Goal: Task Accomplishment & Management: Manage account settings

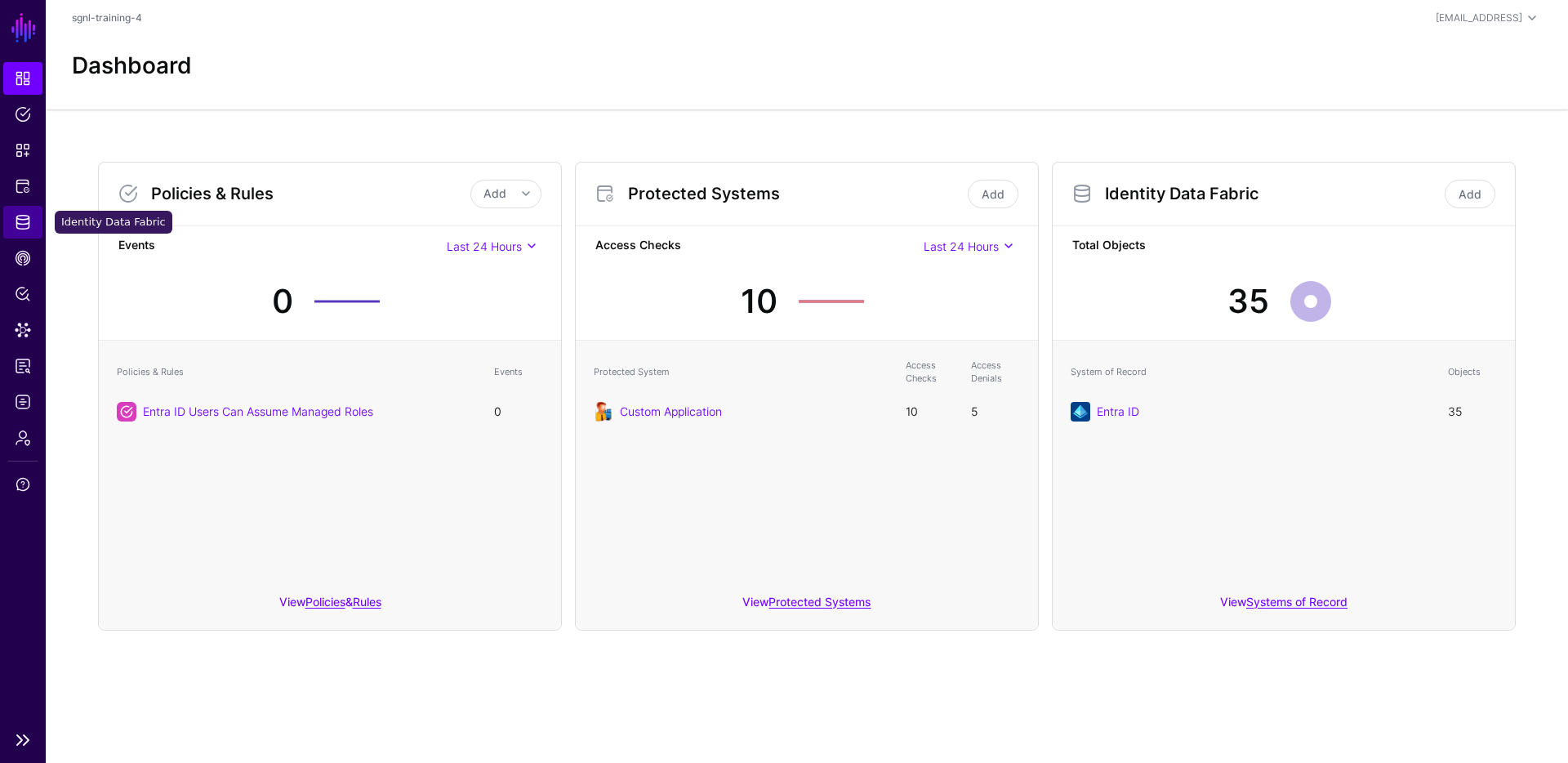
click at [24, 221] on span "Identity Data Fabric" at bounding box center [23, 222] width 16 height 16
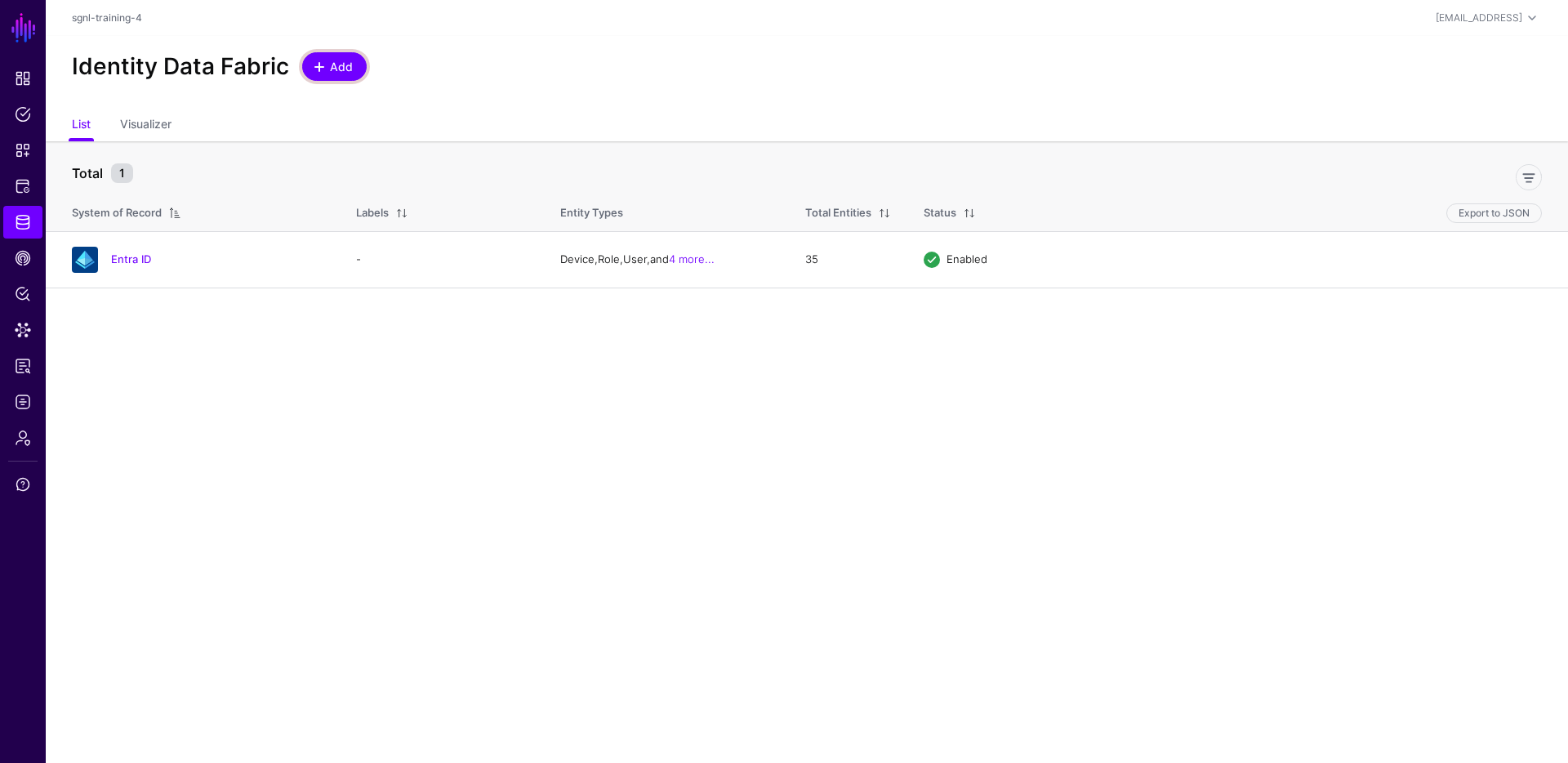
click at [321, 65] on span at bounding box center [319, 67] width 13 height 13
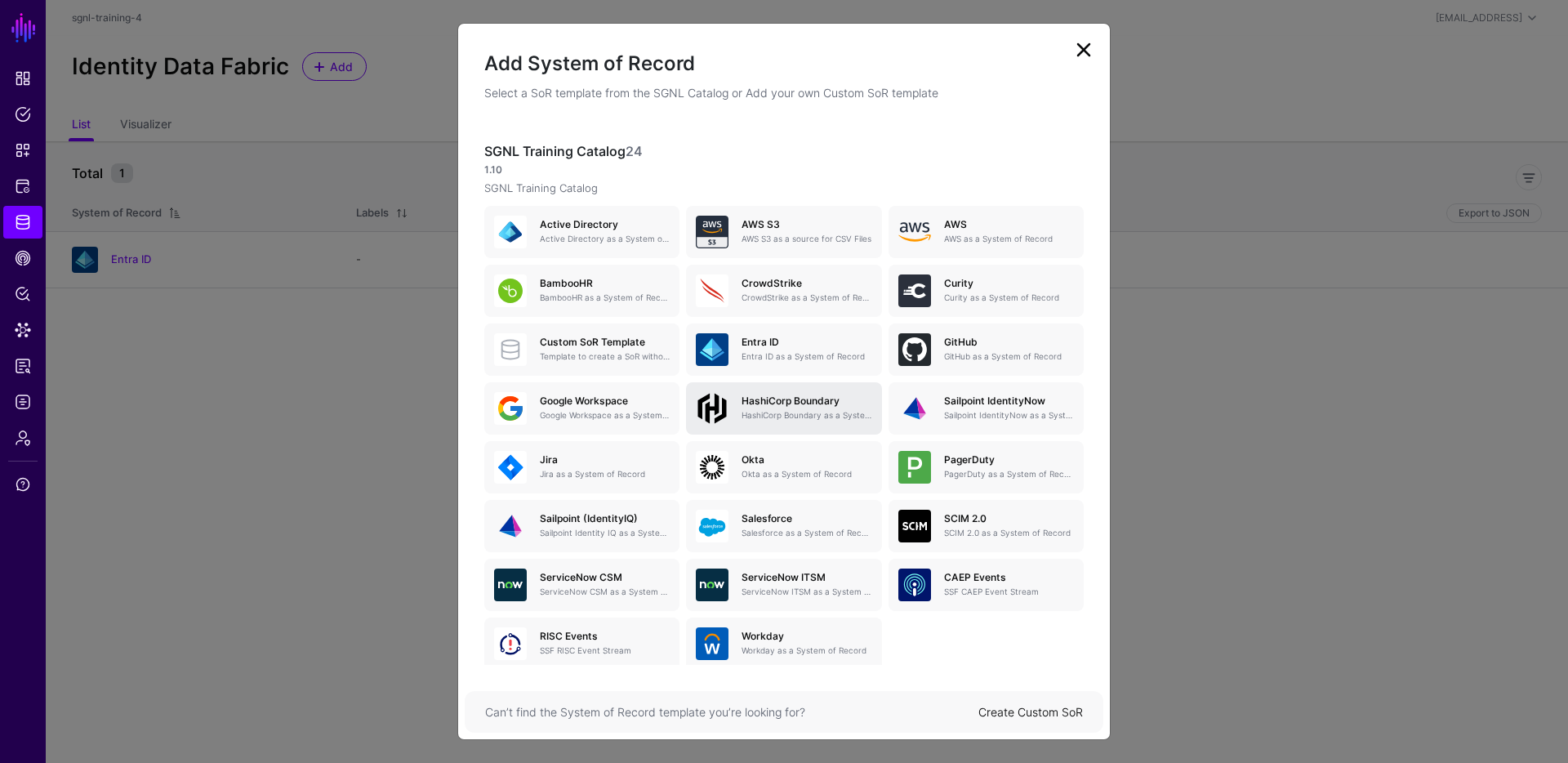
scroll to position [55, 0]
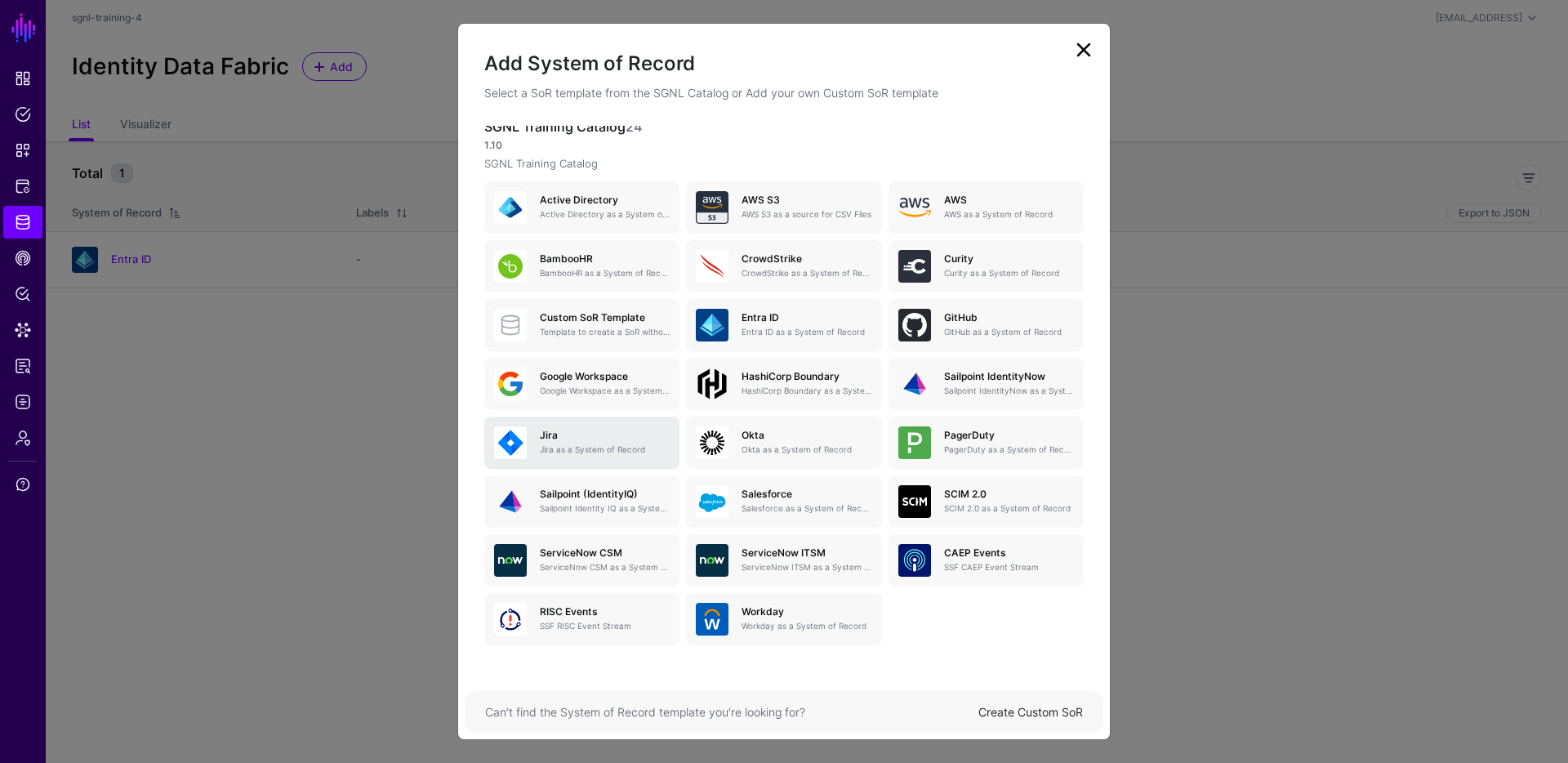
click at [573, 432] on h5 "Jira" at bounding box center [604, 435] width 130 height 11
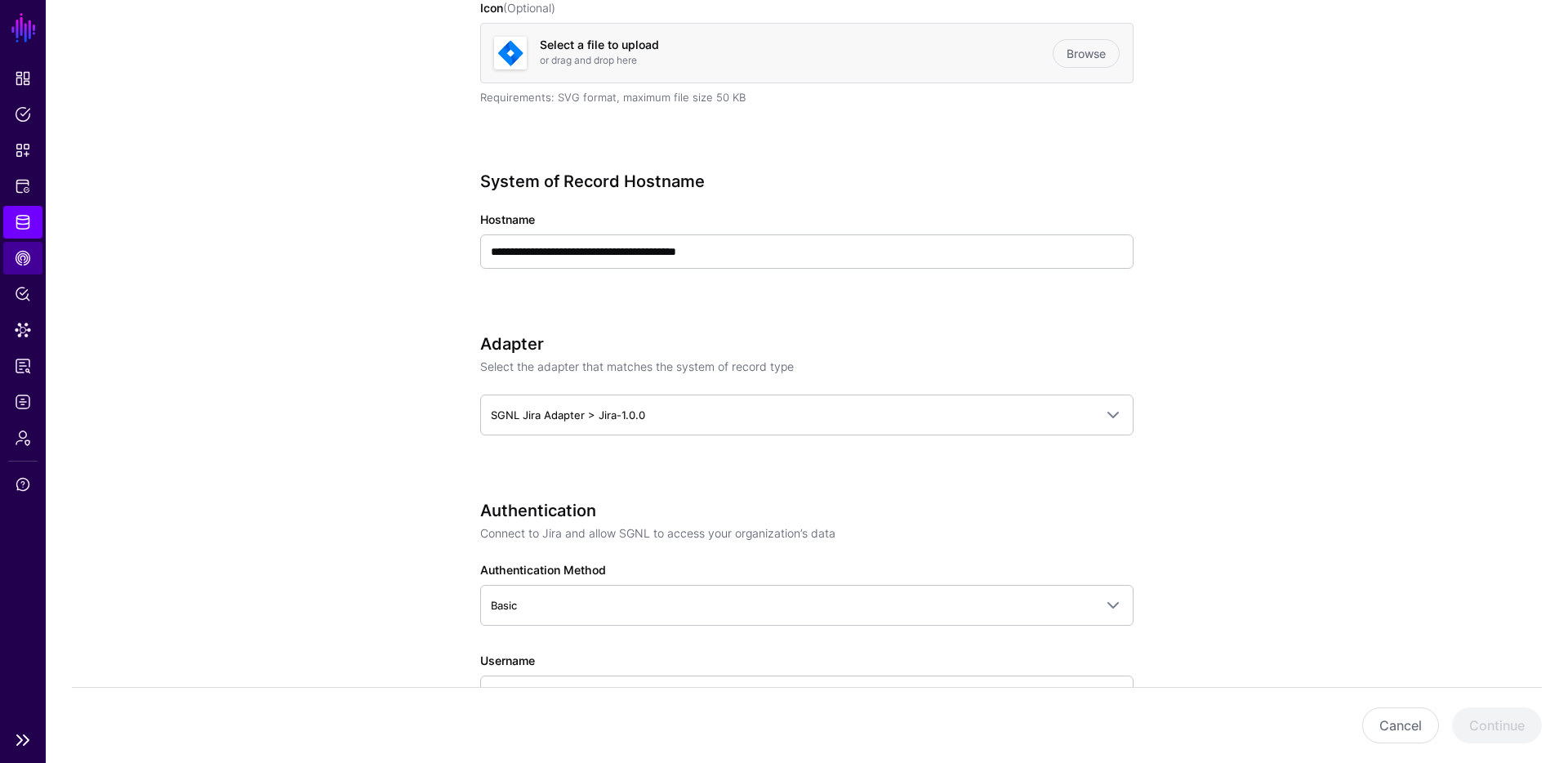
scroll to position [510, 0]
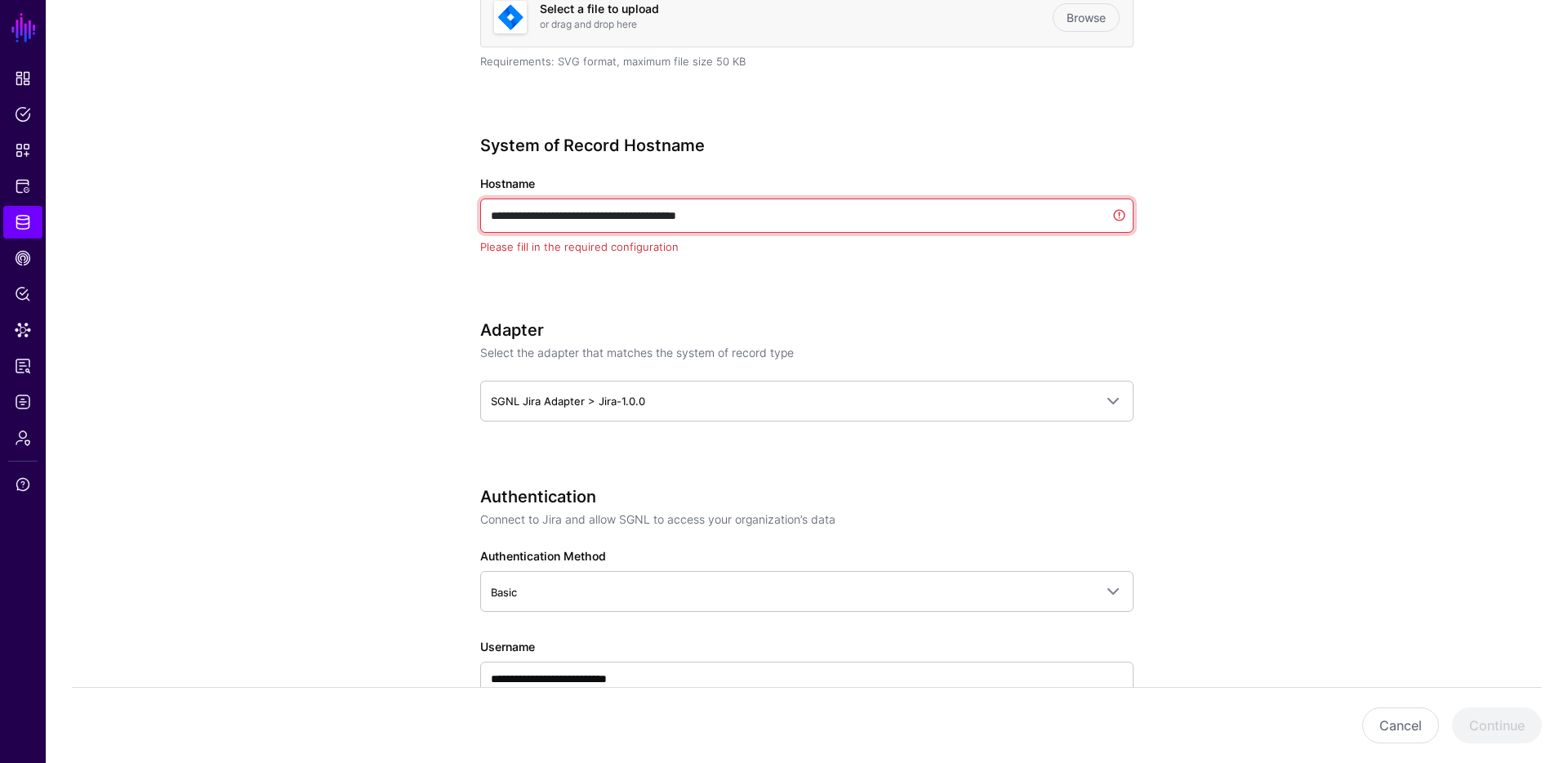
click at [772, 213] on input "**********" at bounding box center [806, 215] width 653 height 35
paste input "**********"
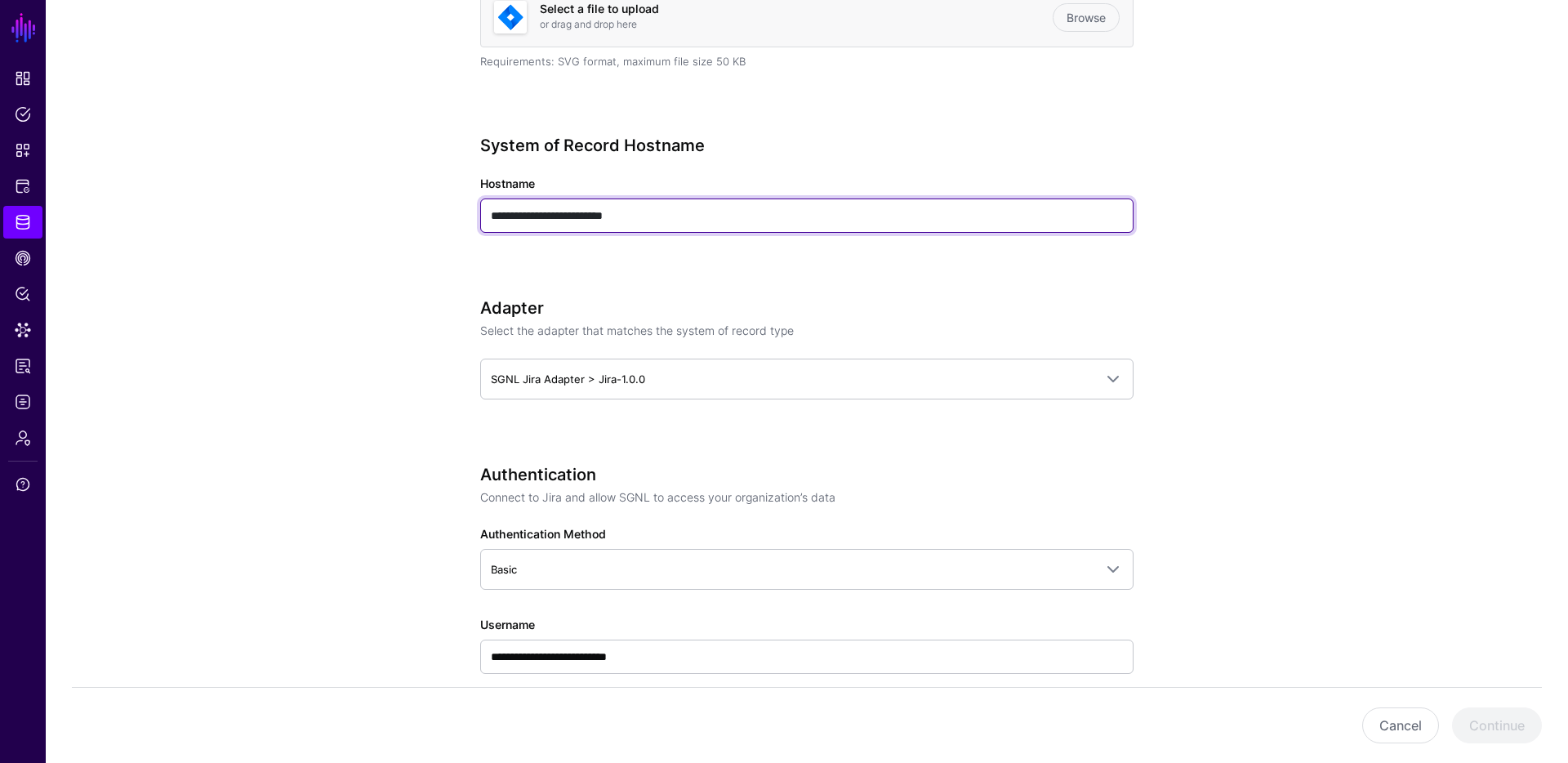
scroll to position [546, 0]
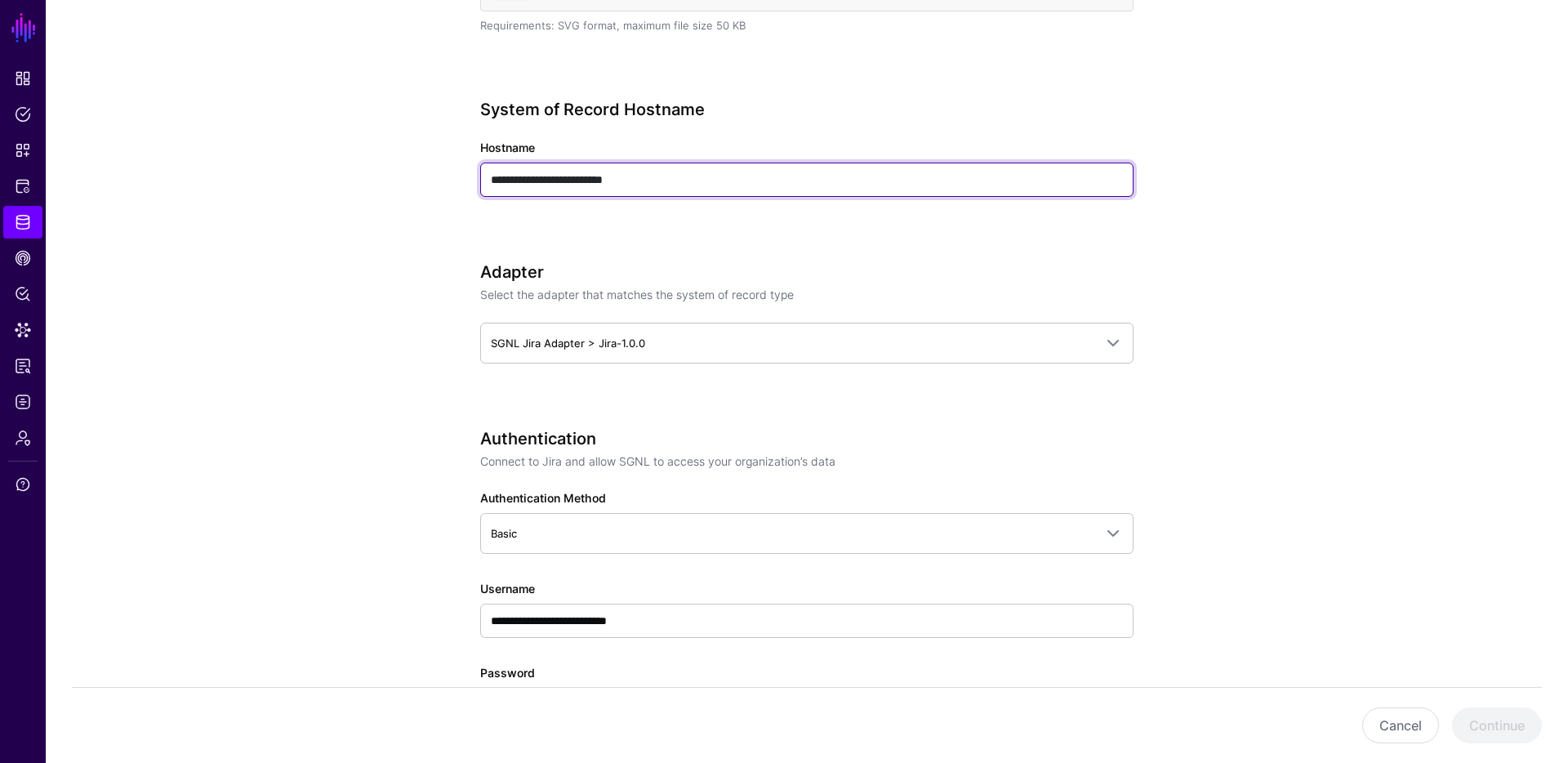
type input "**********"
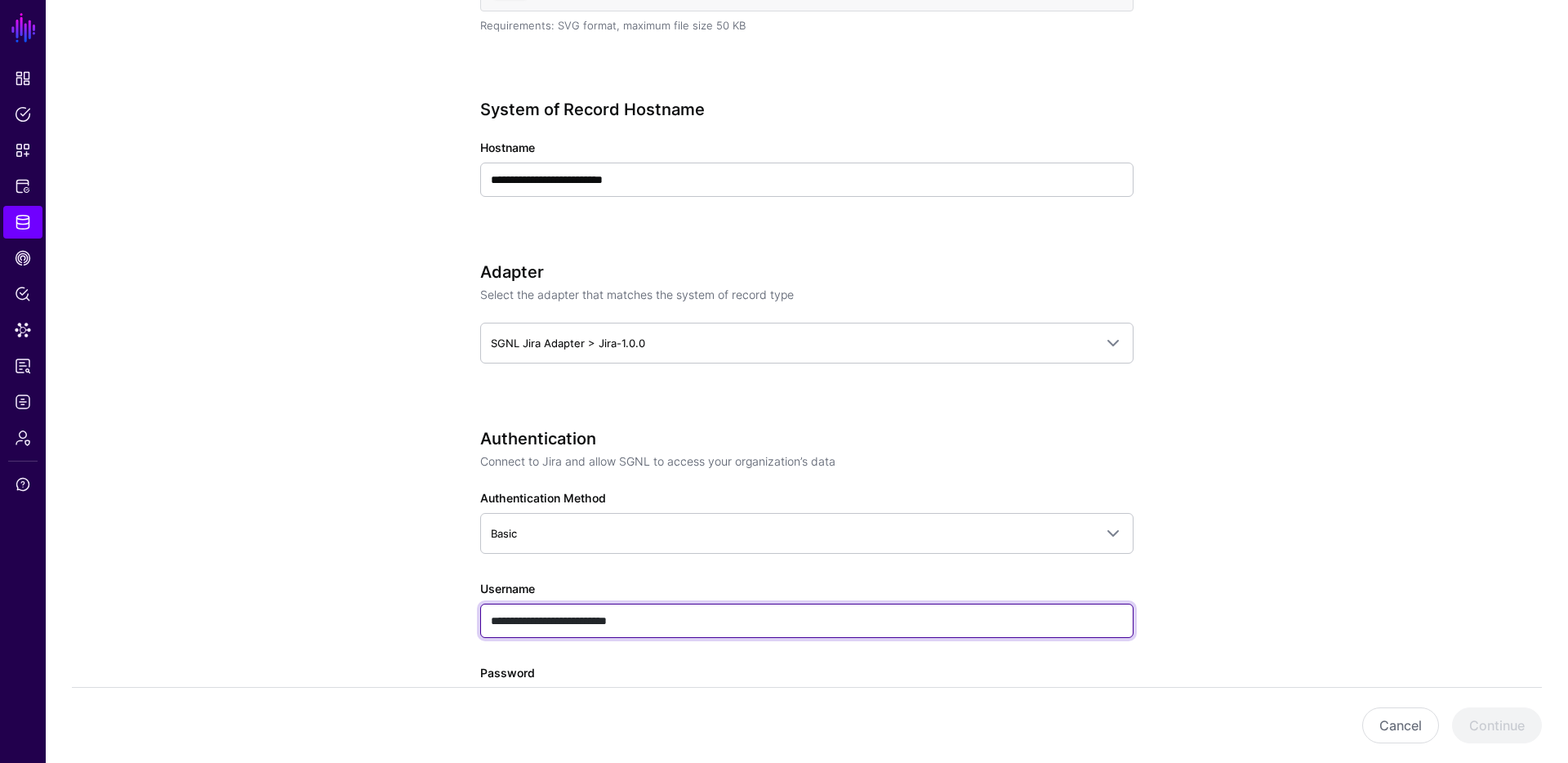
click at [681, 624] on input "**********" at bounding box center [806, 620] width 653 height 35
paste input "text"
type input "**********"
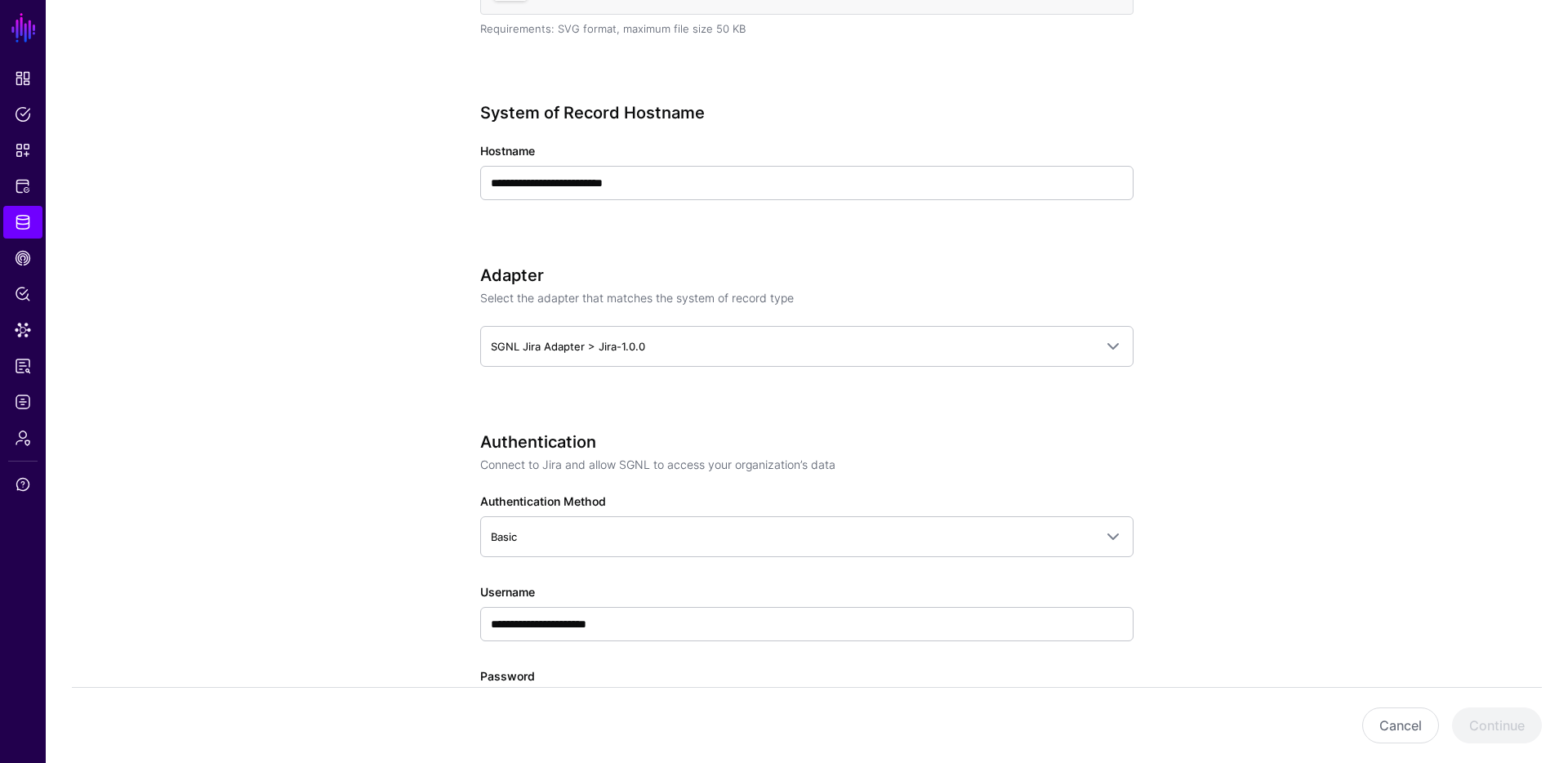
click at [270, 543] on app-datasources-details-form "**********" at bounding box center [807, 530] width 1522 height 1891
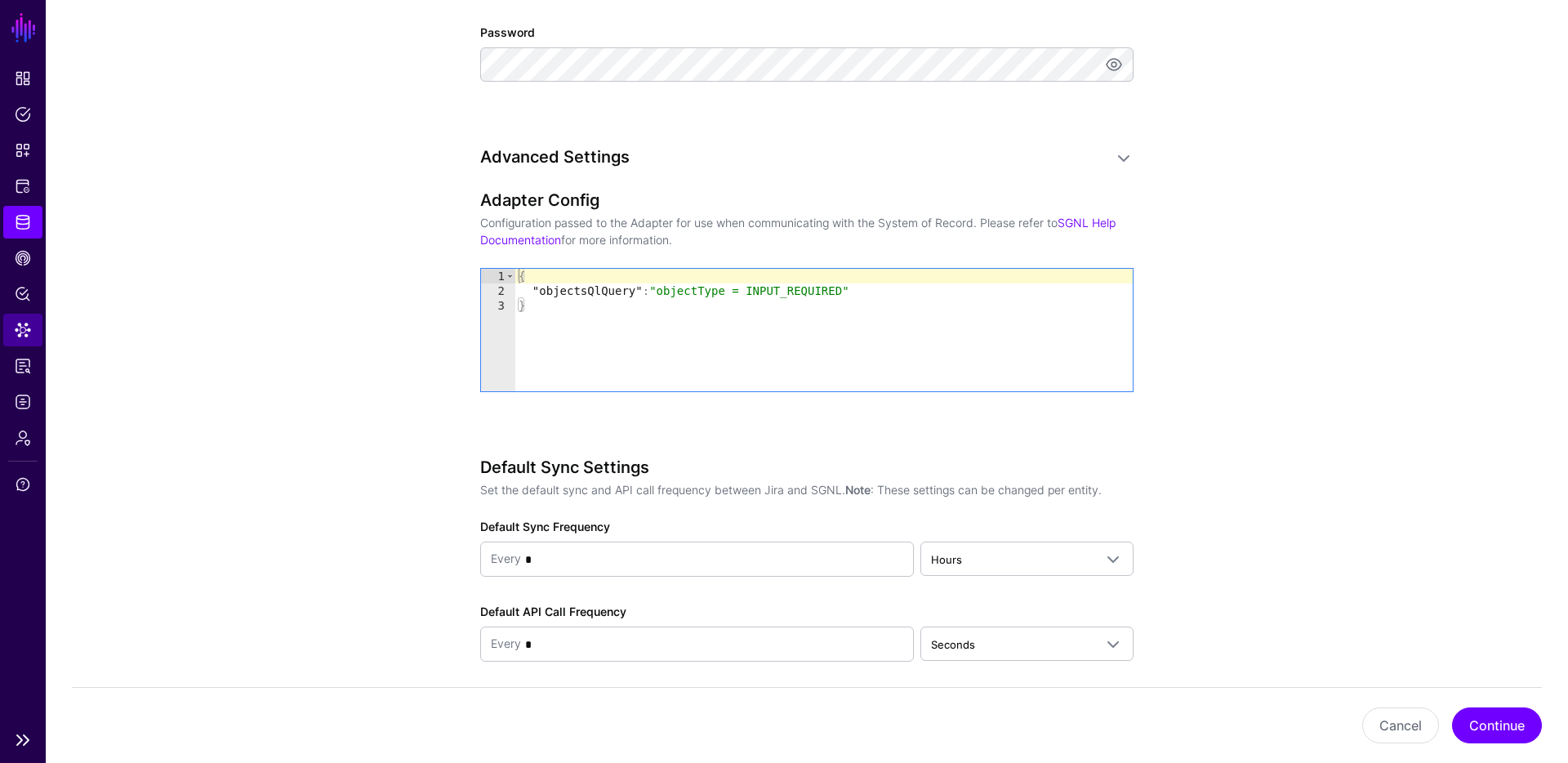
scroll to position [0, 0]
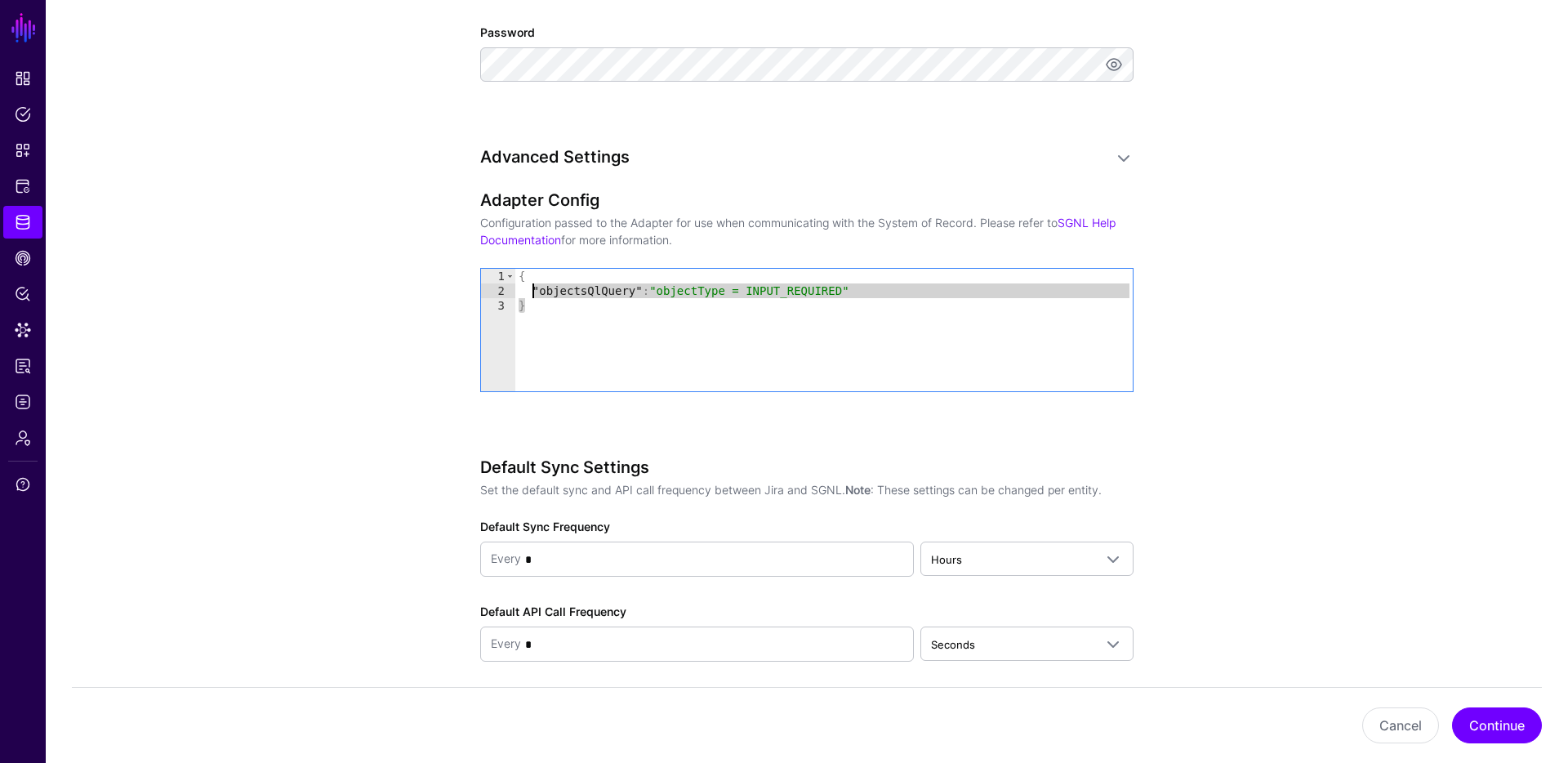
drag, startPoint x: 538, startPoint y: 301, endPoint x: 557, endPoint y: 296, distance: 19.6
click at [547, 292] on div "{ "objectsQlQuery" : "objectType = INPUT_REQUIRED" }" at bounding box center [823, 345] width 617 height 152
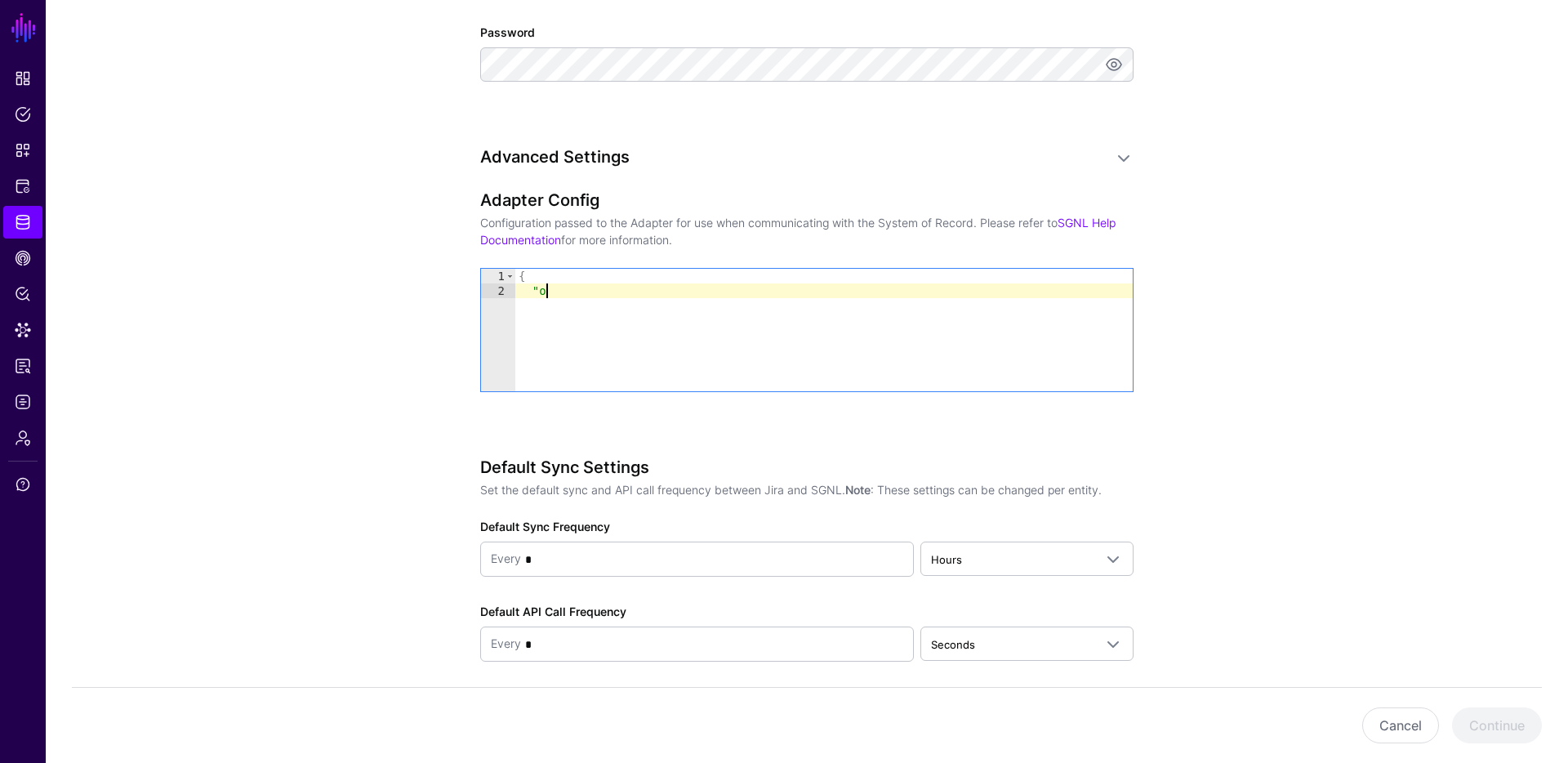
type textarea "*"
paste textarea "**********"
type textarea "**********"
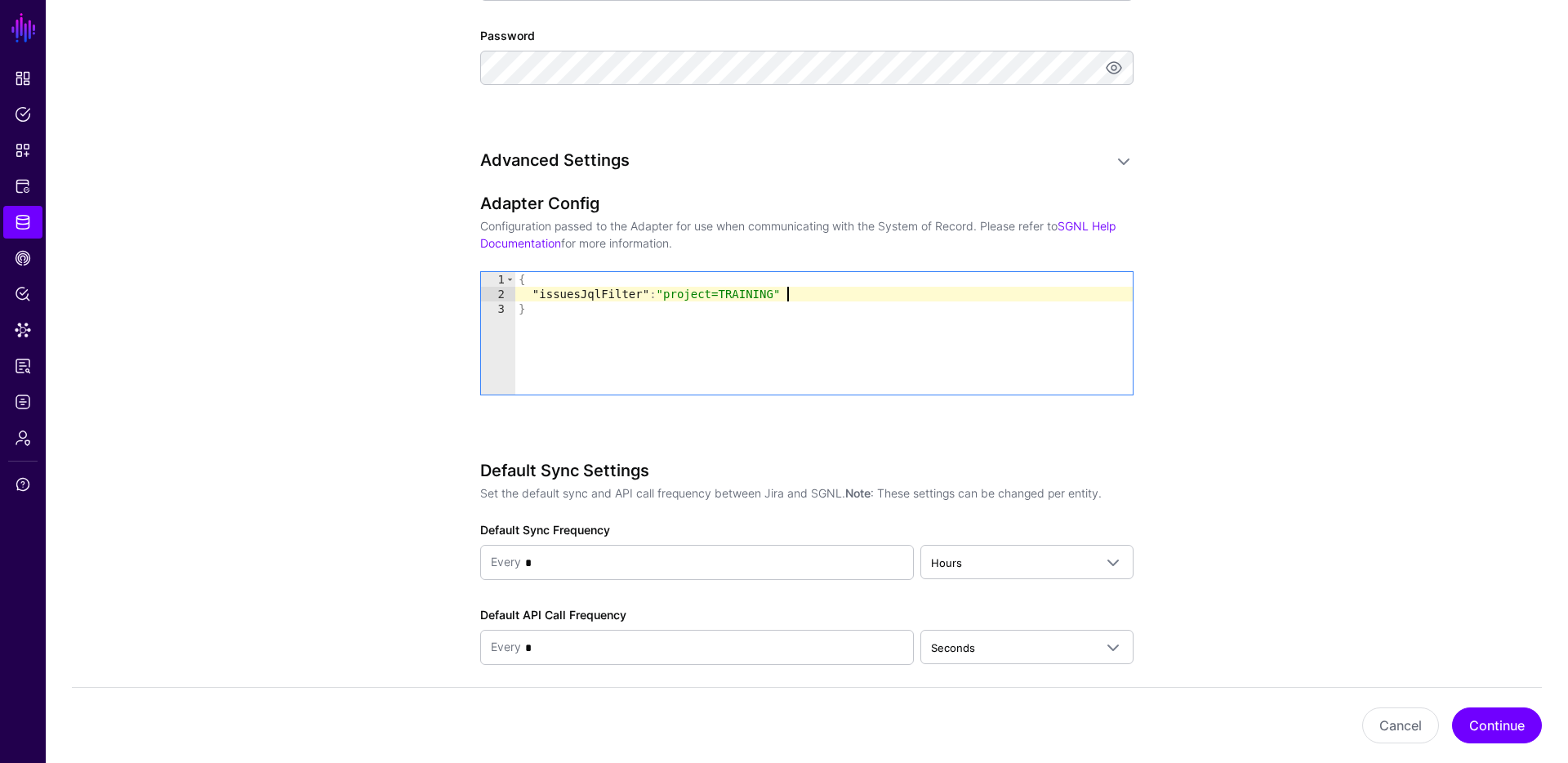
scroll to position [1182, 0]
type textarea "**********"
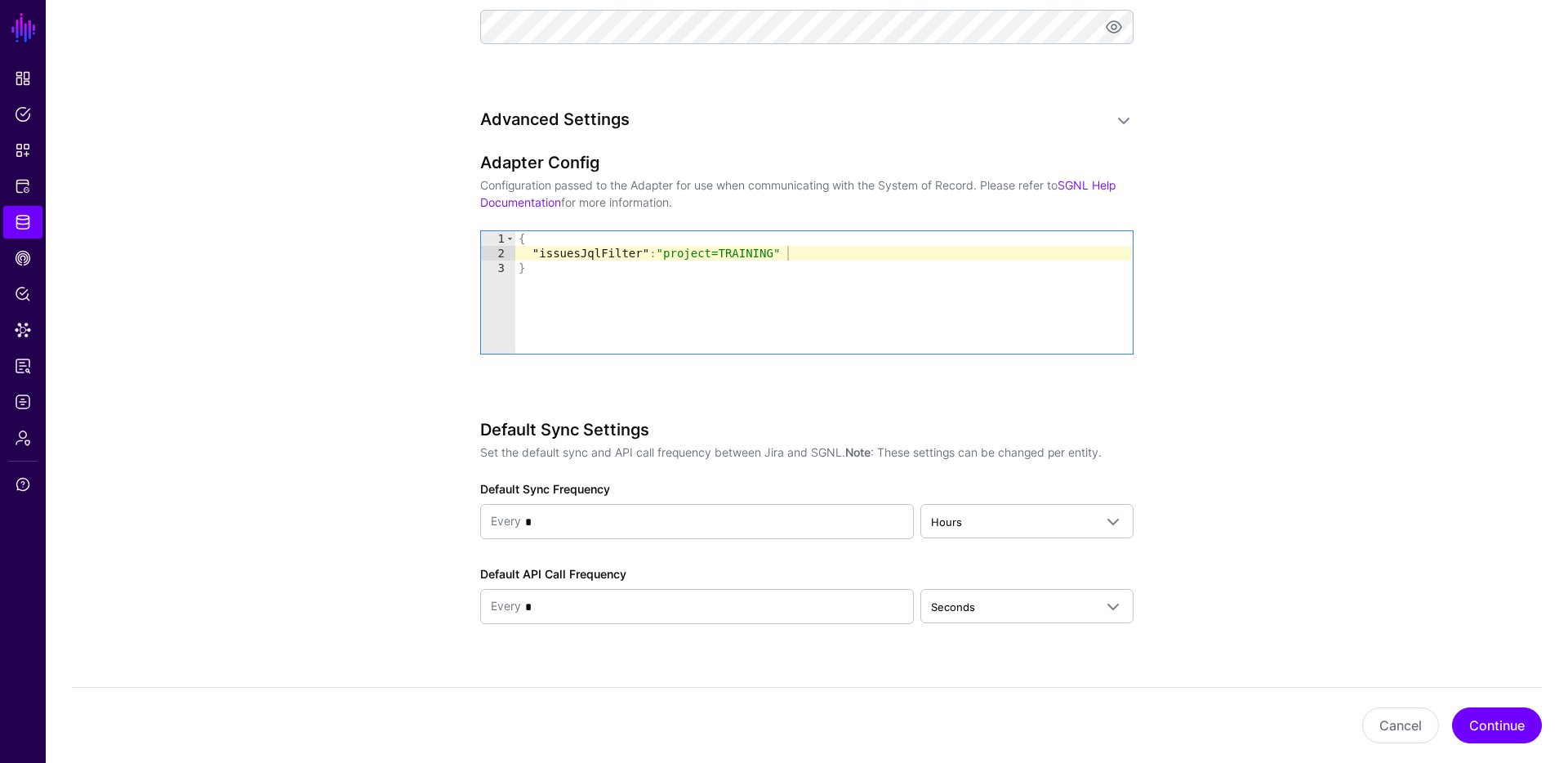
scroll to position [1254, 0]
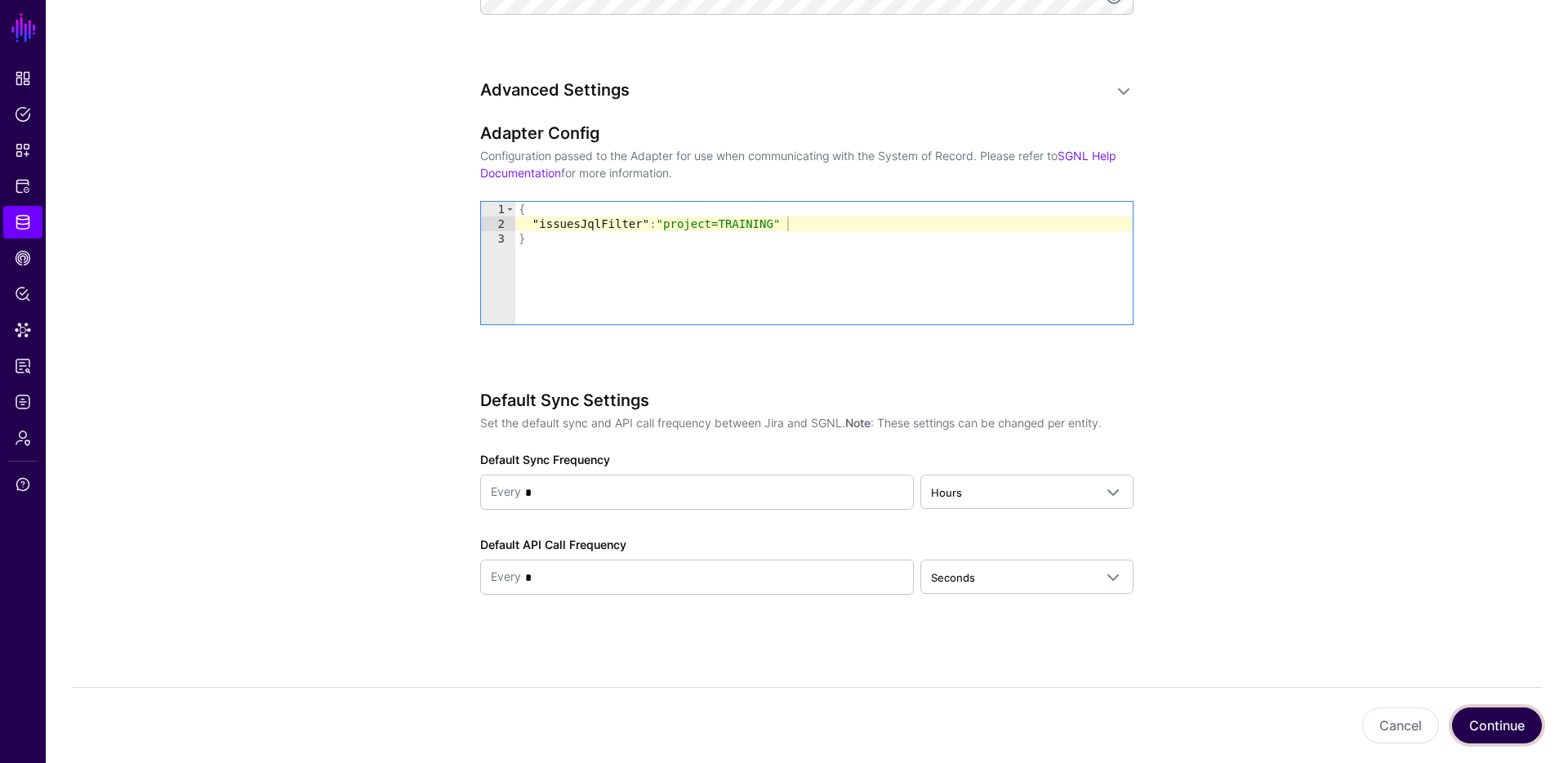
click at [1515, 737] on button "Continue" at bounding box center [1497, 725] width 90 height 36
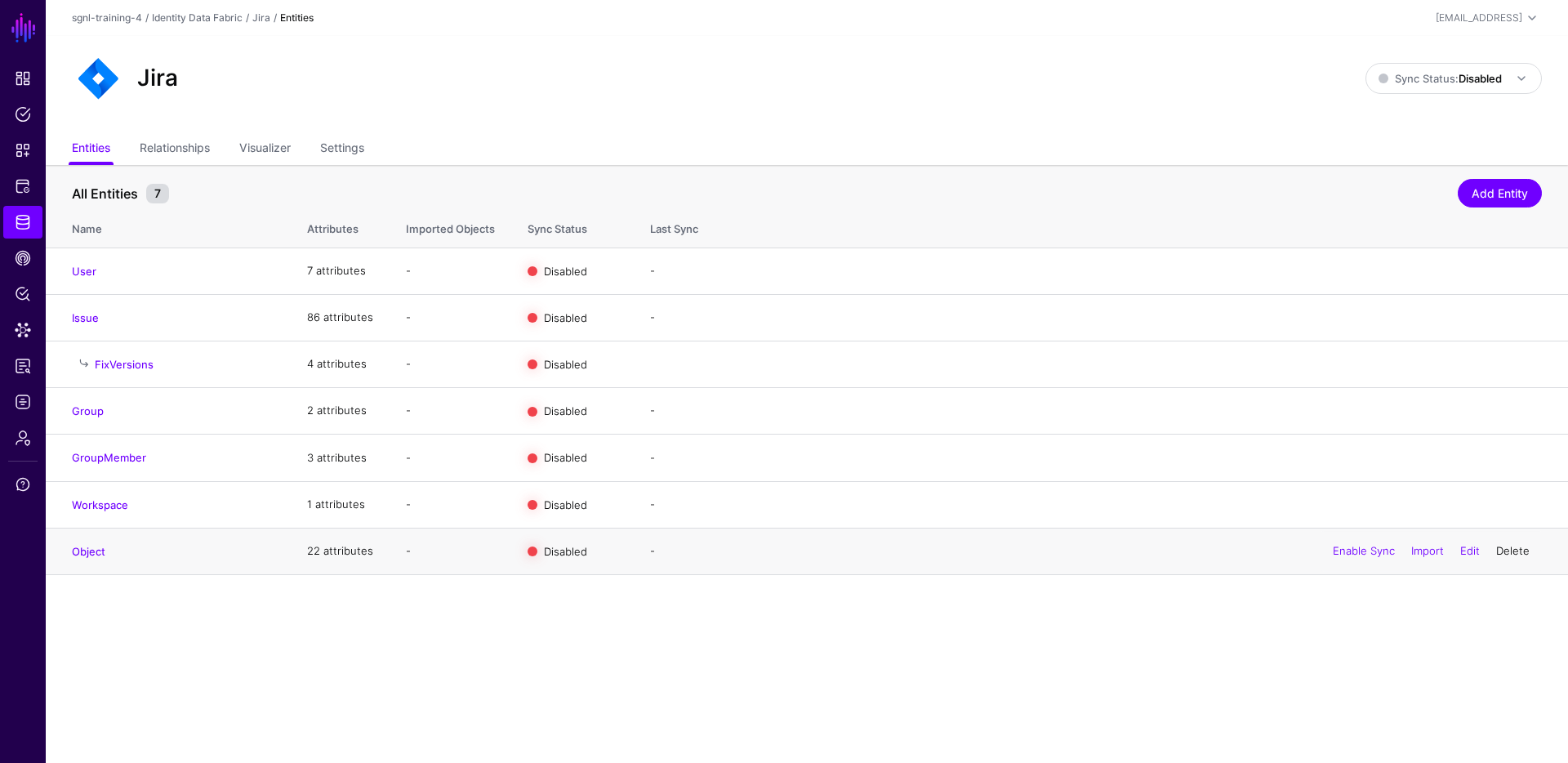
click at [1517, 553] on link "Delete" at bounding box center [1513, 551] width 34 height 13
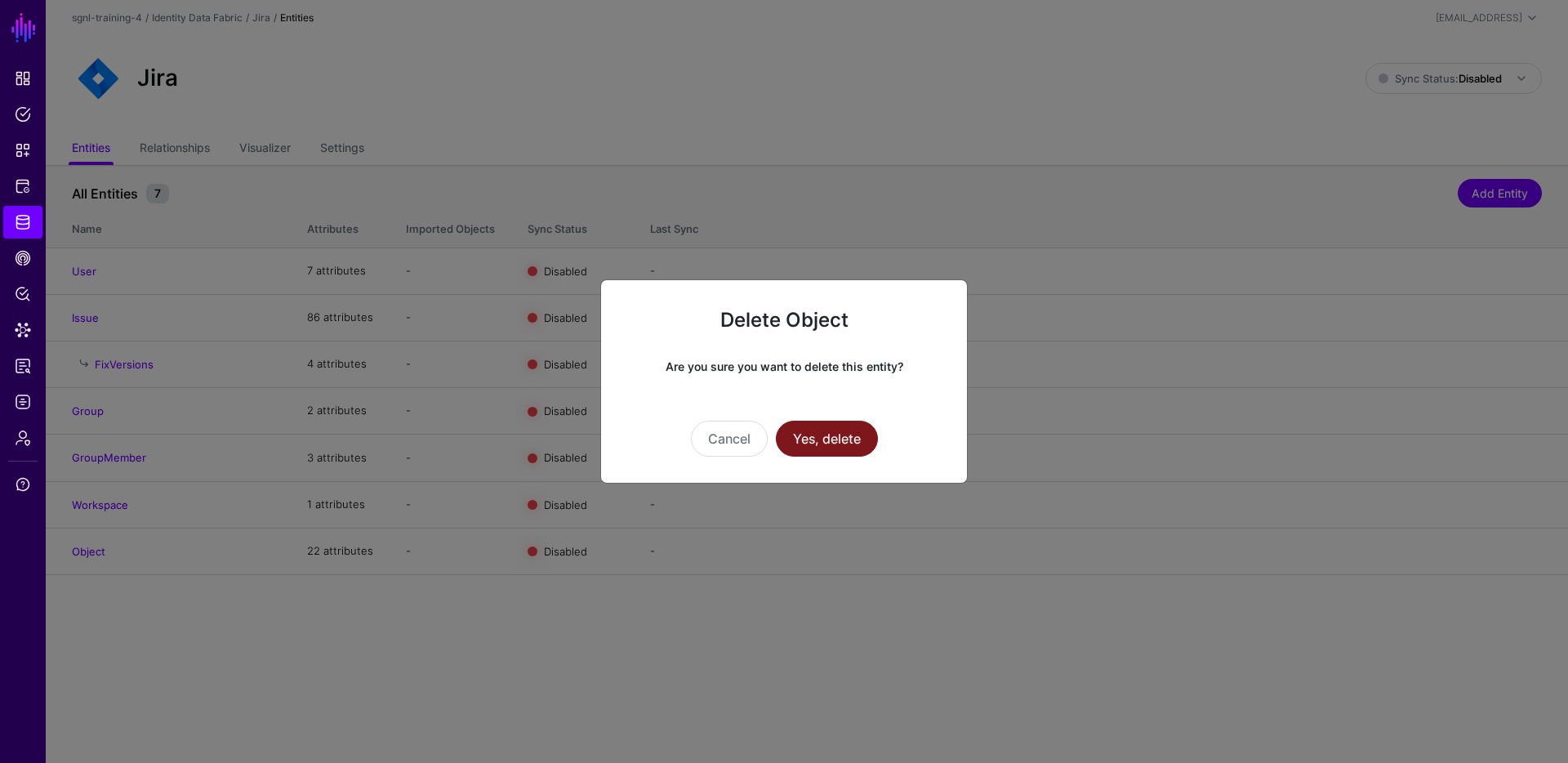
click at [821, 452] on button "Yes, delete" at bounding box center [827, 439] width 102 height 36
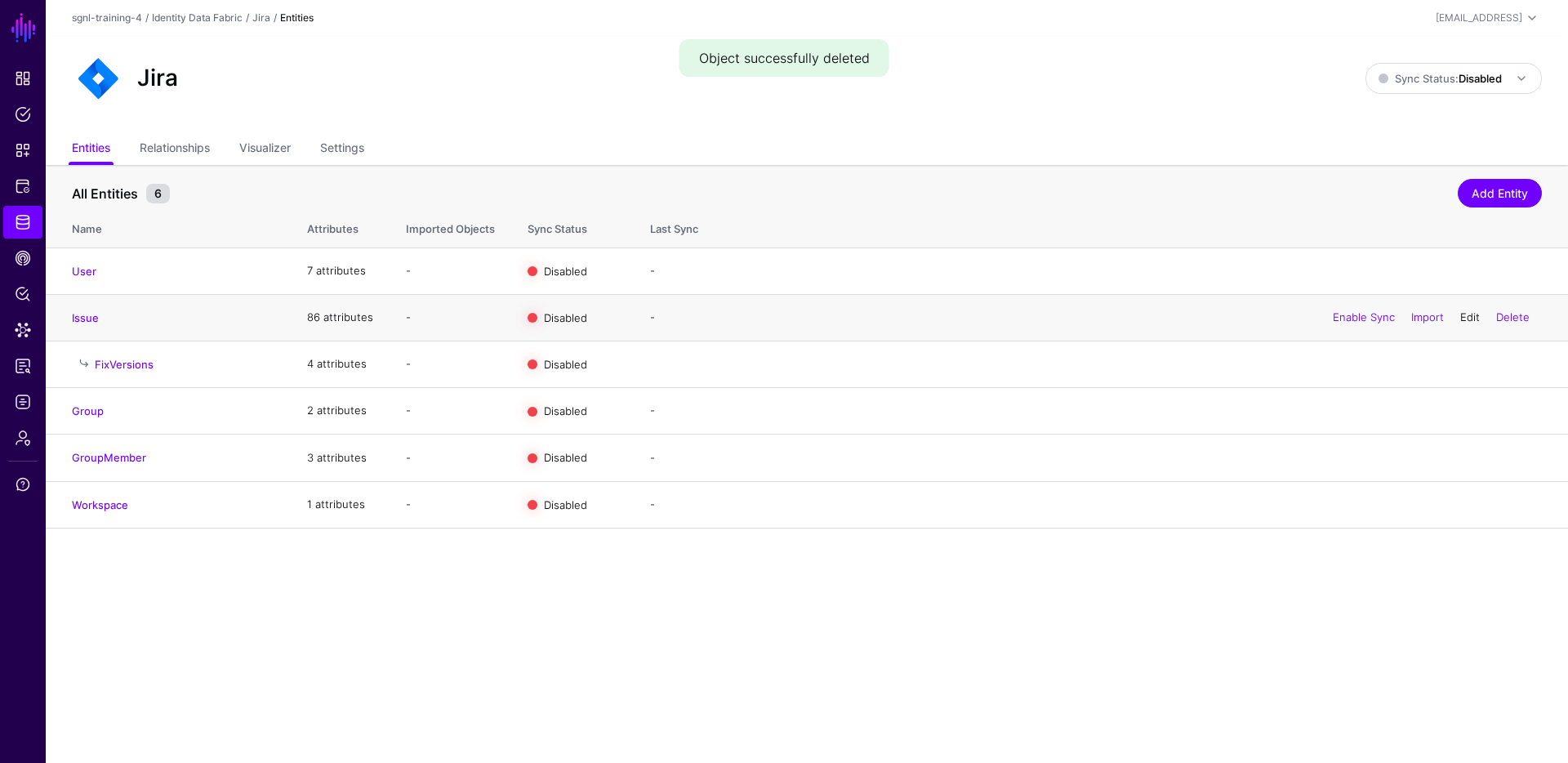
click at [1465, 317] on link "Edit" at bounding box center [1469, 317] width 20 height 13
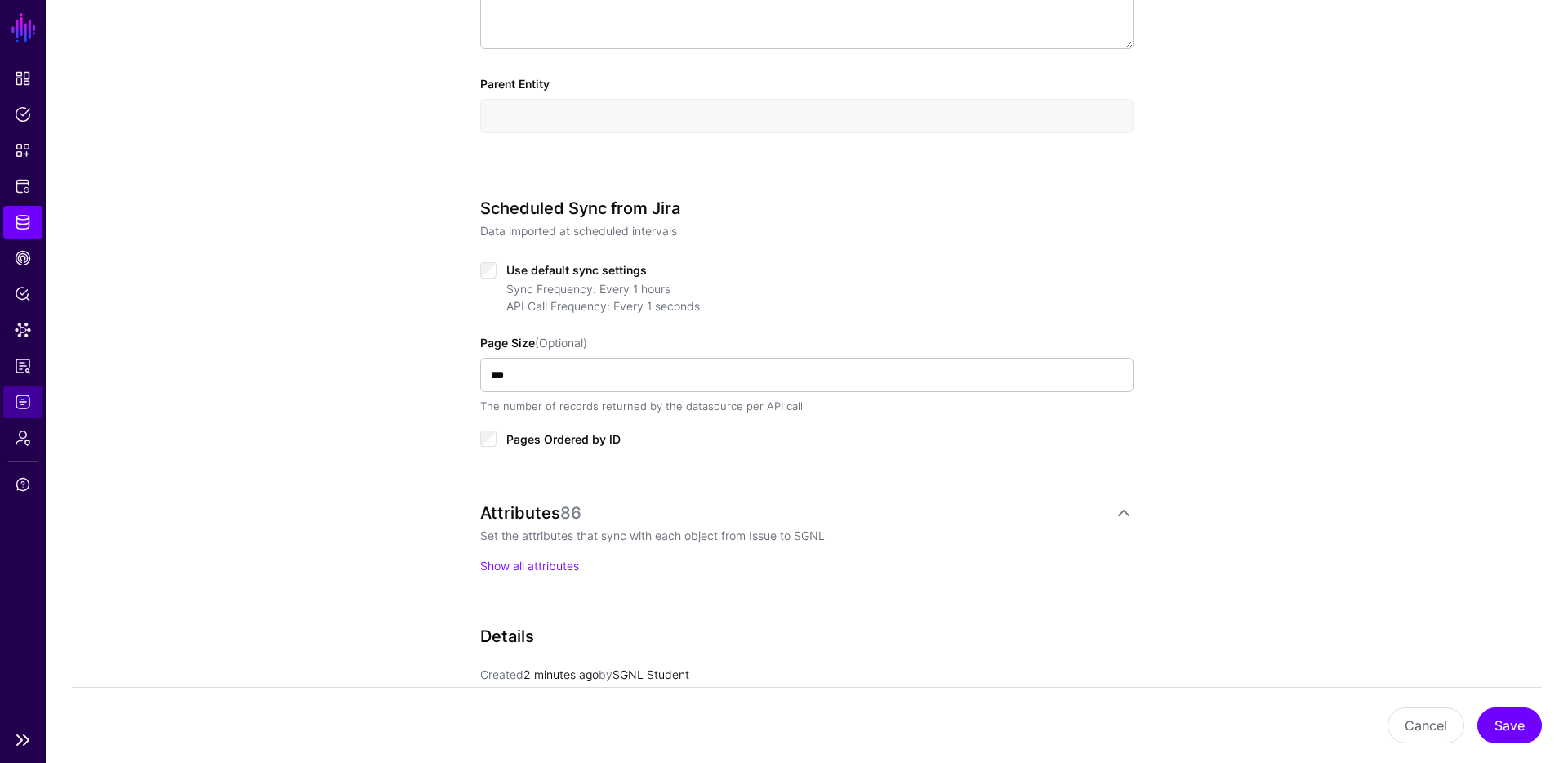
scroll to position [645, 0]
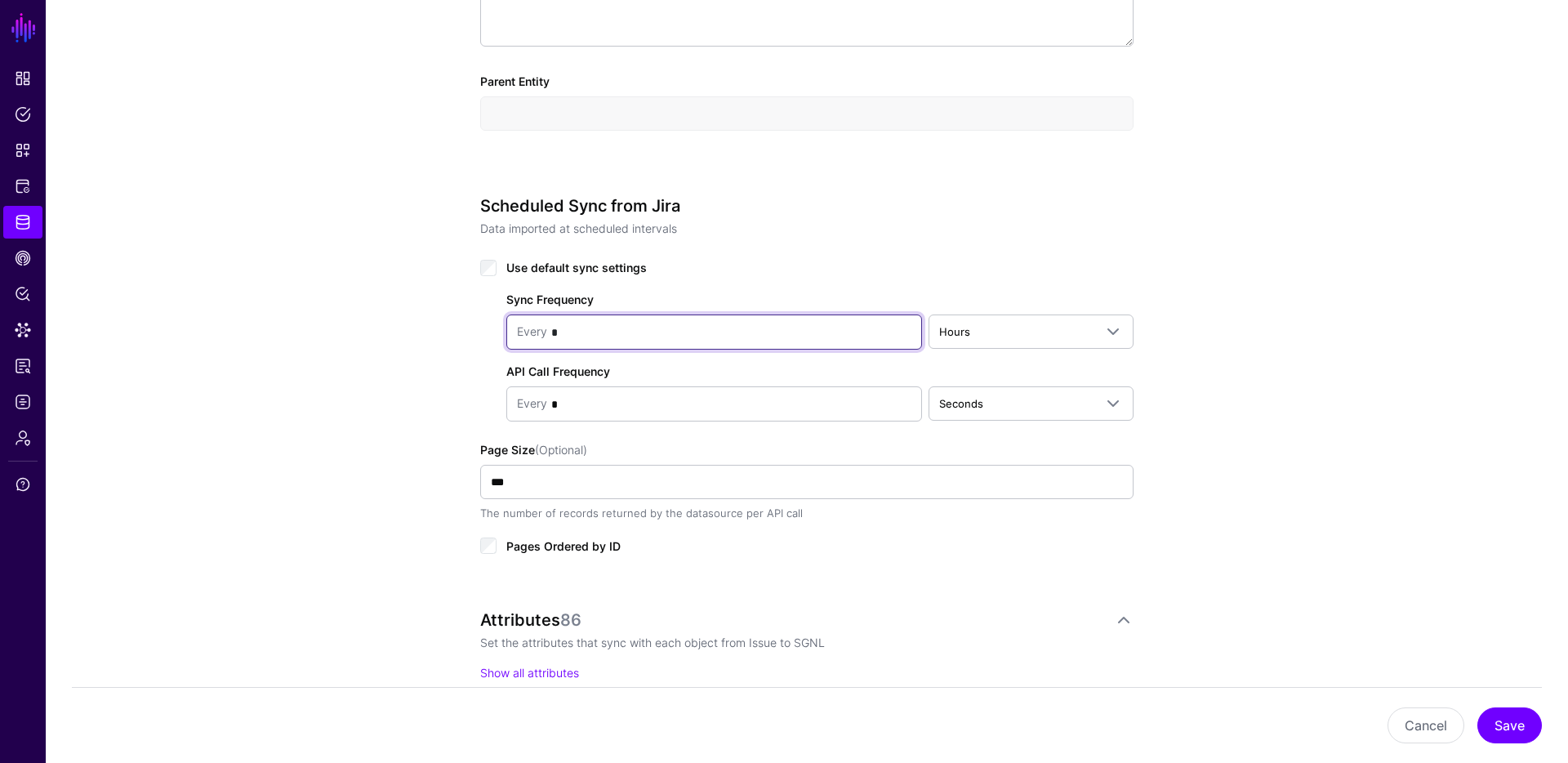
click at [576, 337] on input "*" at bounding box center [729, 332] width 365 height 33
type input "*"
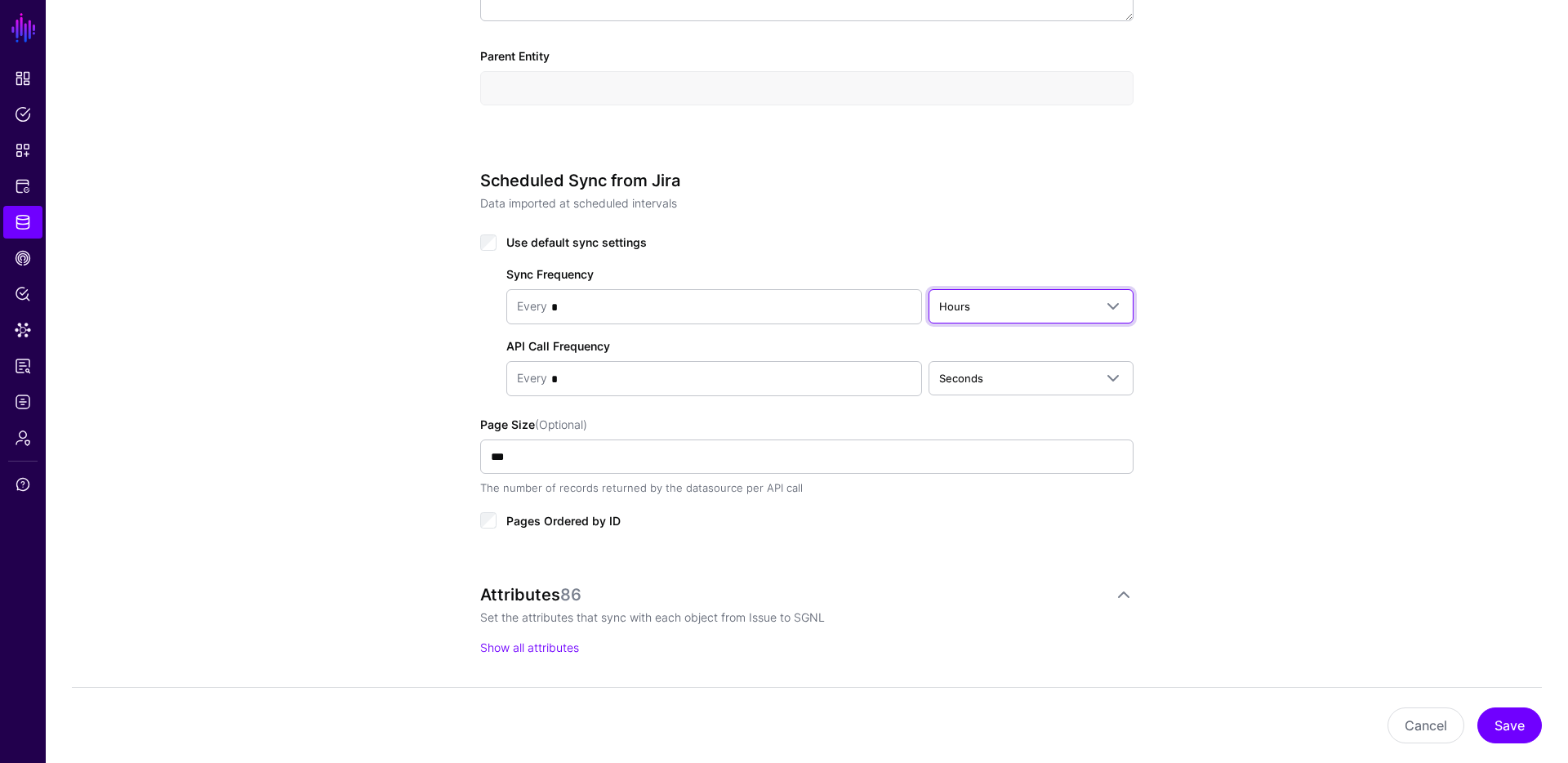
scroll to position [671, 0]
click at [1045, 315] on span "Hours" at bounding box center [1031, 305] width 184 height 20
click at [1007, 363] on div "Minutes" at bounding box center [1031, 369] width 179 height 16
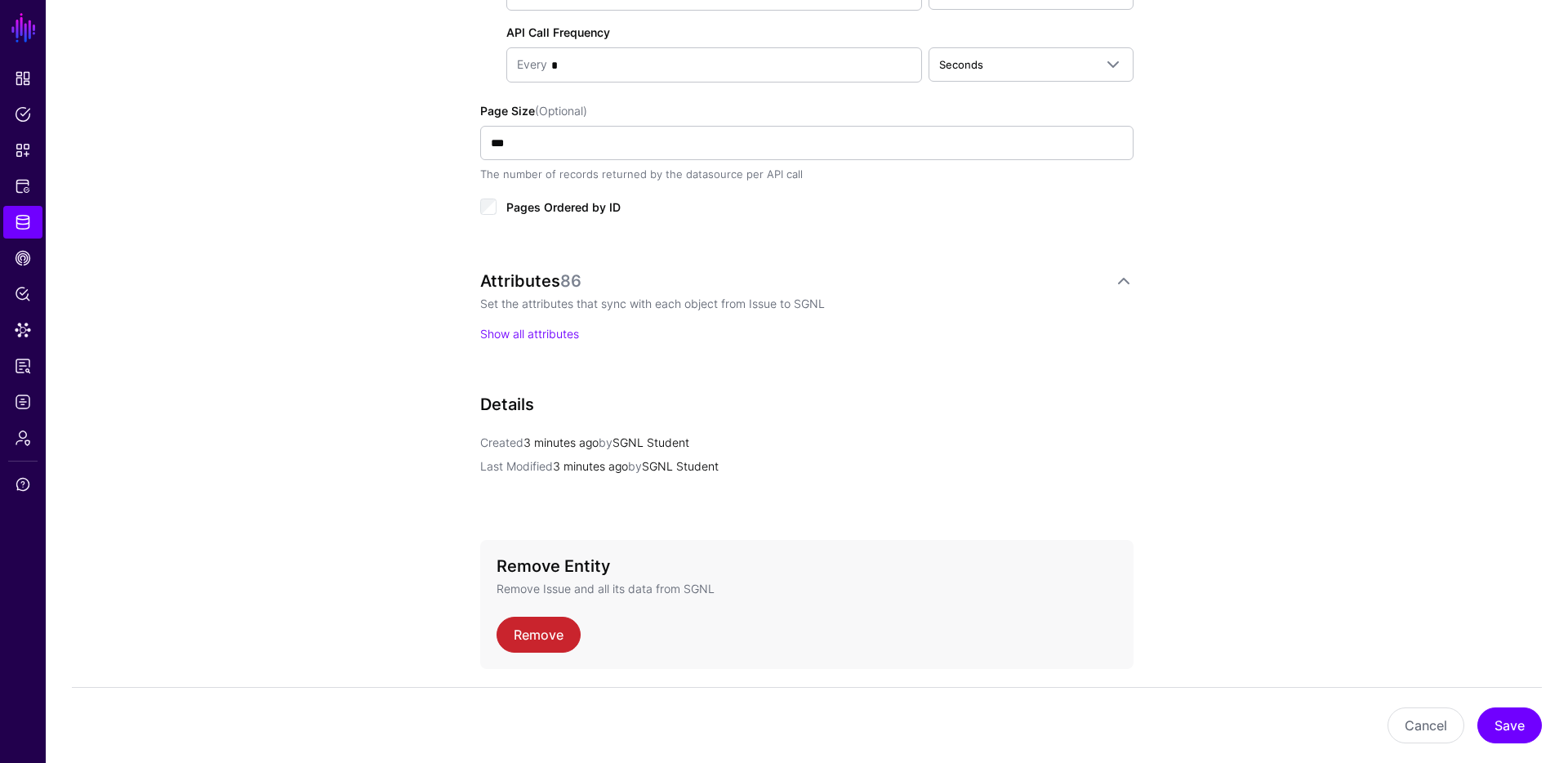
scroll to position [954, 0]
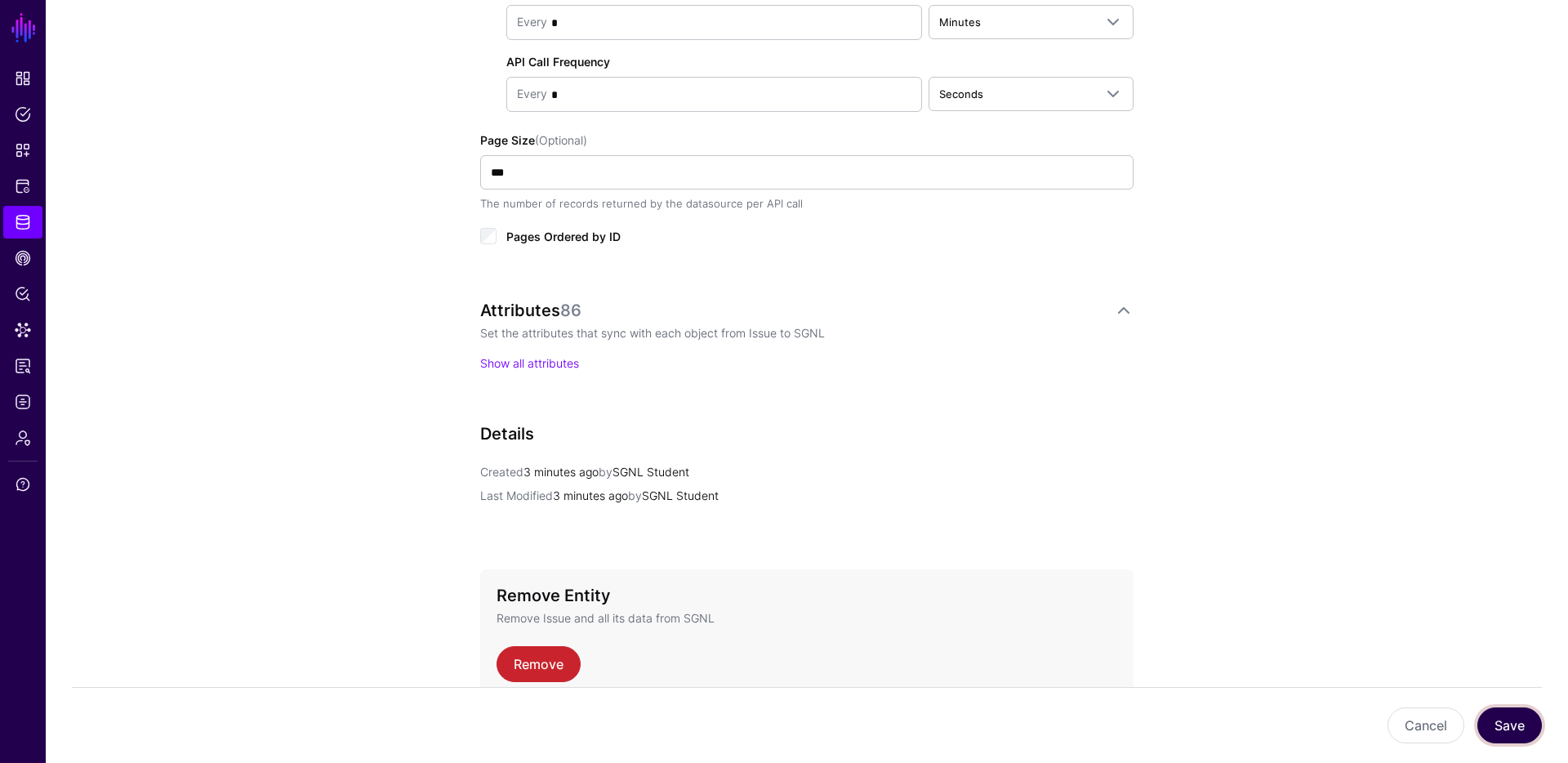
click at [1534, 724] on button "Save" at bounding box center [1509, 725] width 65 height 36
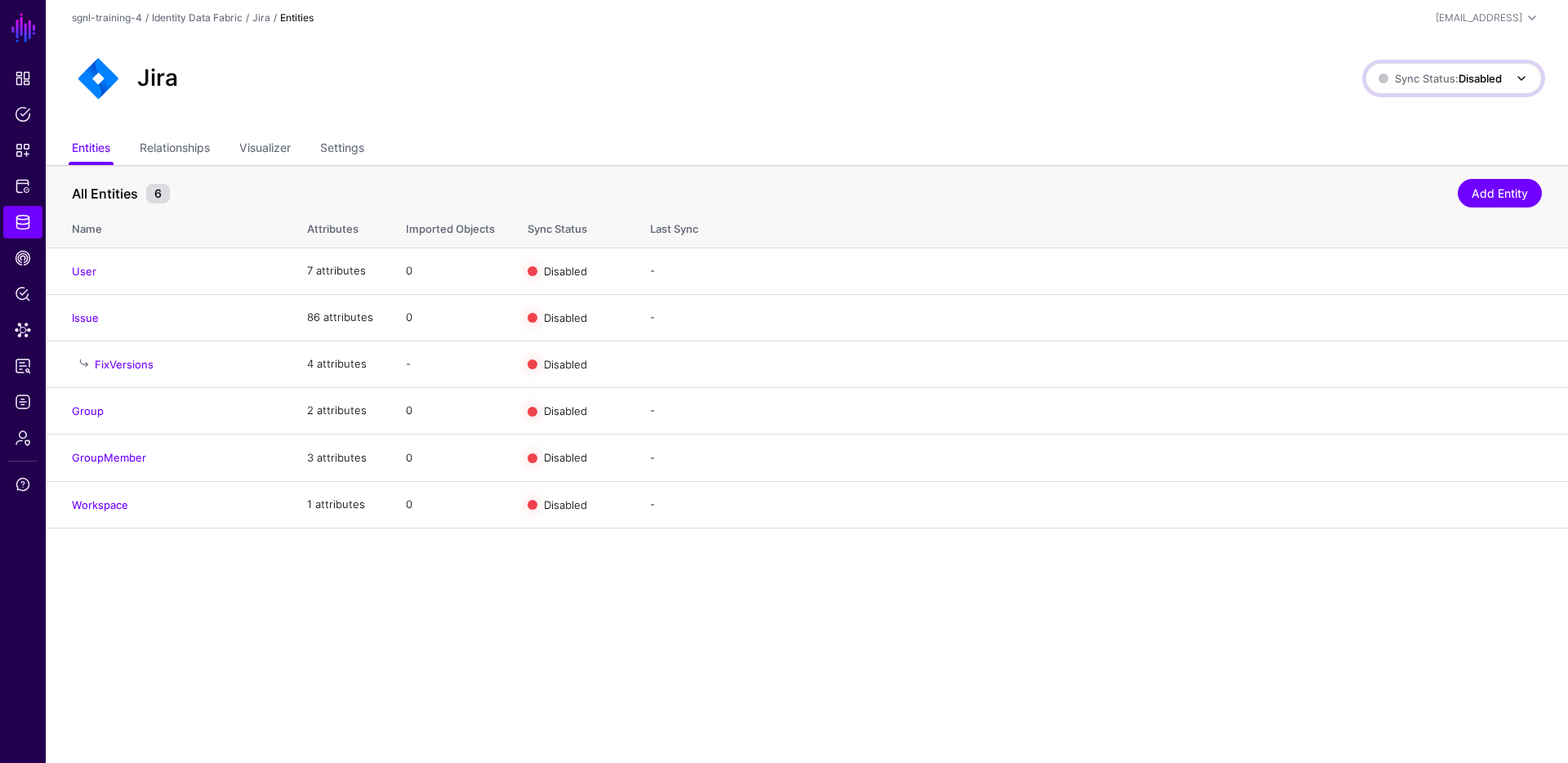
click at [1512, 83] on span at bounding box center [1521, 78] width 20 height 20
click at [753, 50] on div "Jira Sync Status: Disabled Enabled Syncing active for all configured entities t…" at bounding box center [807, 85] width 1522 height 98
click at [1353, 270] on link "Enable Sync" at bounding box center [1363, 271] width 62 height 13
click at [1348, 314] on link "Enable Sync" at bounding box center [1363, 317] width 62 height 13
click at [1358, 413] on link "Enable Sync" at bounding box center [1363, 410] width 62 height 13
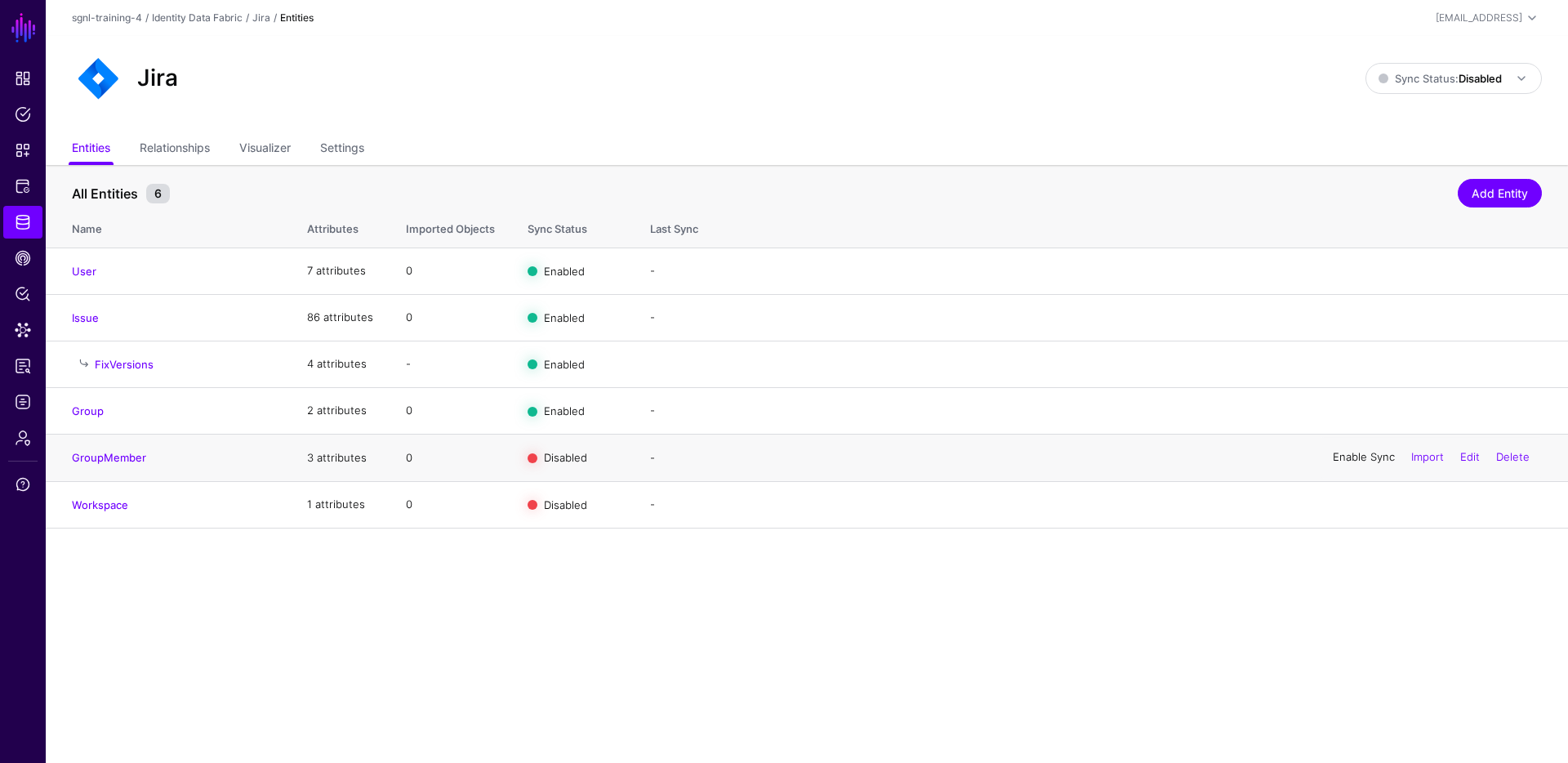
click at [1357, 457] on link "Enable Sync" at bounding box center [1363, 458] width 62 height 13
click at [1347, 502] on link "Enable Sync" at bounding box center [1363, 504] width 62 height 13
click at [1465, 59] on div "Jira Sync Status: Disabled Enabled Syncing active for all configured entities t…" at bounding box center [806, 79] width 1469 height 53
click at [1458, 75] on strong "Disabled" at bounding box center [1480, 78] width 43 height 13
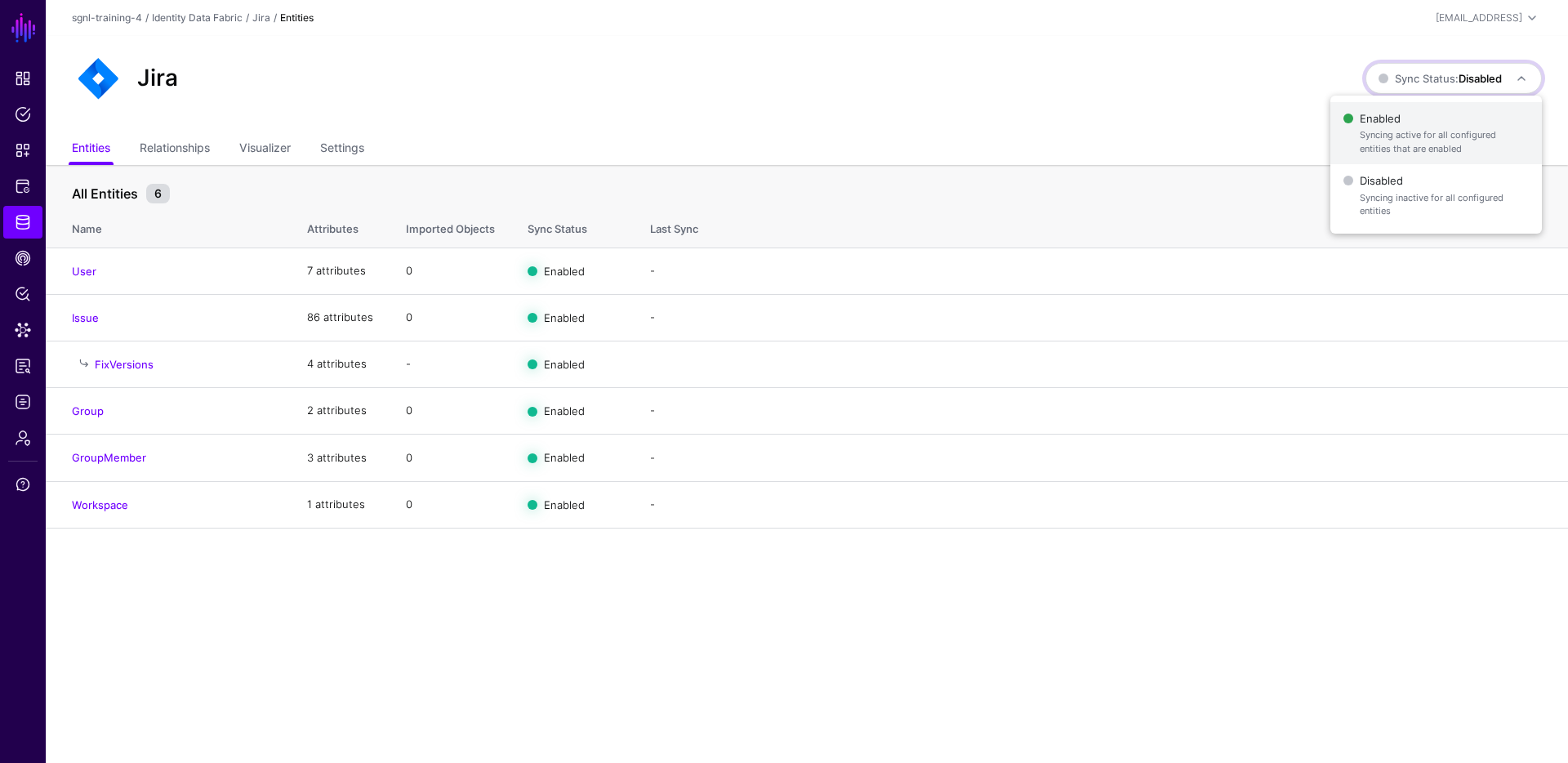
click at [1389, 117] on span "Enabled Syncing active for all configured entities that are enabled" at bounding box center [1436, 133] width 185 height 53
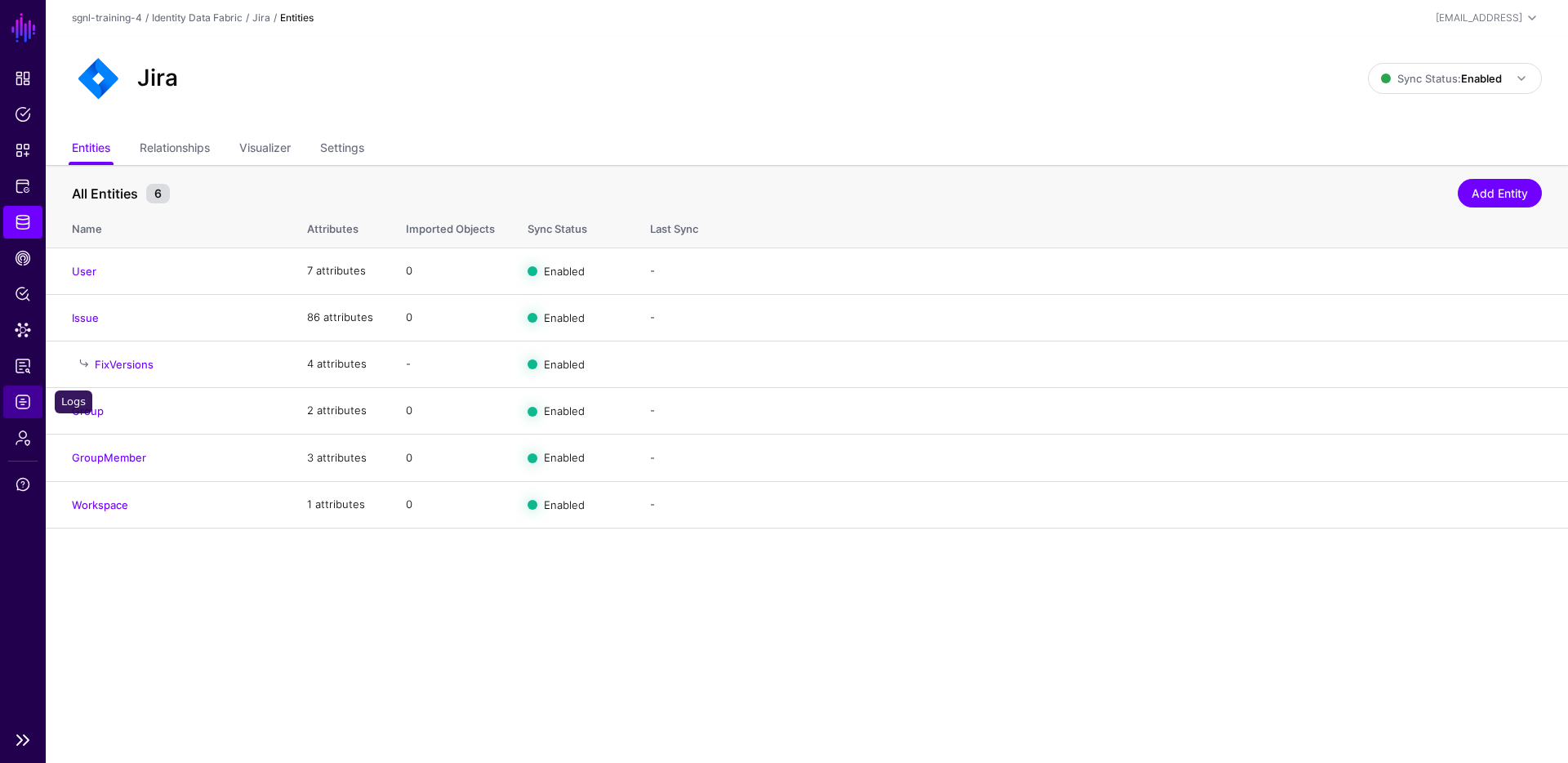
click at [17, 399] on span "Logs" at bounding box center [23, 401] width 16 height 16
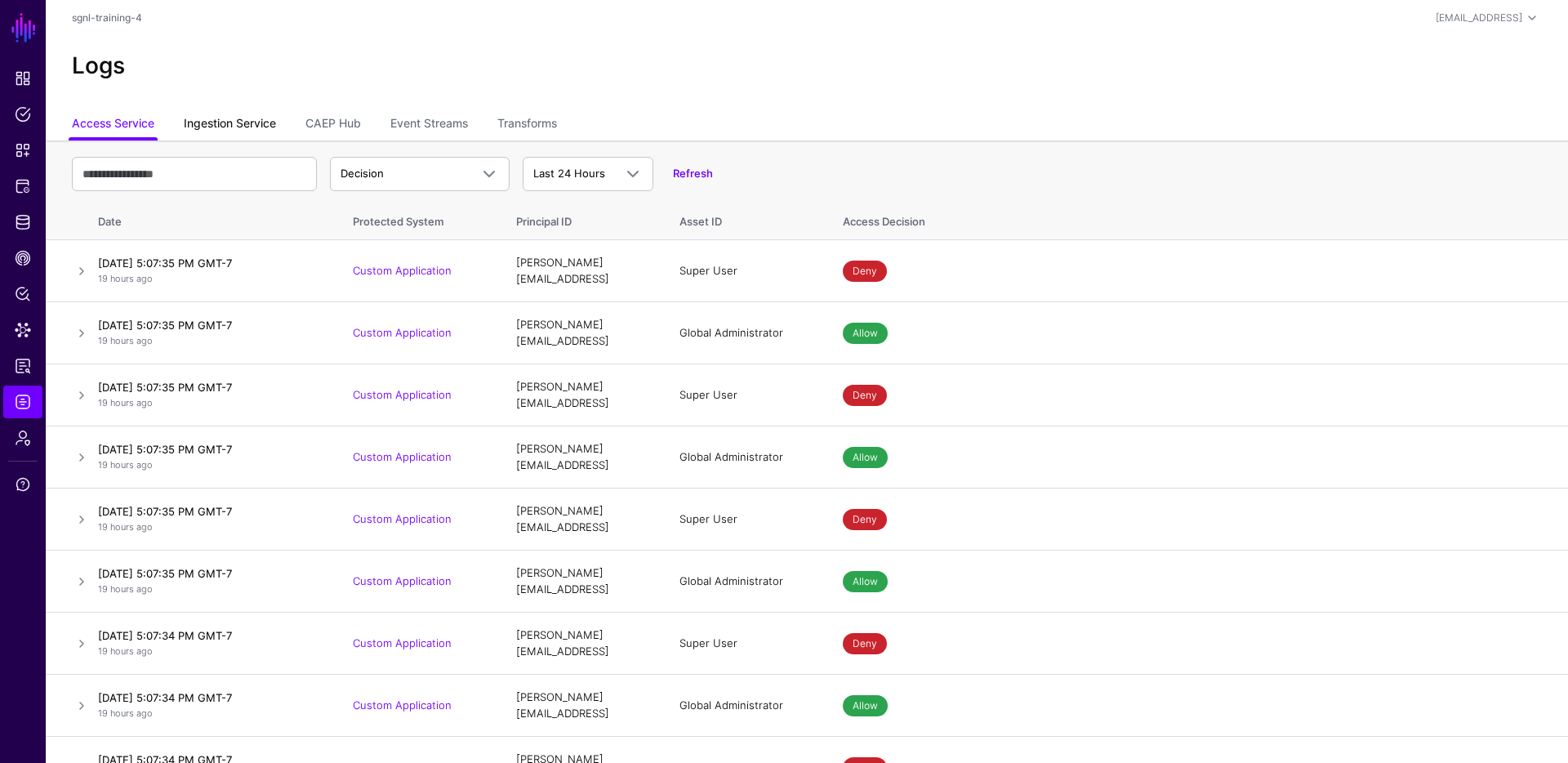
click at [234, 130] on link "Ingestion Service" at bounding box center [230, 124] width 92 height 31
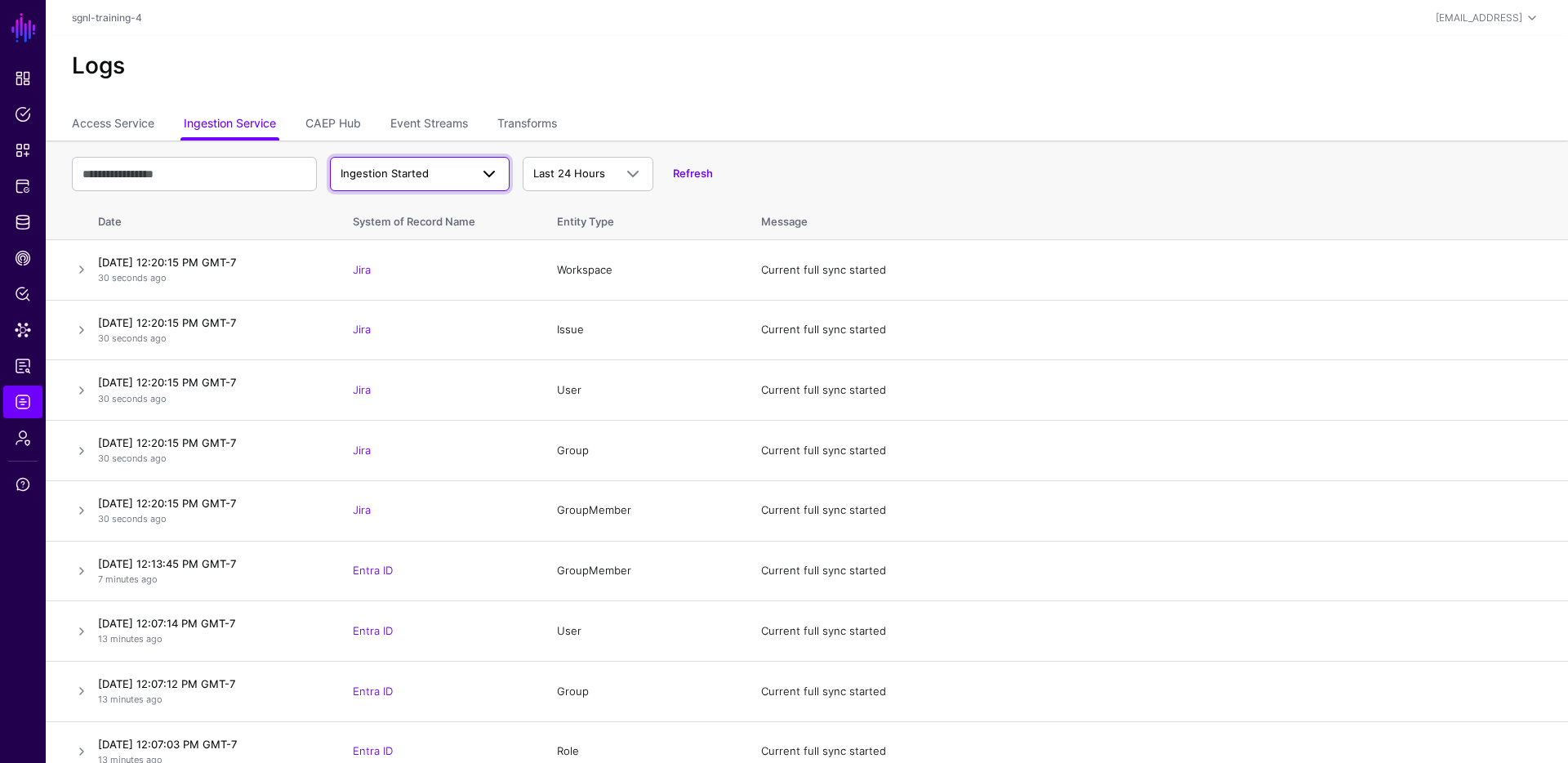
click at [424, 177] on span "Ingestion Started" at bounding box center [384, 173] width 88 height 13
click at [403, 230] on span "Ingestion Completed" at bounding box center [396, 237] width 106 height 13
click at [689, 174] on link "Refresh" at bounding box center [692, 173] width 40 height 13
click at [81, 268] on link at bounding box center [81, 269] width 20 height 20
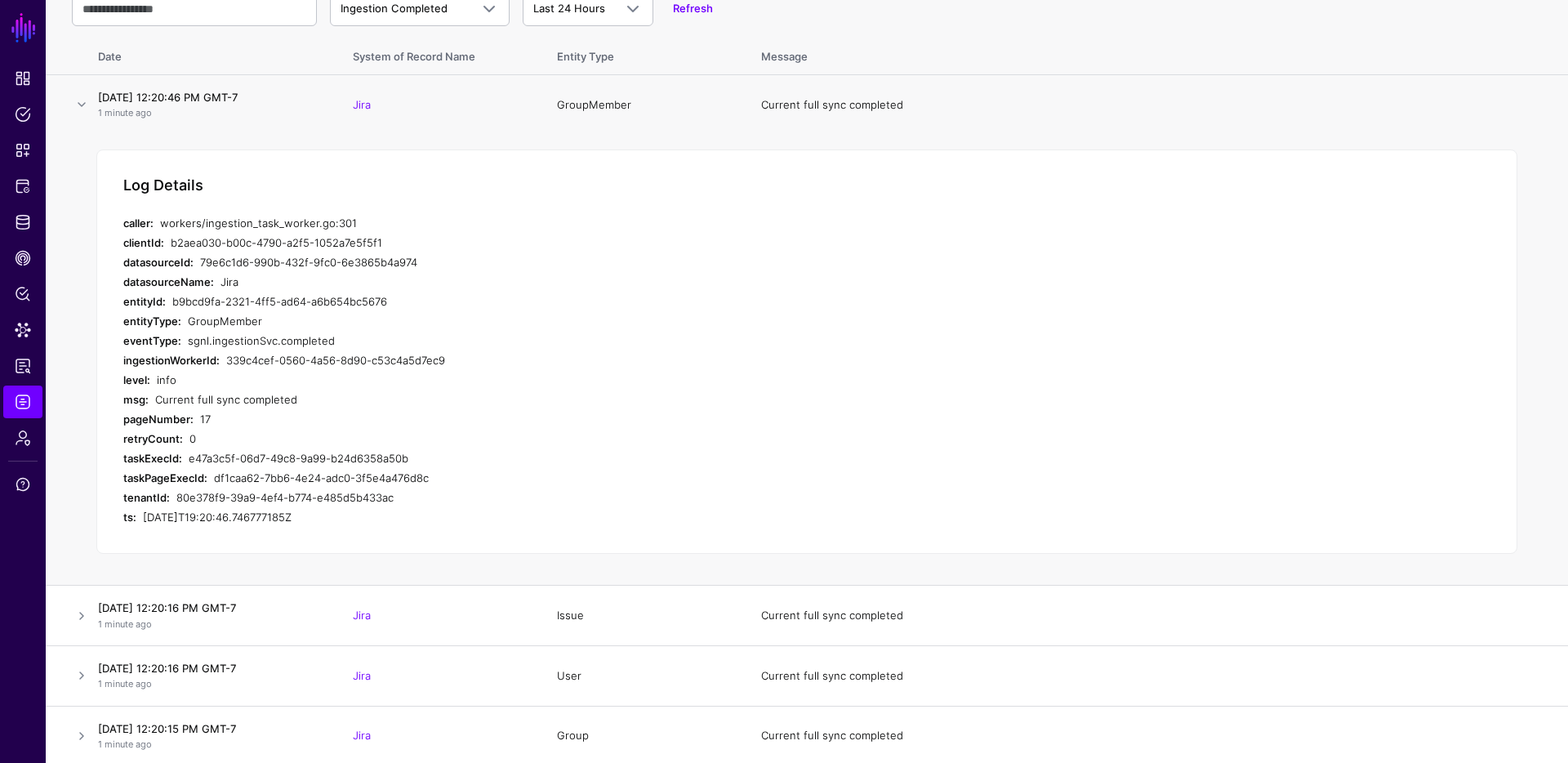
scroll to position [172, 0]
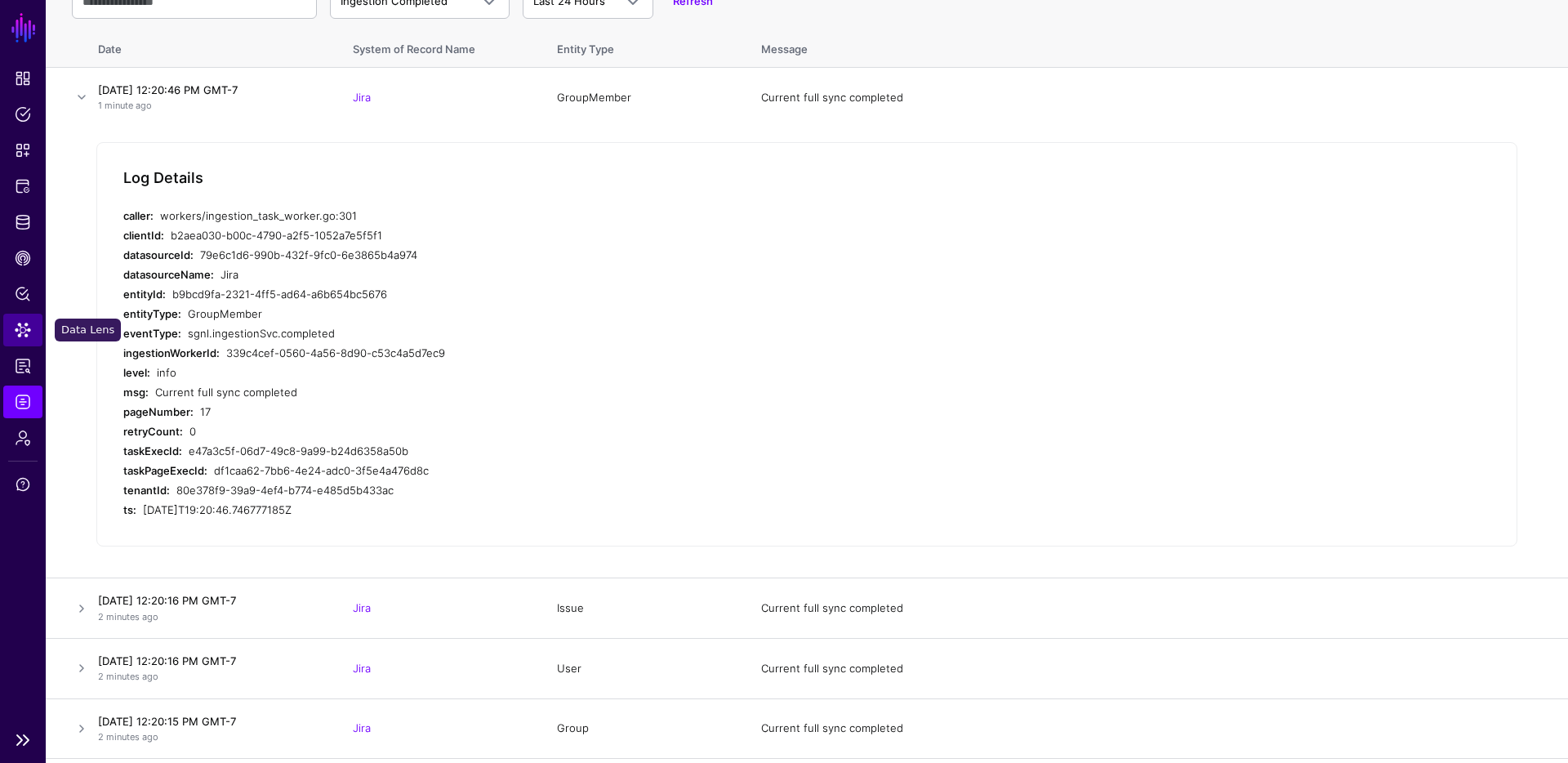
click at [32, 328] on link "Data Lens" at bounding box center [23, 330] width 39 height 33
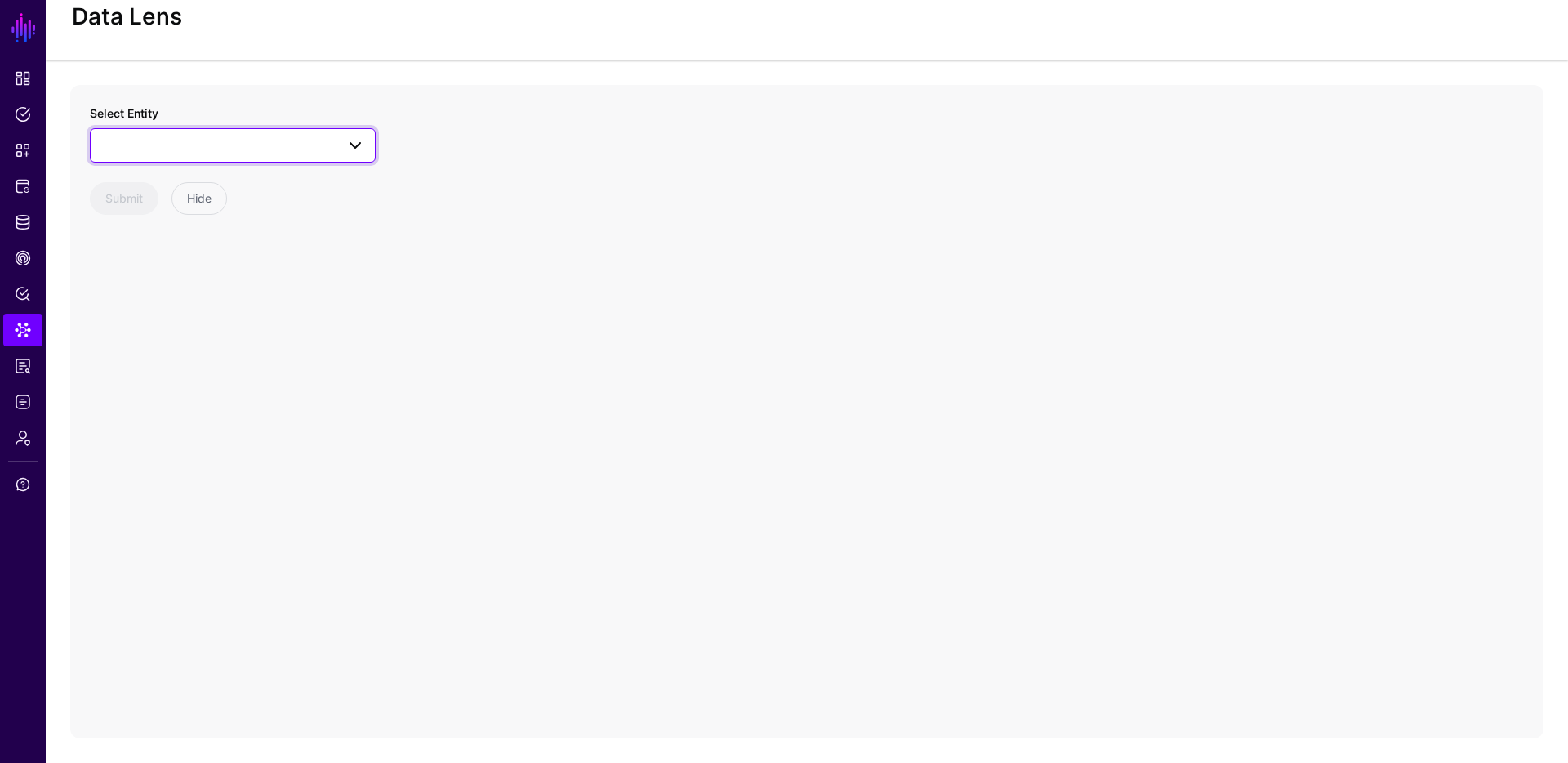
click at [272, 148] on span at bounding box center [233, 145] width 265 height 20
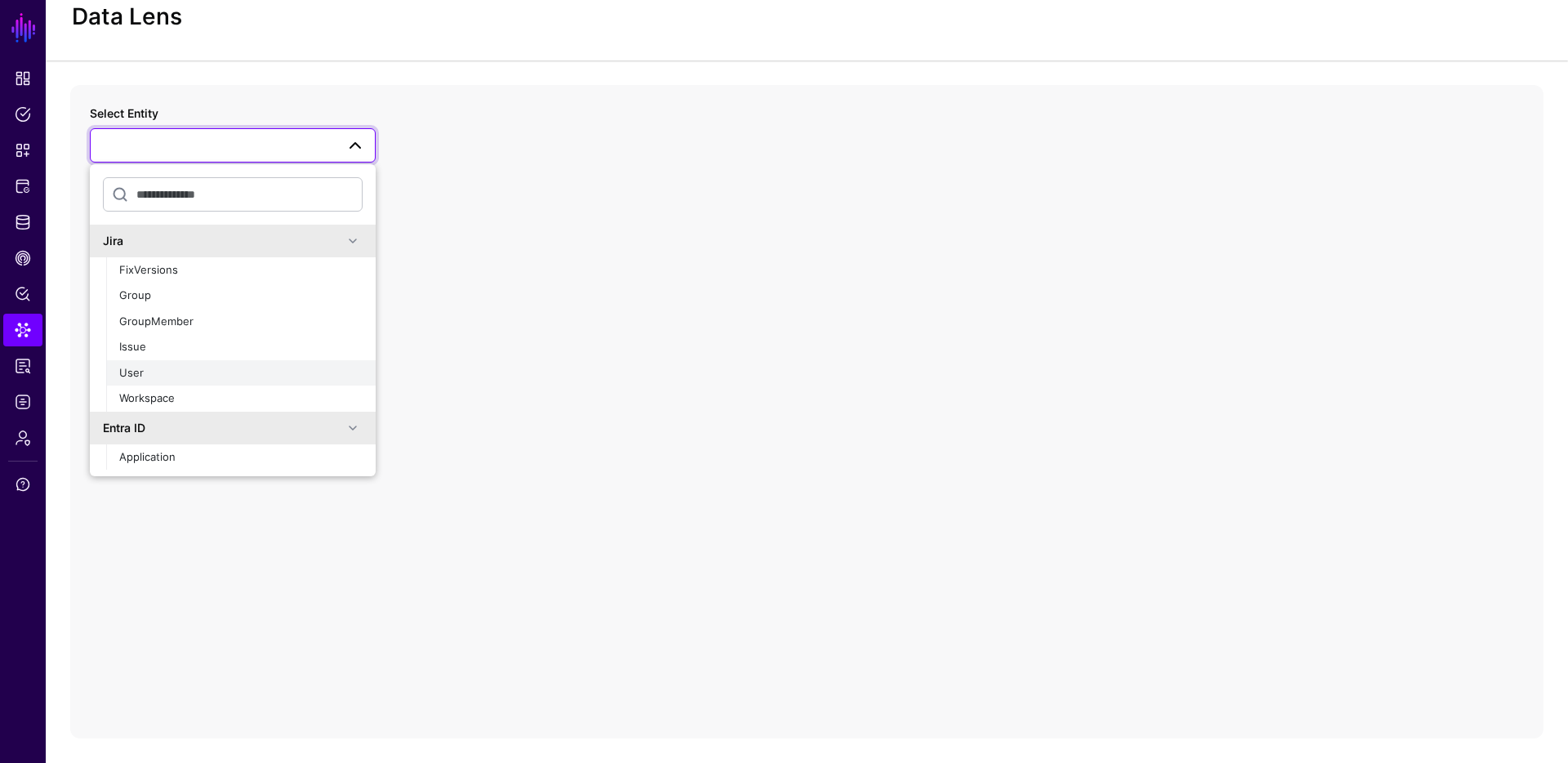
click at [160, 368] on div "User" at bounding box center [241, 372] width 243 height 16
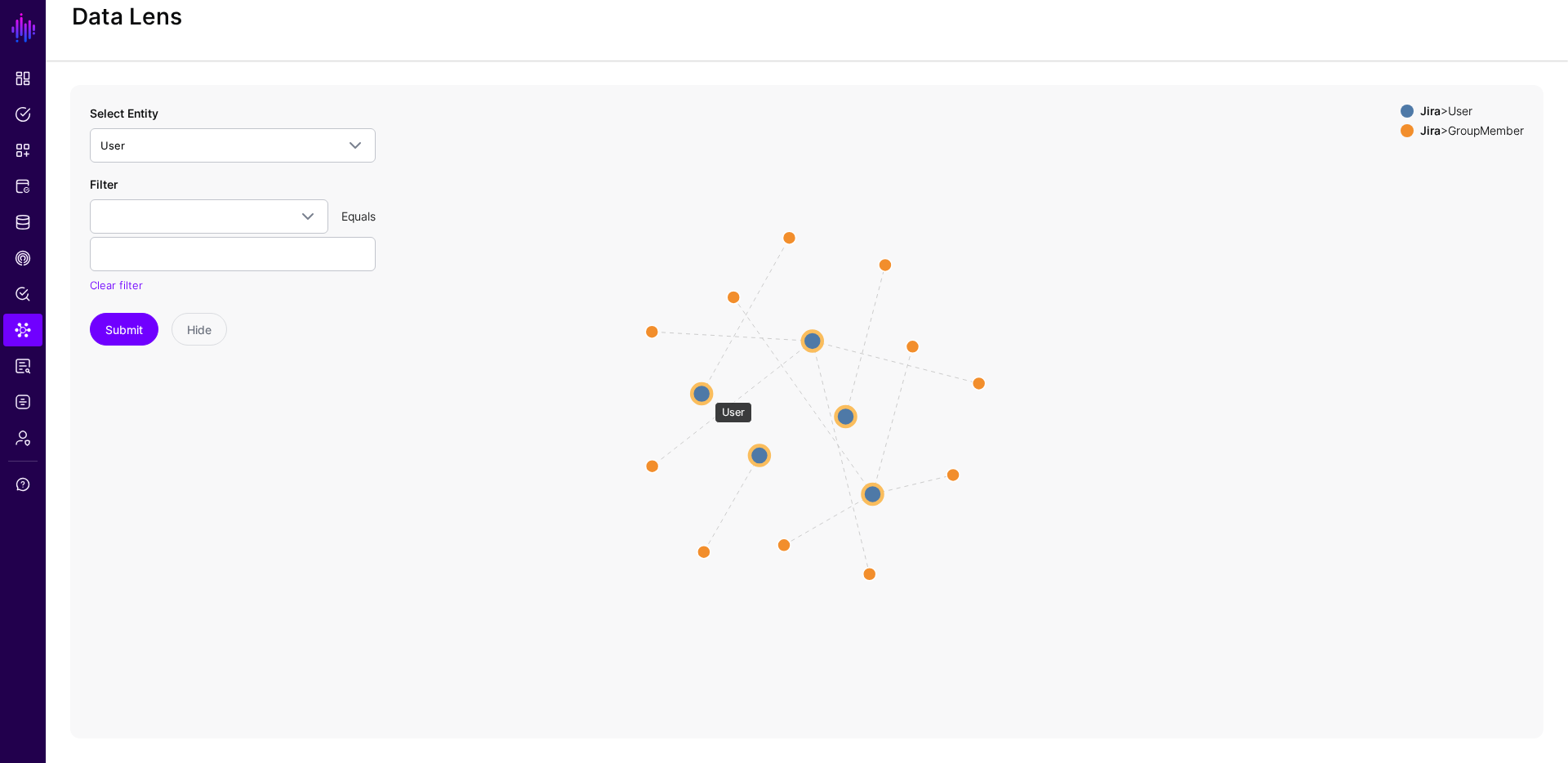
click at [706, 394] on circle at bounding box center [701, 393] width 20 height 20
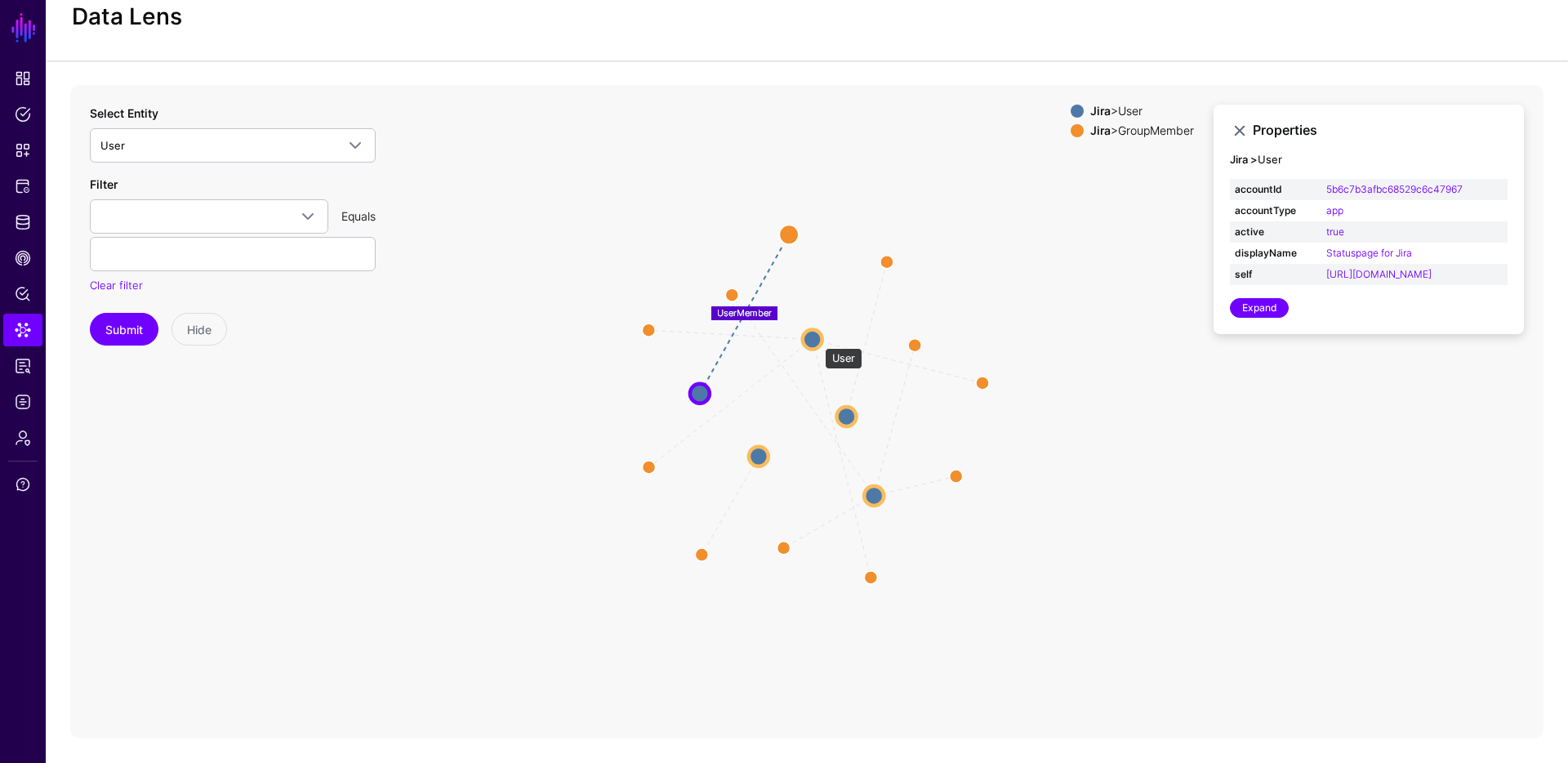
click at [816, 340] on circle at bounding box center [812, 338] width 20 height 20
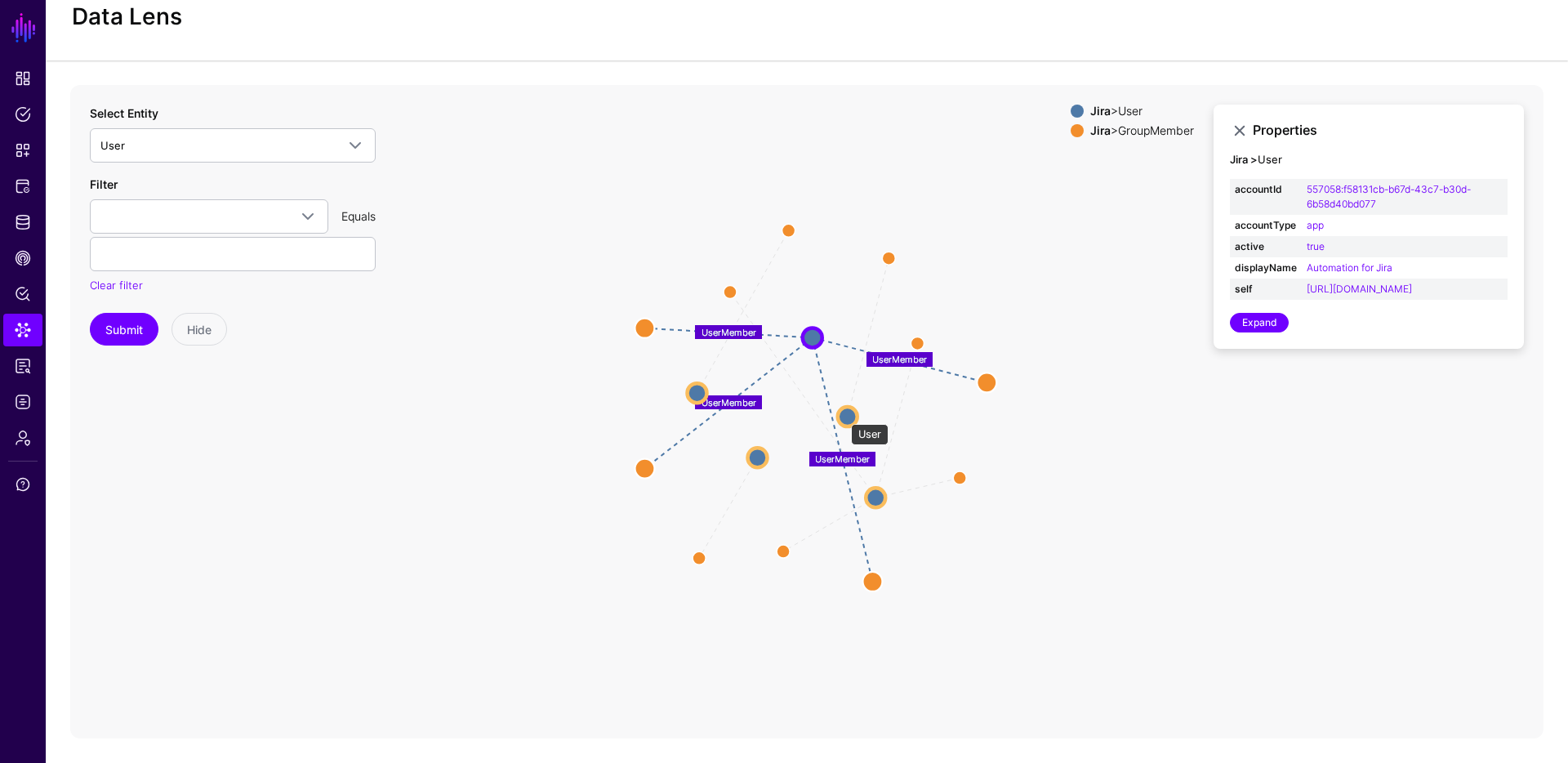
click at [843, 415] on circle at bounding box center [847, 416] width 20 height 20
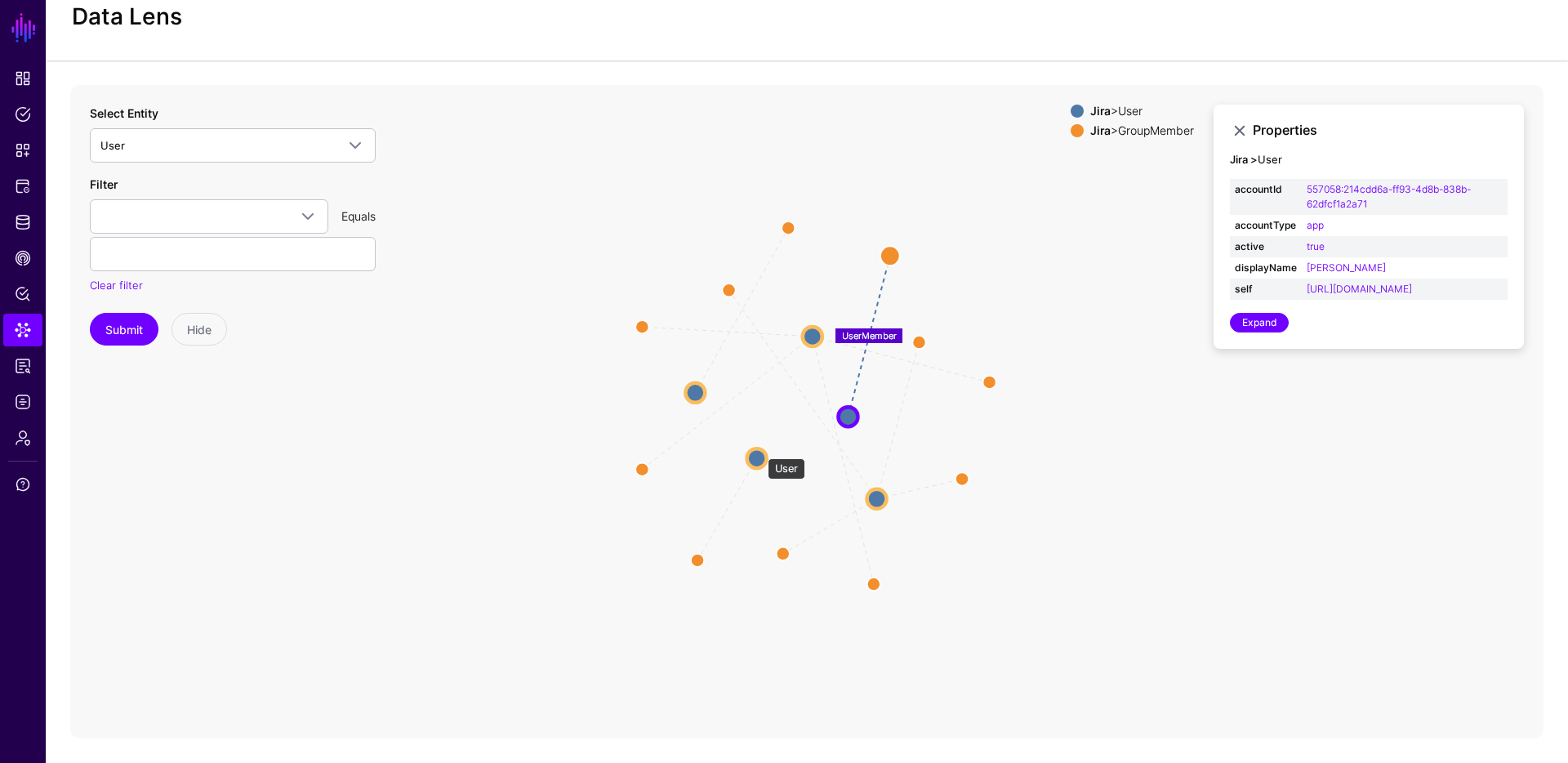
click at [759, 450] on circle at bounding box center [756, 458] width 20 height 20
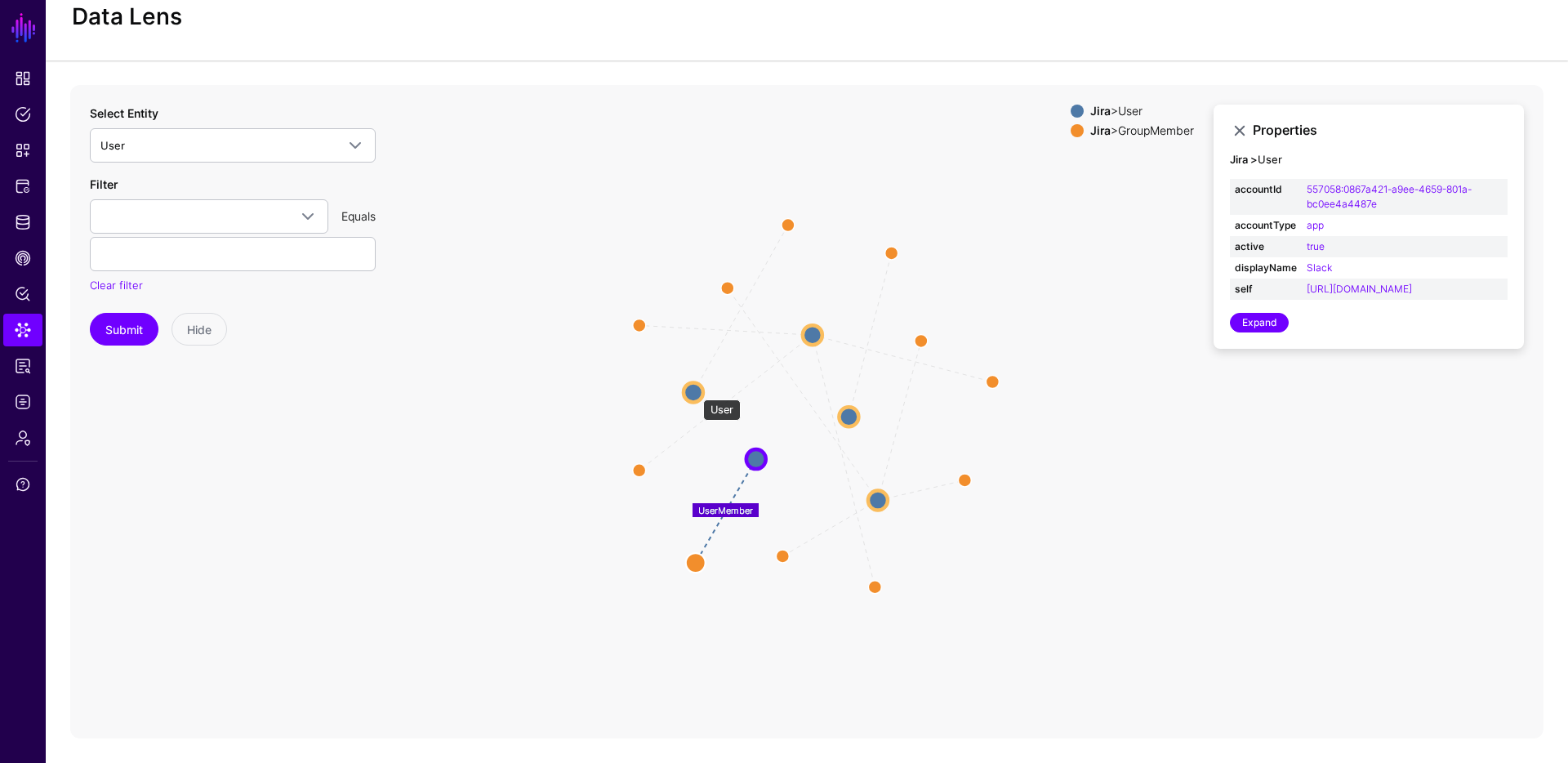
click at [695, 391] on circle at bounding box center [692, 392] width 20 height 20
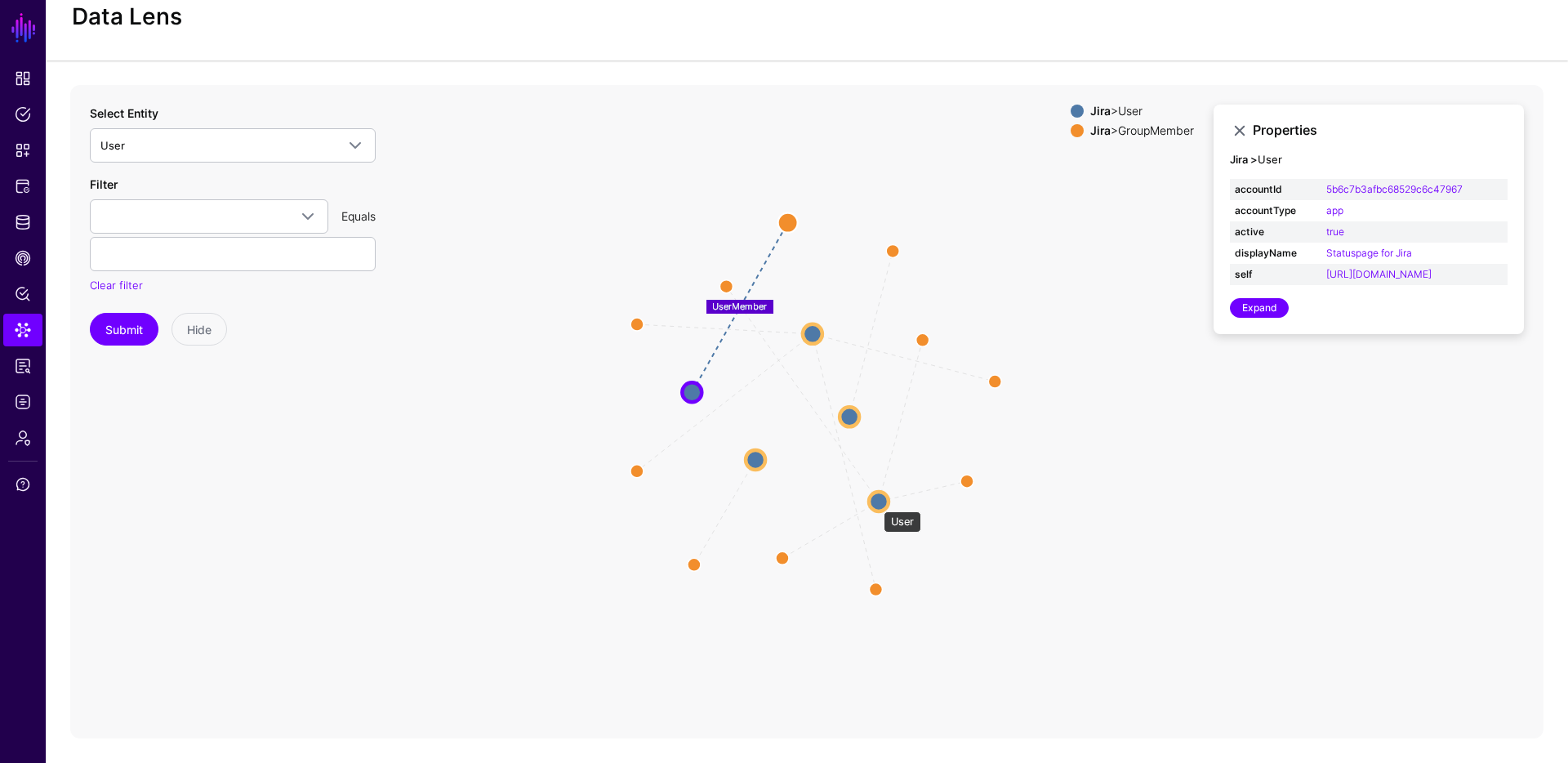
click at [876, 503] on circle at bounding box center [878, 501] width 20 height 20
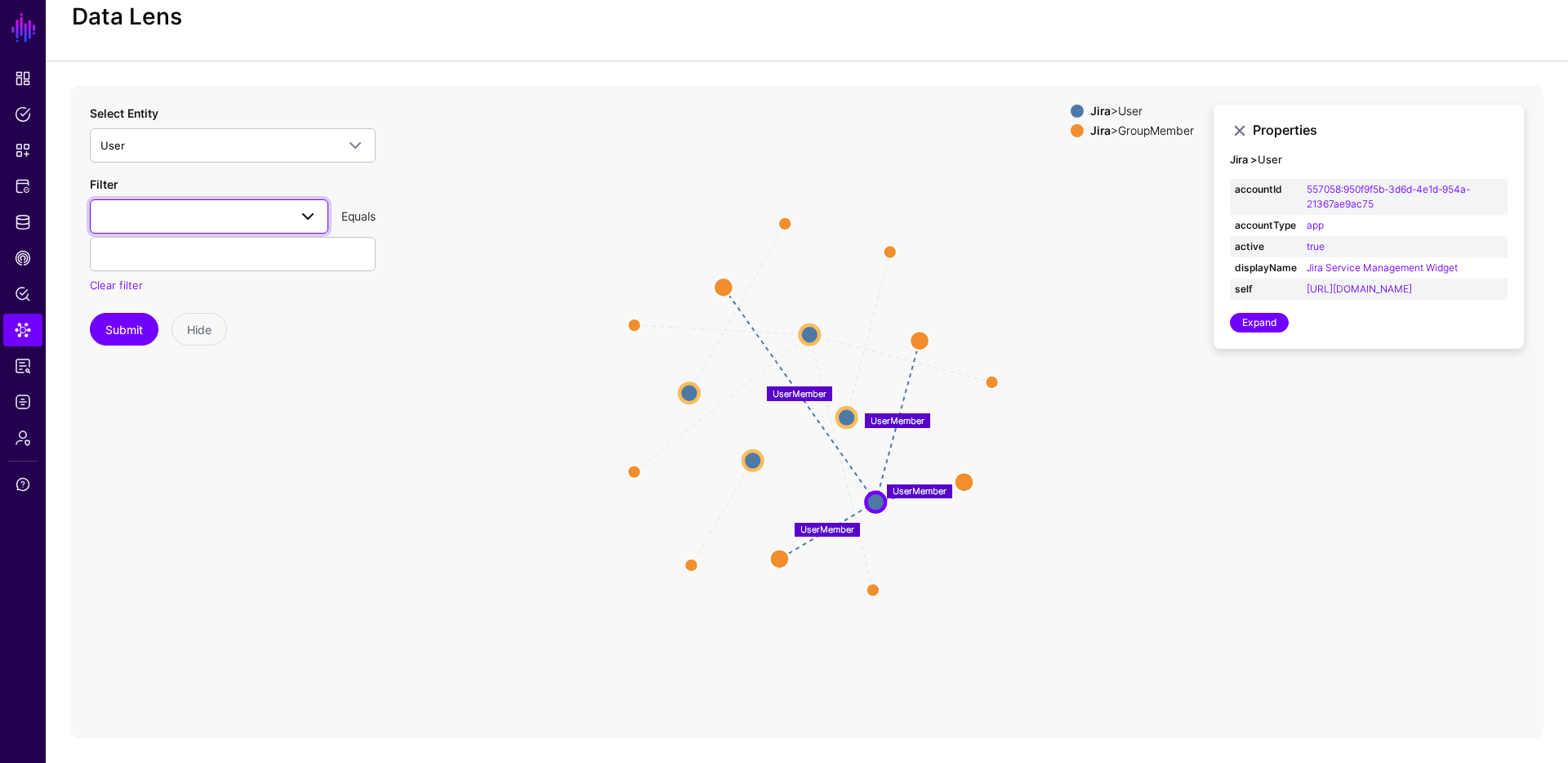
click at [200, 211] on span at bounding box center [209, 216] width 217 height 20
type input "**"
click at [160, 314] on div "emailAddress" at bounding box center [210, 308] width 212 height 16
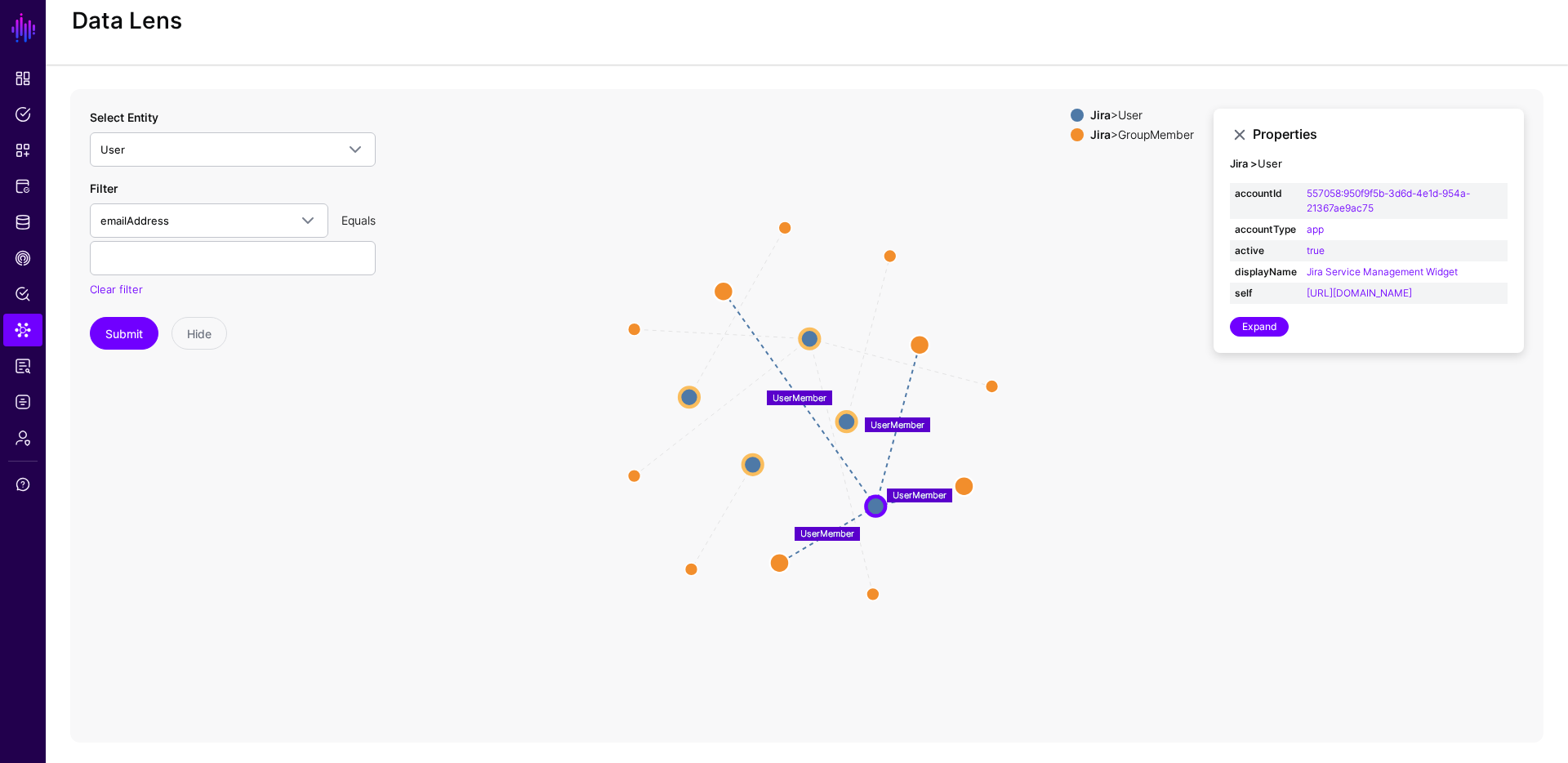
scroll to position [47, 0]
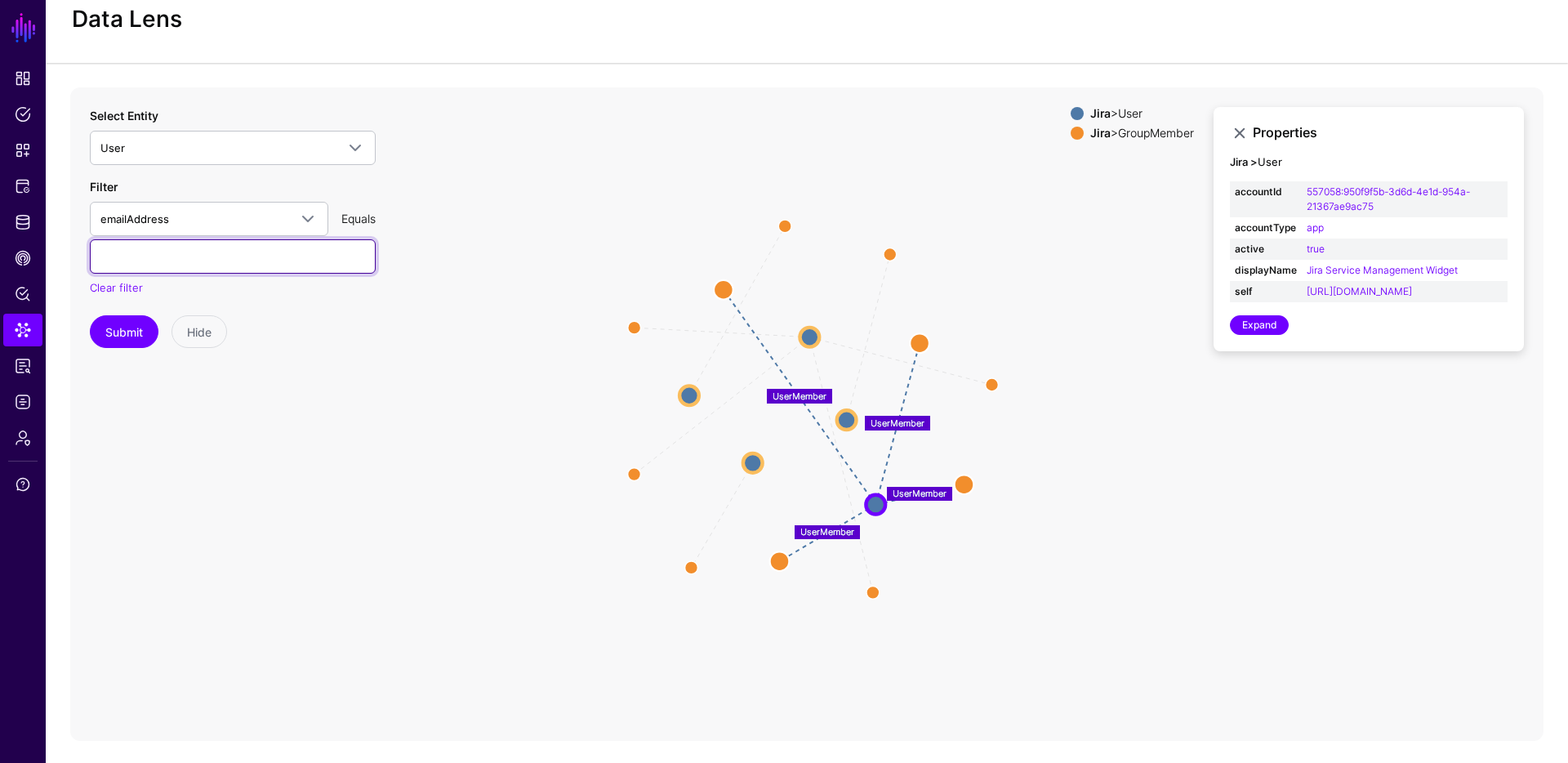
click at [177, 265] on input "text" at bounding box center [233, 257] width 286 height 35
click at [90, 315] on button "Submit" at bounding box center [124, 331] width 69 height 33
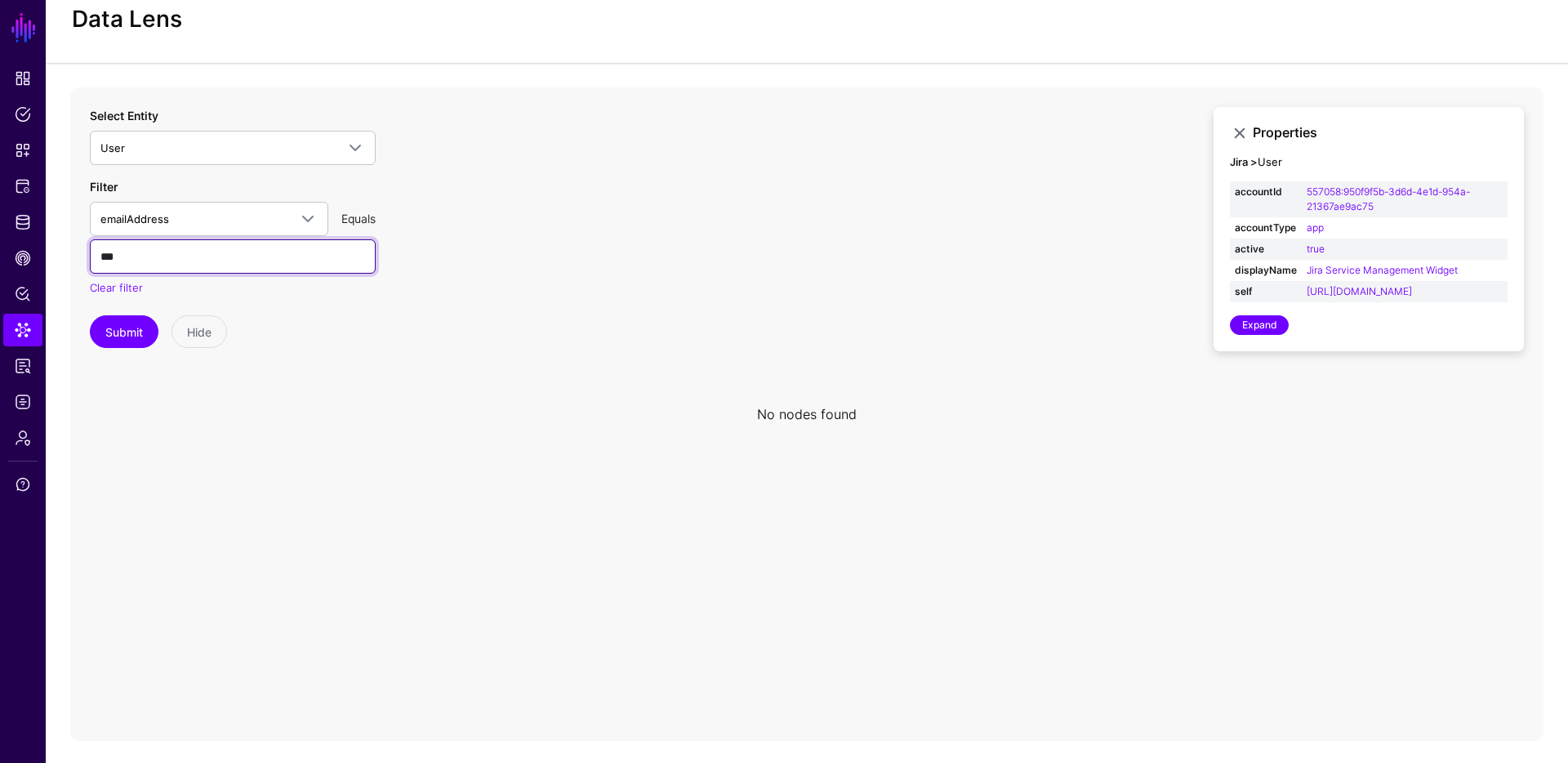
click at [152, 265] on input "***" at bounding box center [233, 257] width 286 height 35
type input "**********"
click at [90, 315] on button "Submit" at bounding box center [124, 331] width 69 height 33
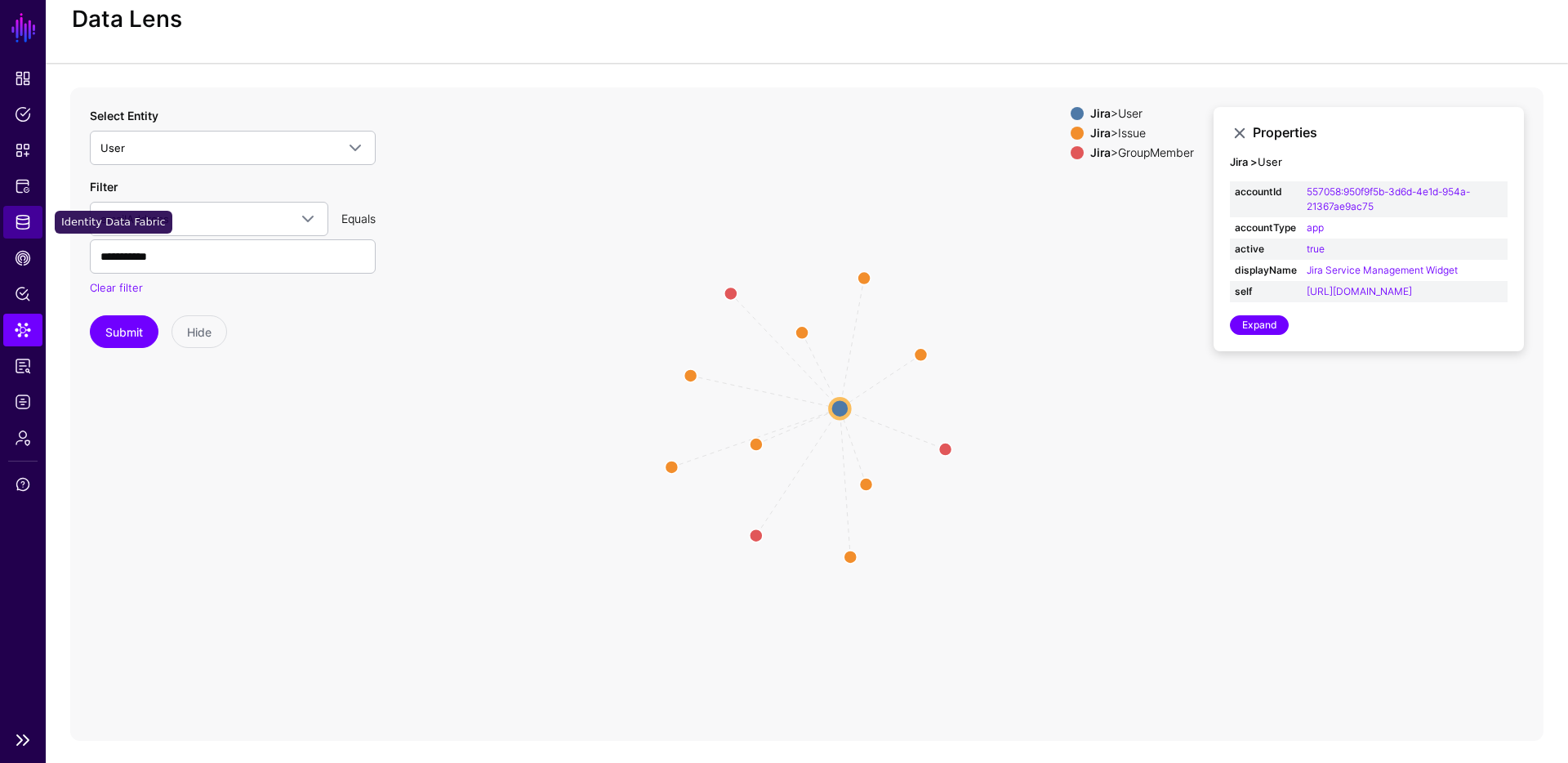
click at [16, 225] on span "Identity Data Fabric" at bounding box center [23, 222] width 16 height 16
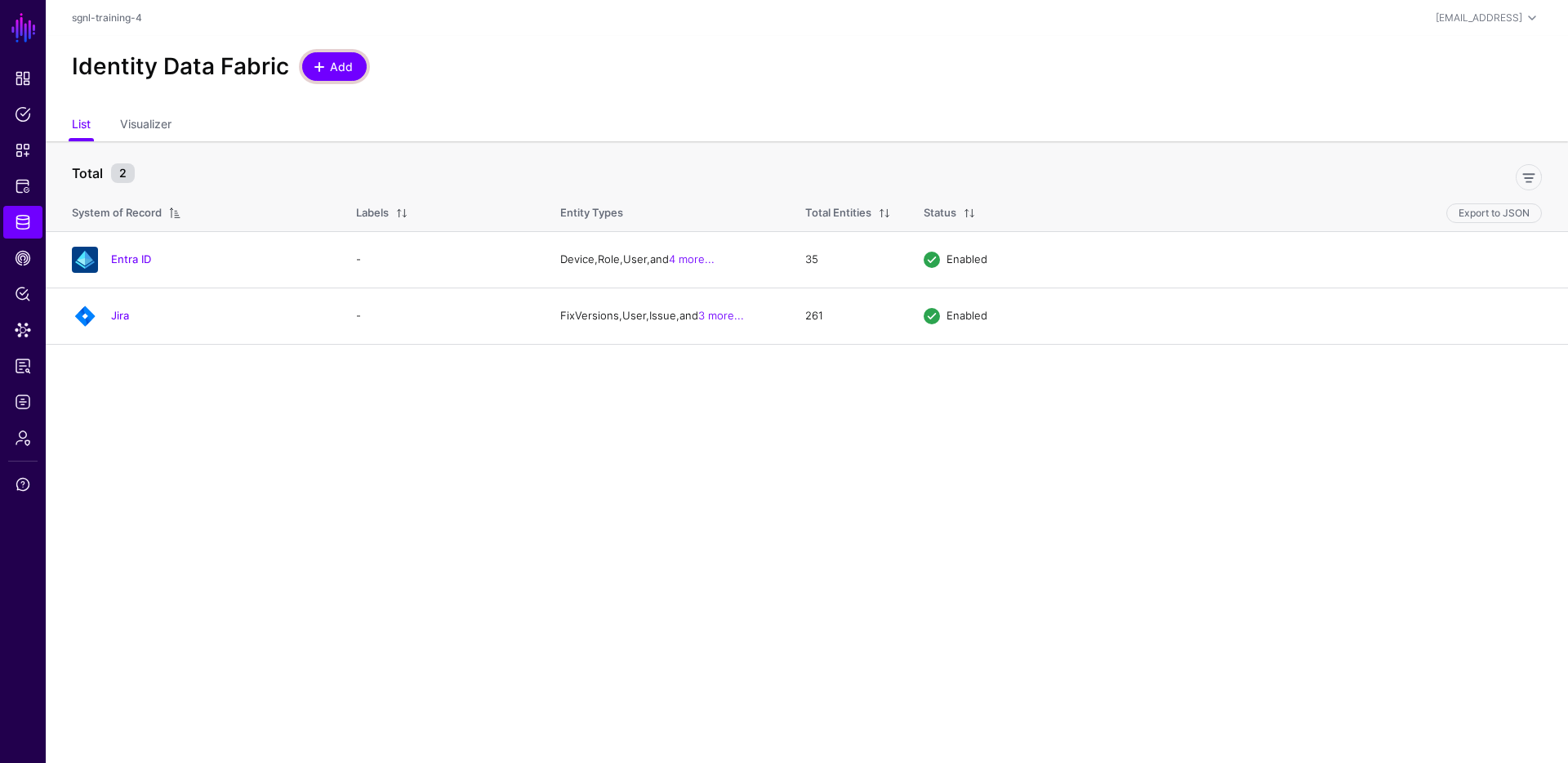
click at [352, 59] on span "Add" at bounding box center [341, 67] width 27 height 17
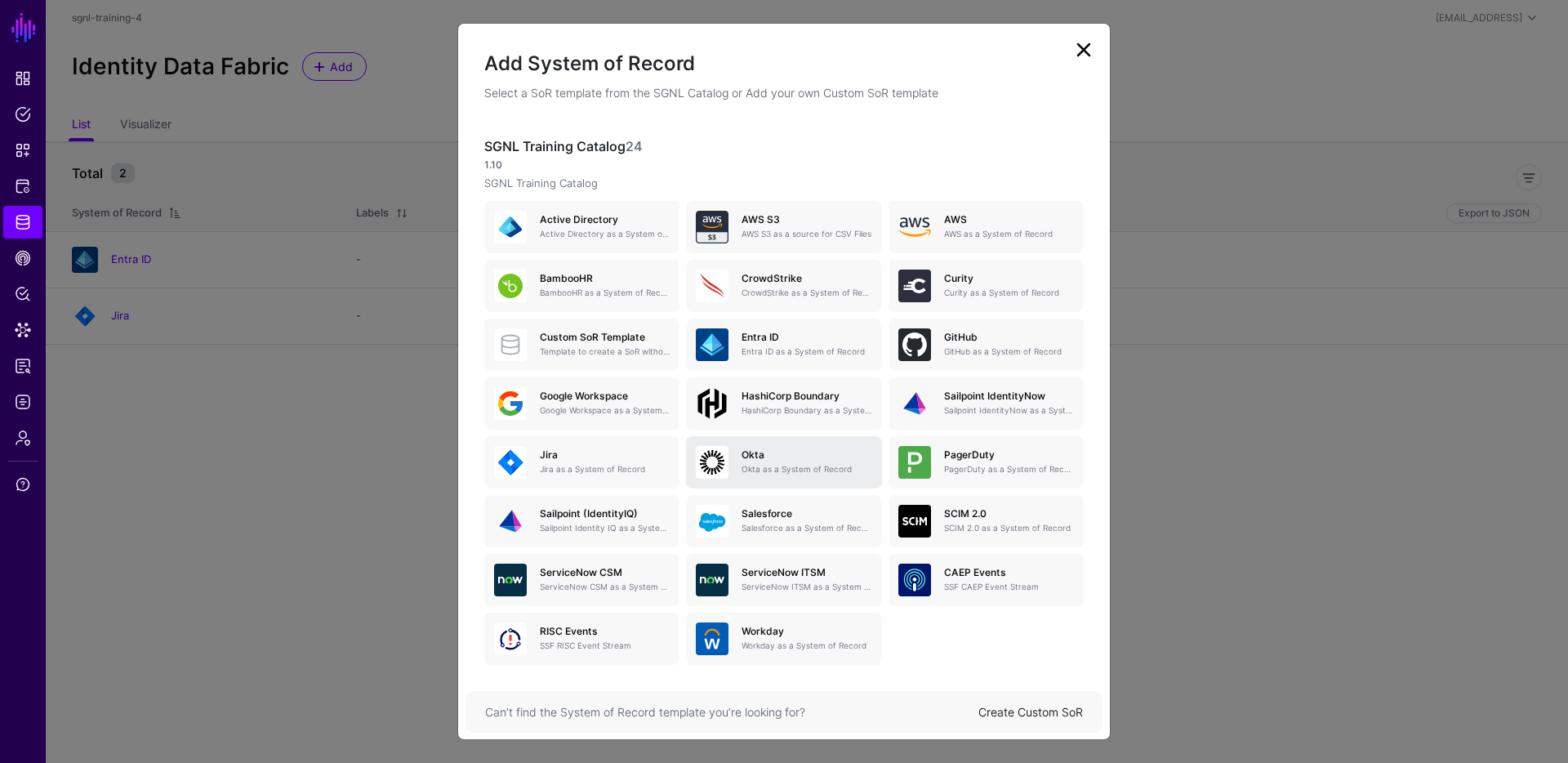
scroll to position [55, 0]
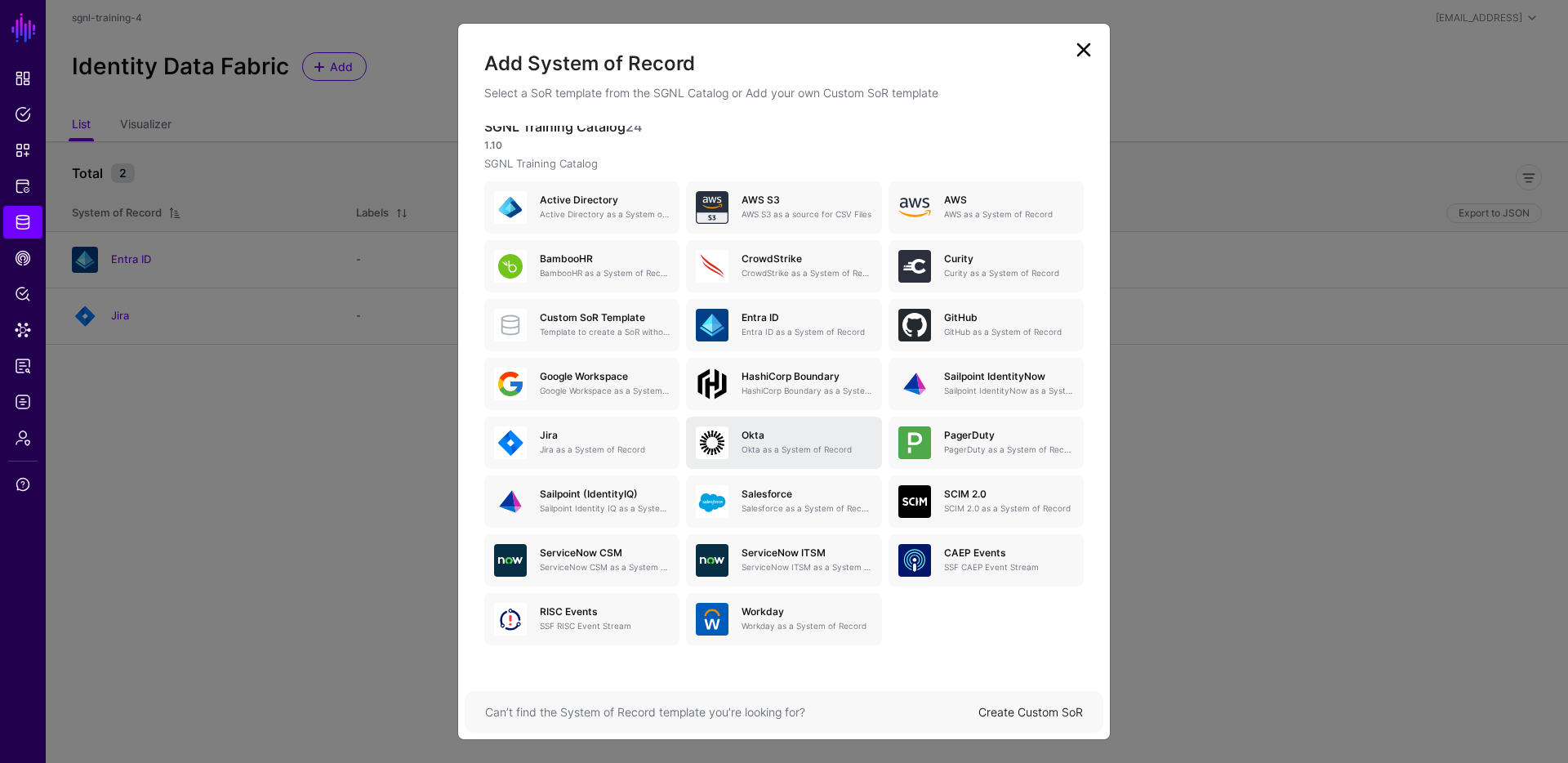
click at [768, 449] on p "Okta as a System of Record" at bounding box center [806, 449] width 130 height 12
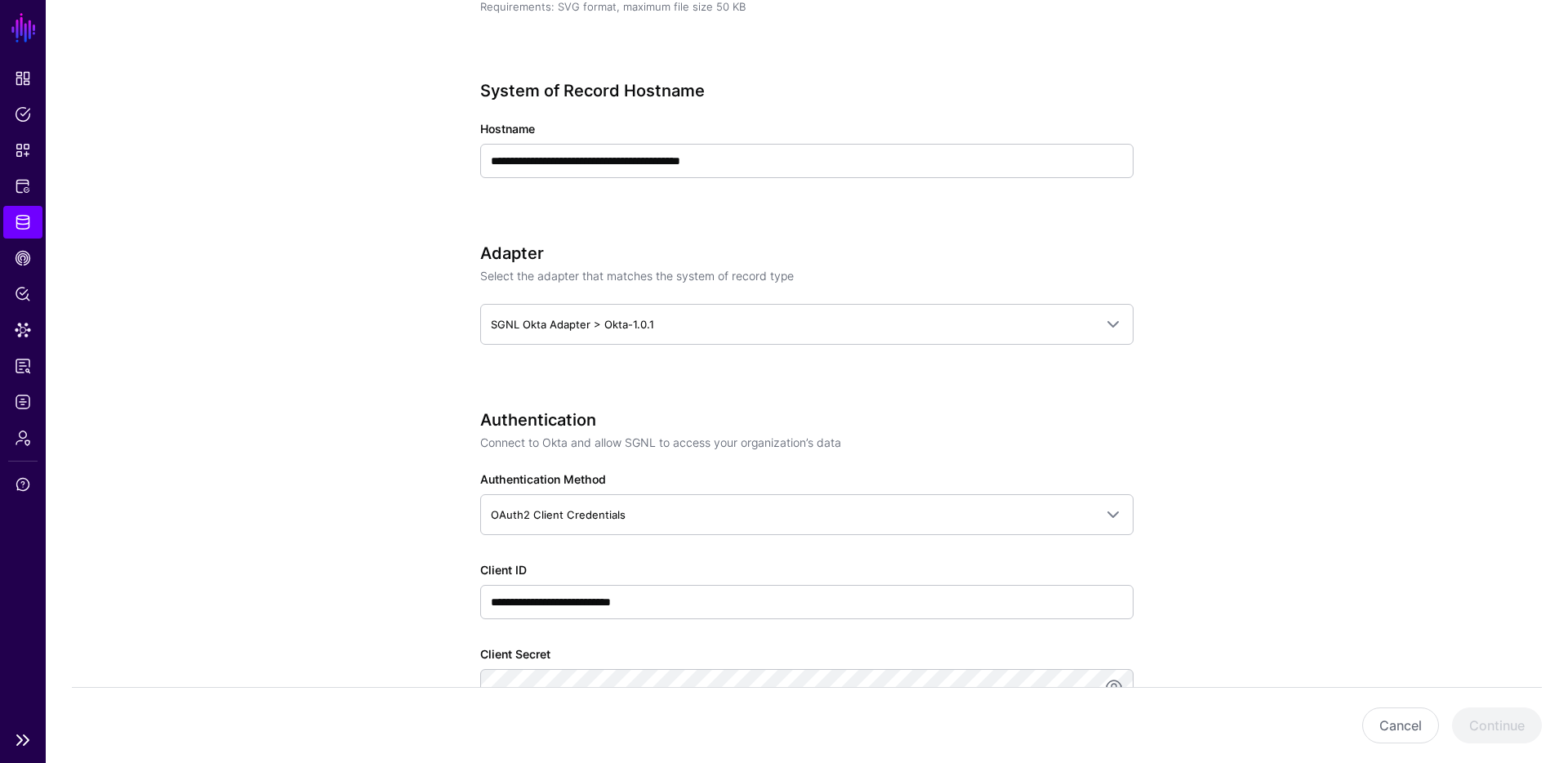
scroll to position [566, 0]
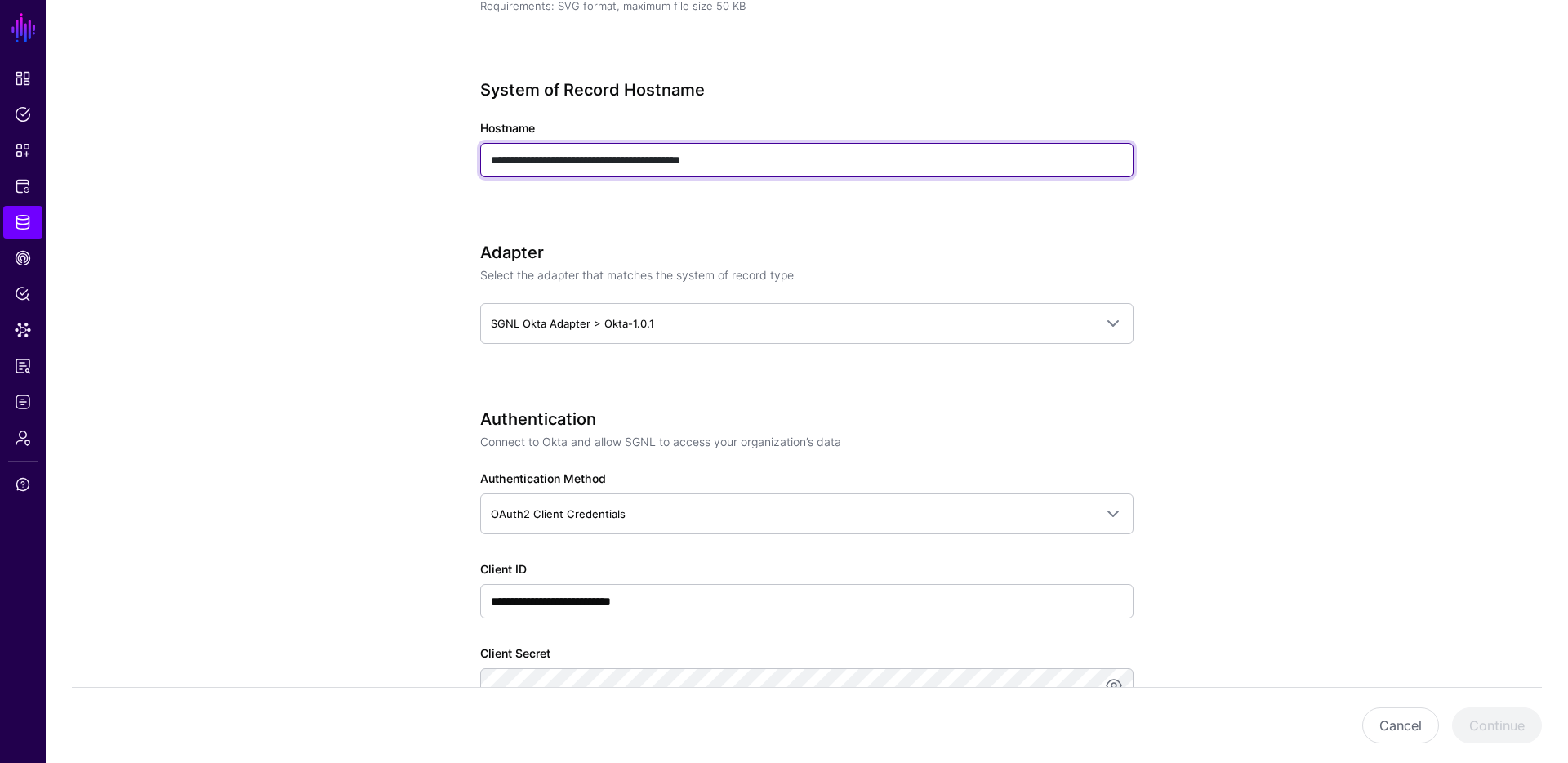
click at [782, 151] on input "**********" at bounding box center [806, 160] width 653 height 35
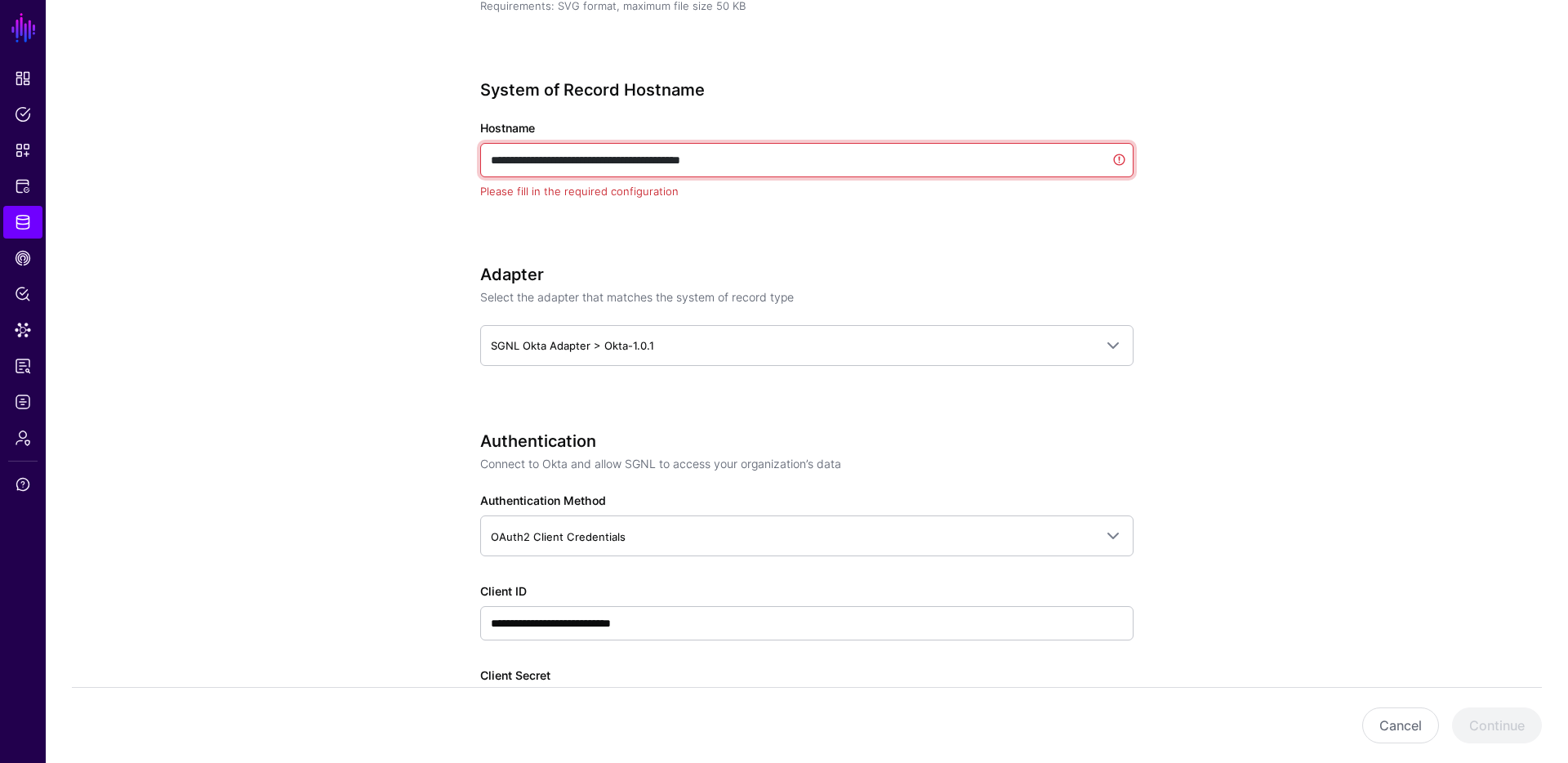
click at [782, 151] on input "**********" at bounding box center [806, 160] width 653 height 35
paste input "text"
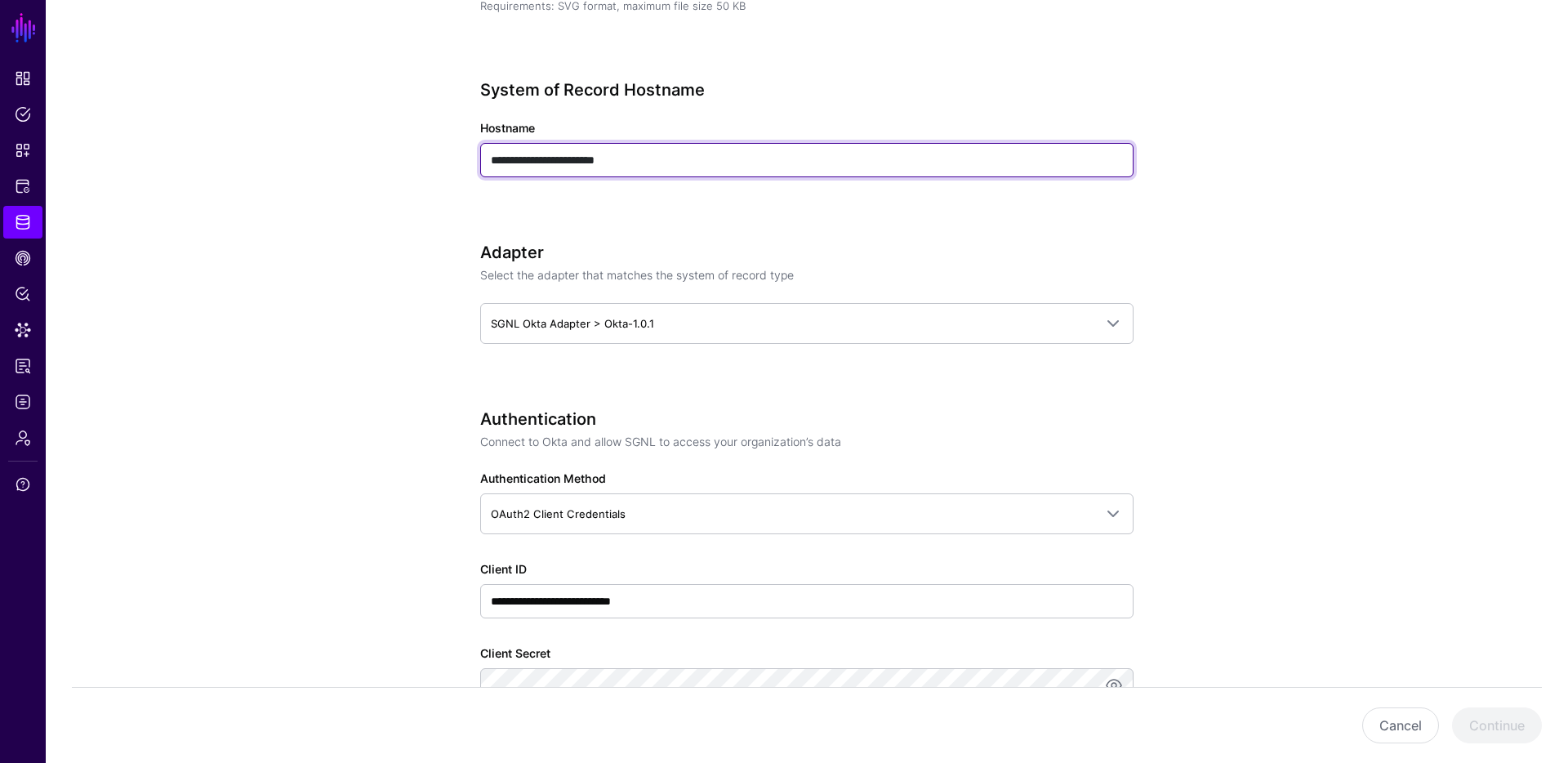
type input "**********"
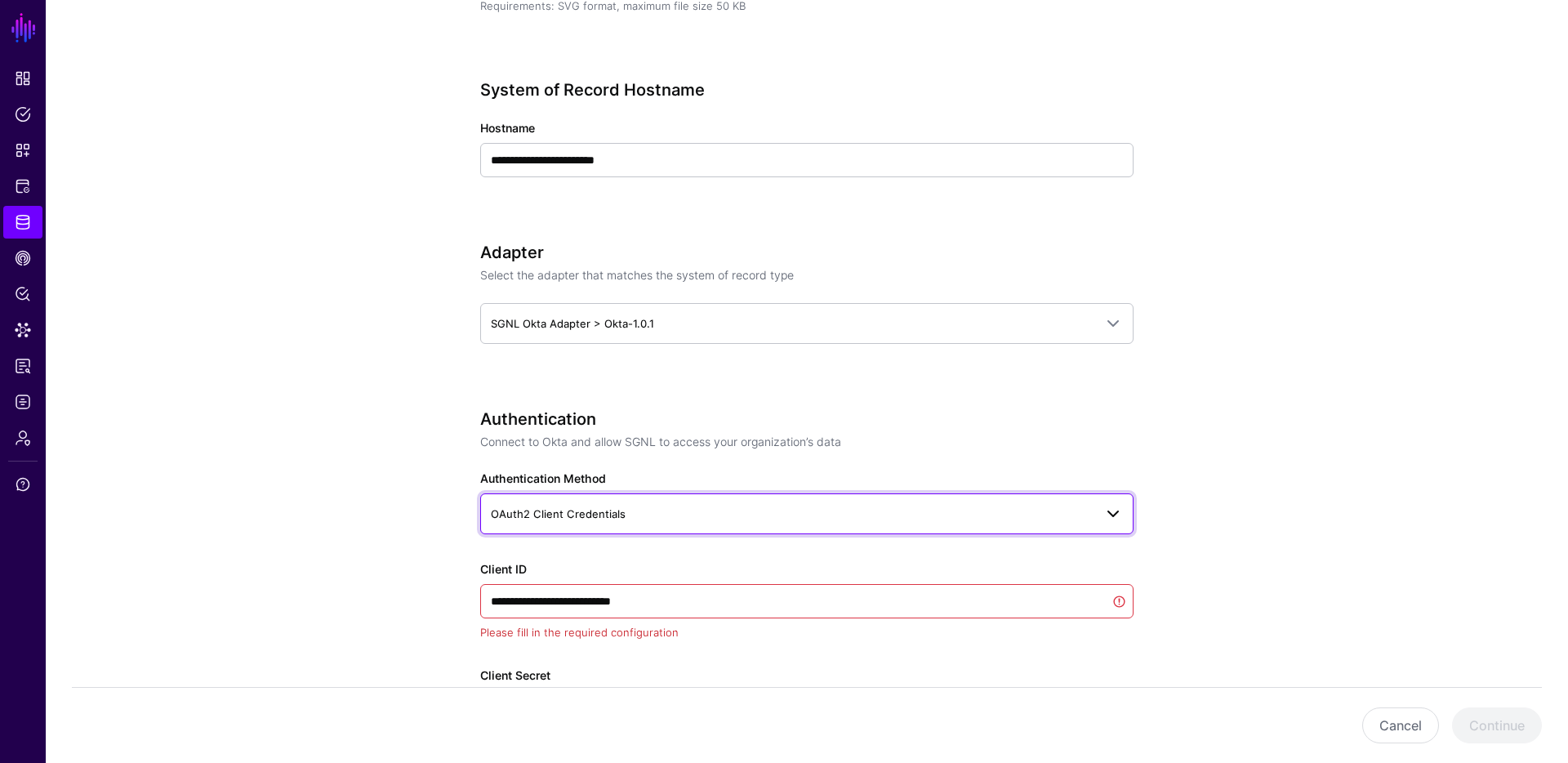
click at [657, 510] on span "OAuth2 Client Credentials" at bounding box center [791, 513] width 602 height 18
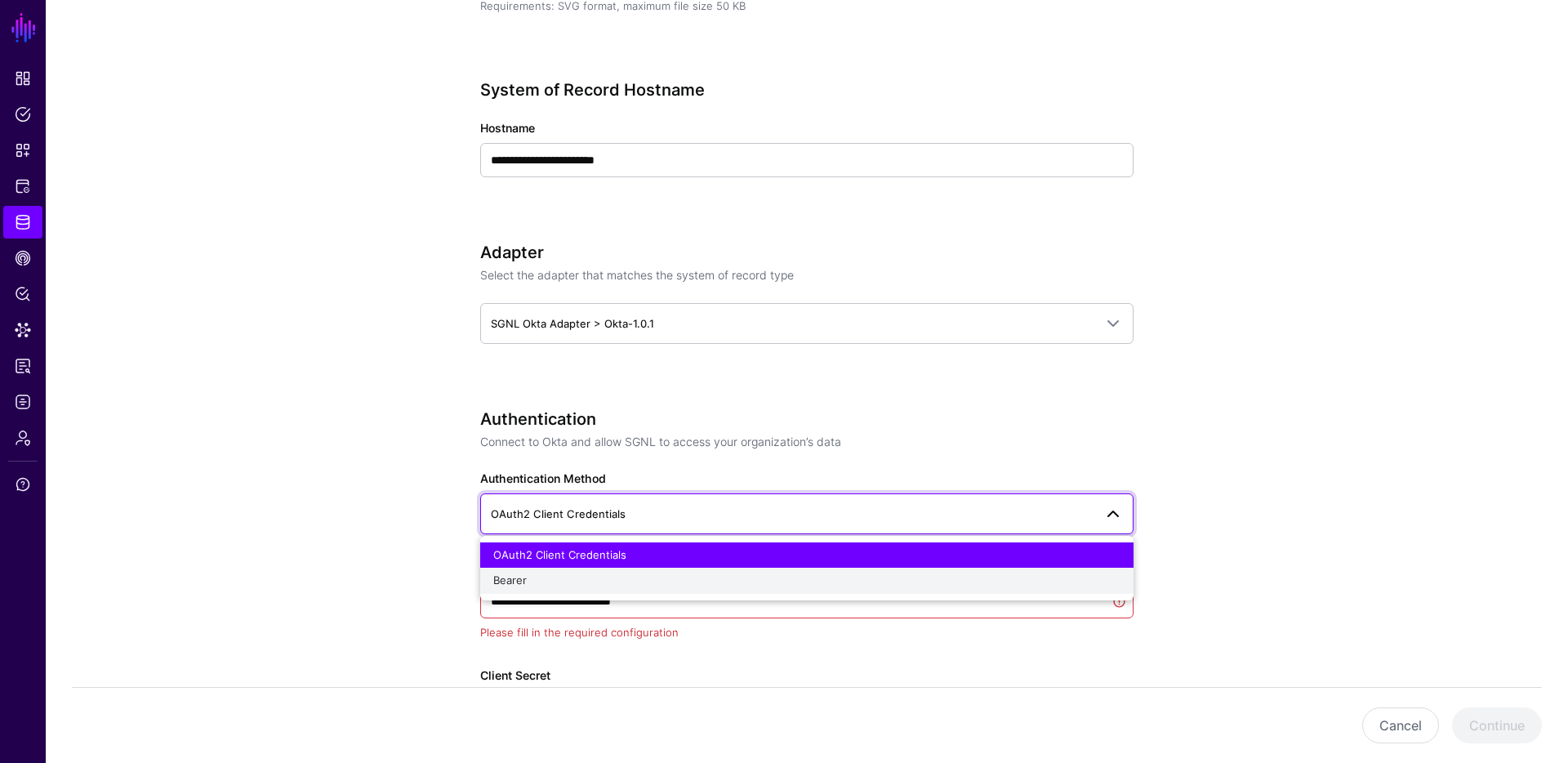
click at [527, 574] on div "Bearer" at bounding box center [806, 580] width 627 height 16
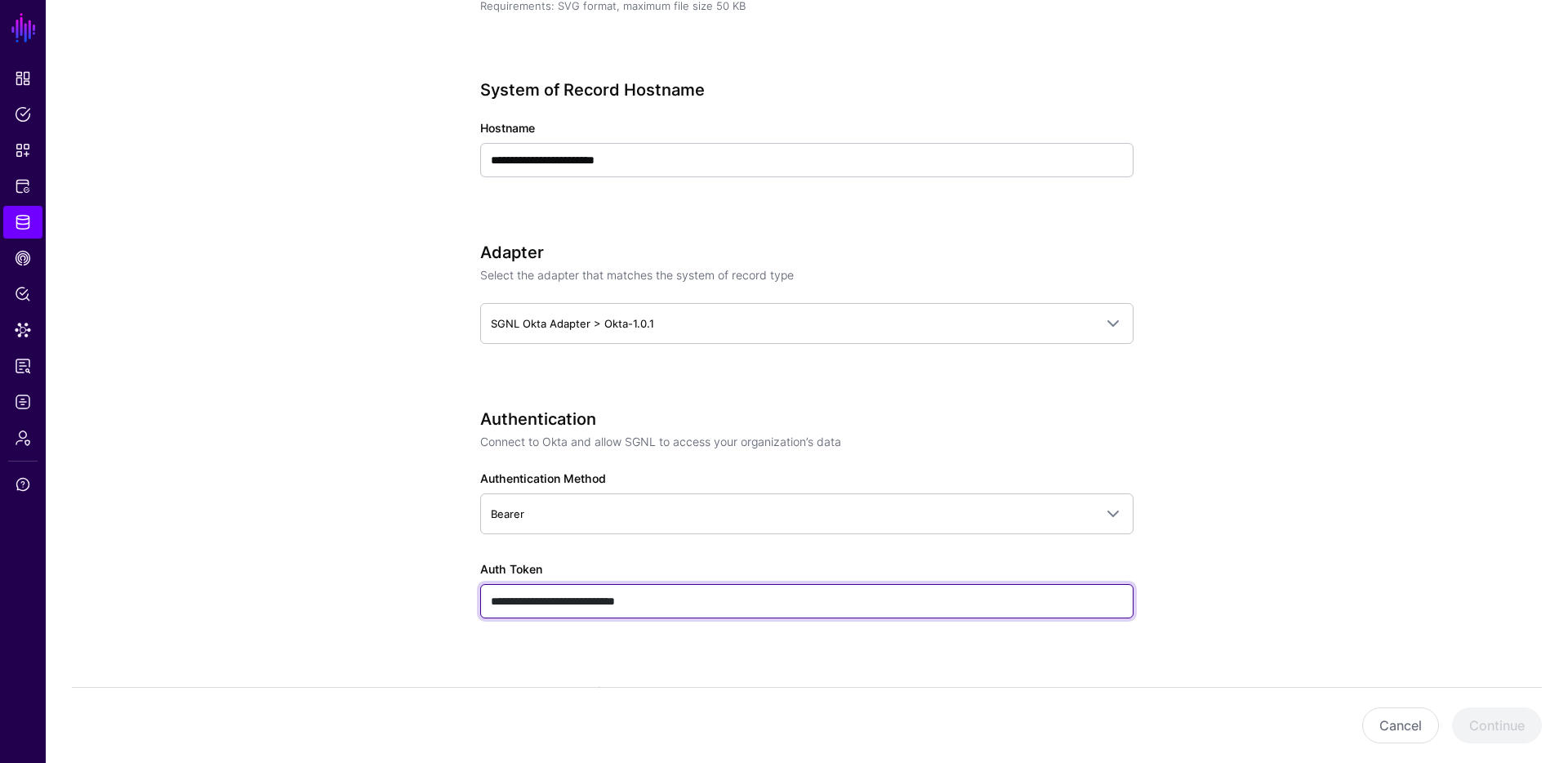
click at [679, 608] on input "**********" at bounding box center [806, 600] width 653 height 35
paste input "**********"
type input "**********"
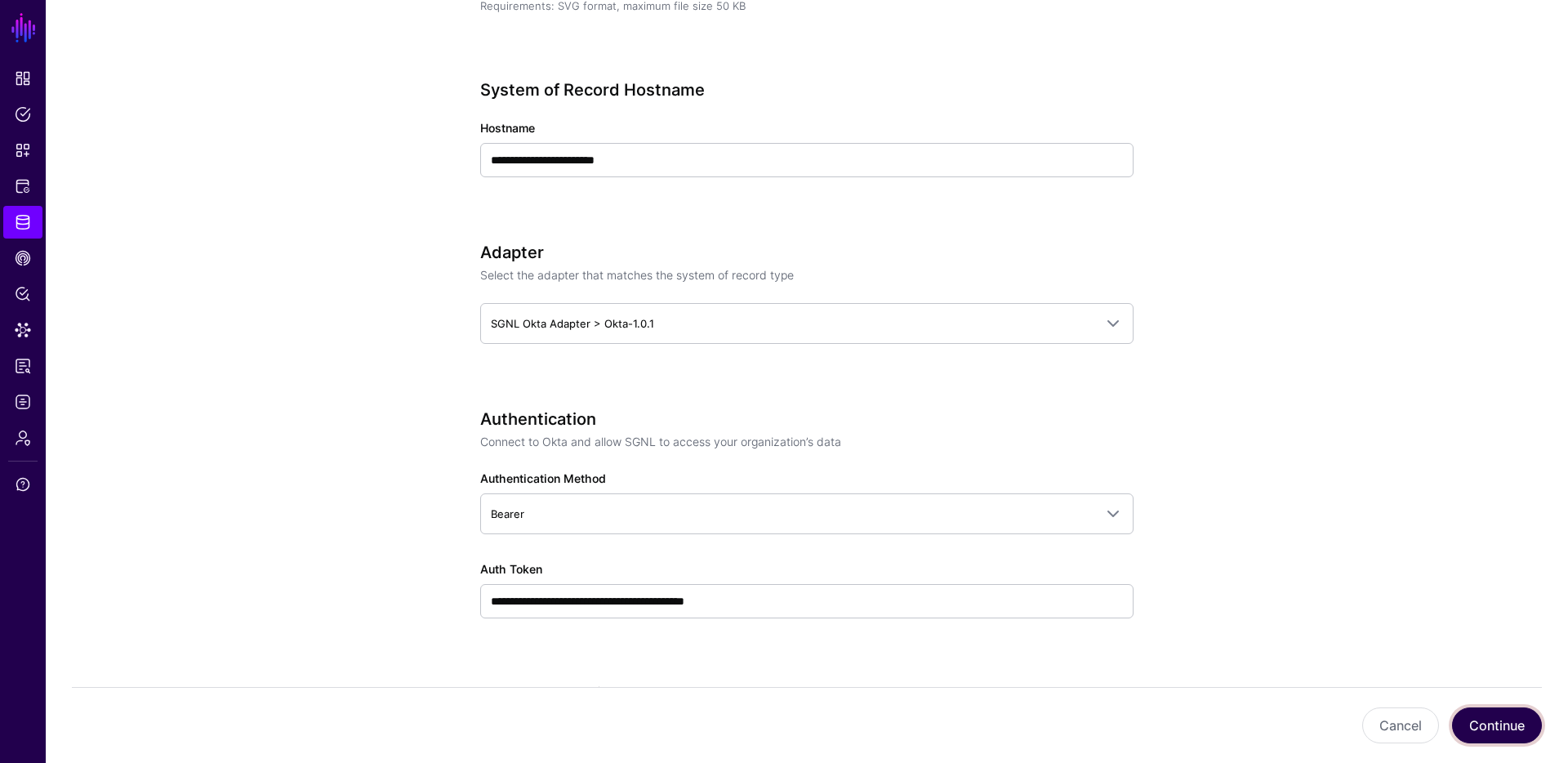
click at [1496, 725] on button "Continue" at bounding box center [1497, 725] width 90 height 36
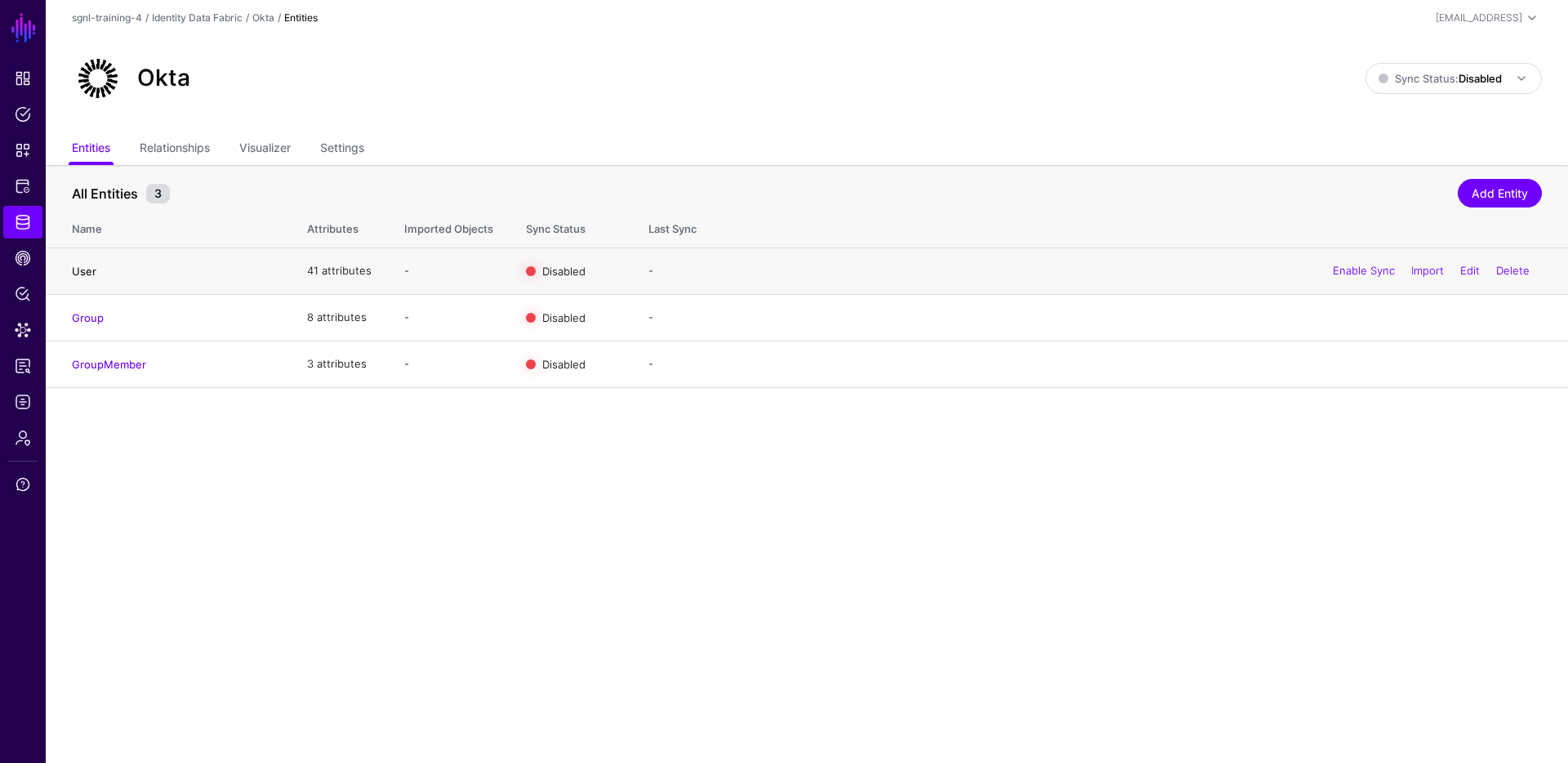
click at [78, 270] on link "User" at bounding box center [84, 272] width 24 height 13
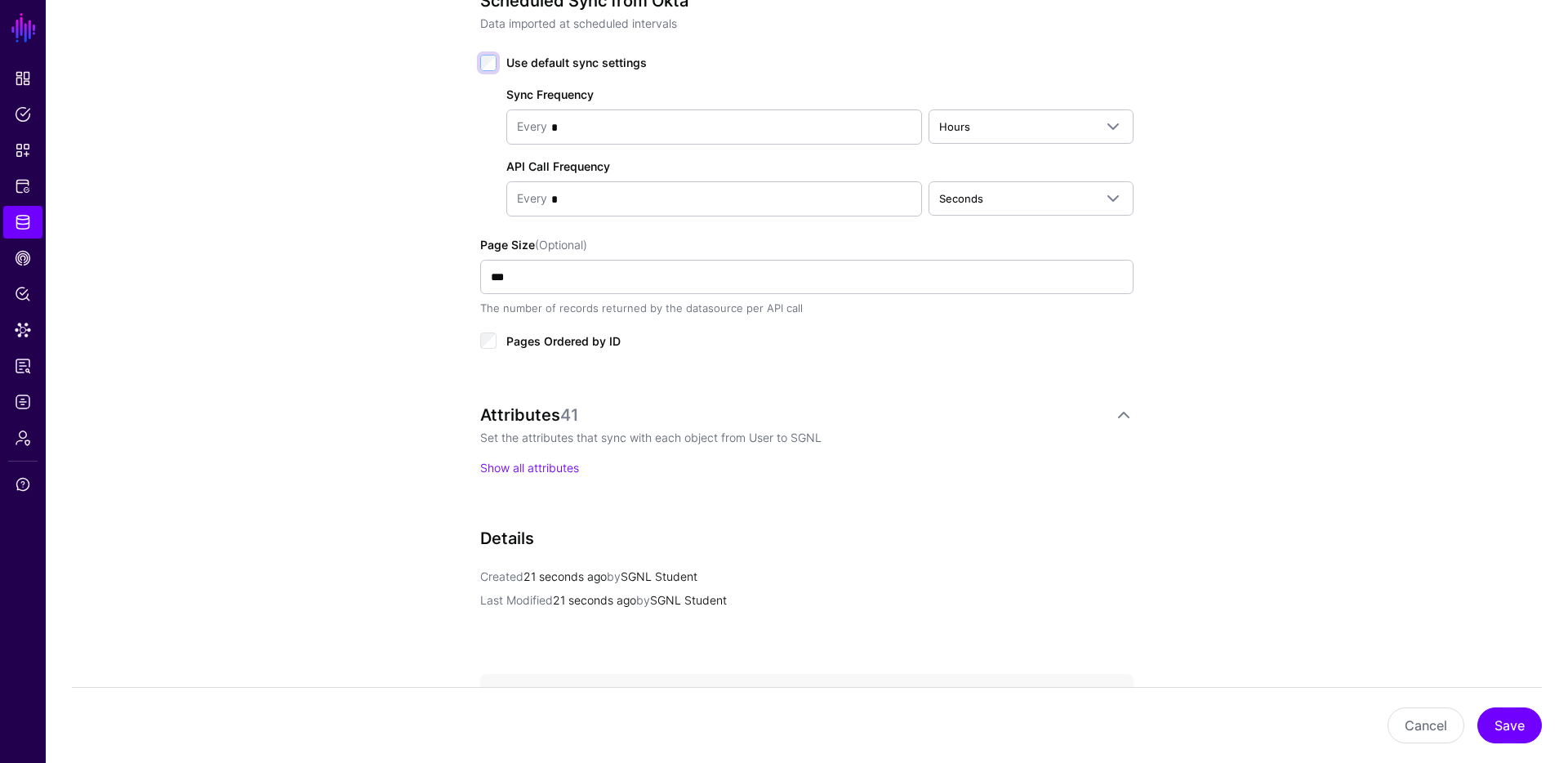
scroll to position [867, 0]
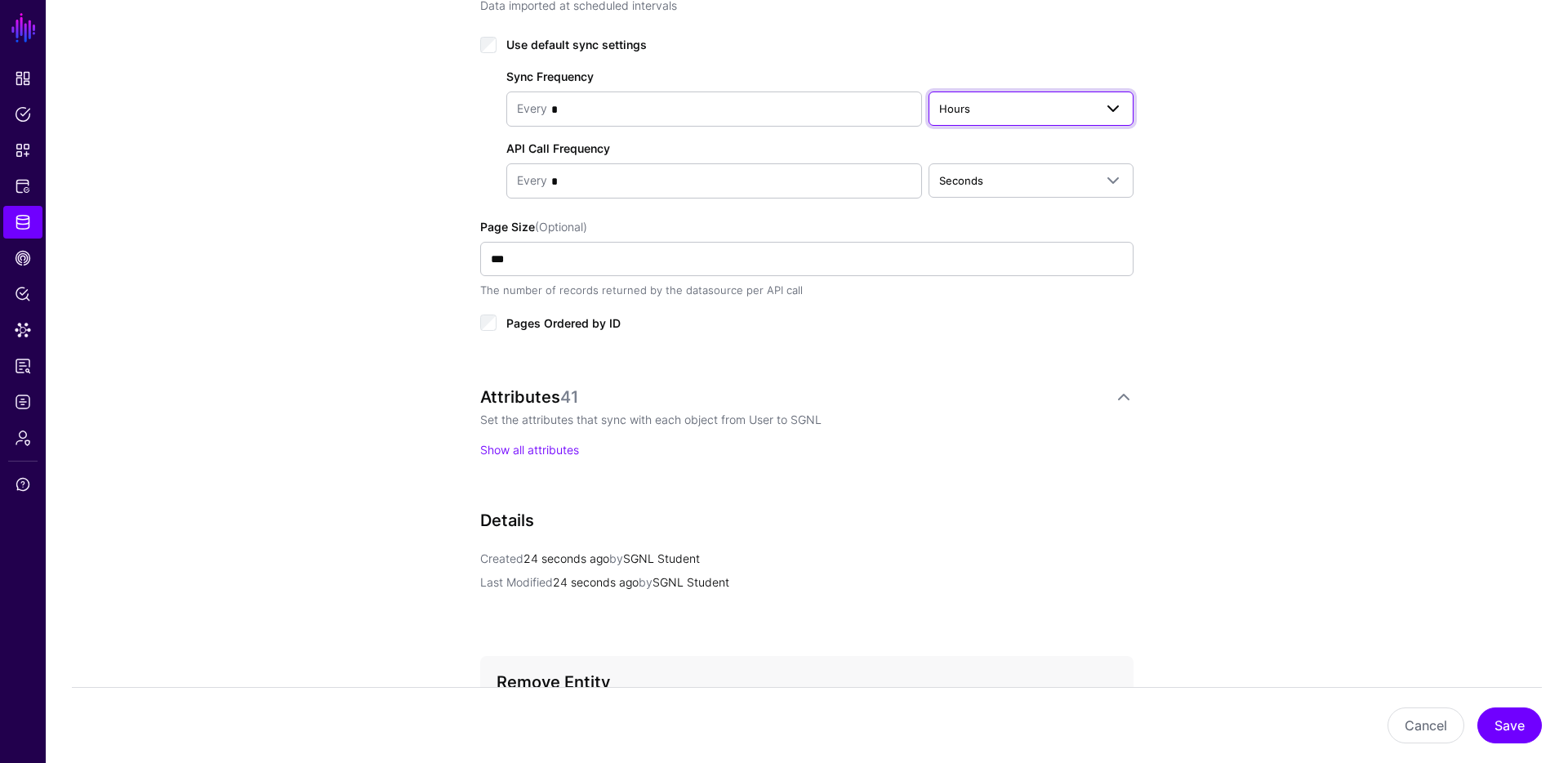
click at [1073, 116] on span "Hours" at bounding box center [1016, 108] width 154 height 18
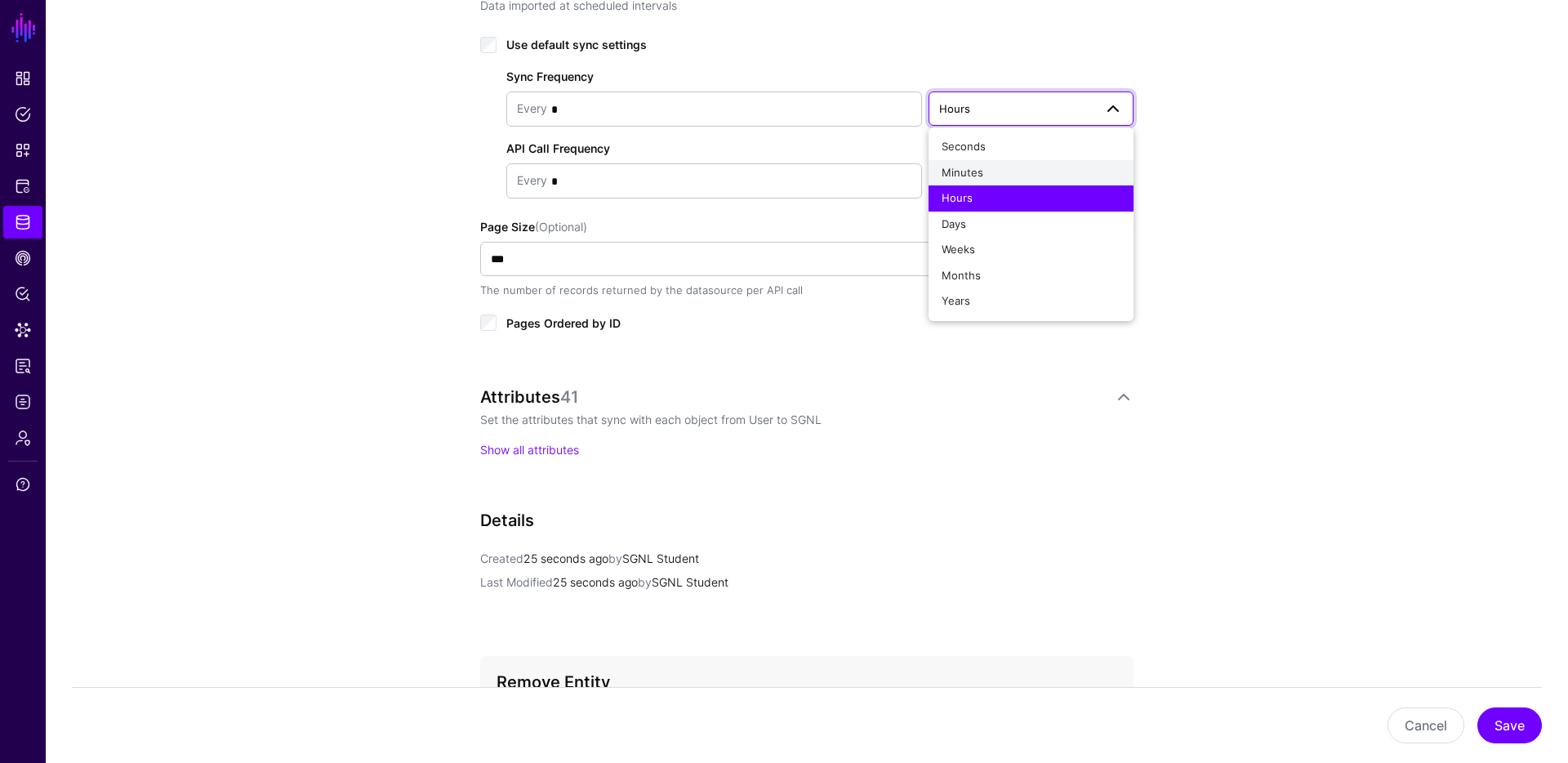
click at [988, 171] on div "Minutes" at bounding box center [1031, 173] width 179 height 16
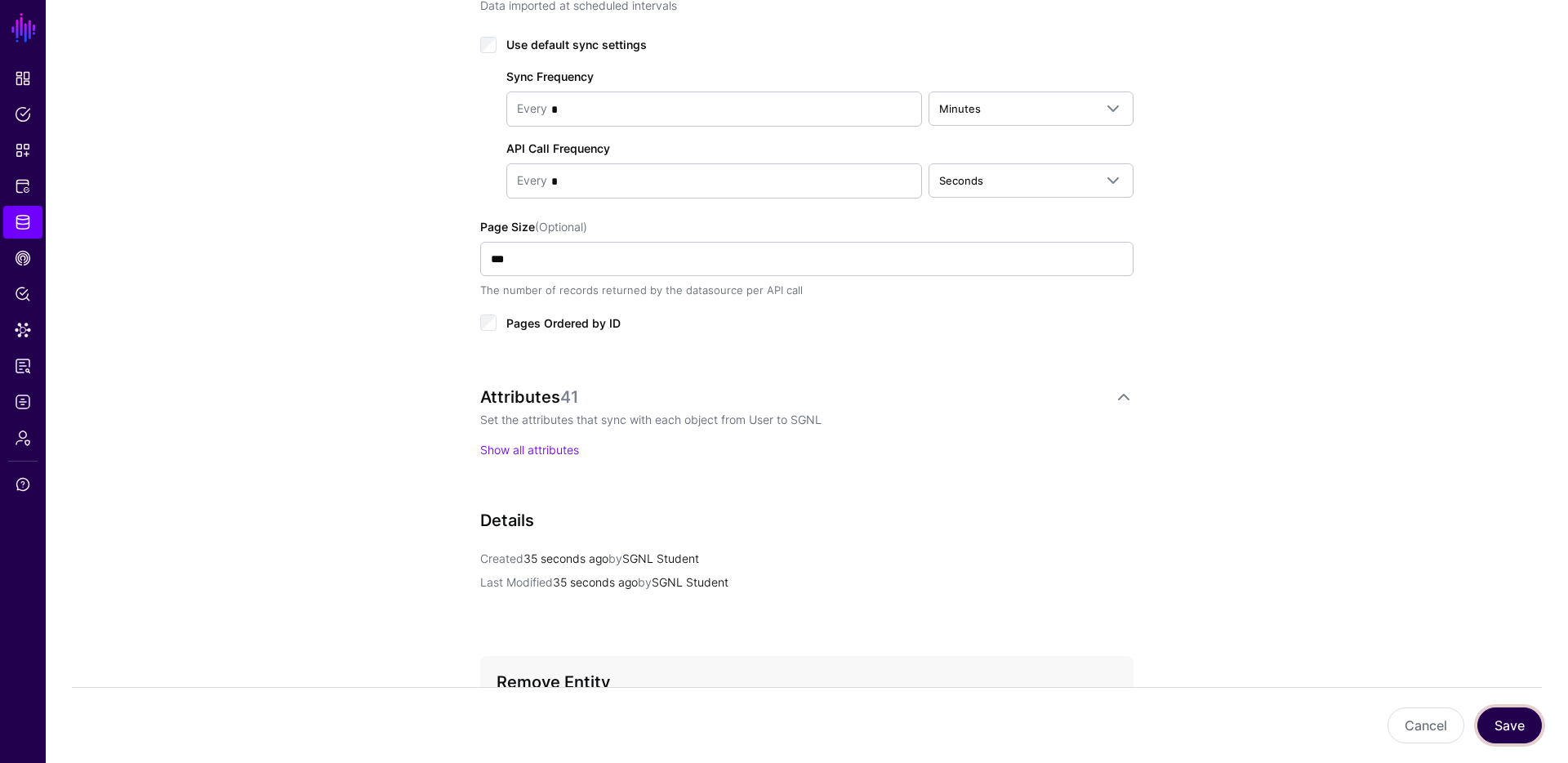
click at [1515, 736] on button "Save" at bounding box center [1509, 725] width 65 height 36
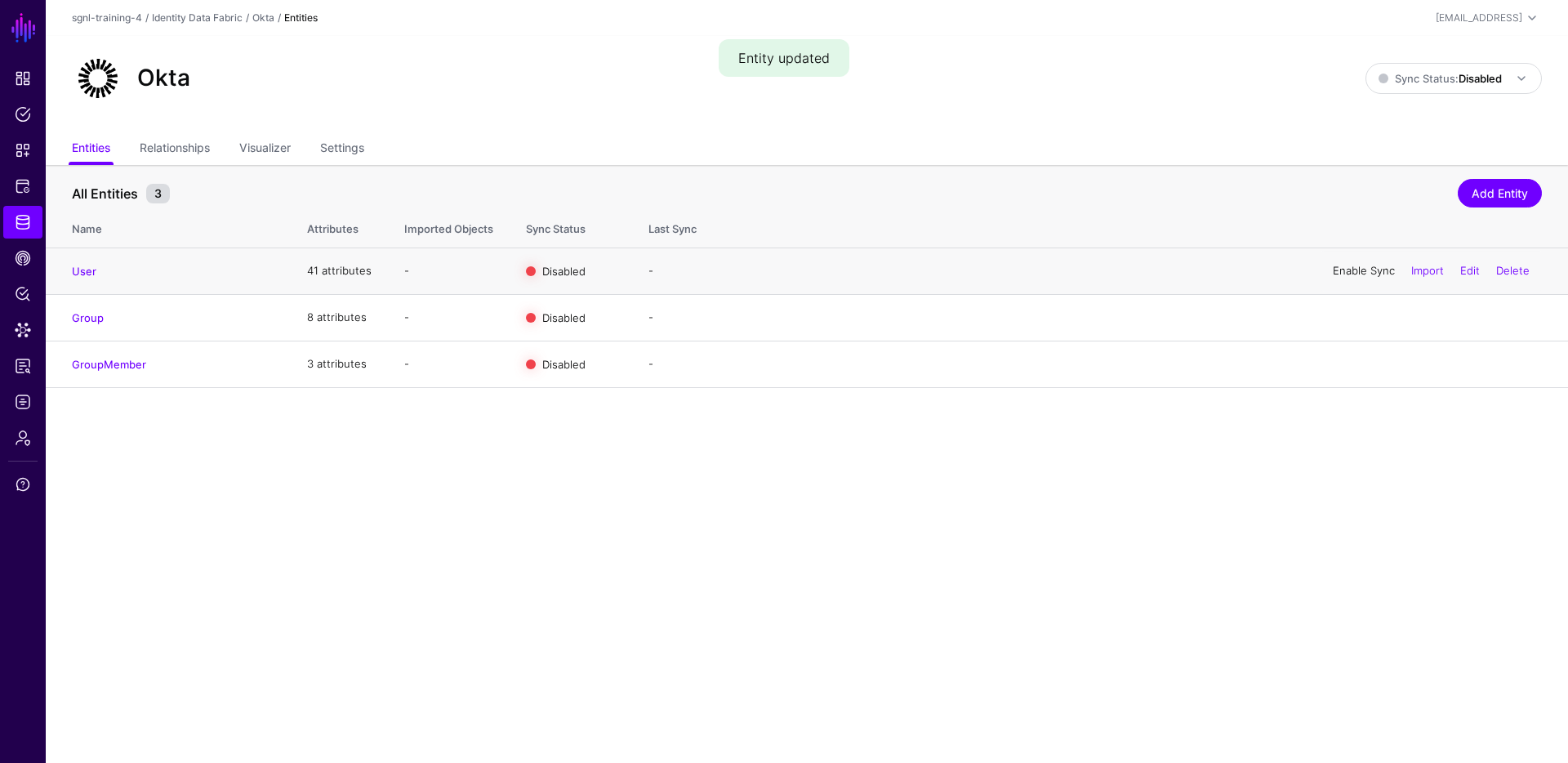
click at [1332, 268] on link "Enable Sync" at bounding box center [1363, 271] width 62 height 13
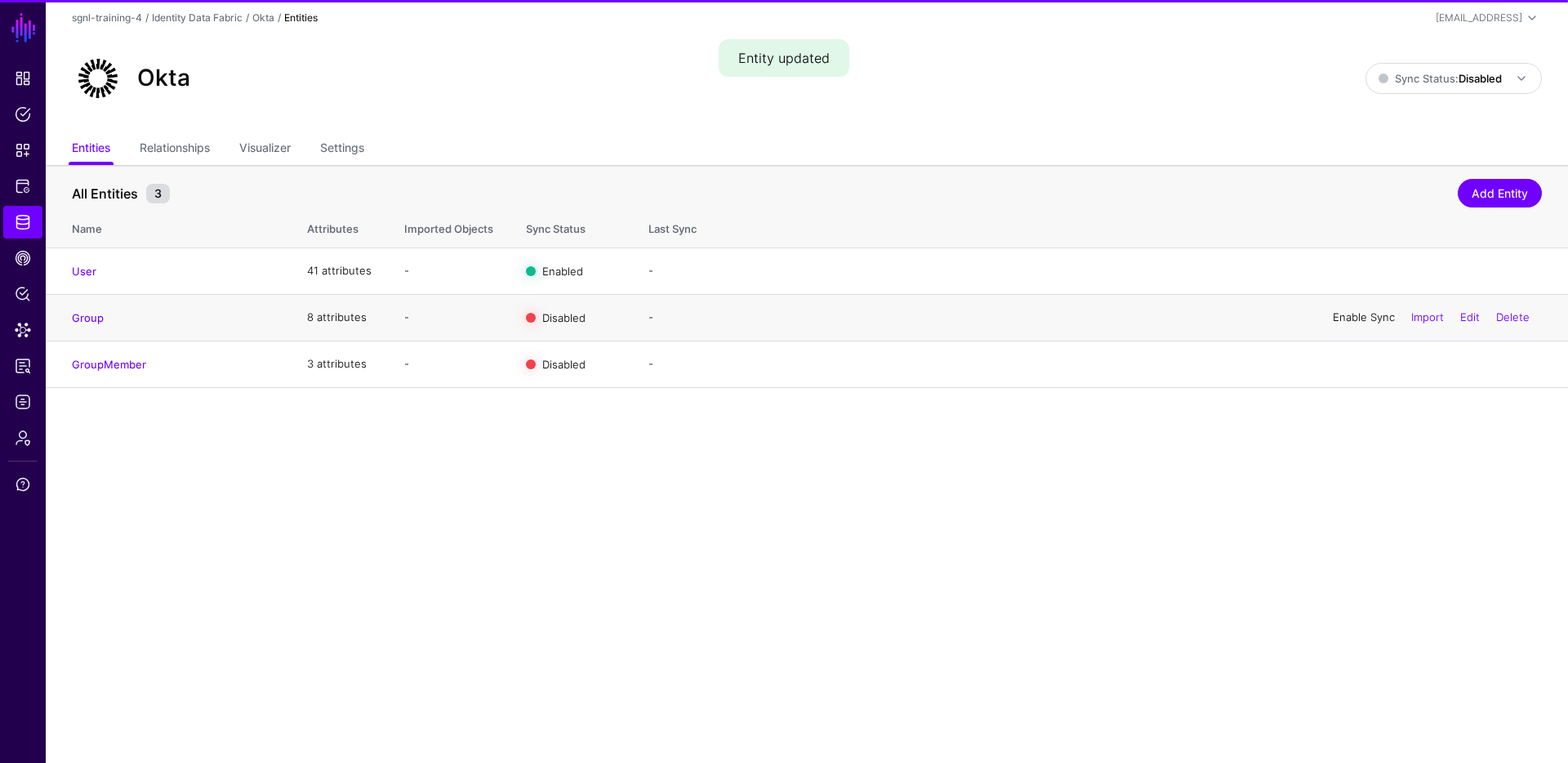
click at [1346, 312] on link "Enable Sync" at bounding box center [1363, 317] width 62 height 13
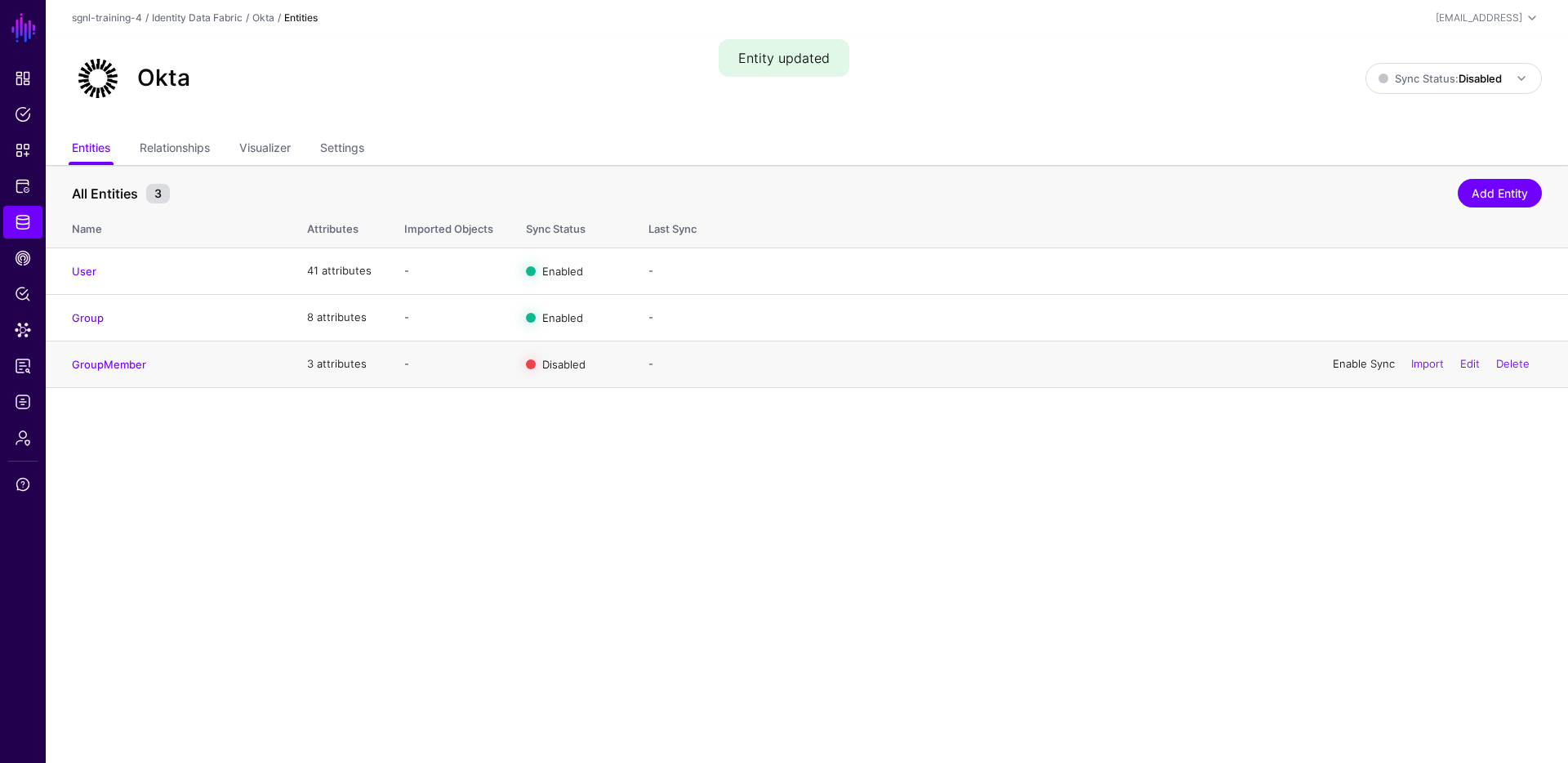
click at [1359, 364] on link "Enable Sync" at bounding box center [1363, 364] width 62 height 13
click at [1442, 86] on span "Sync Status: Disabled" at bounding box center [1439, 78] width 123 height 18
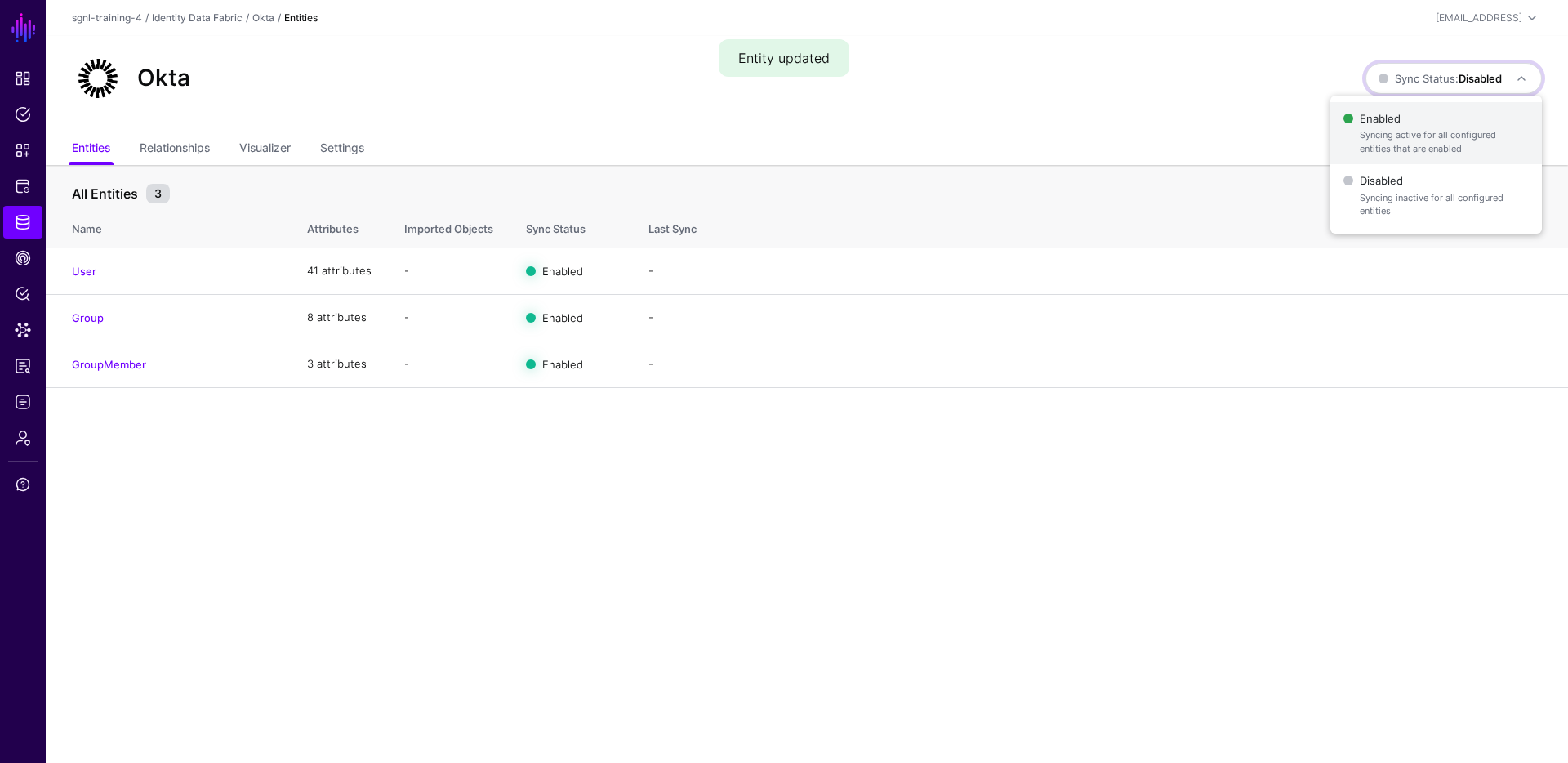
click at [1385, 134] on span "Syncing active for all configured entities that are enabled" at bounding box center [1444, 141] width 169 height 27
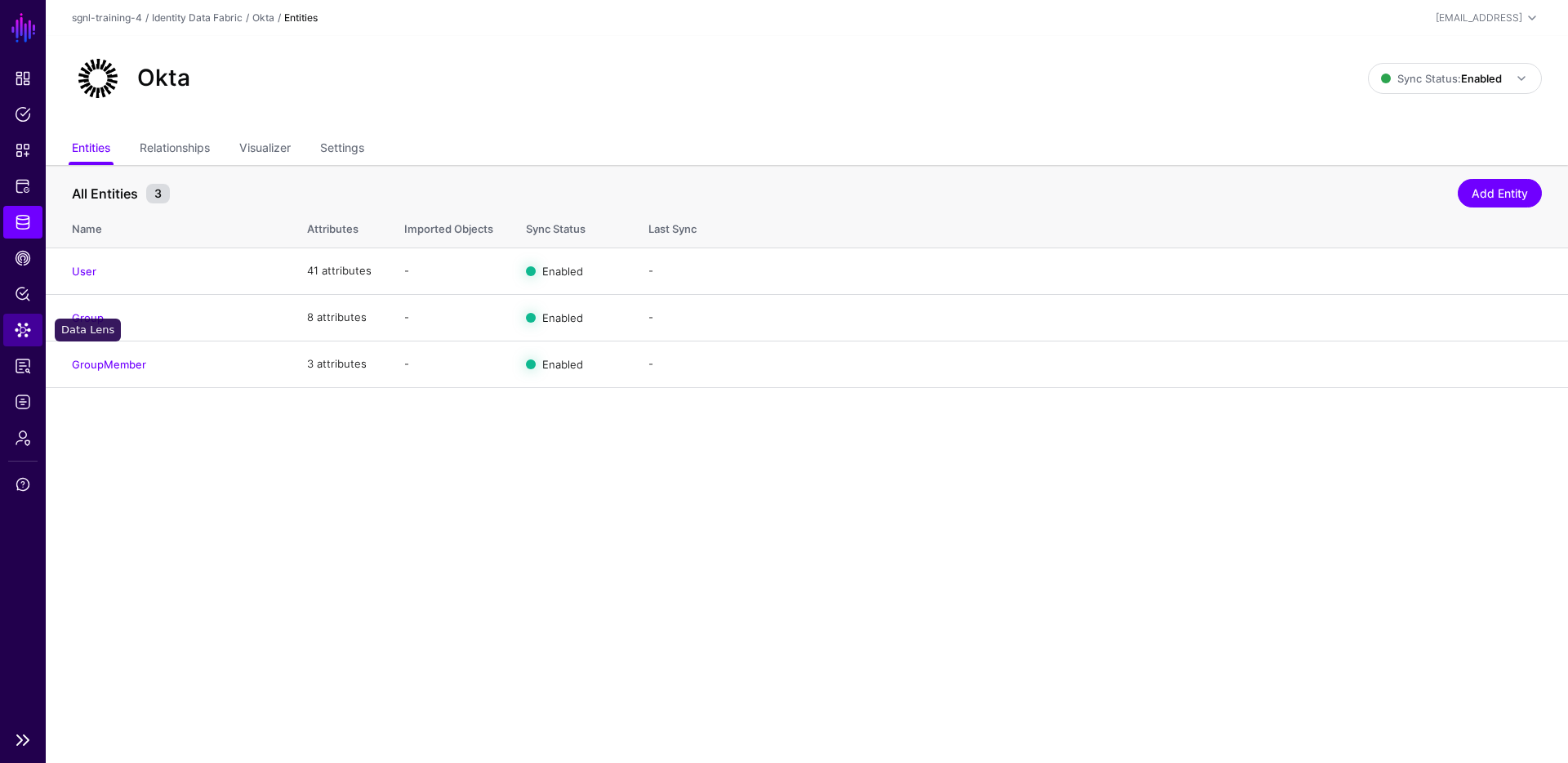
click at [29, 327] on span "Data Lens" at bounding box center [23, 329] width 16 height 16
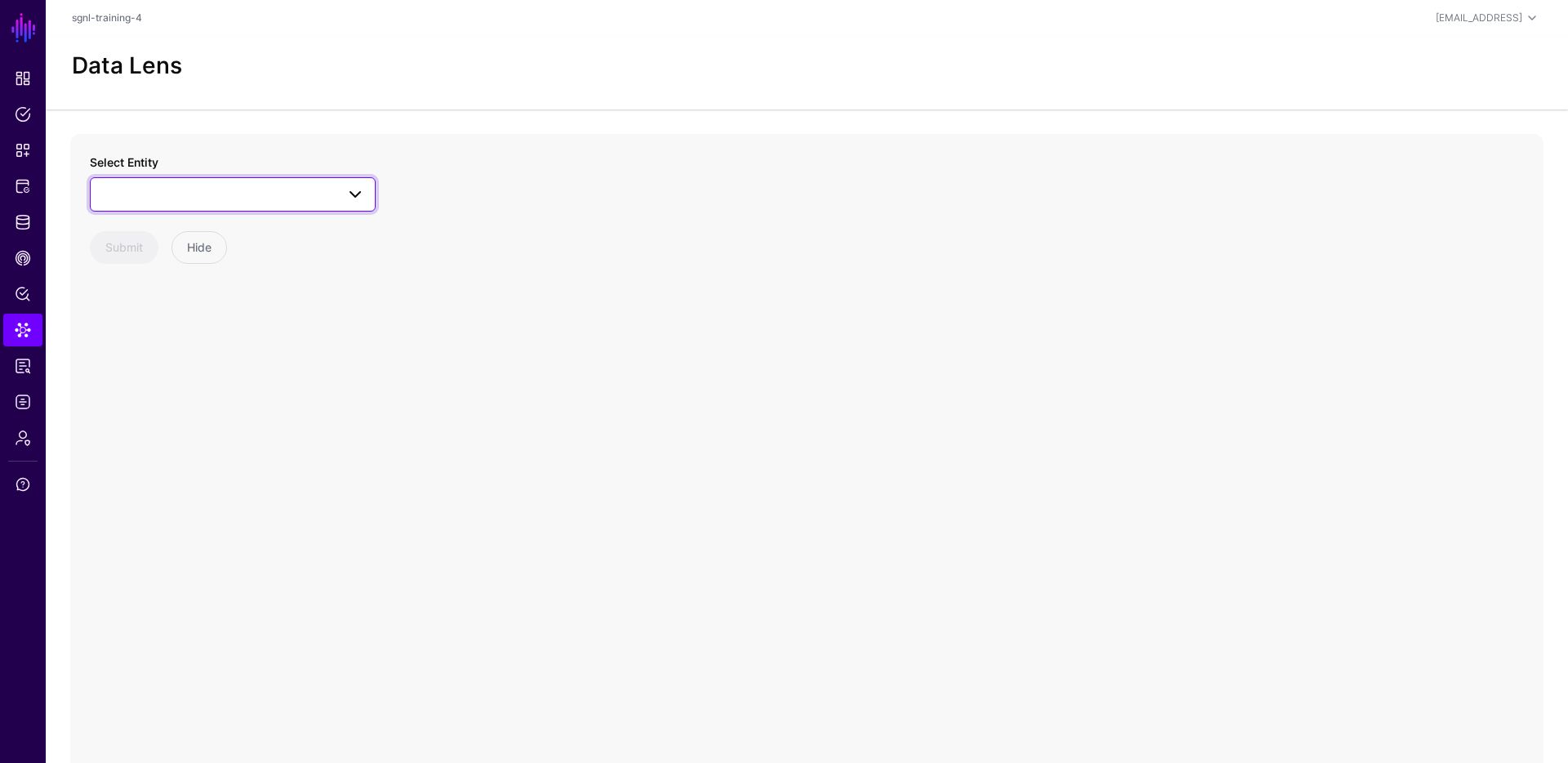
click at [257, 201] on span at bounding box center [233, 194] width 265 height 20
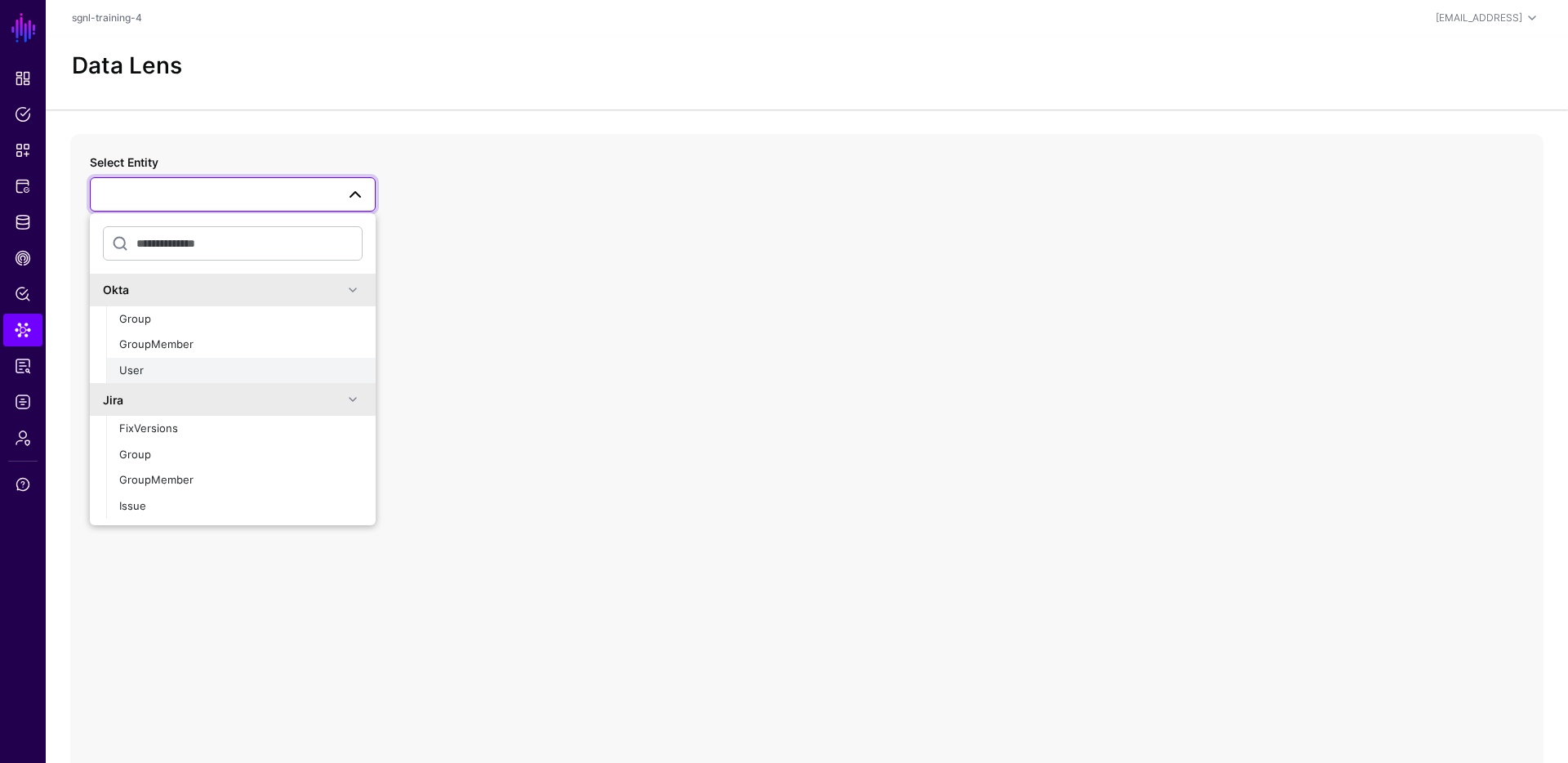
click at [139, 366] on span "User" at bounding box center [132, 370] width 24 height 13
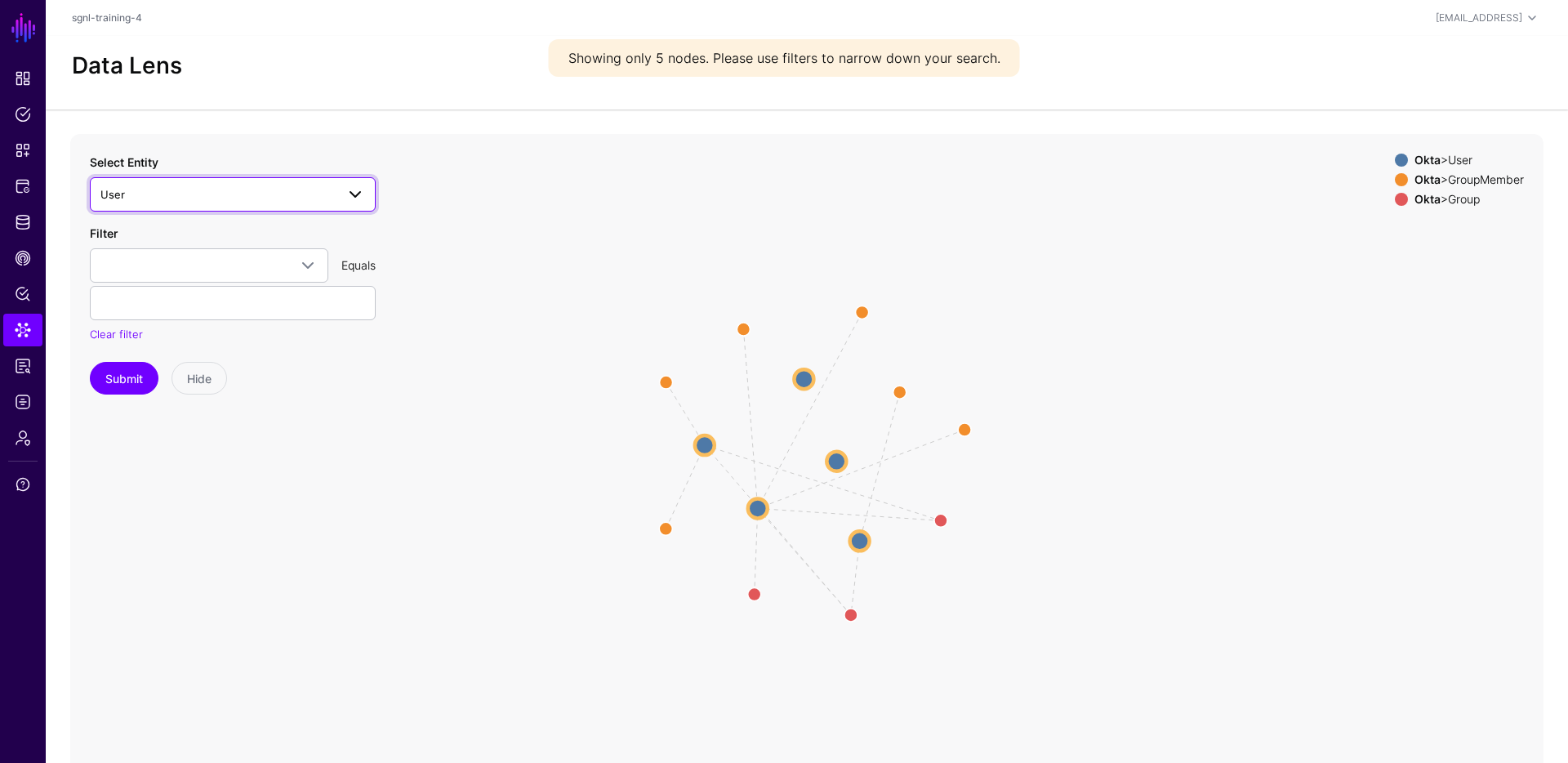
click at [191, 192] on span "User" at bounding box center [218, 194] width 235 height 18
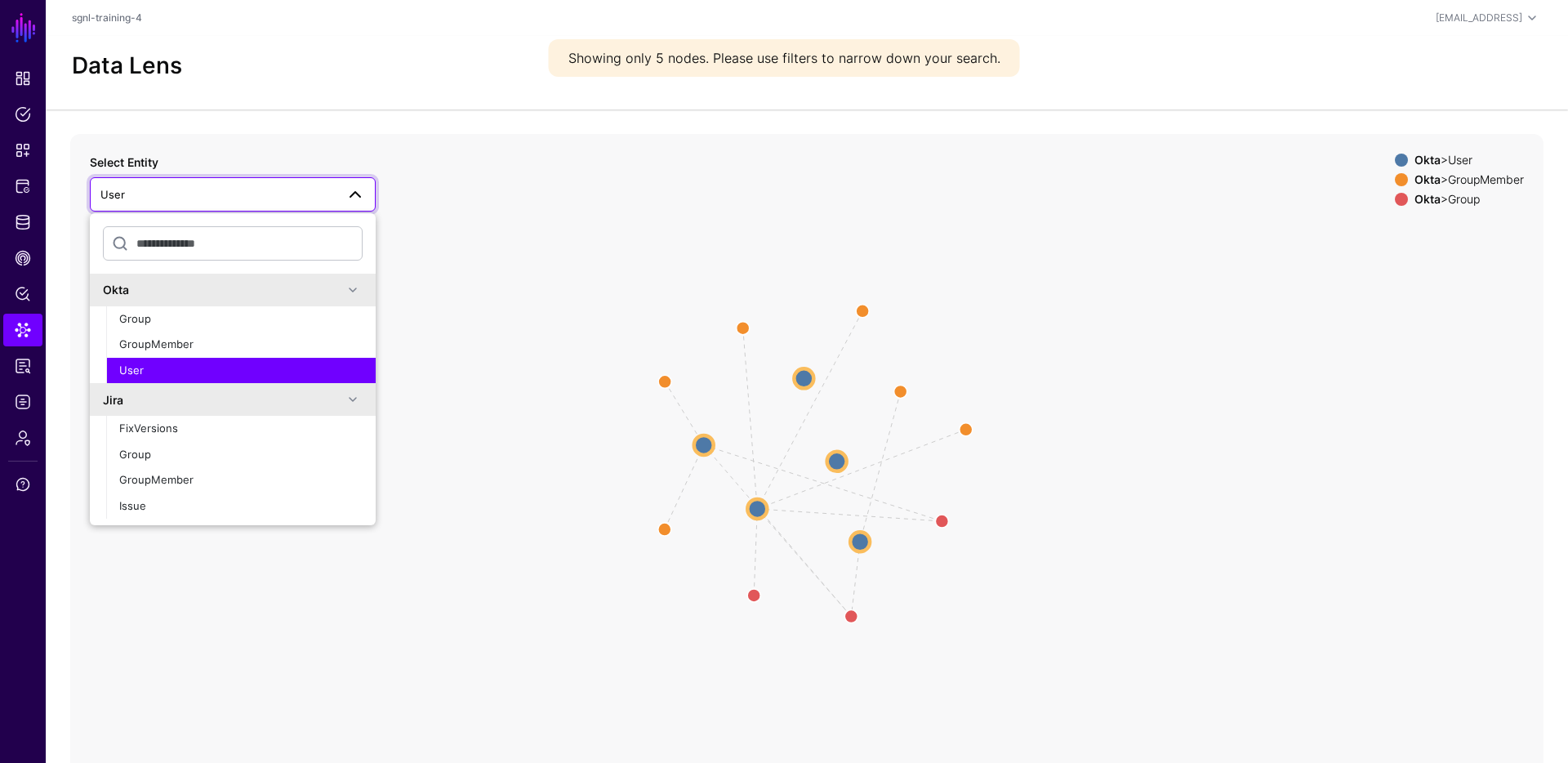
click at [135, 297] on div "Okta" at bounding box center [224, 289] width 241 height 17
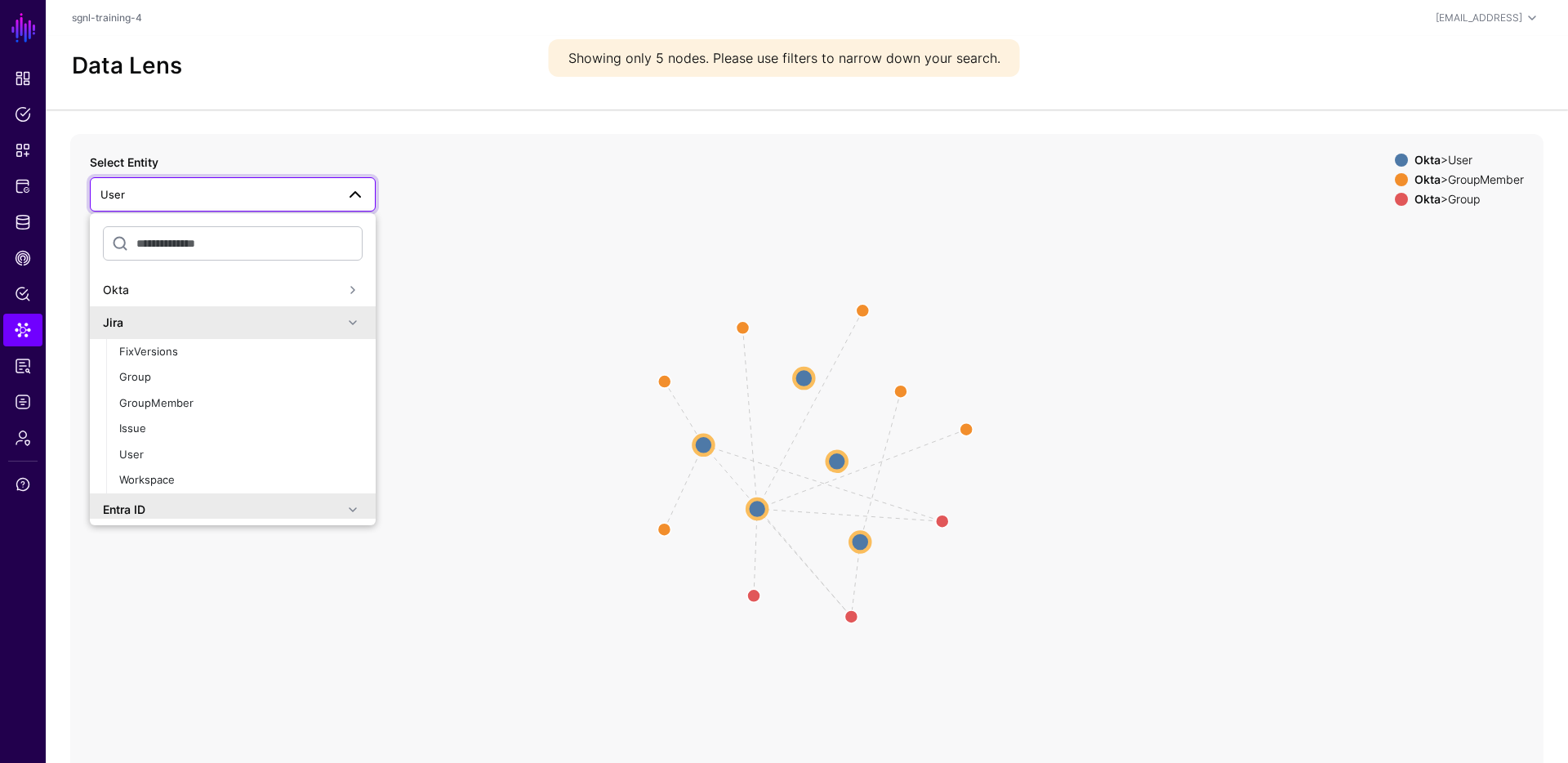
click at [129, 292] on div "Okta" at bounding box center [224, 289] width 241 height 17
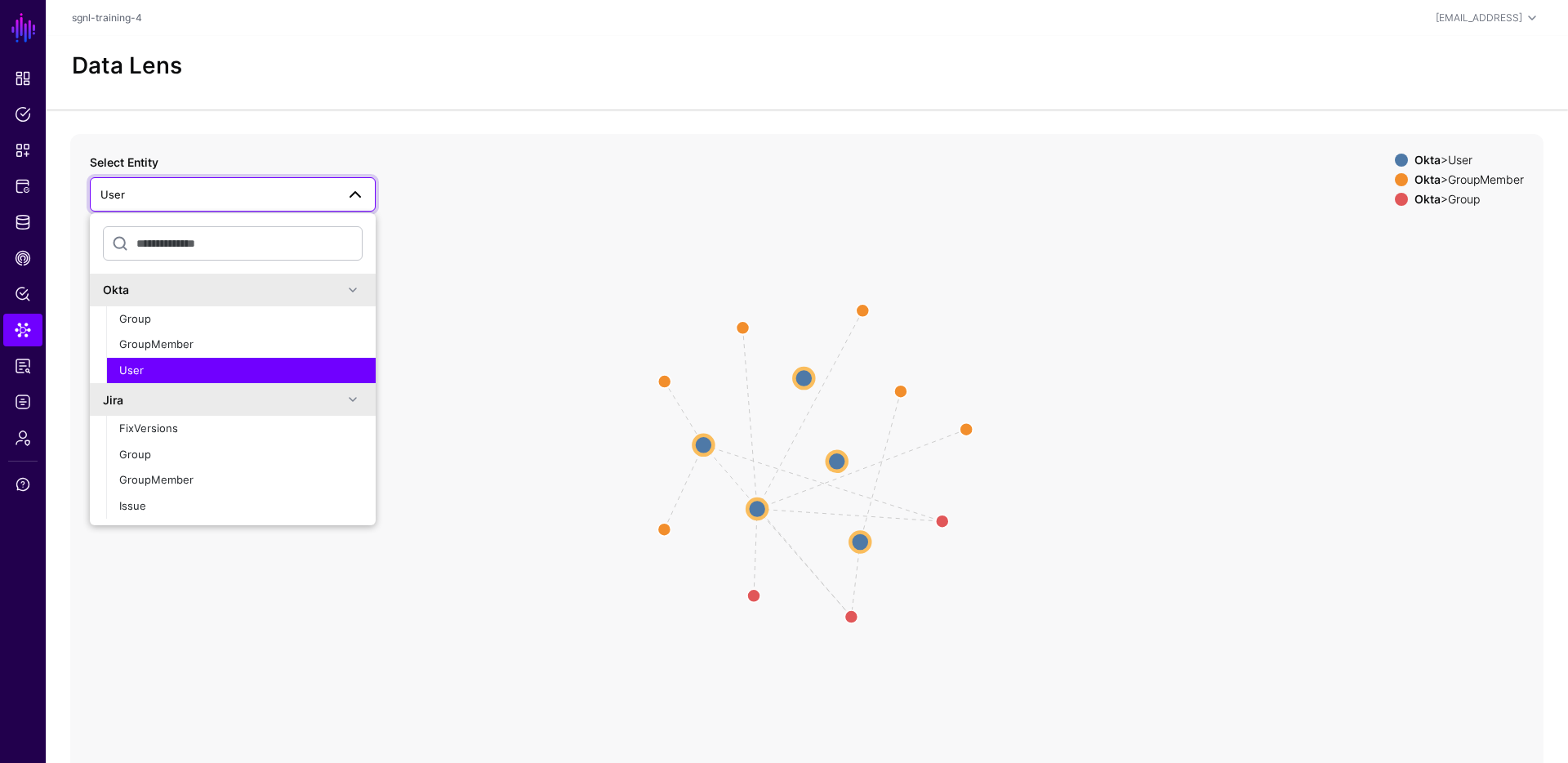
click at [481, 299] on icon "Member Member Member Group Group Group Member Group Member Member Group Group U…" at bounding box center [807, 460] width 1473 height 653
click at [704, 447] on circle at bounding box center [703, 444] width 20 height 20
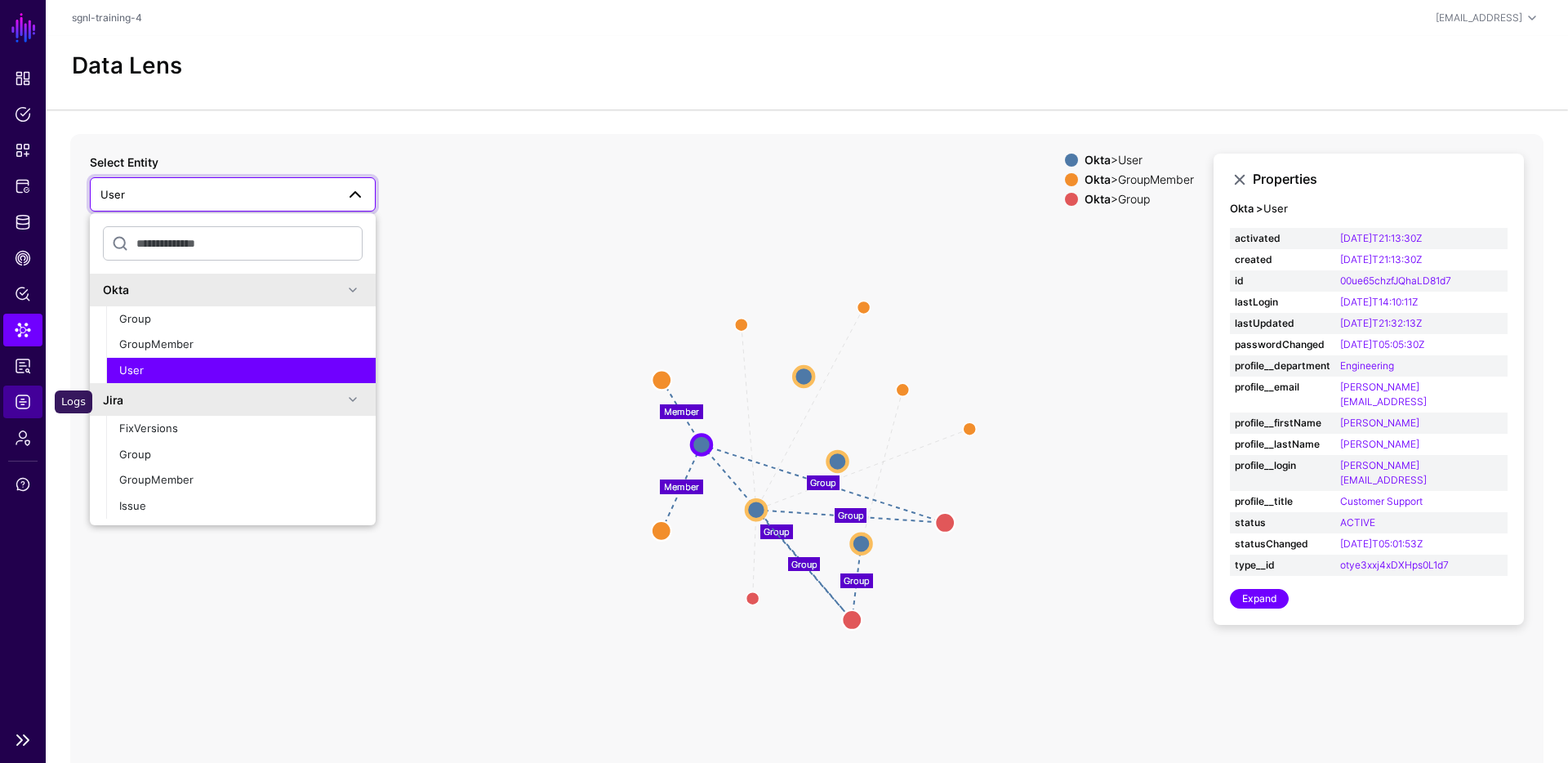
click at [23, 399] on span "Logs" at bounding box center [23, 401] width 16 height 16
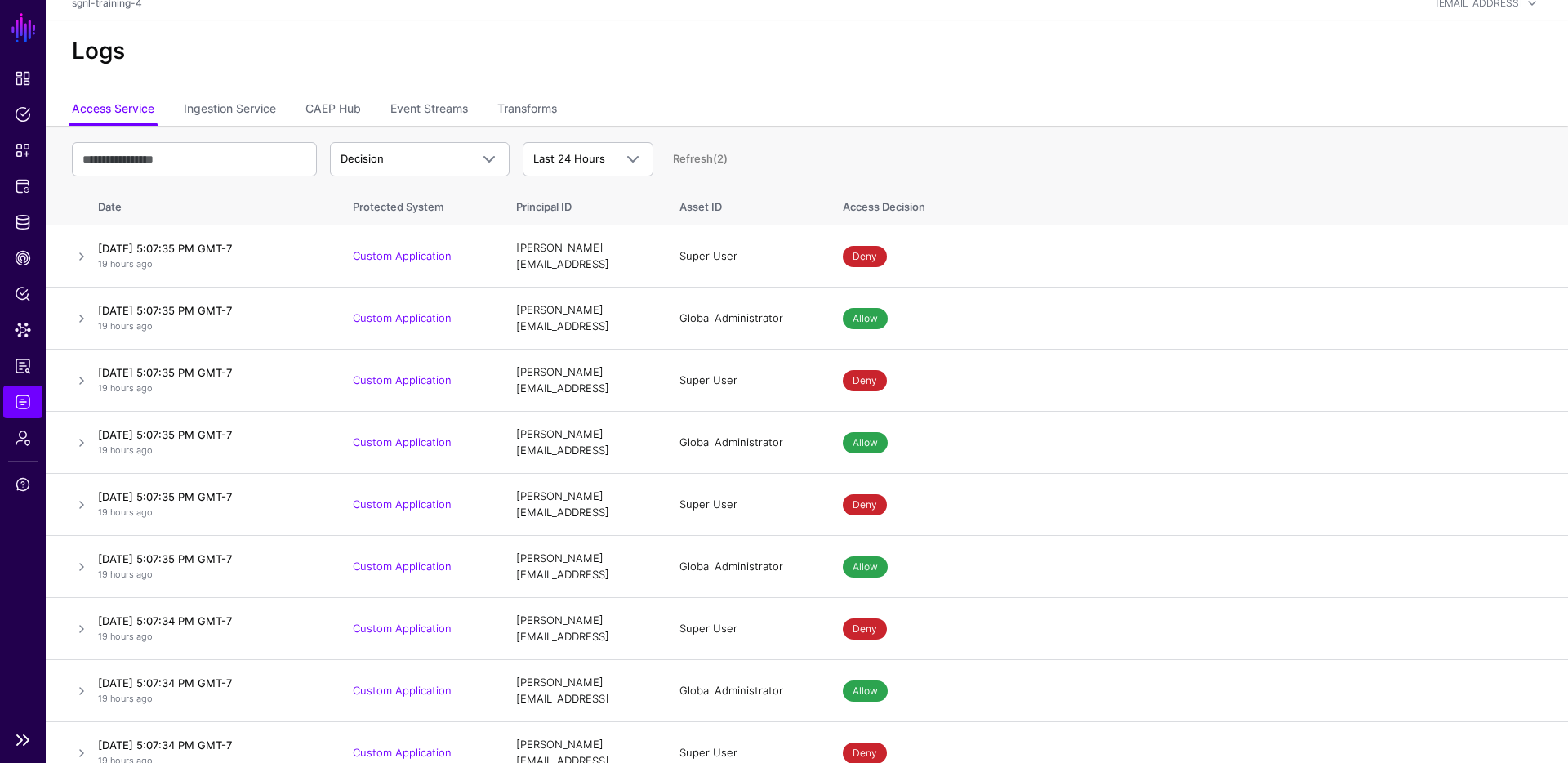
scroll to position [16, 0]
click at [227, 116] on link "Ingestion Service" at bounding box center [230, 109] width 92 height 31
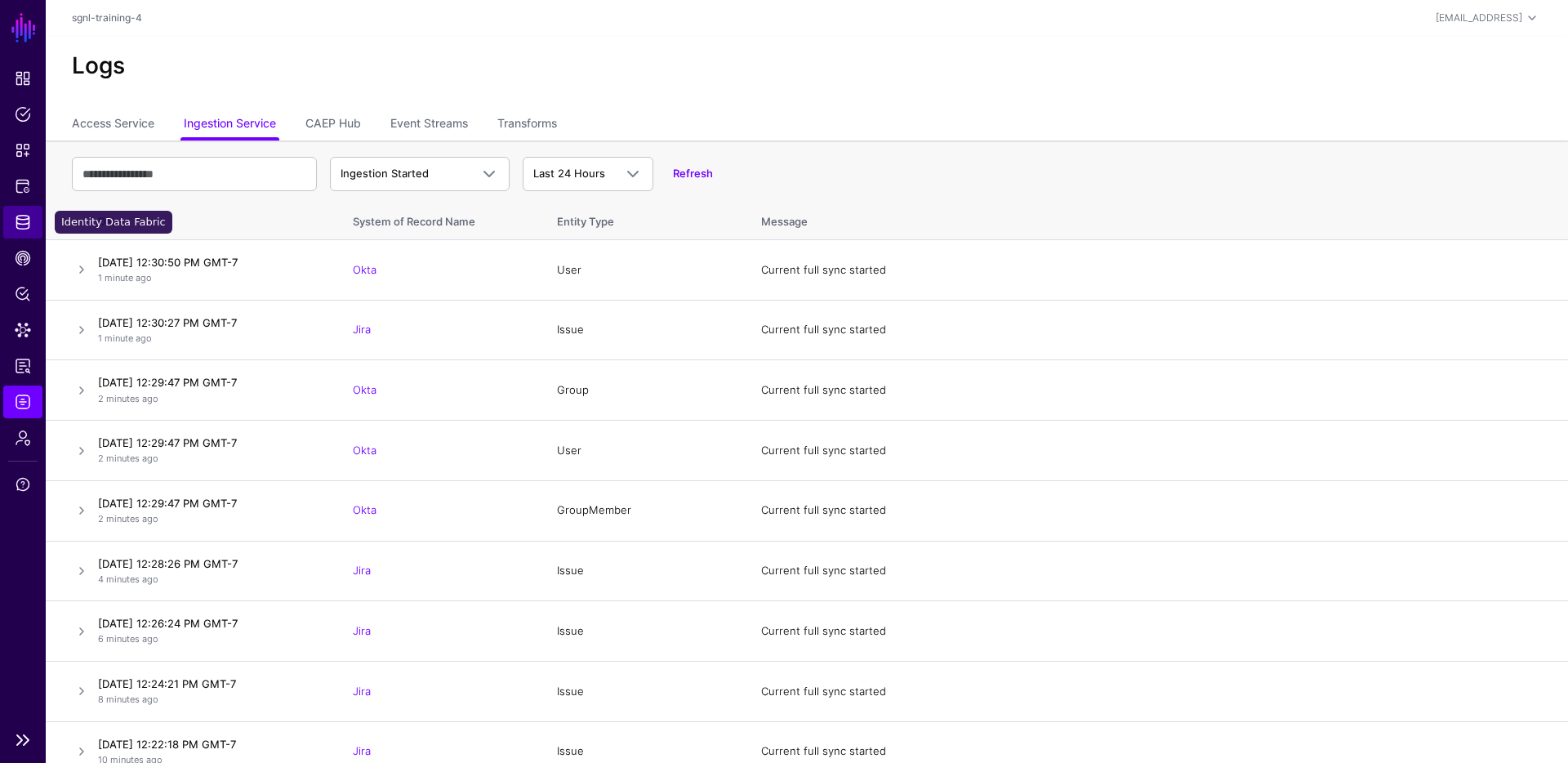
click at [23, 222] on span "Identity Data Fabric" at bounding box center [23, 222] width 16 height 16
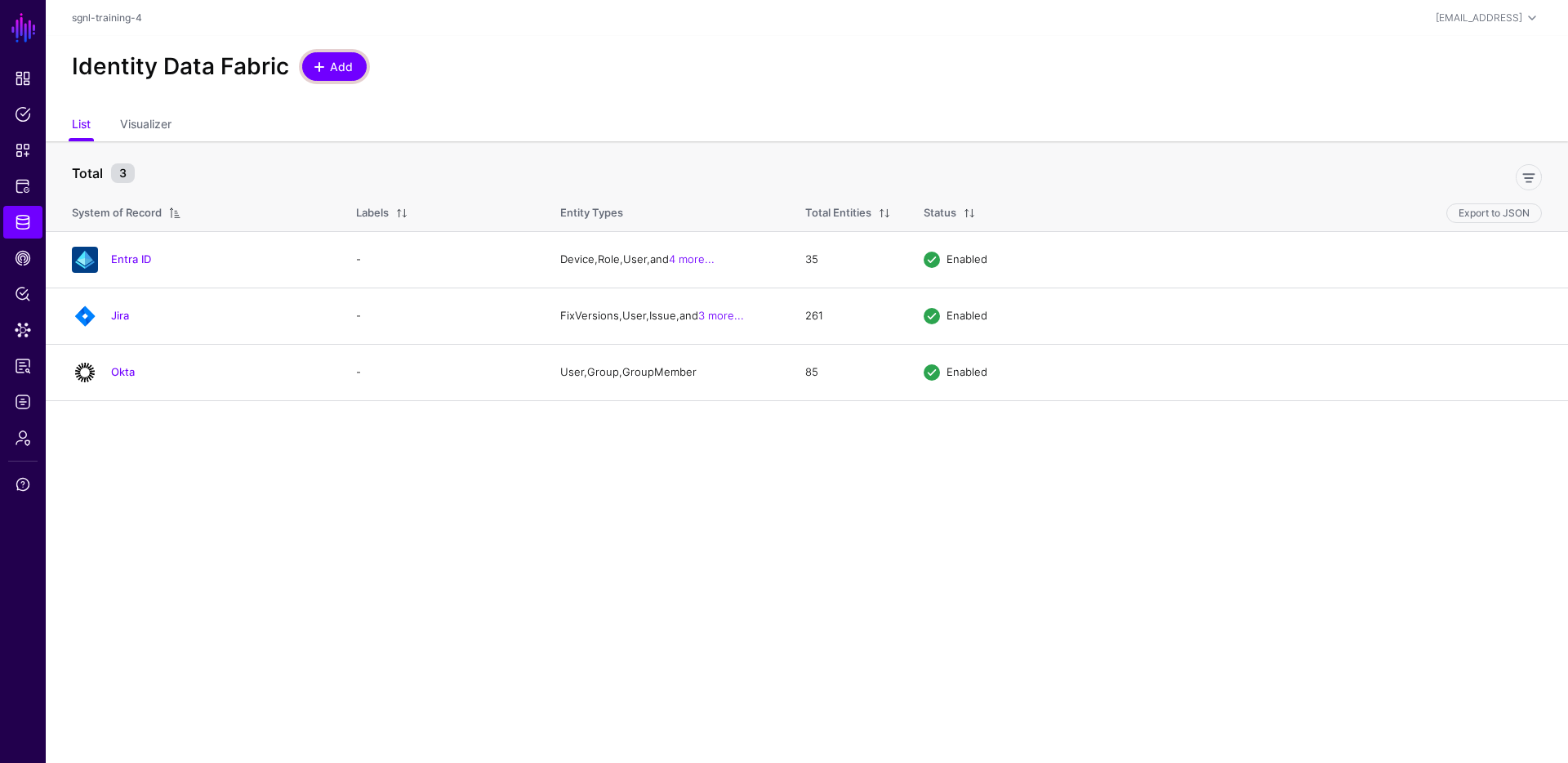
click at [335, 68] on span "Add" at bounding box center [341, 67] width 27 height 17
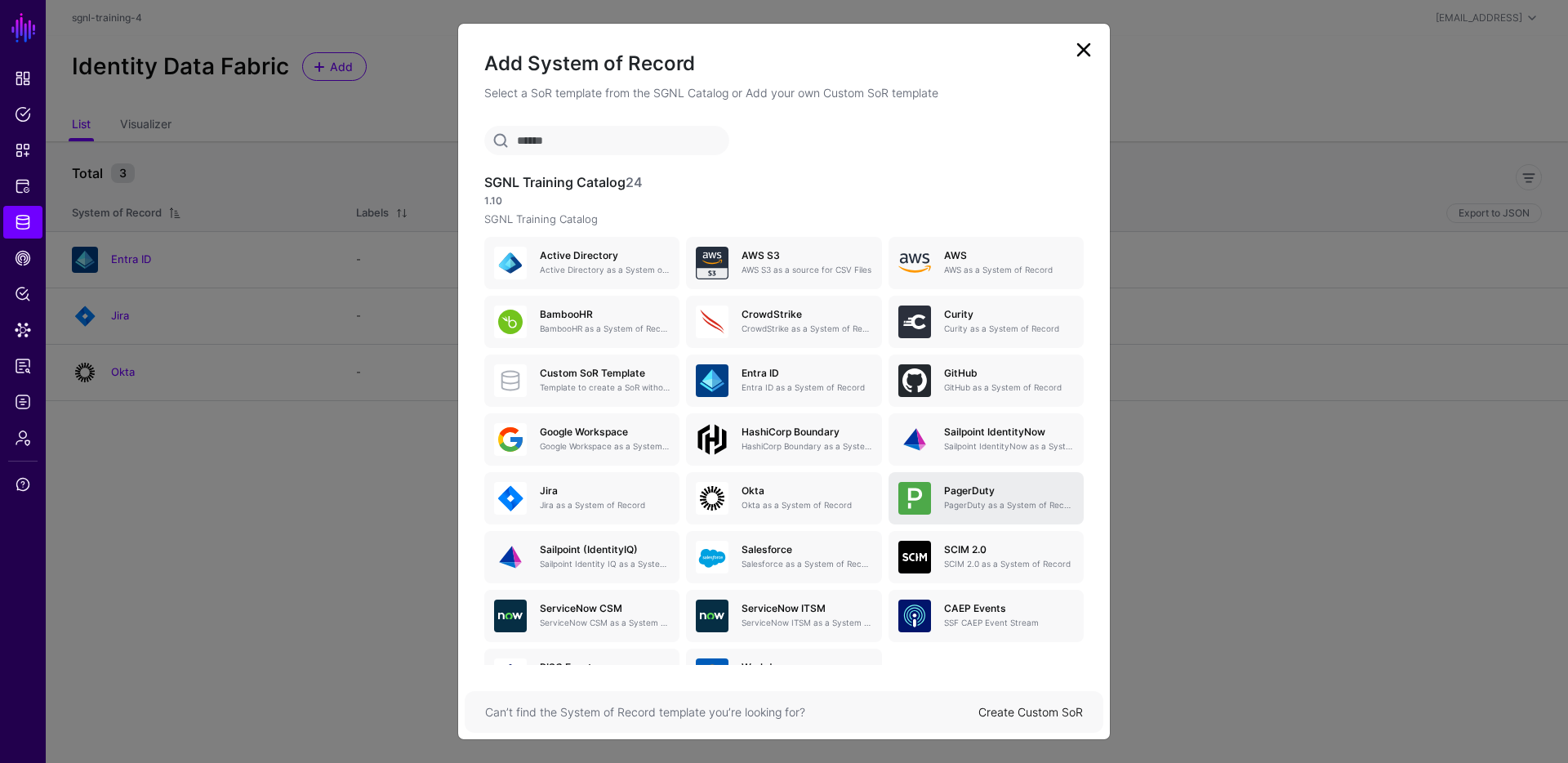
scroll to position [3, 0]
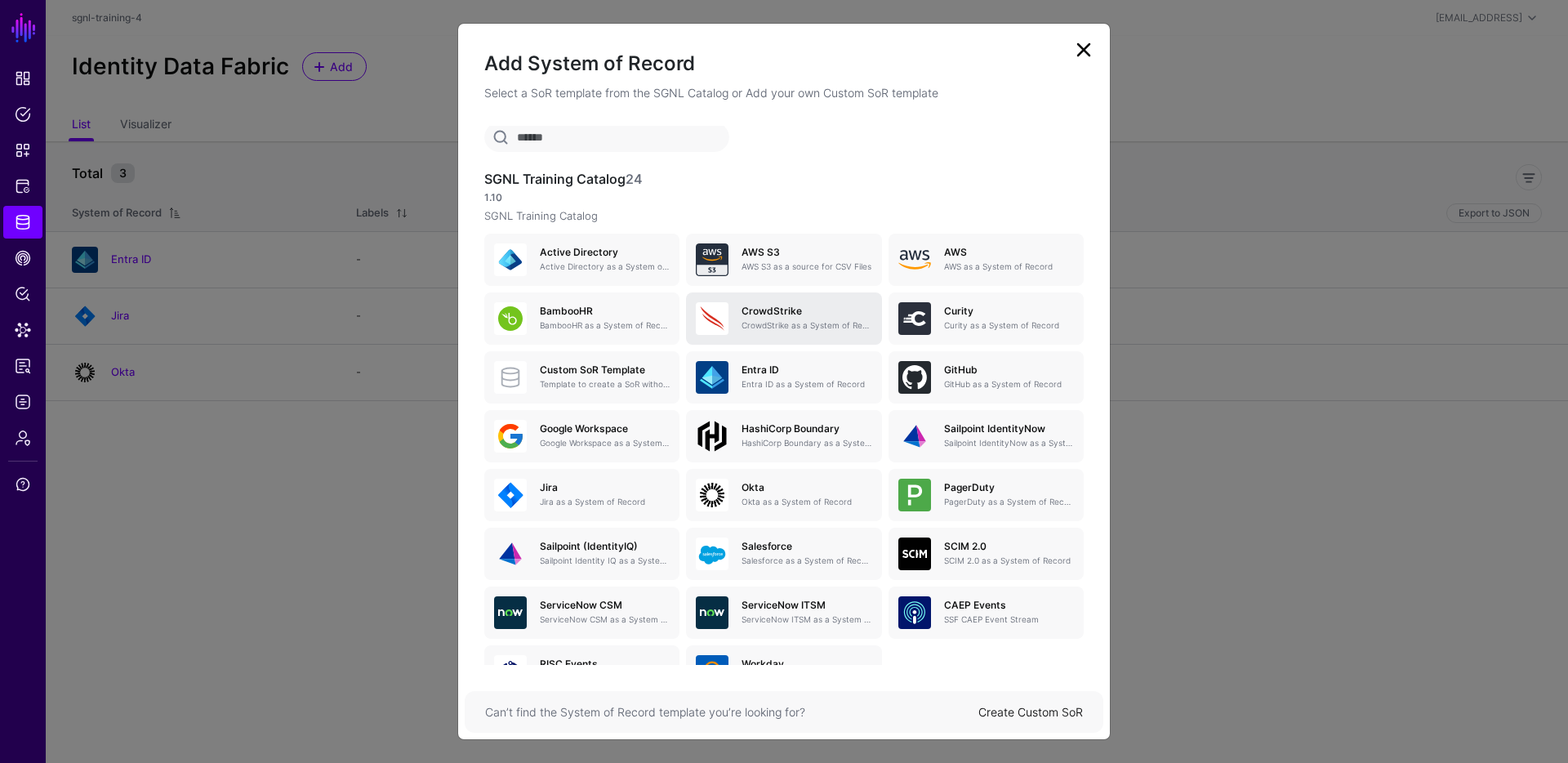
click at [790, 325] on p "CrowdStrike as a System of Record" at bounding box center [806, 325] width 130 height 12
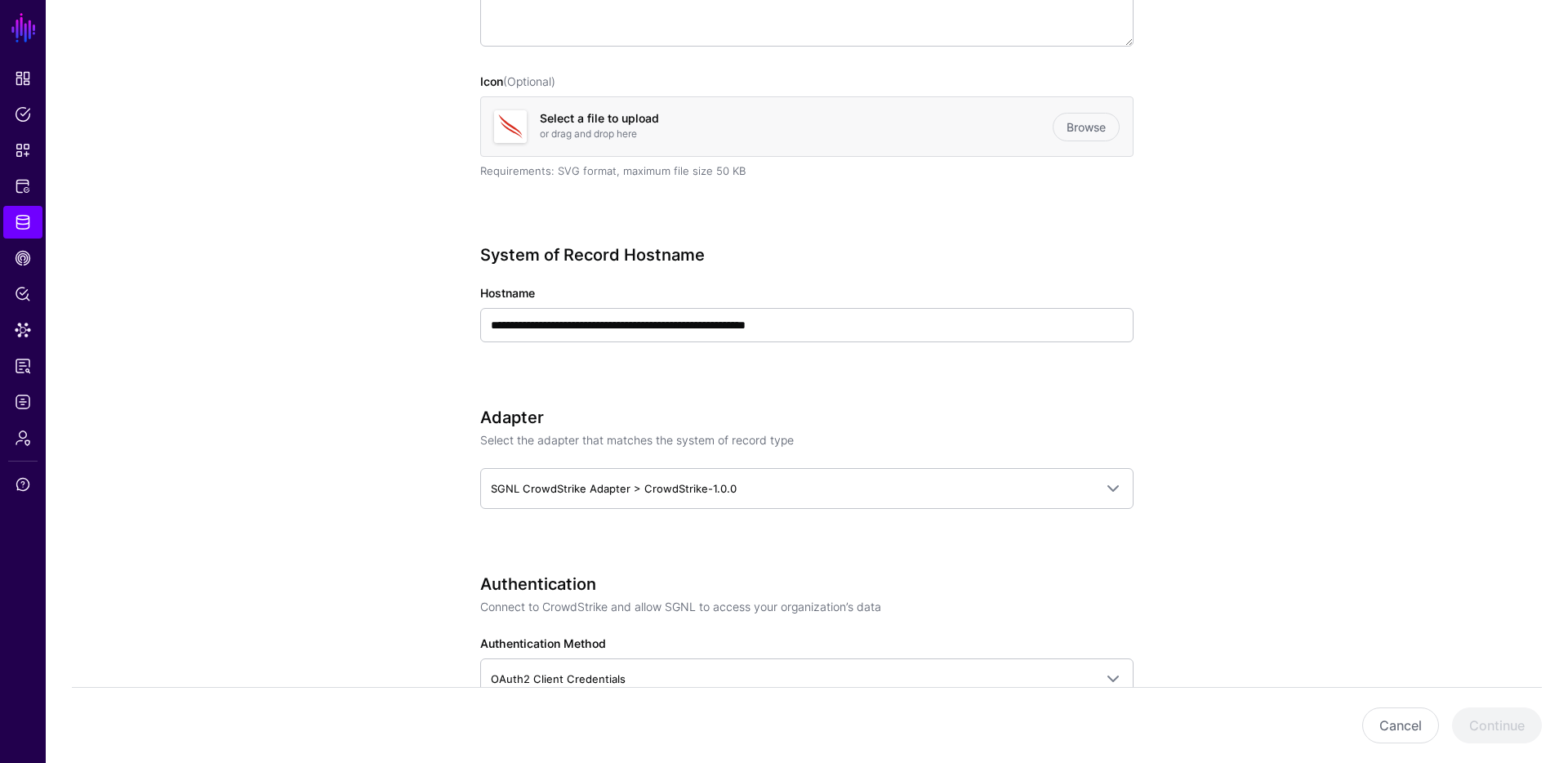
scroll to position [404, 0]
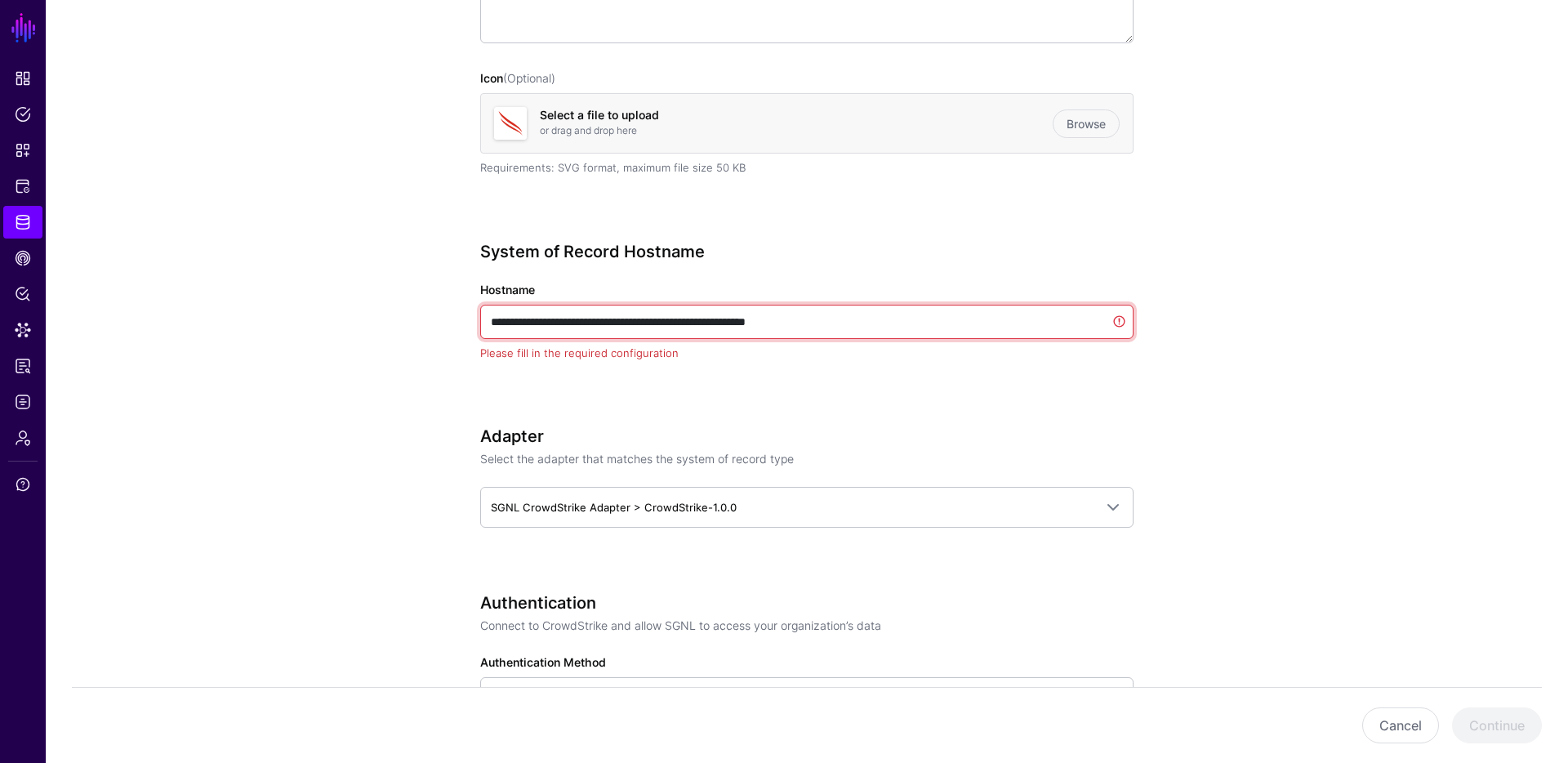
click at [843, 321] on input "**********" at bounding box center [806, 321] width 653 height 35
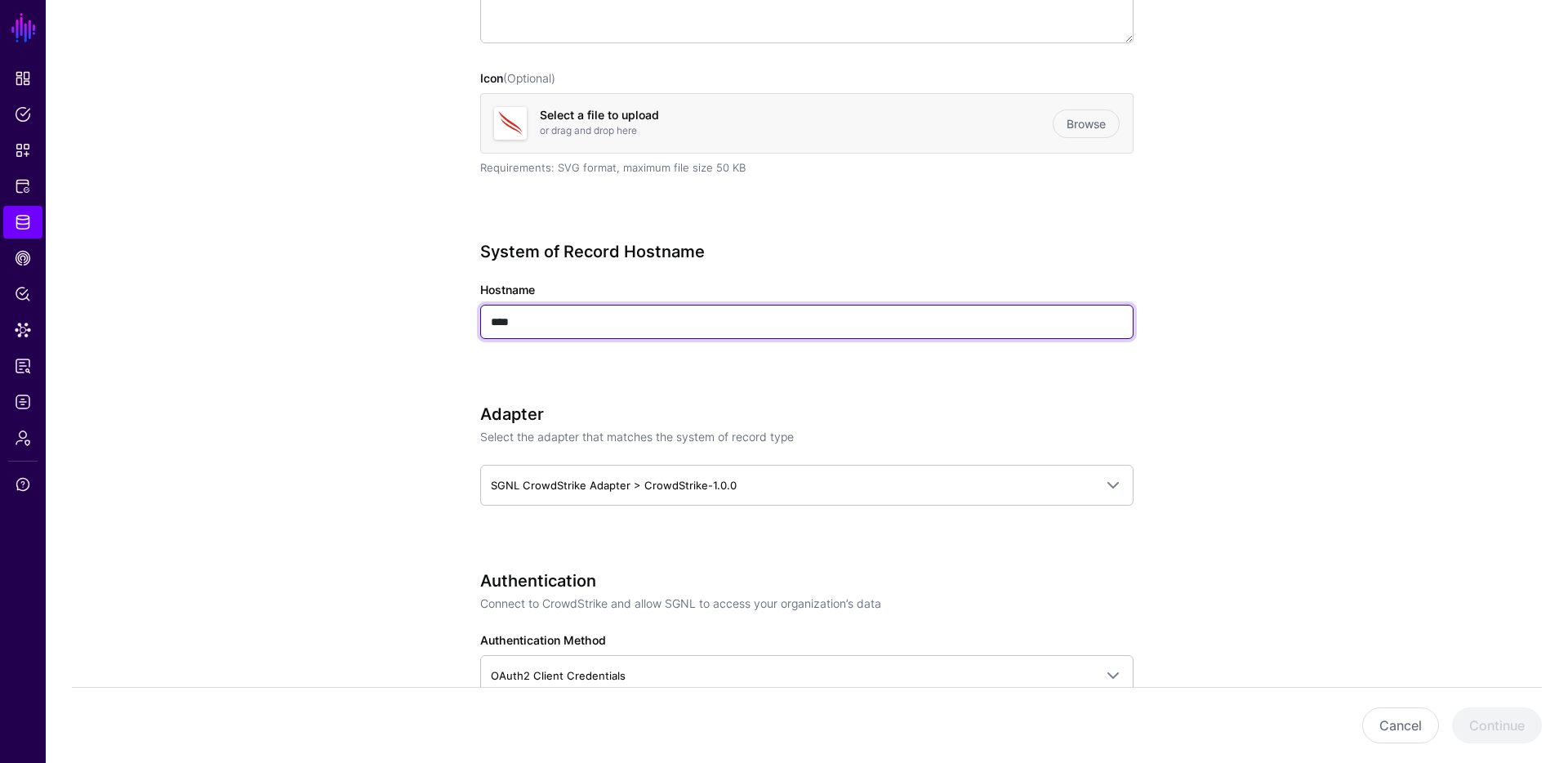
type input "****"
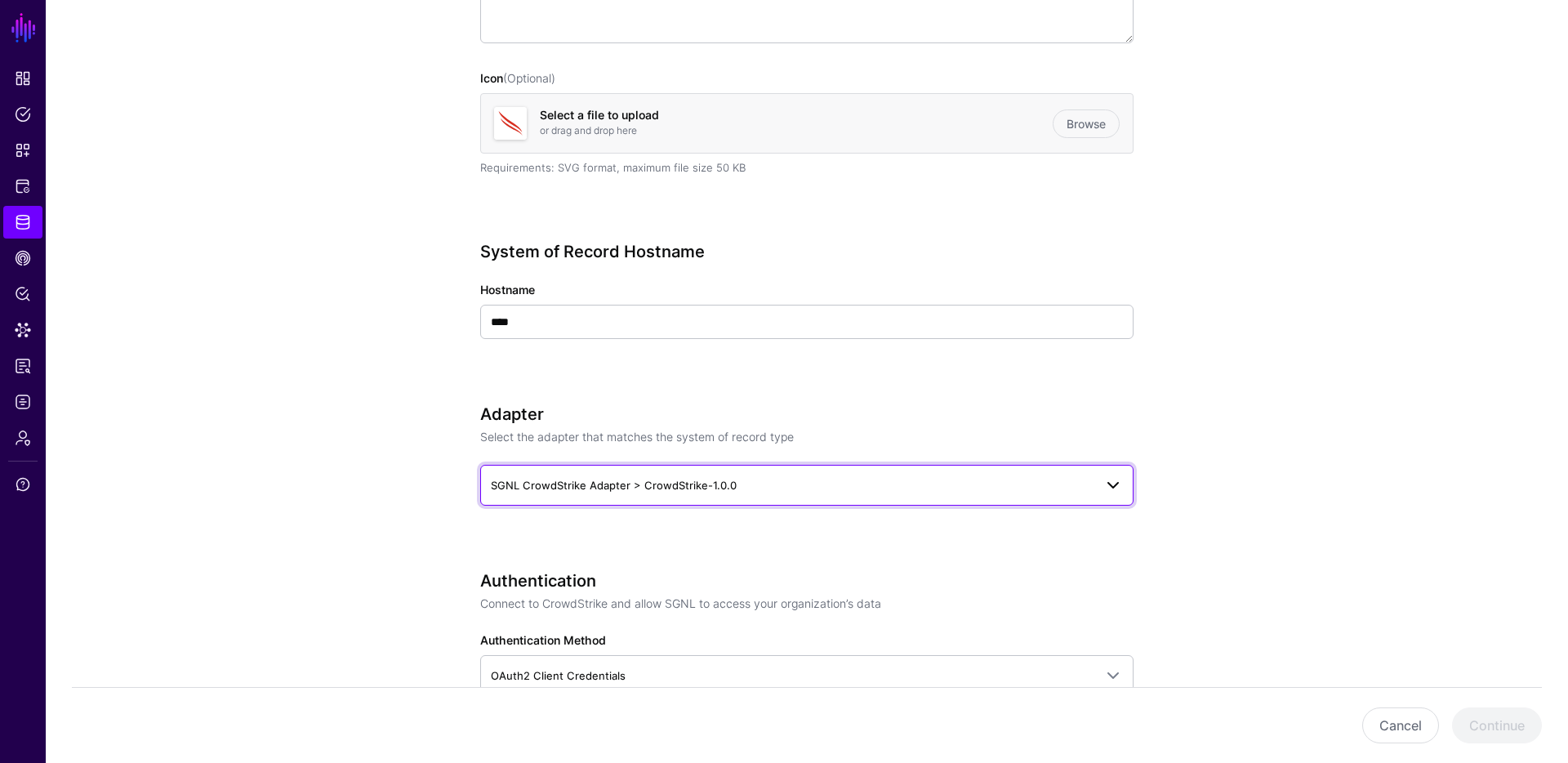
click at [784, 483] on span "SGNL CrowdStrike Adapter > CrowdStrike-1.0.0" at bounding box center [791, 485] width 602 height 18
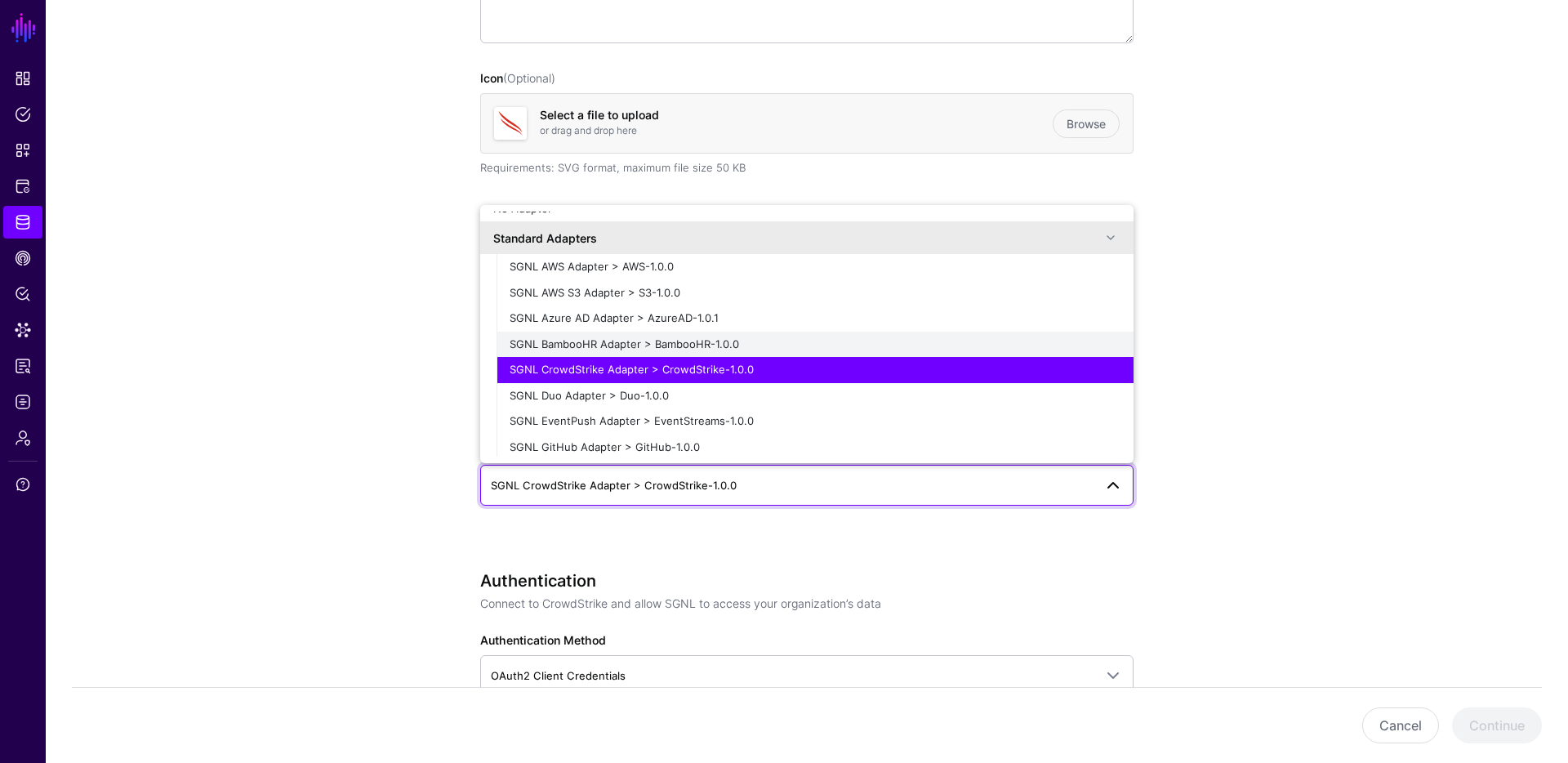
scroll to position [0, 0]
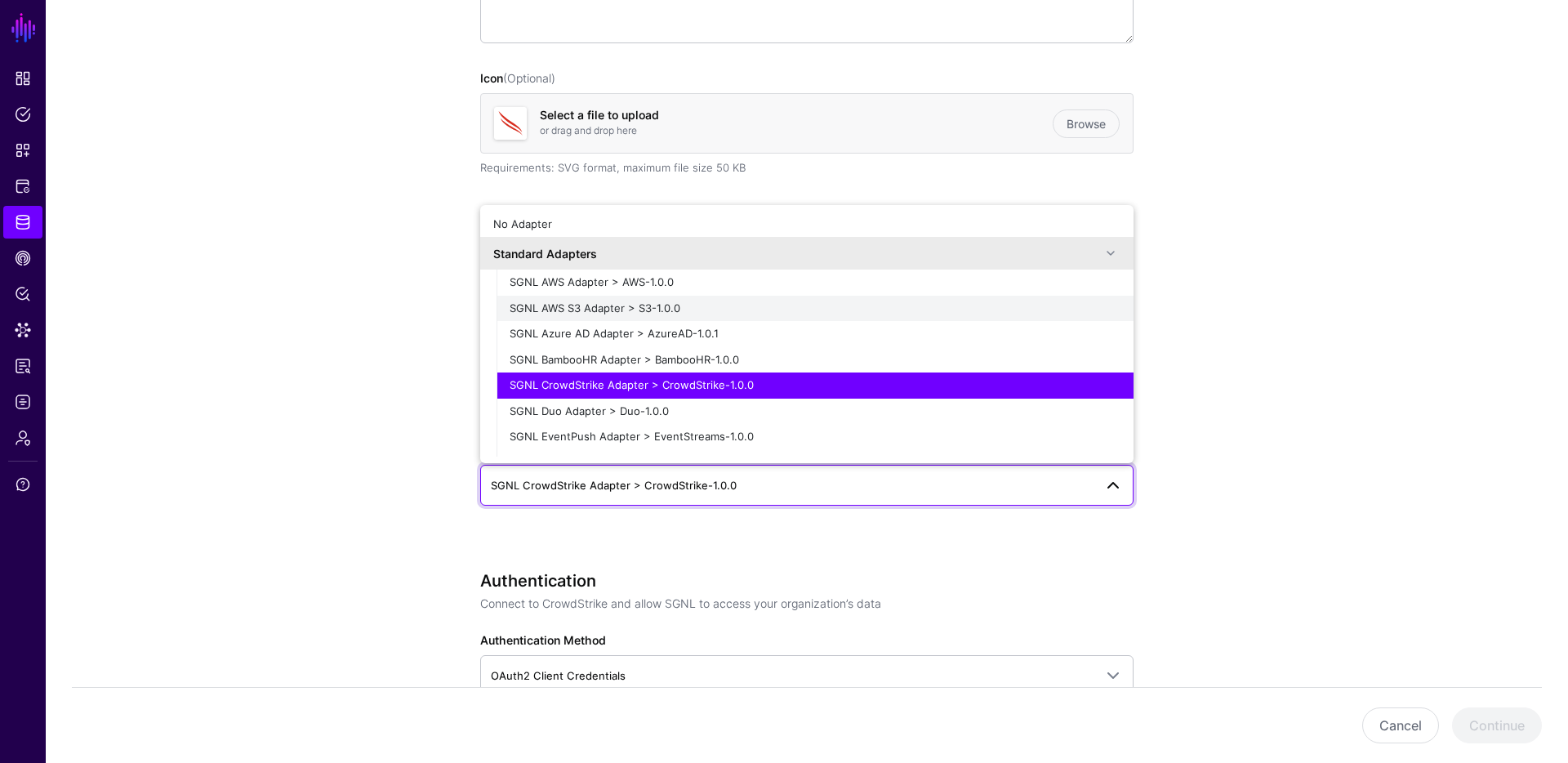
click at [640, 308] on span "SGNL AWS S3 Adapter > S3-1.0.0" at bounding box center [595, 308] width 171 height 13
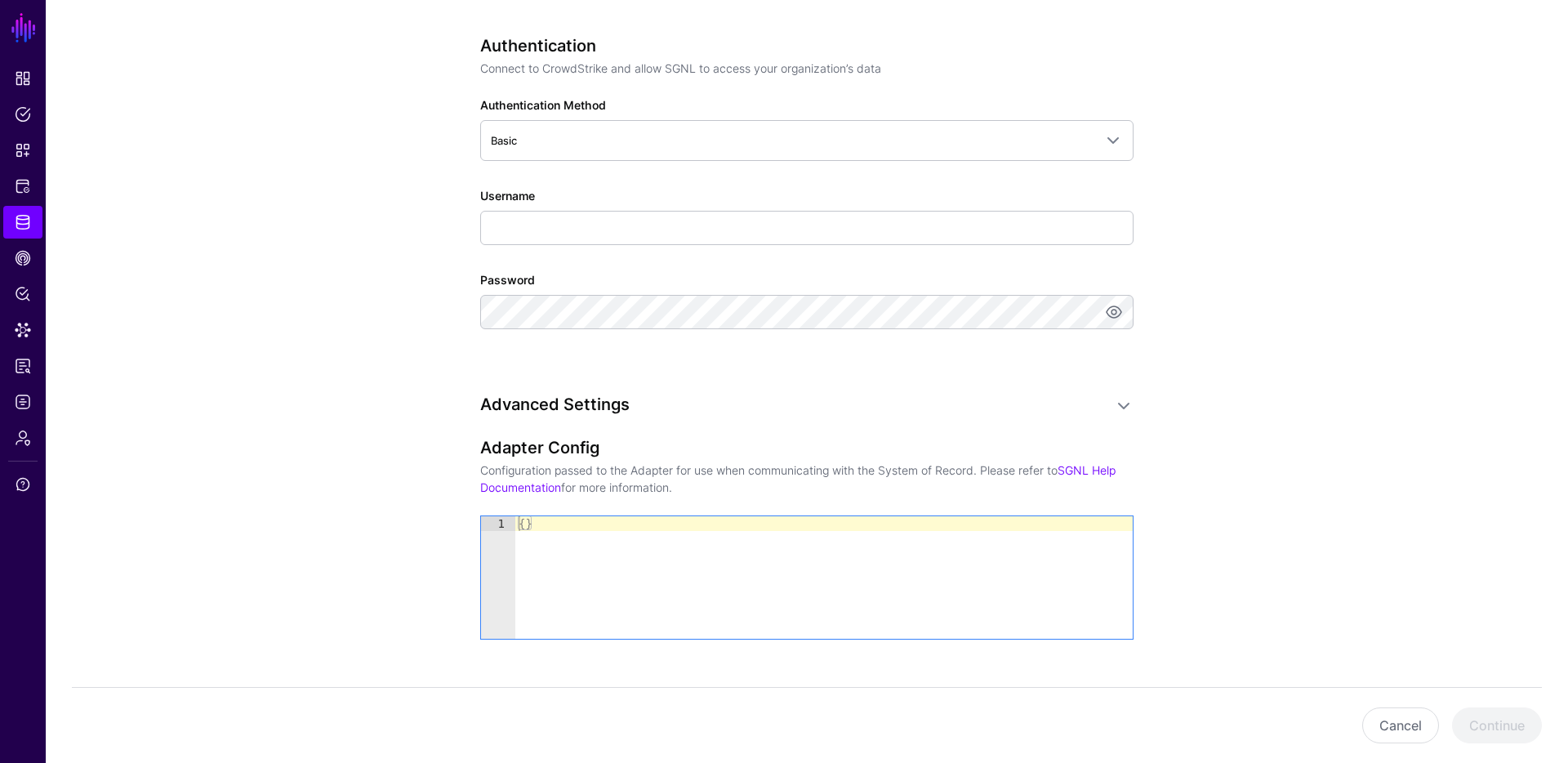
scroll to position [921, 0]
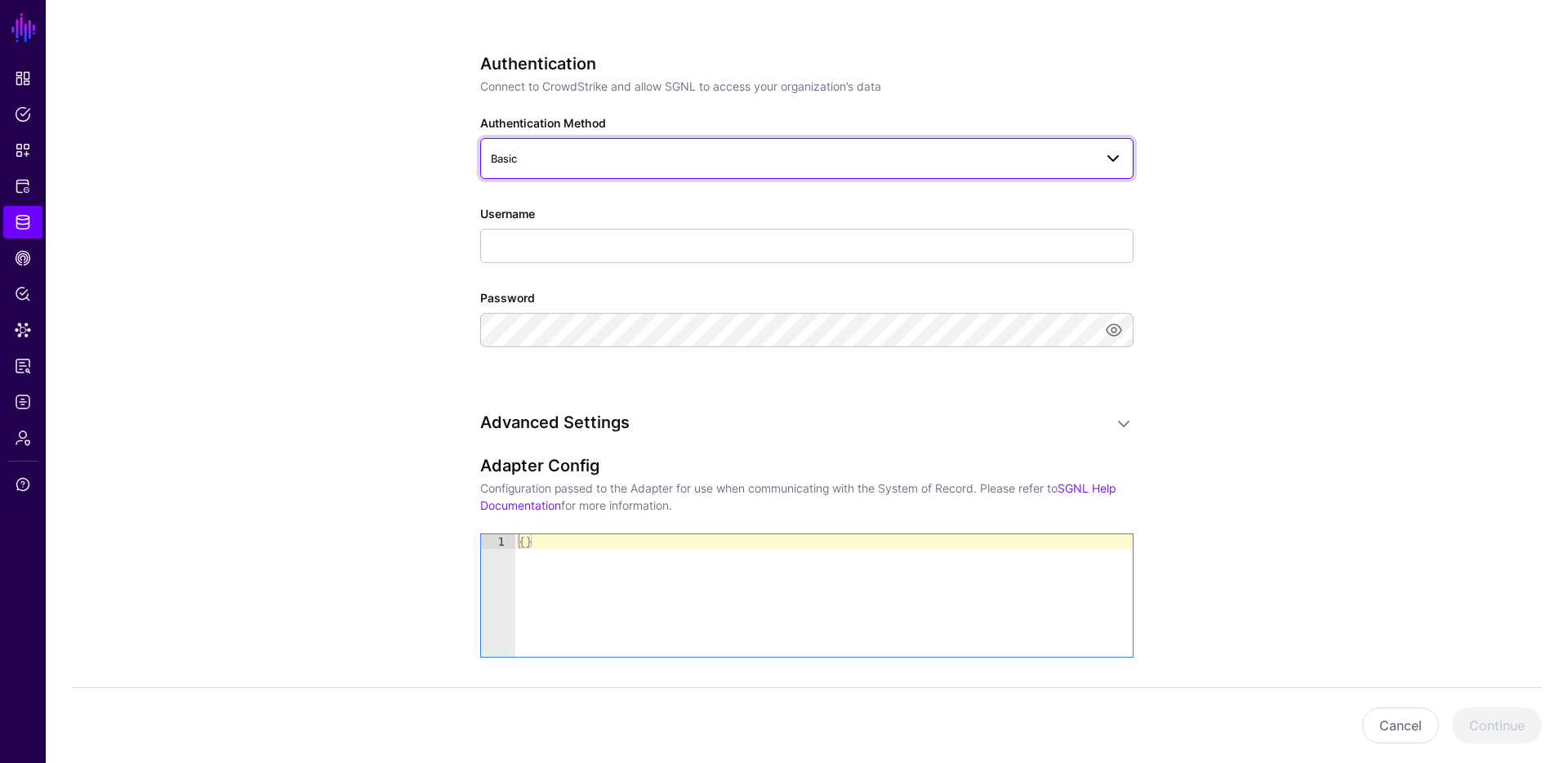
click at [634, 165] on span "Basic" at bounding box center [791, 158] width 602 height 18
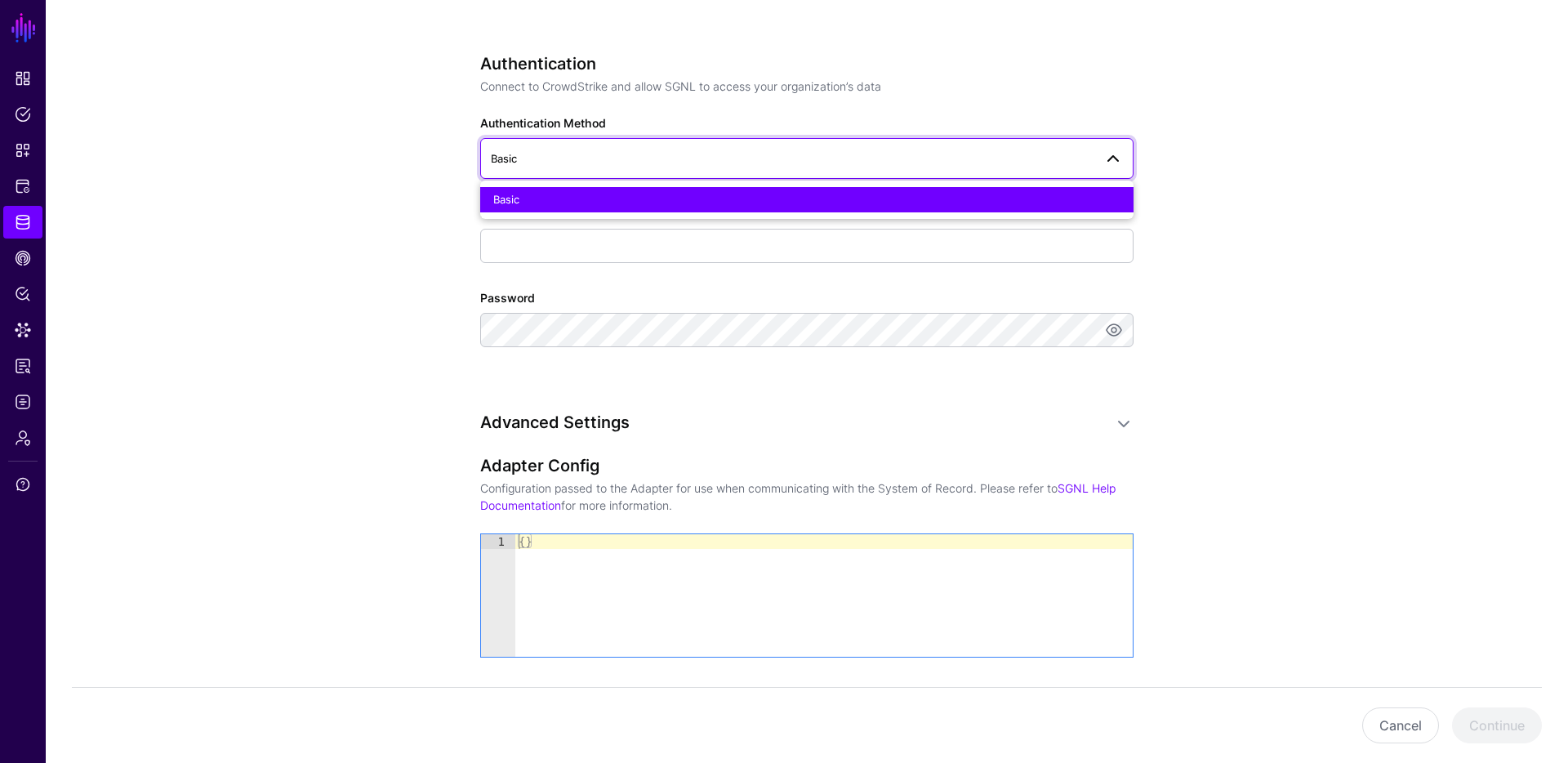
click at [634, 165] on span "Basic" at bounding box center [791, 158] width 602 height 18
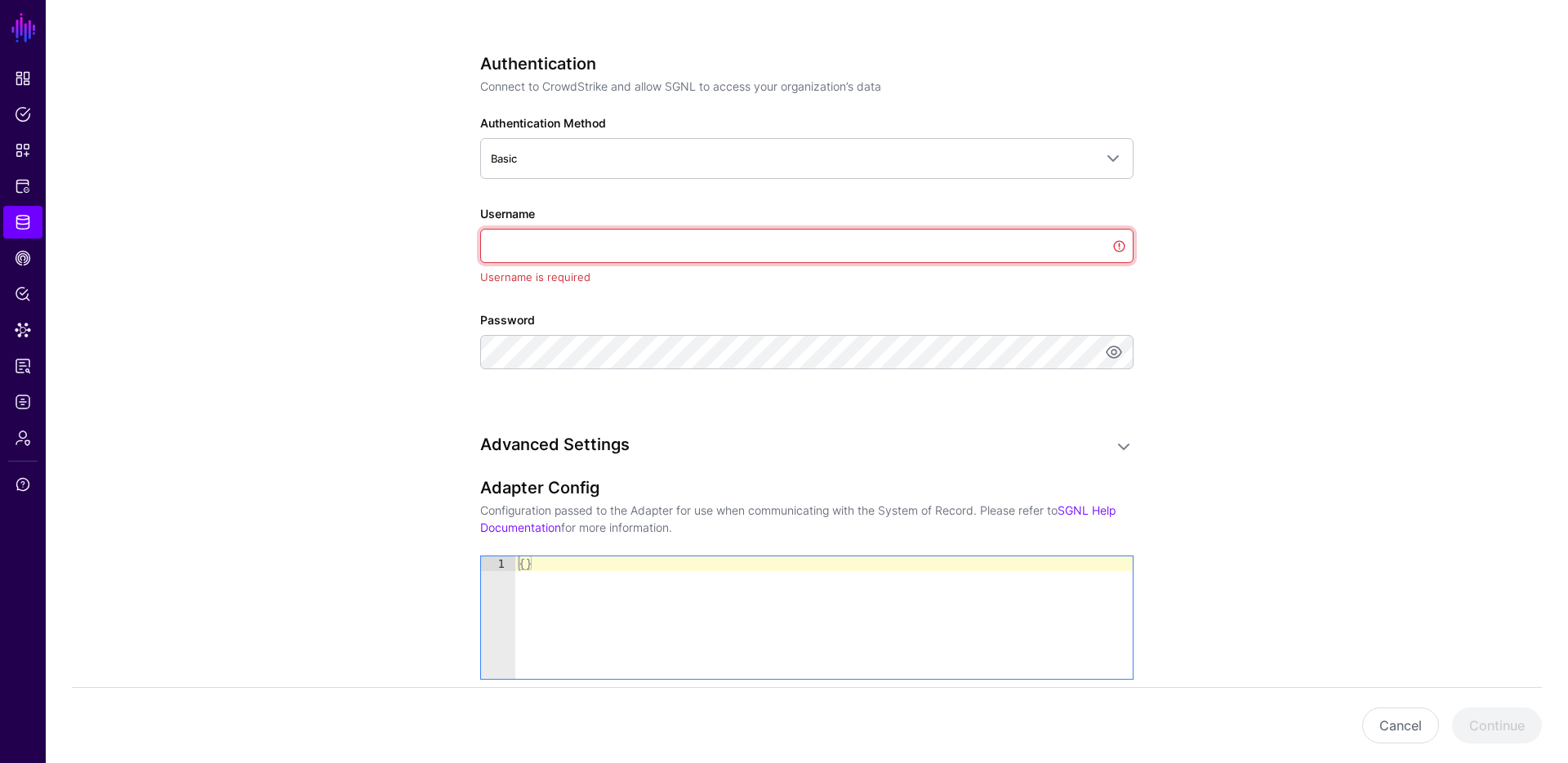
click at [696, 246] on input "Username" at bounding box center [806, 245] width 653 height 35
paste input "**********"
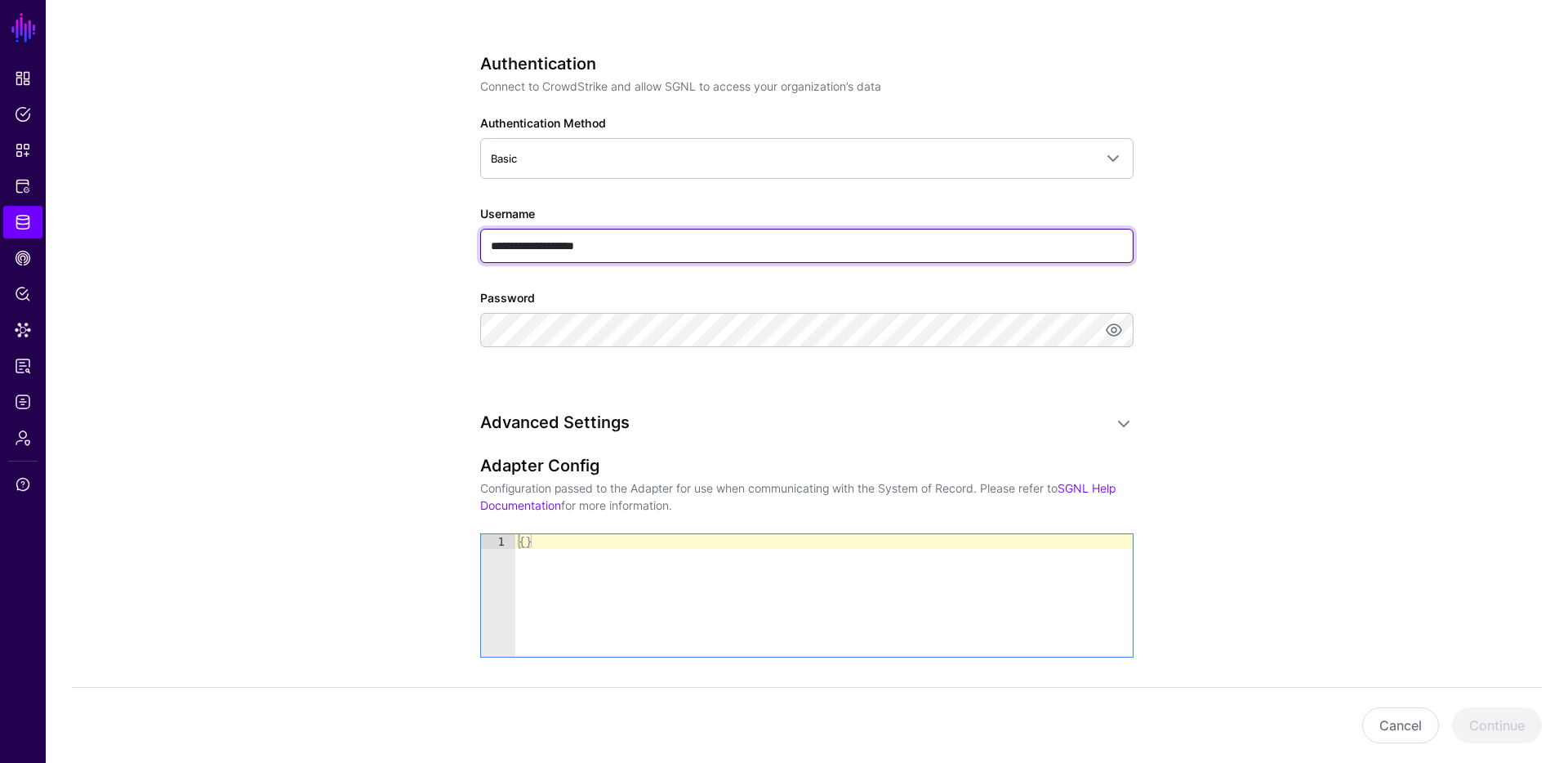
scroll to position [922, 0]
type input "**********"
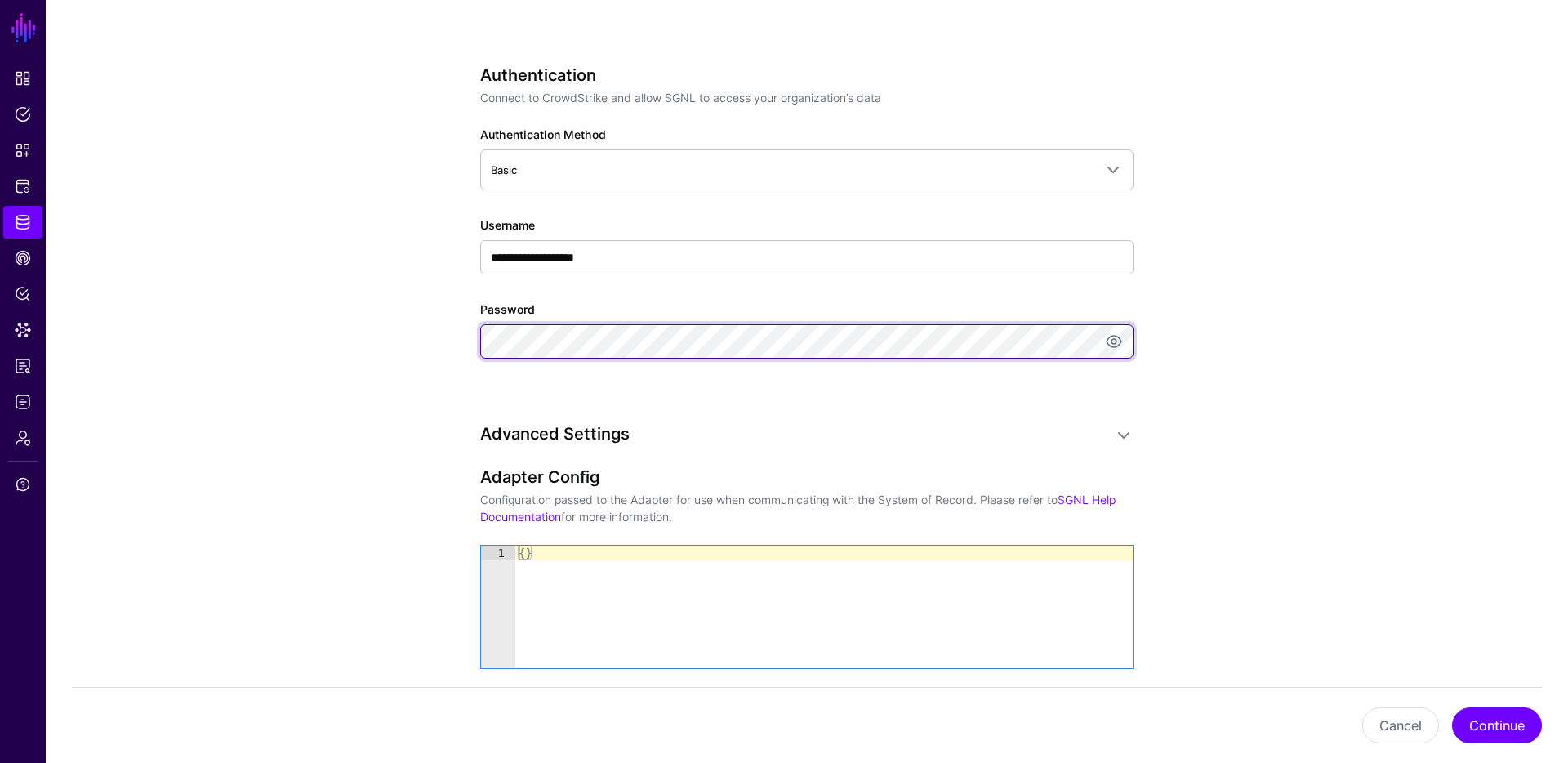
scroll to position [906, 0]
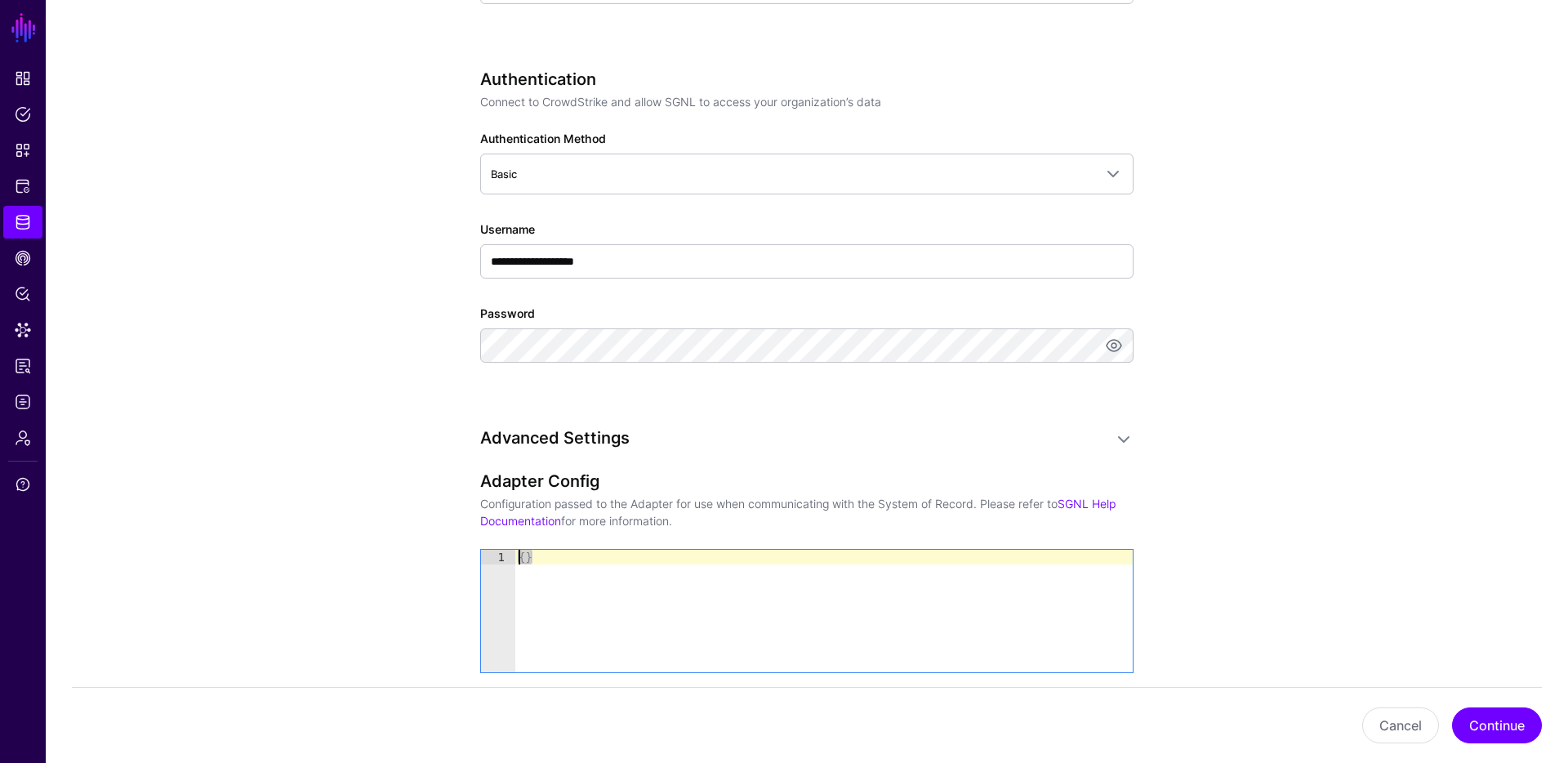
drag, startPoint x: 529, startPoint y: 556, endPoint x: 506, endPoint y: 554, distance: 23.1
click at [506, 554] on div "** 1 { } XXXXXXXXXXXXXXXXXXXXXXXXXXXXXXXXXXXXXXXXXXXXXXXXXXXXXXXXXXXXXXXXXXXXXX…" at bounding box center [807, 611] width 652 height 122
paste textarea "Cursor at row 1"
type textarea "*"
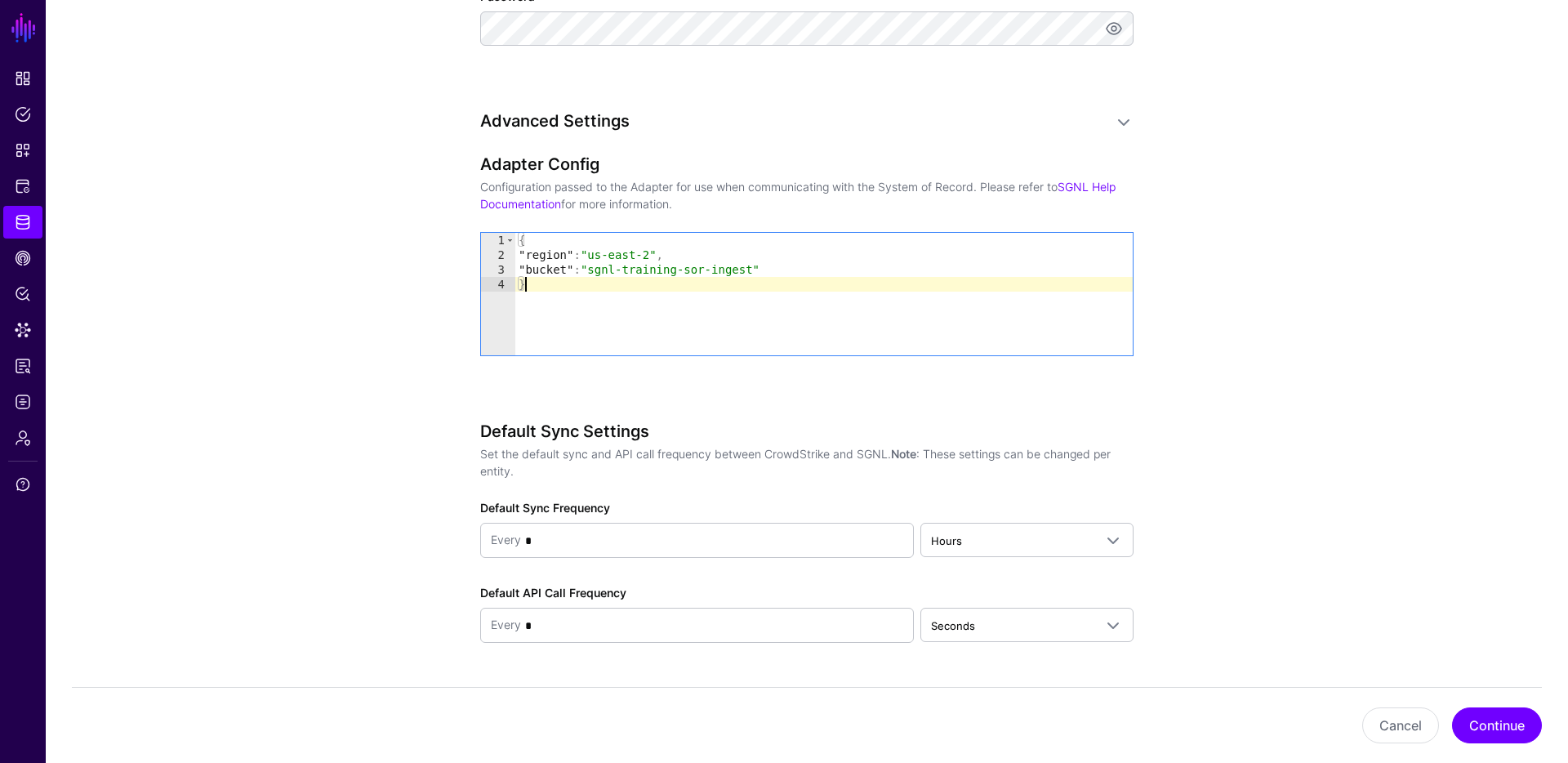
scroll to position [1270, 0]
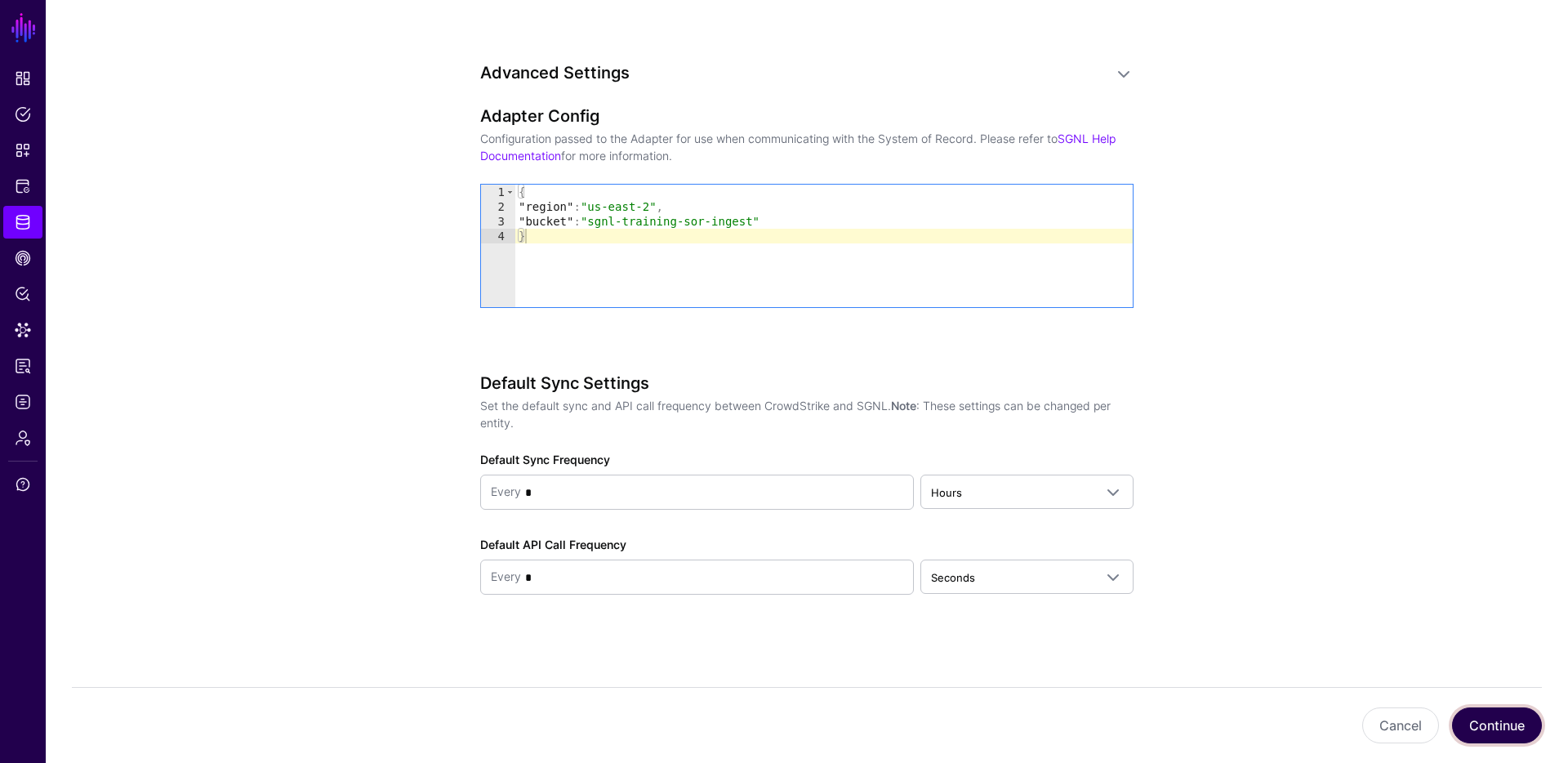
click at [1514, 727] on button "Continue" at bounding box center [1497, 725] width 90 height 36
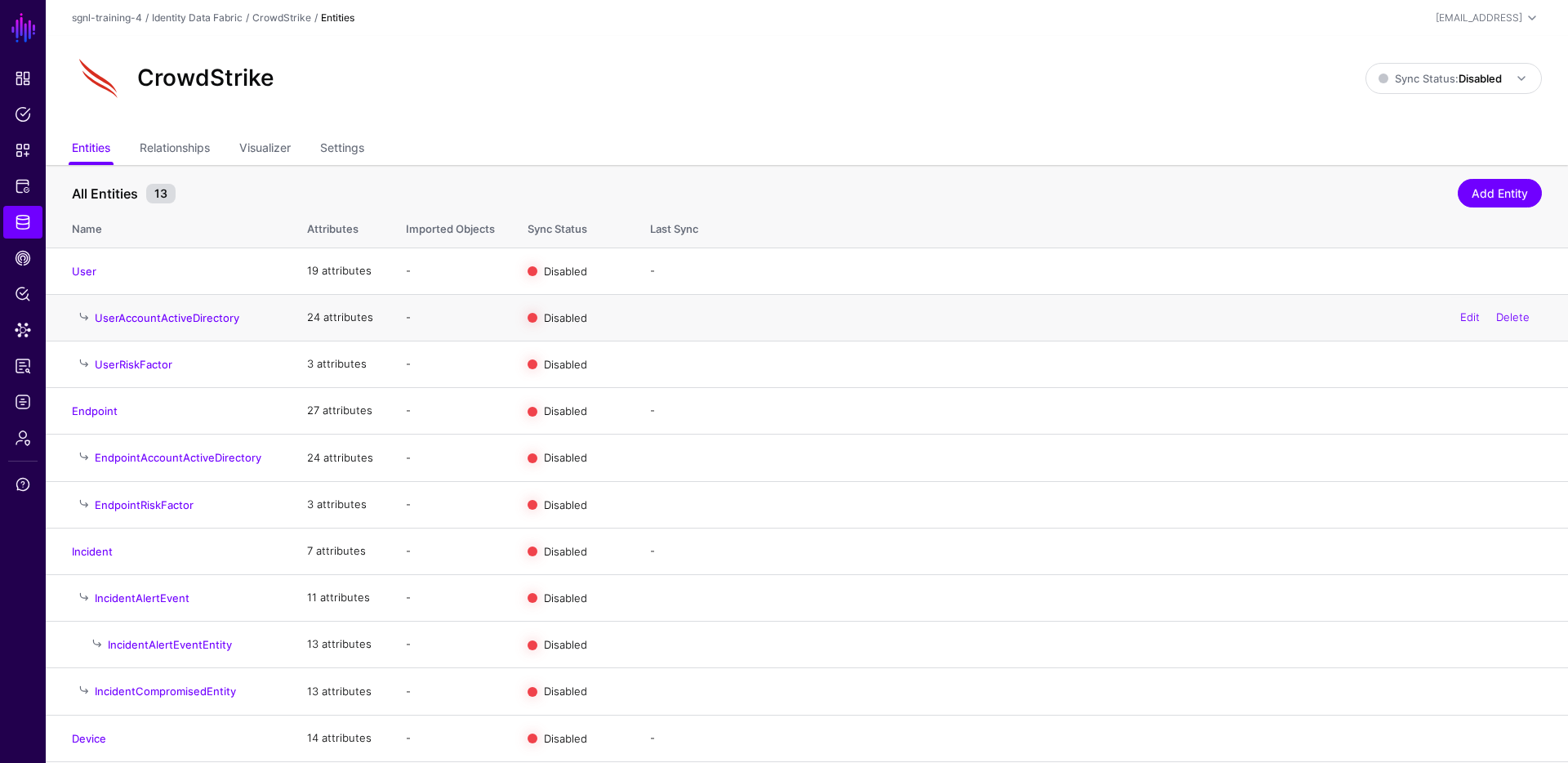
scroll to position [1, 0]
click at [85, 273] on link "User" at bounding box center [84, 271] width 24 height 13
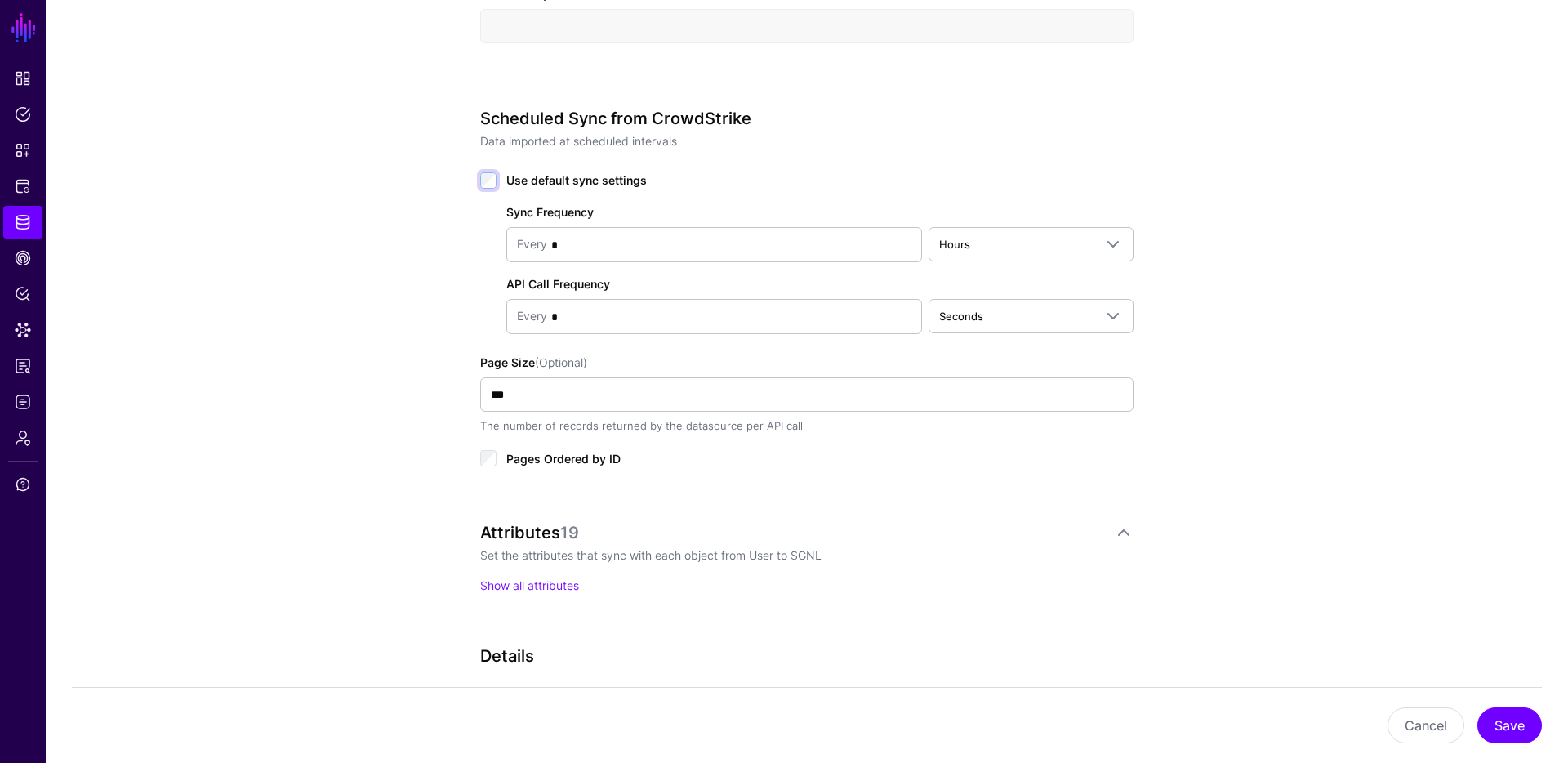
scroll to position [736, 0]
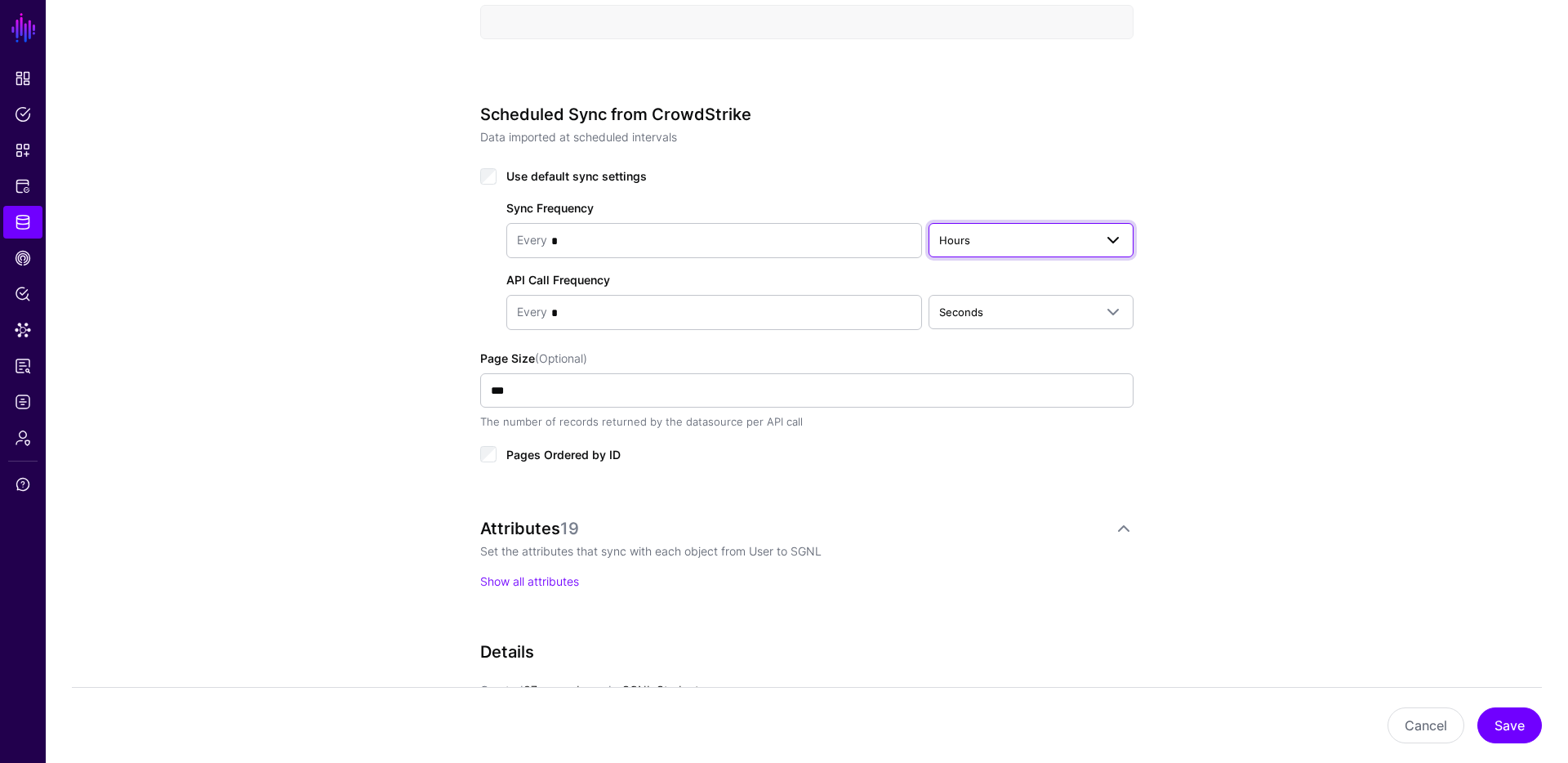
click at [1038, 238] on span "Hours" at bounding box center [1016, 240] width 154 height 18
click at [1002, 303] on div "Minutes" at bounding box center [1031, 304] width 179 height 16
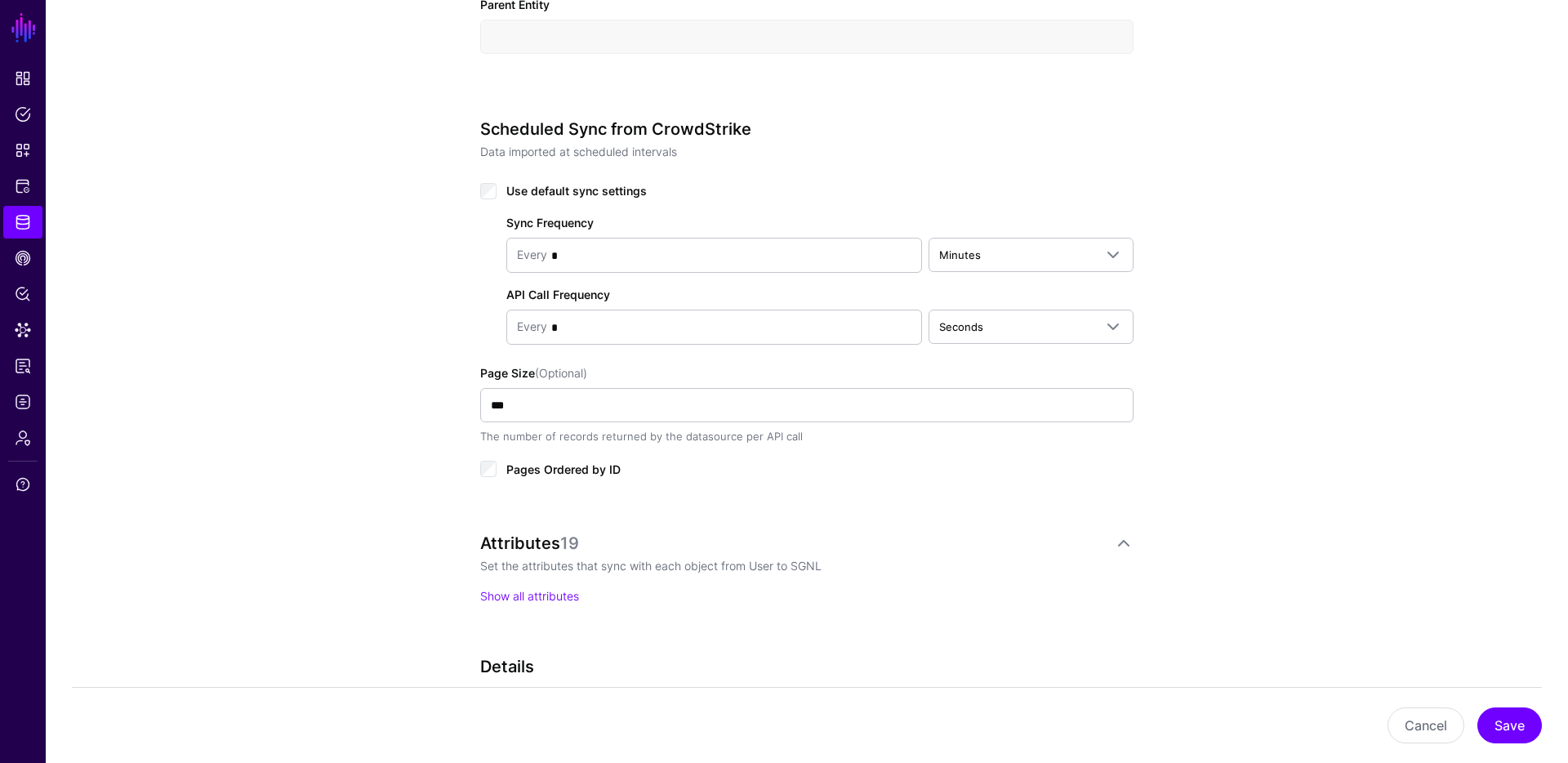
scroll to position [718, 0]
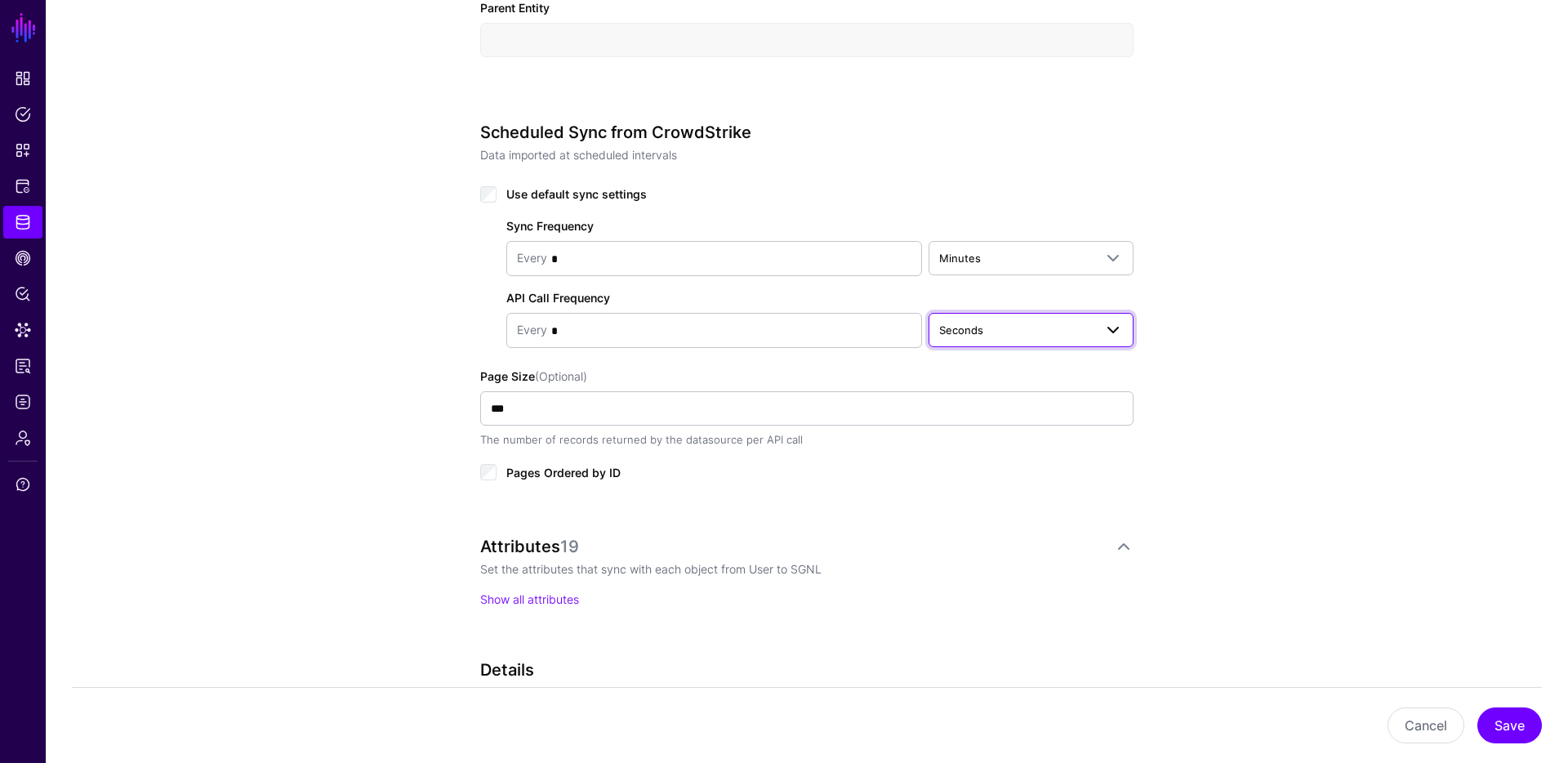
click at [1033, 335] on span "Seconds" at bounding box center [1016, 330] width 154 height 18
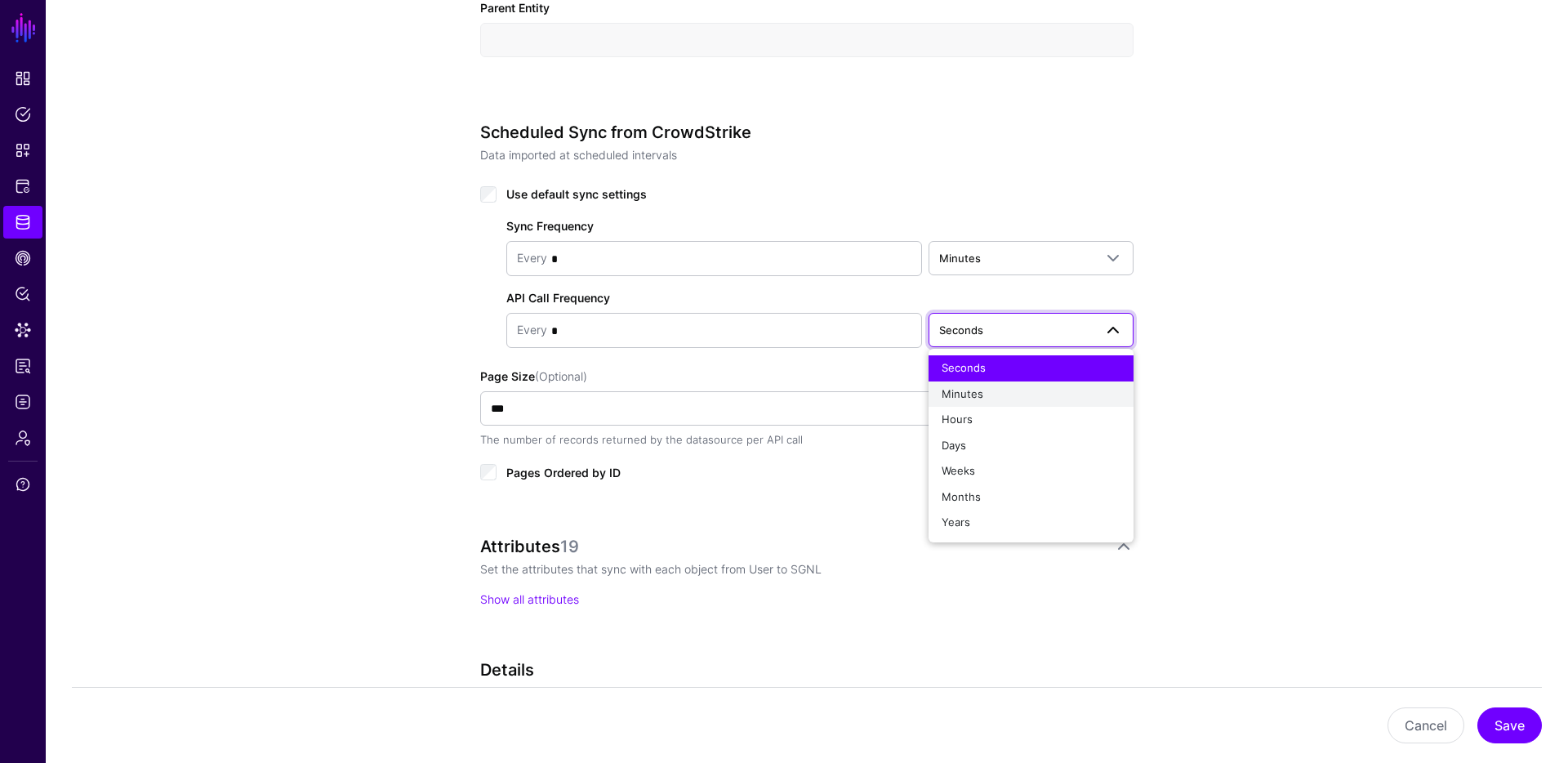
click at [992, 397] on div "Minutes" at bounding box center [1031, 394] width 179 height 16
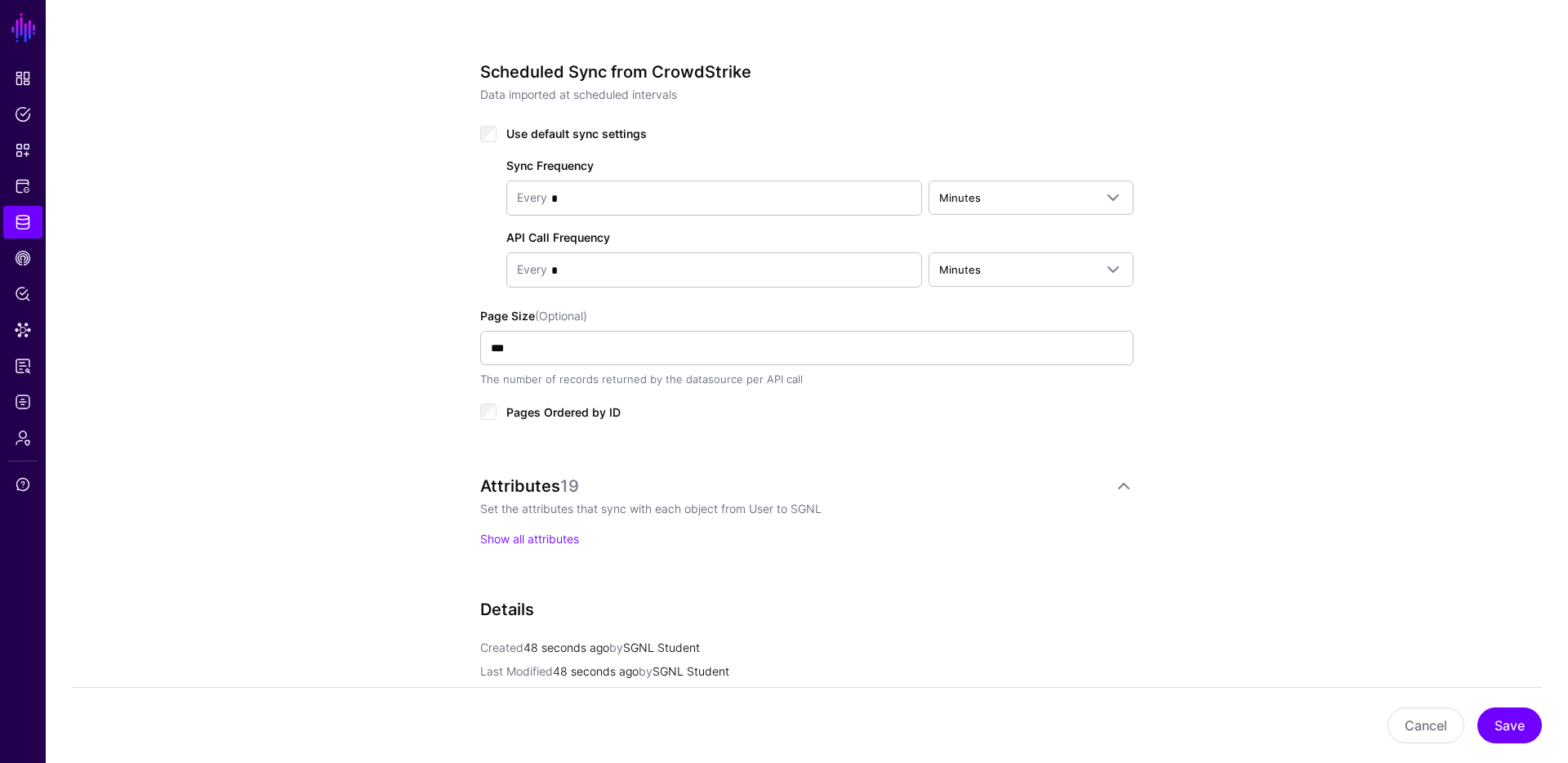
scroll to position [781, 0]
click at [1515, 727] on button "Save" at bounding box center [1509, 725] width 65 height 36
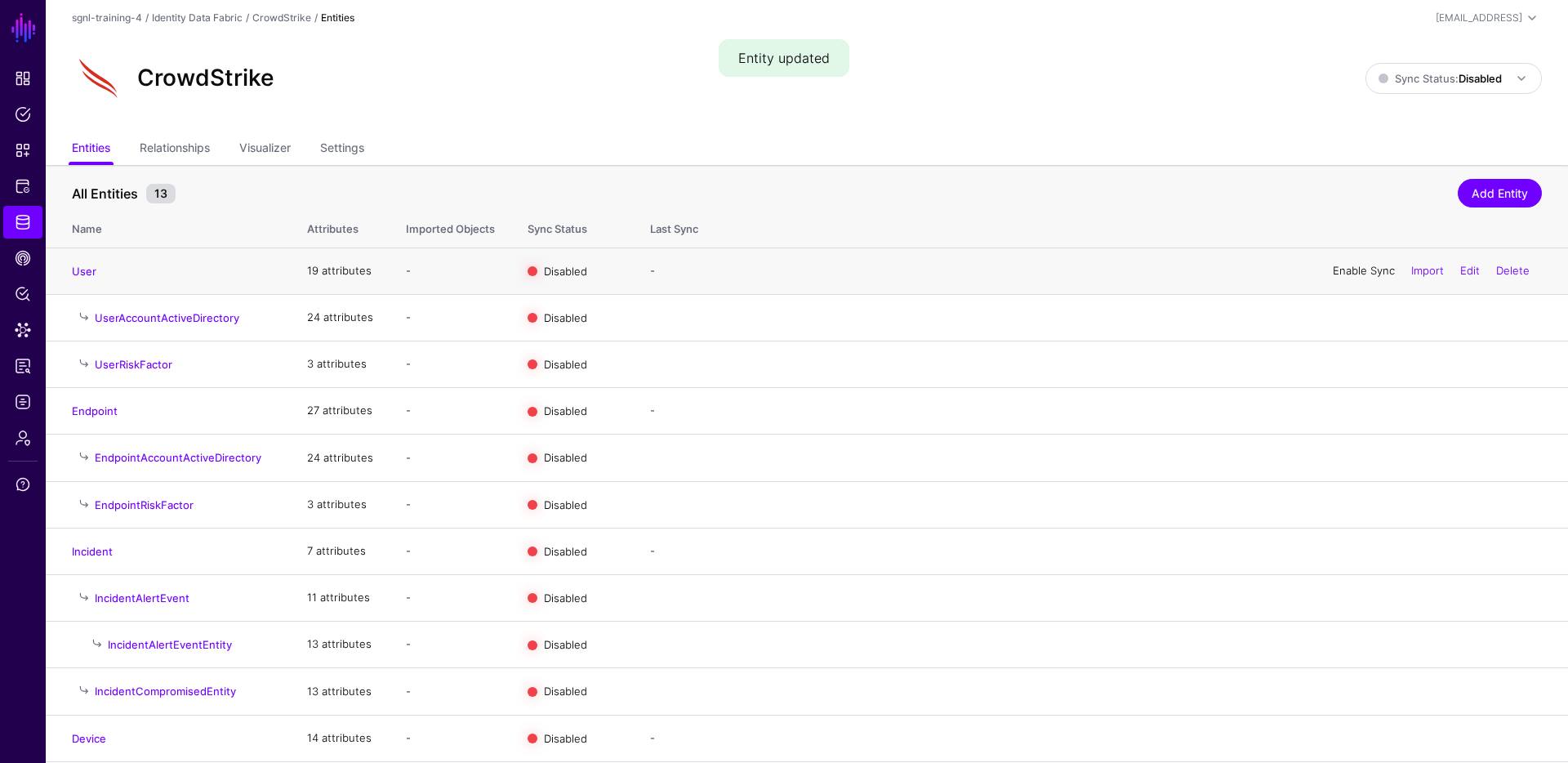
click at [1353, 272] on link "Enable Sync" at bounding box center [1363, 271] width 62 height 13
click at [1498, 77] on strong "Disabled" at bounding box center [1480, 78] width 43 height 13
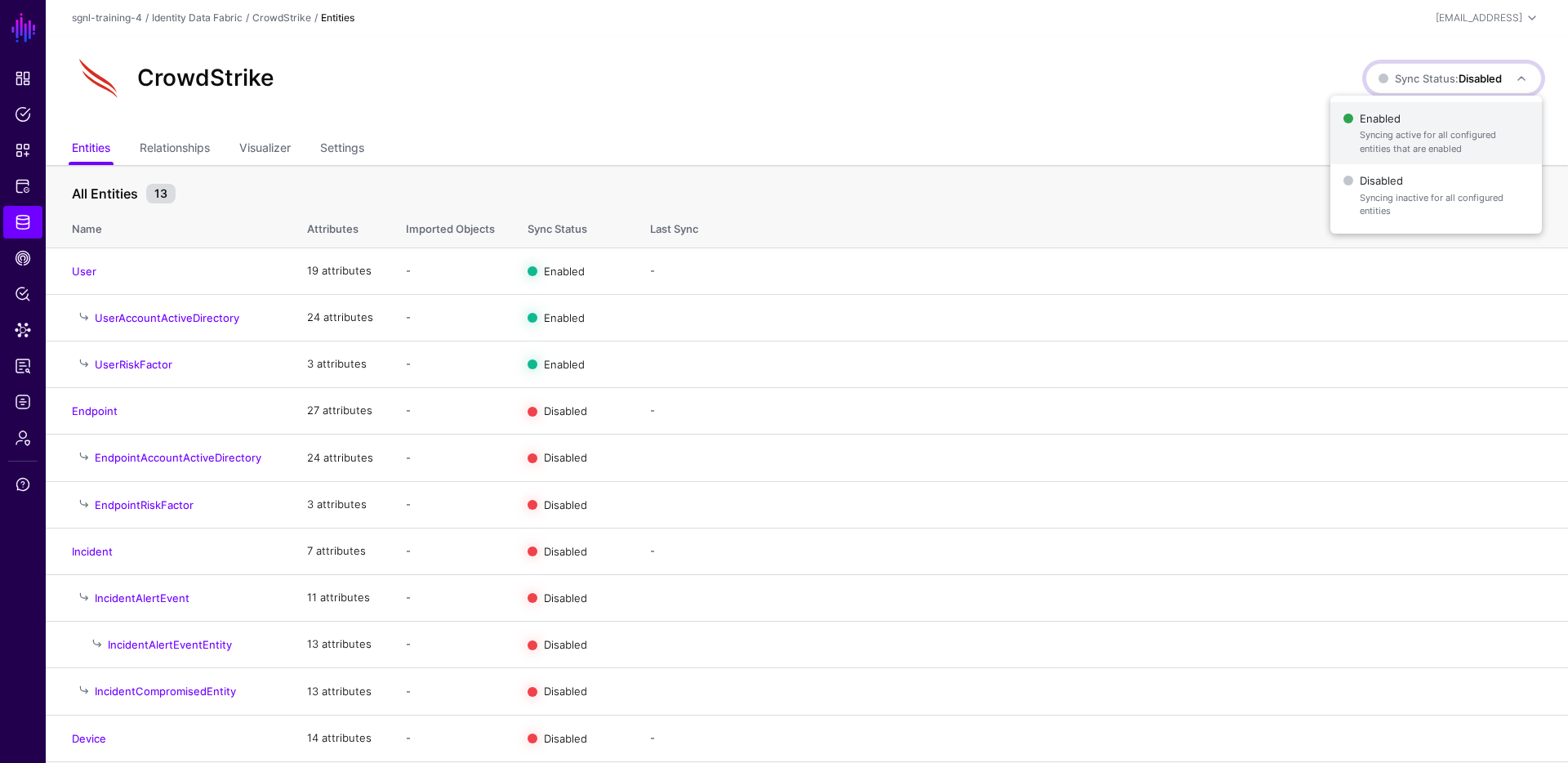
click at [1406, 120] on span "Enabled Syncing active for all configured entities that are enabled" at bounding box center [1436, 133] width 185 height 53
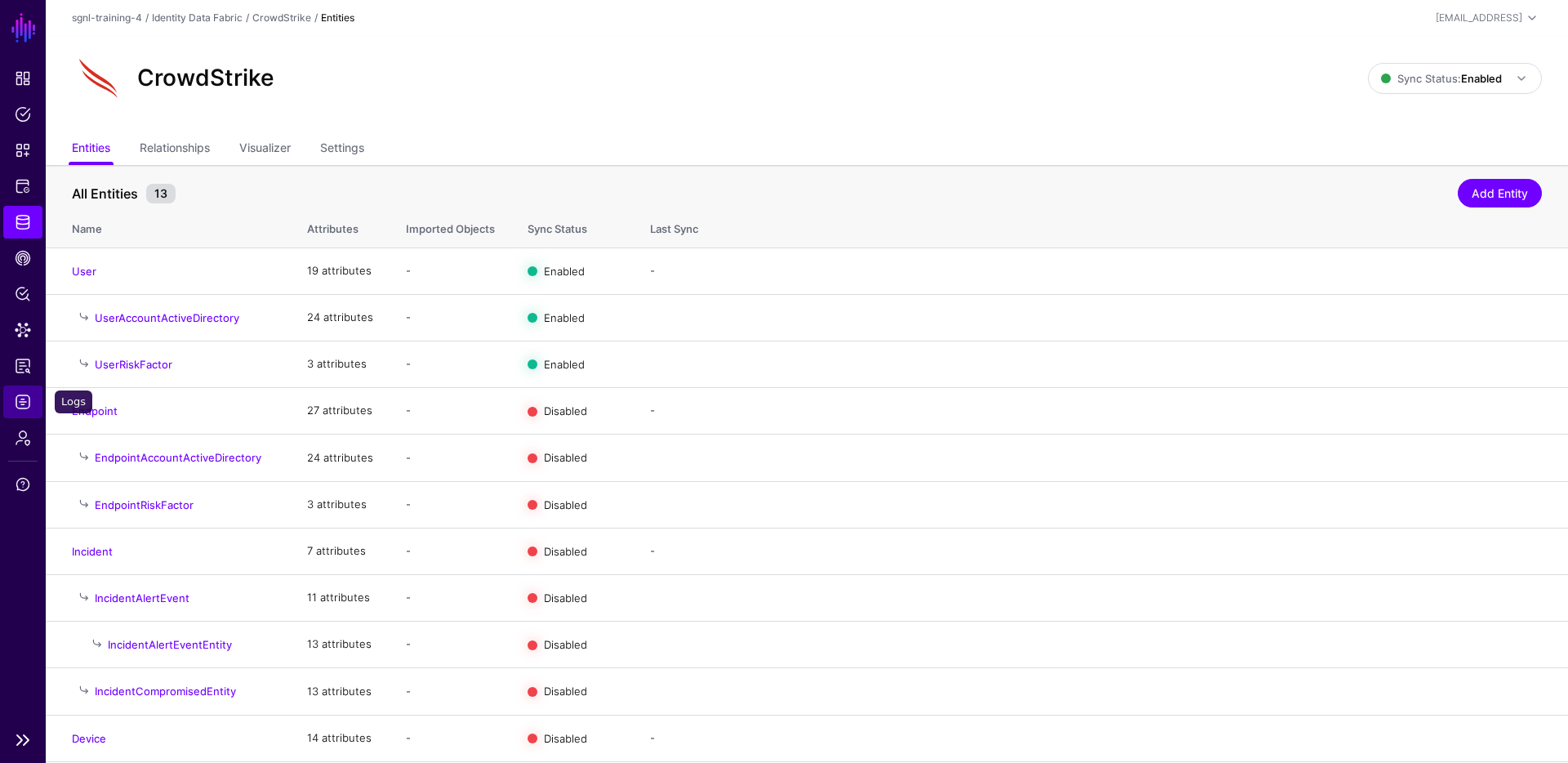
click at [16, 398] on span "Logs" at bounding box center [23, 401] width 16 height 16
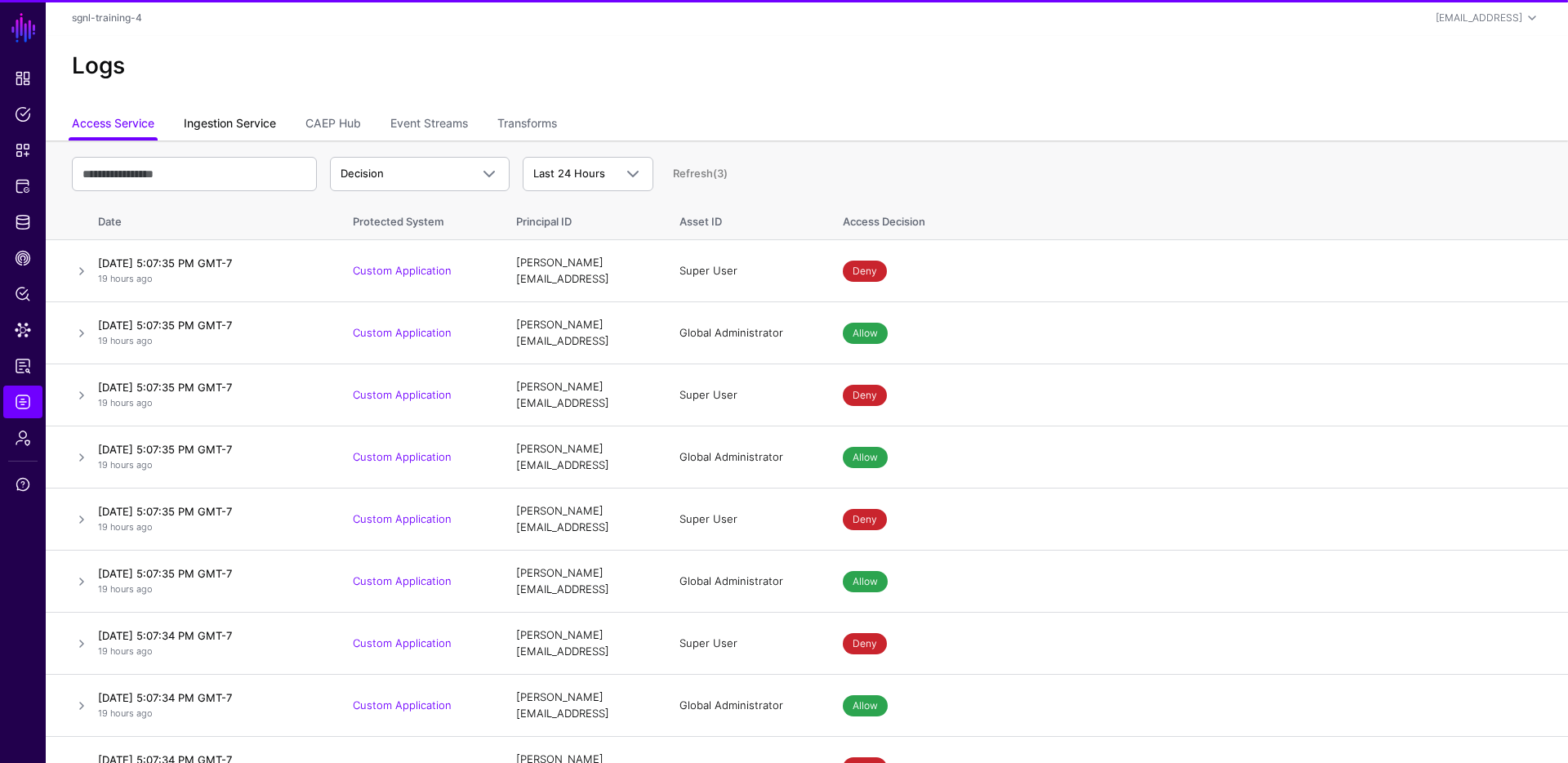
click at [241, 121] on link "Ingestion Service" at bounding box center [230, 124] width 92 height 31
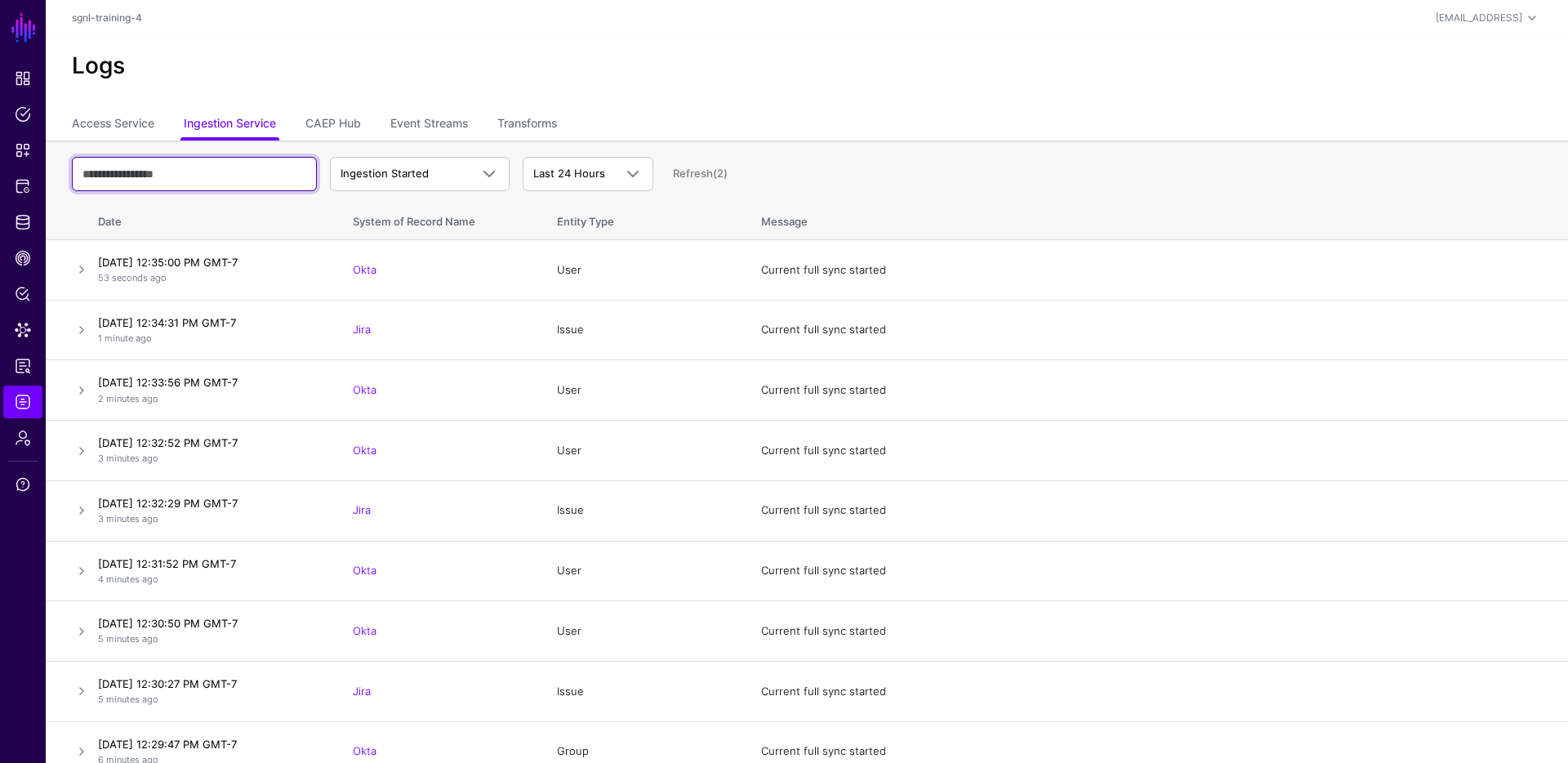
click at [179, 177] on input "text" at bounding box center [194, 174] width 245 height 35
click at [700, 175] on link "Refresh" at bounding box center [692, 173] width 40 height 13
click at [19, 331] on span "Data Lens" at bounding box center [23, 329] width 16 height 16
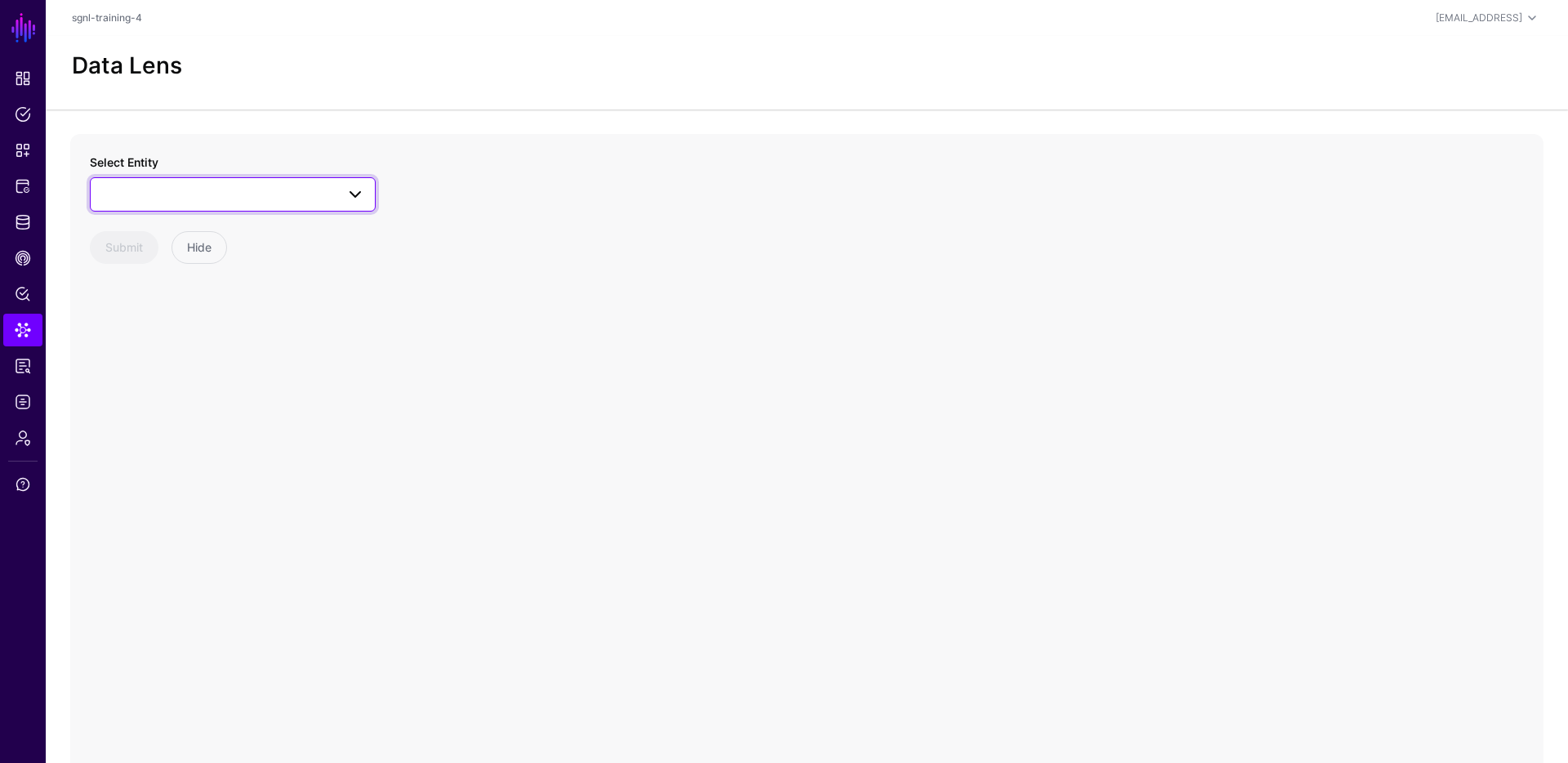
click at [303, 190] on span at bounding box center [233, 194] width 265 height 20
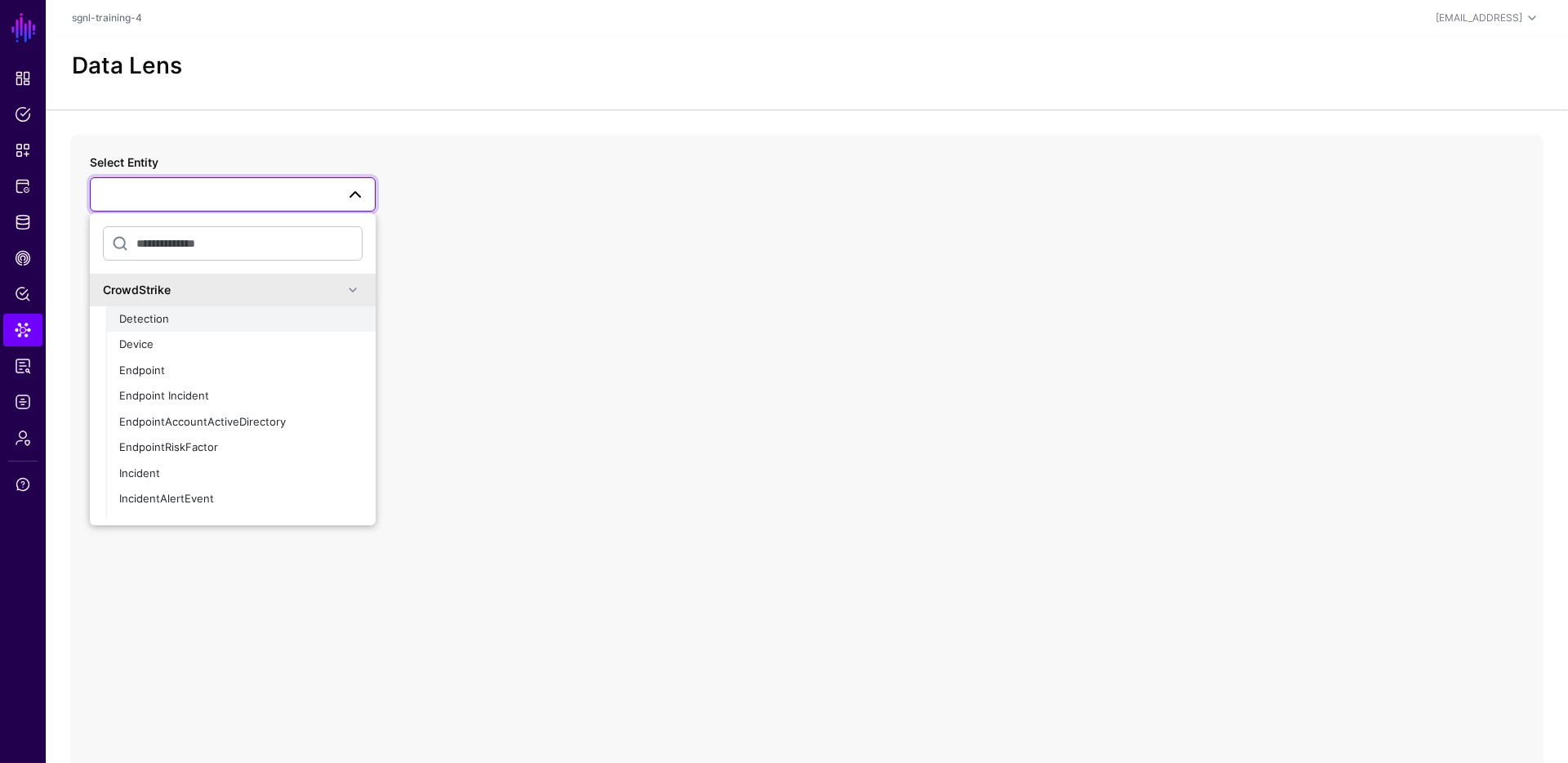
click at [157, 319] on span "Detection" at bounding box center [144, 319] width 50 height 13
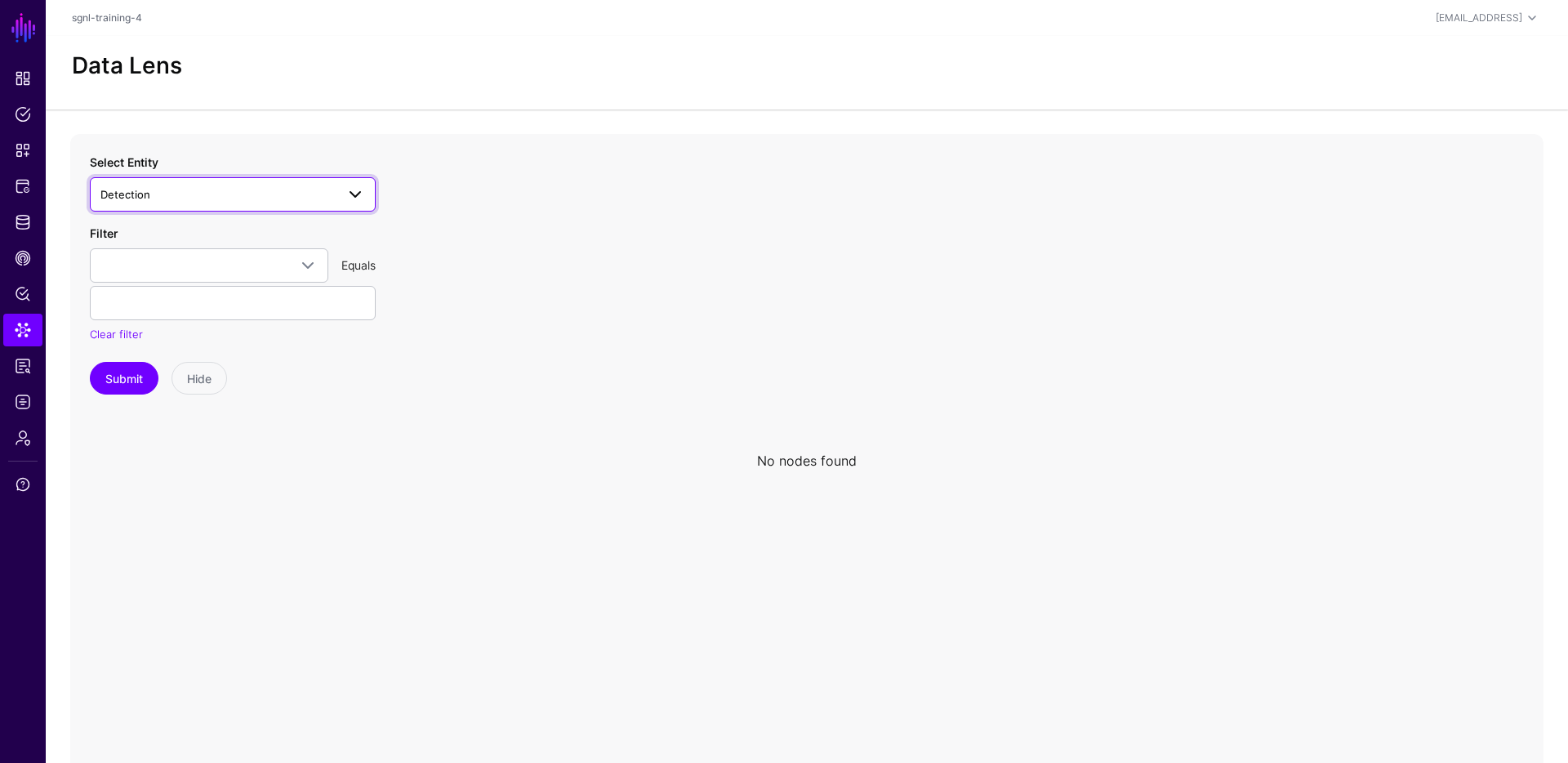
click at [226, 208] on link "Detection" at bounding box center [233, 195] width 286 height 35
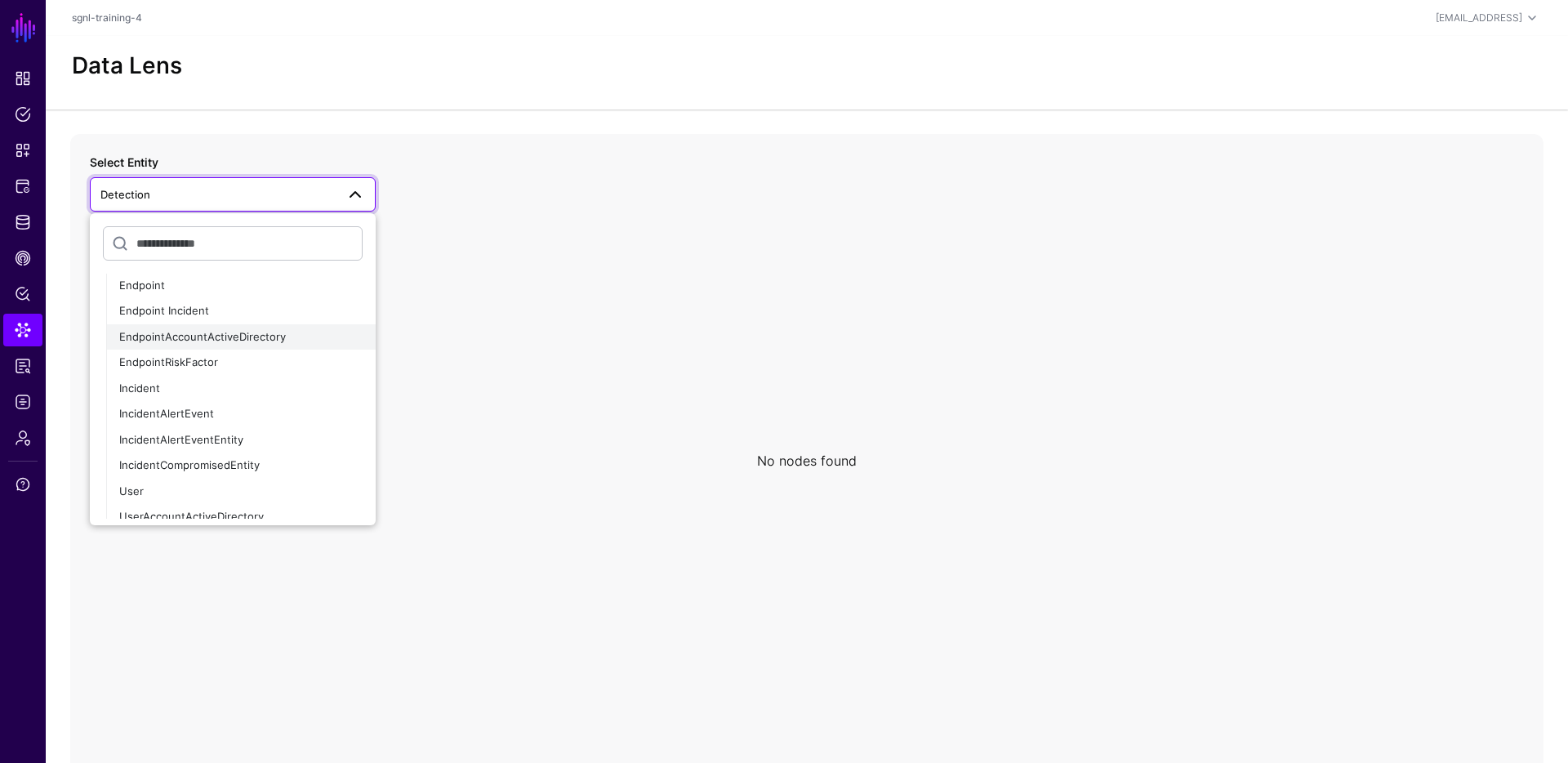
scroll to position [159, 0]
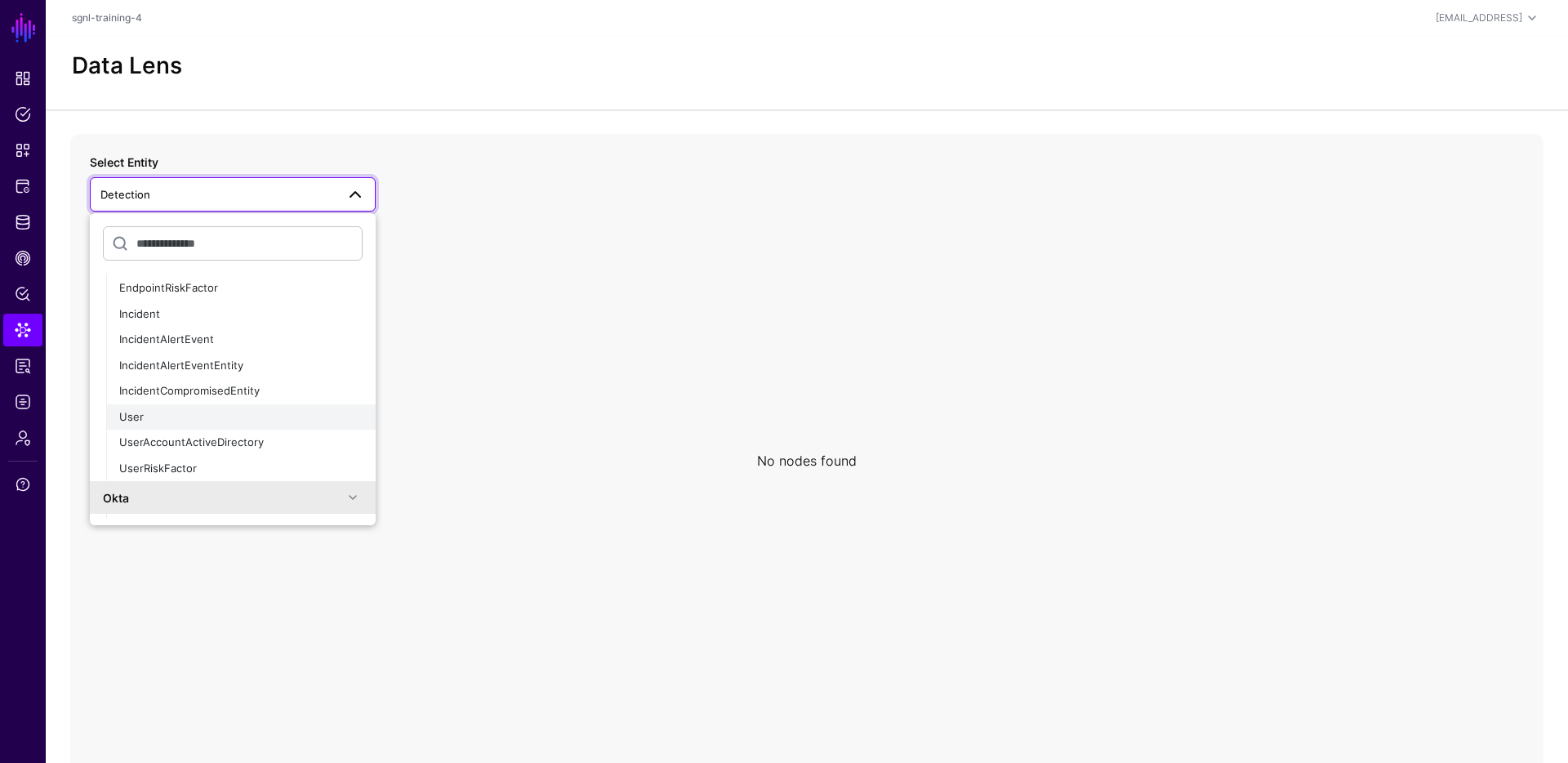
click at [140, 417] on span "User" at bounding box center [132, 416] width 24 height 13
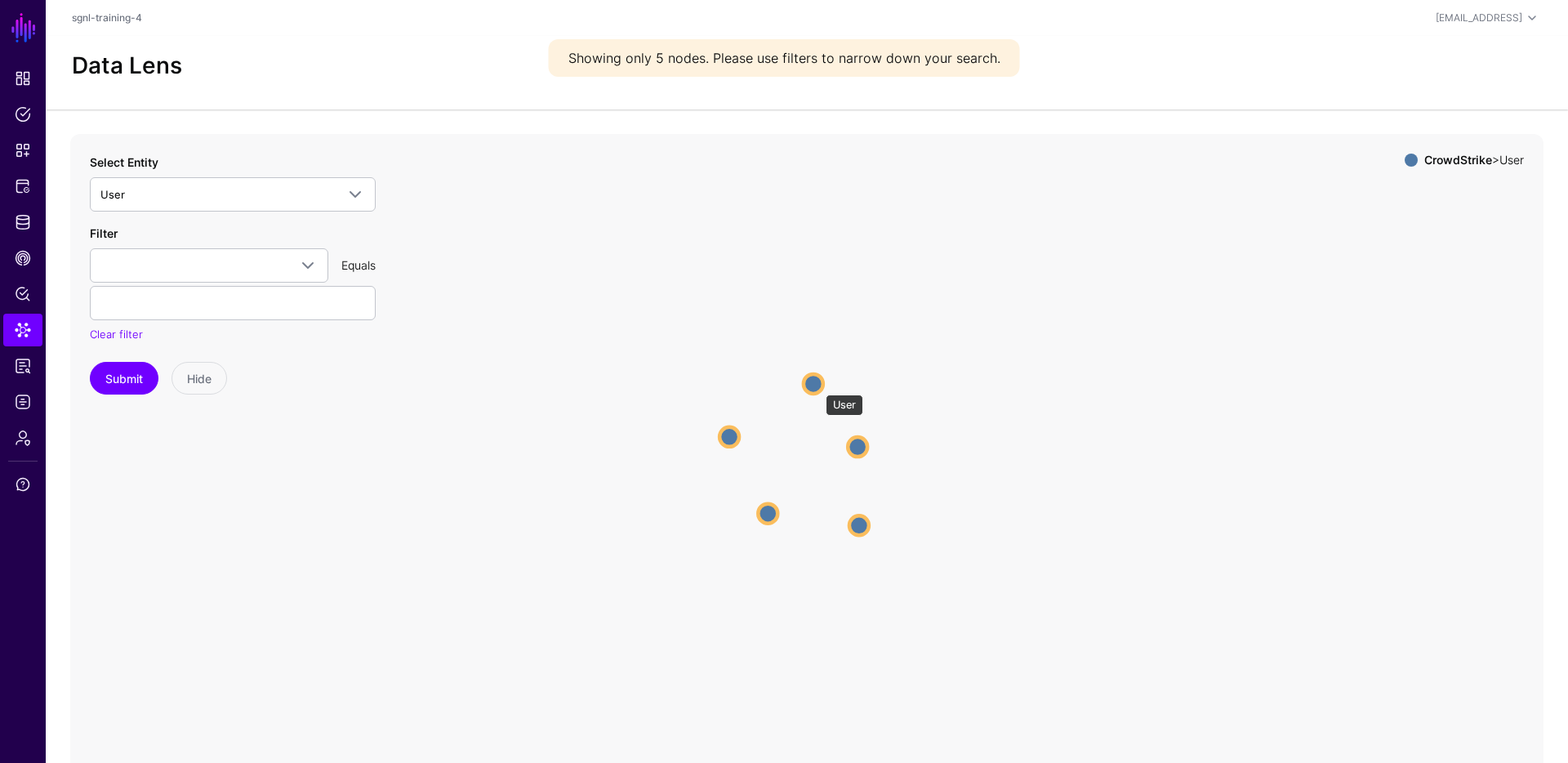
click at [817, 386] on circle at bounding box center [813, 382] width 20 height 20
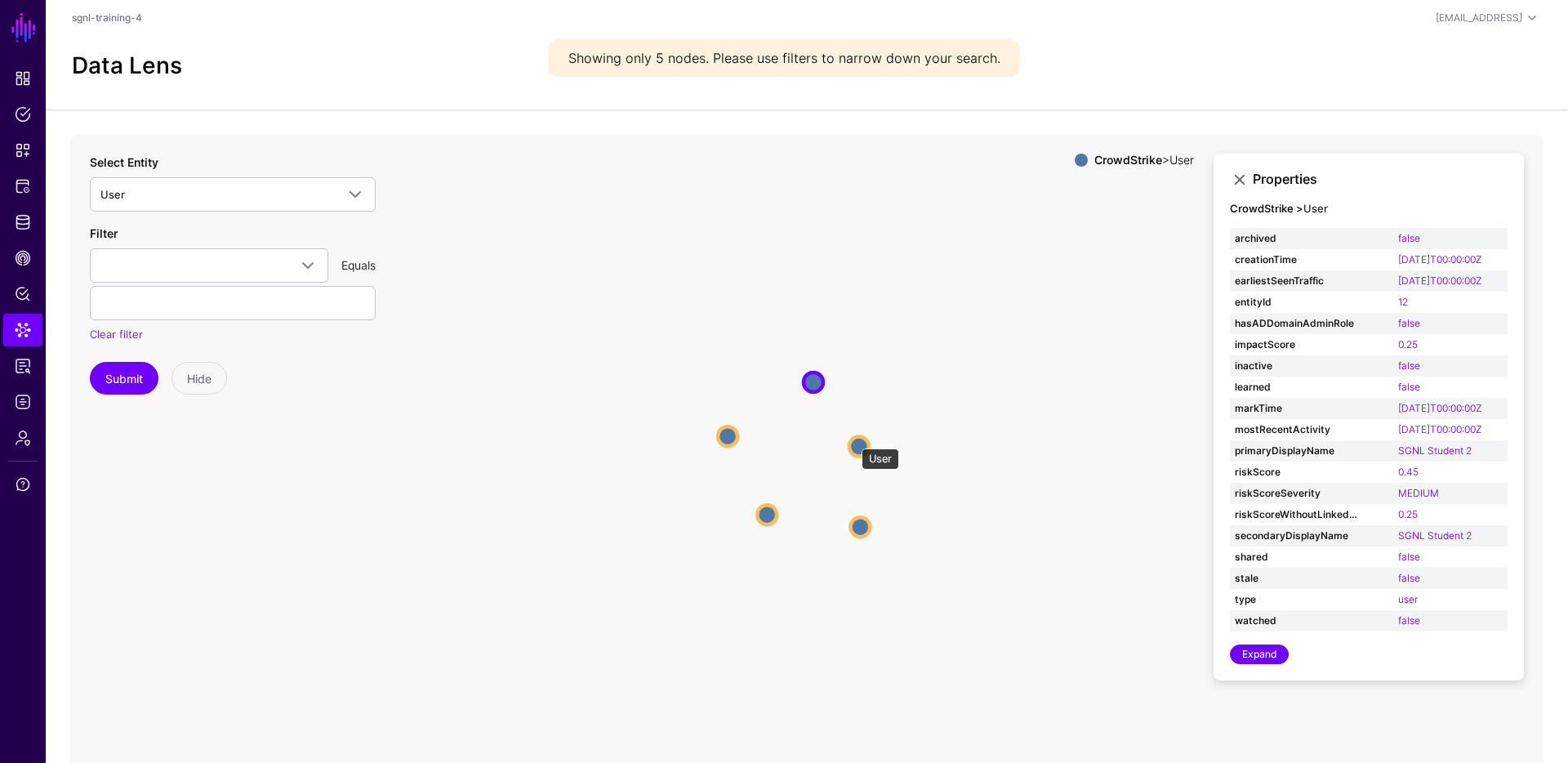
click at [853, 440] on circle at bounding box center [859, 445] width 20 height 20
click at [865, 534] on circle at bounding box center [861, 527] width 20 height 20
click at [764, 516] on circle at bounding box center [766, 516] width 20 height 20
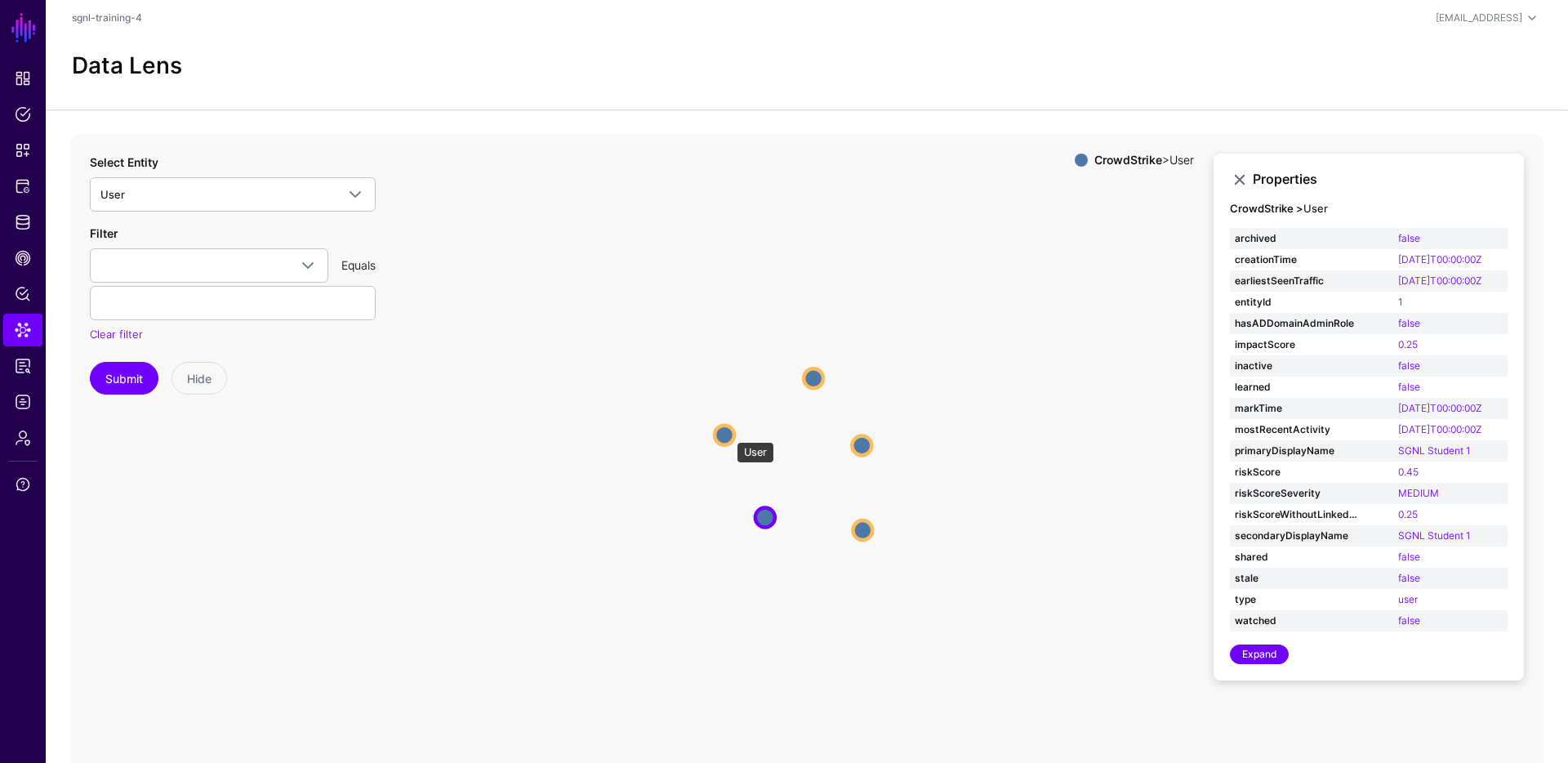
click at [728, 433] on circle at bounding box center [723, 434] width 20 height 20
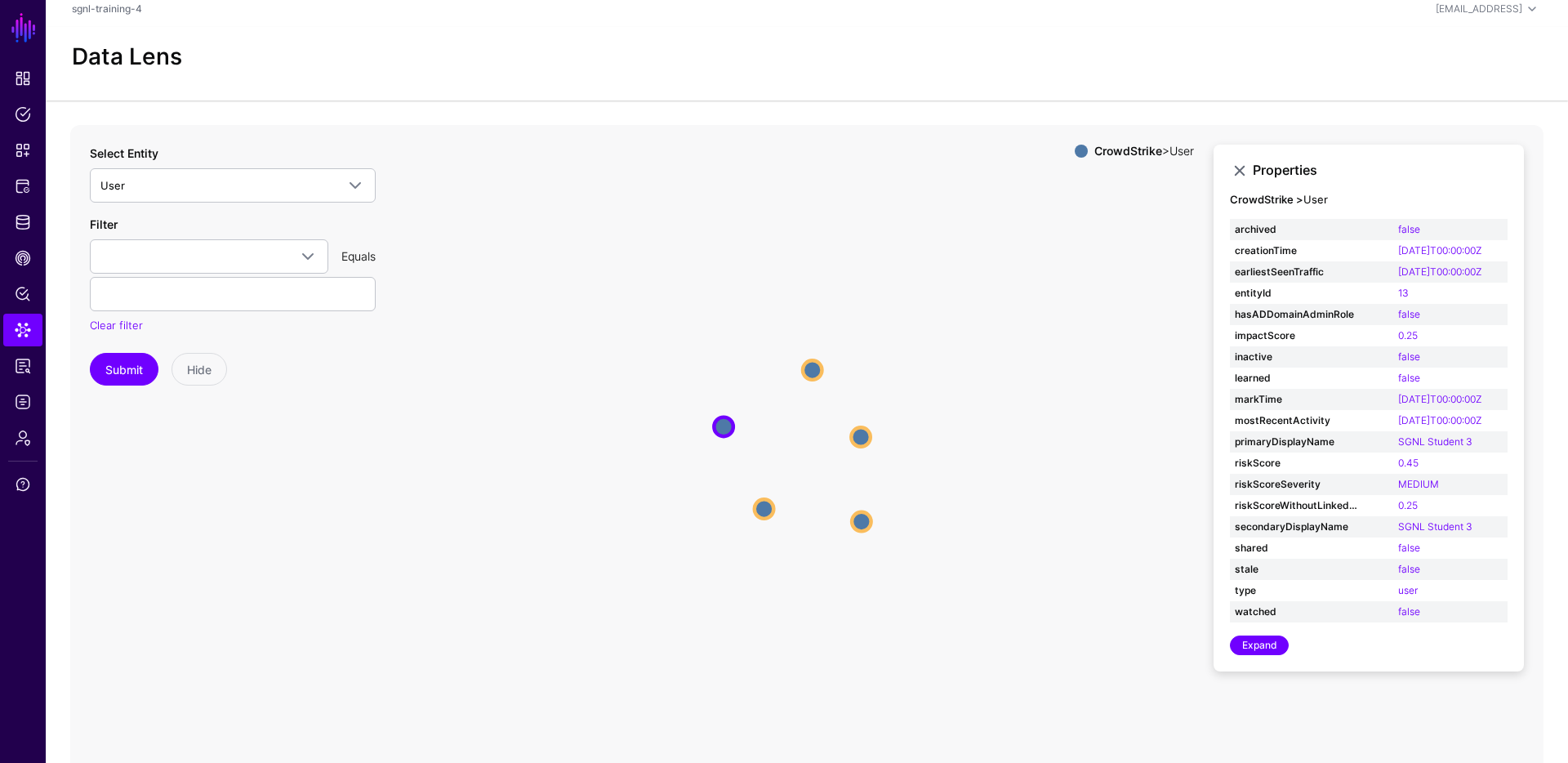
scroll to position [16, 0]
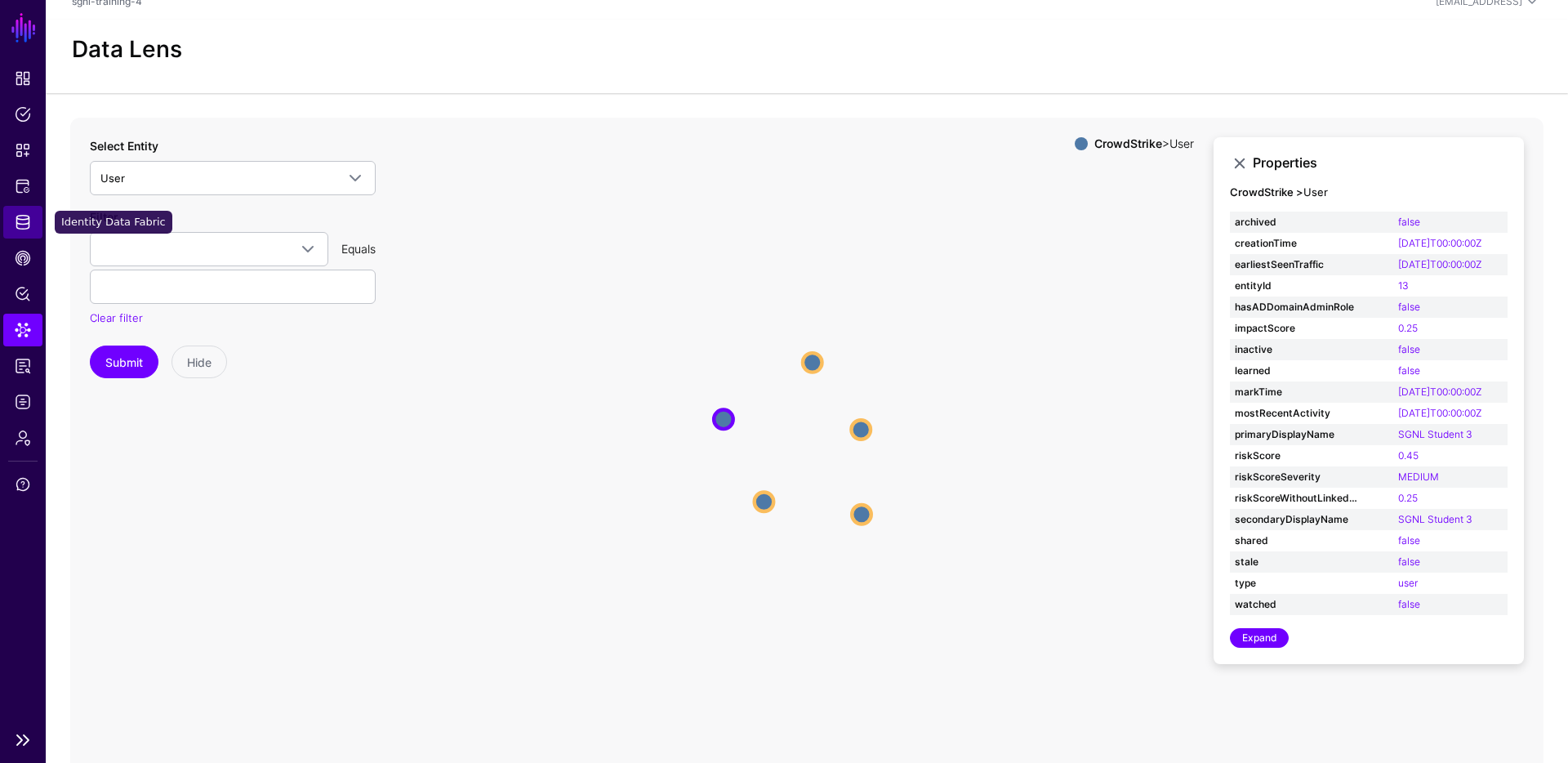
click at [32, 215] on link "Identity Data Fabric" at bounding box center [23, 222] width 39 height 33
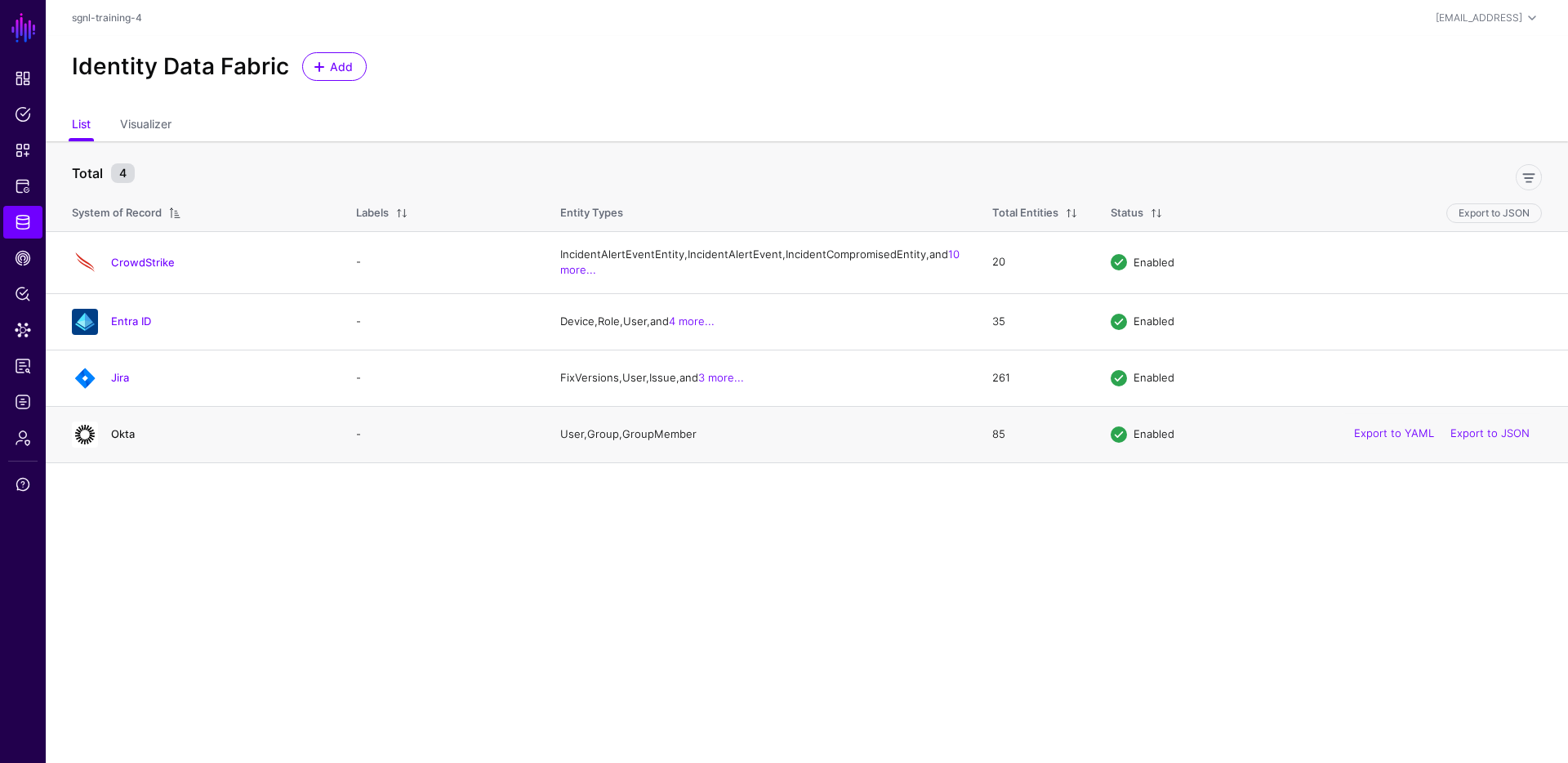
click at [127, 440] on link "Okta" at bounding box center [122, 434] width 23 height 13
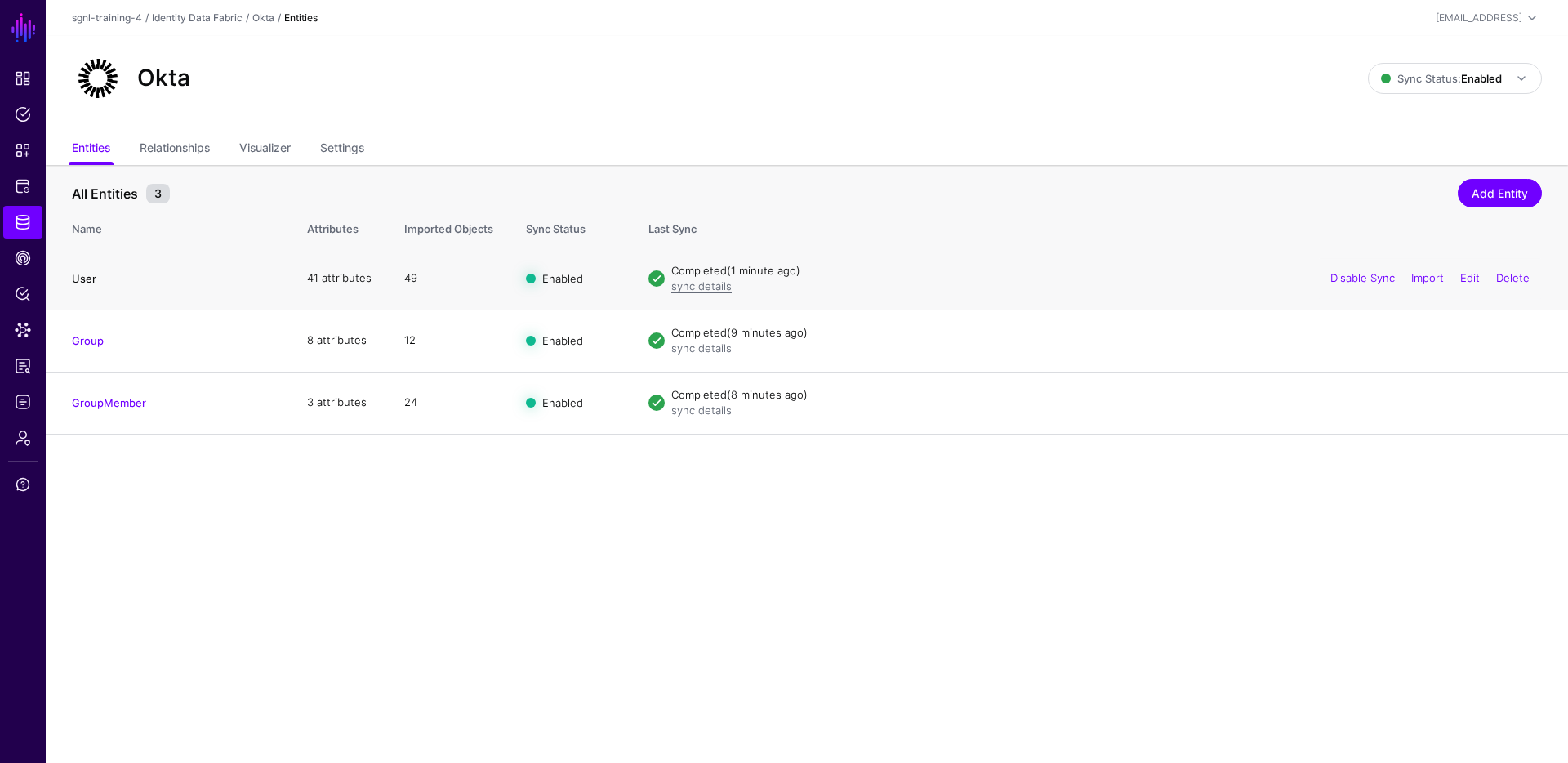
click at [86, 277] on link "User" at bounding box center [84, 278] width 24 height 13
click at [202, 16] on link "Identity Data Fabric" at bounding box center [197, 17] width 90 height 12
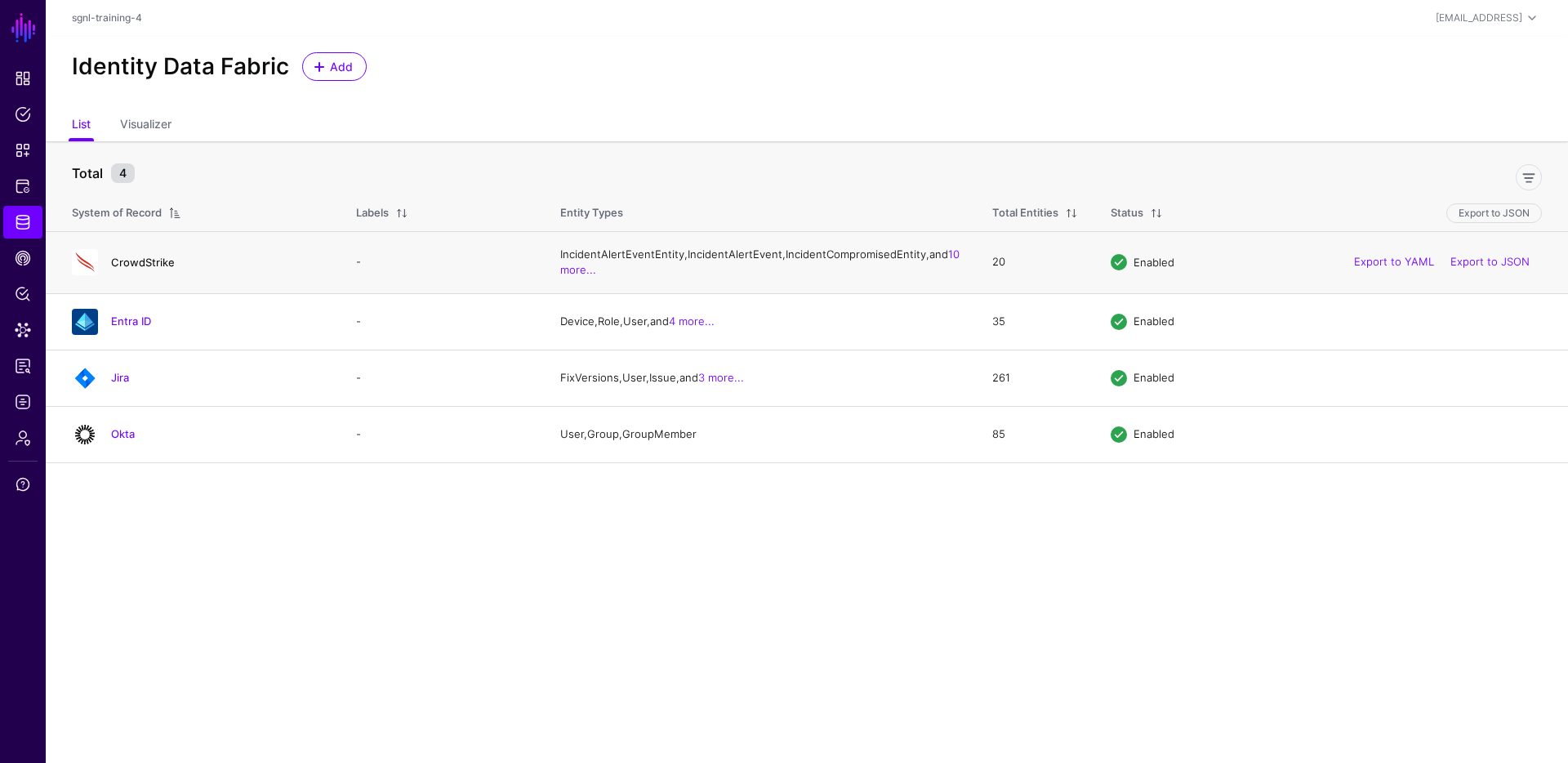
click at [159, 269] on link "CrowdStrike" at bounding box center [143, 262] width 64 height 13
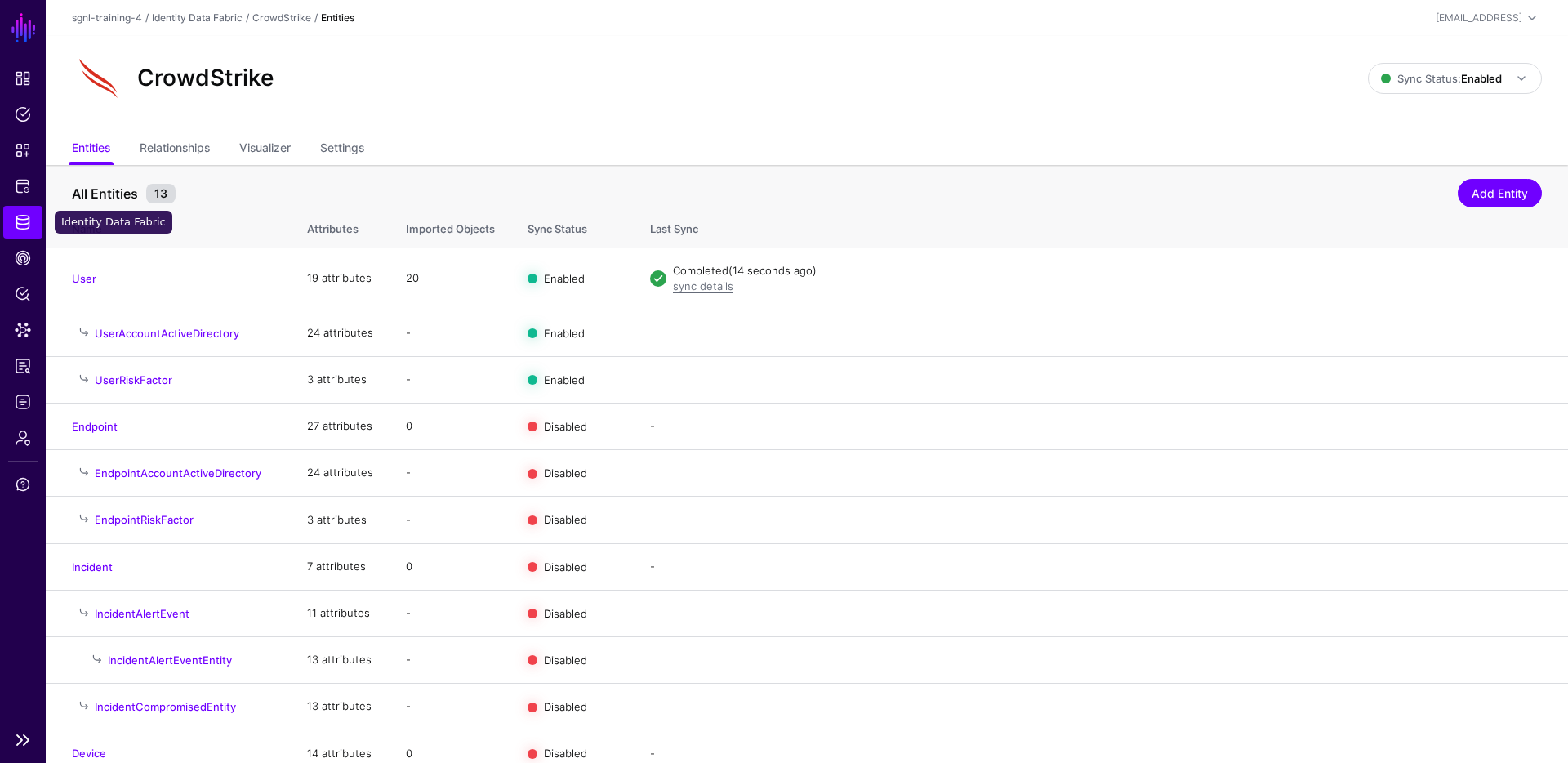
click at [33, 227] on link "Identity Data Fabric" at bounding box center [23, 222] width 39 height 33
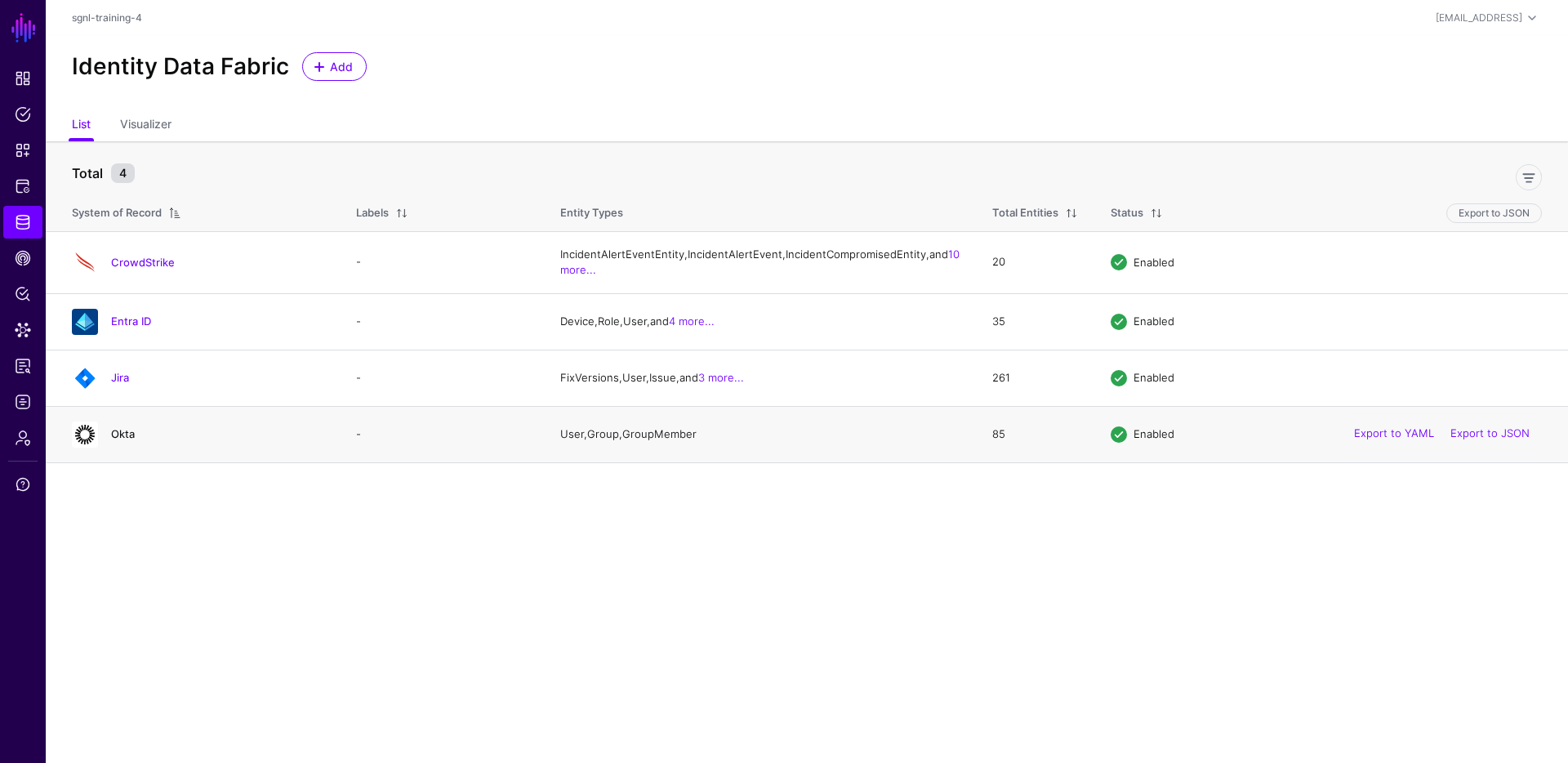
click at [127, 440] on link "Okta" at bounding box center [122, 434] width 23 height 13
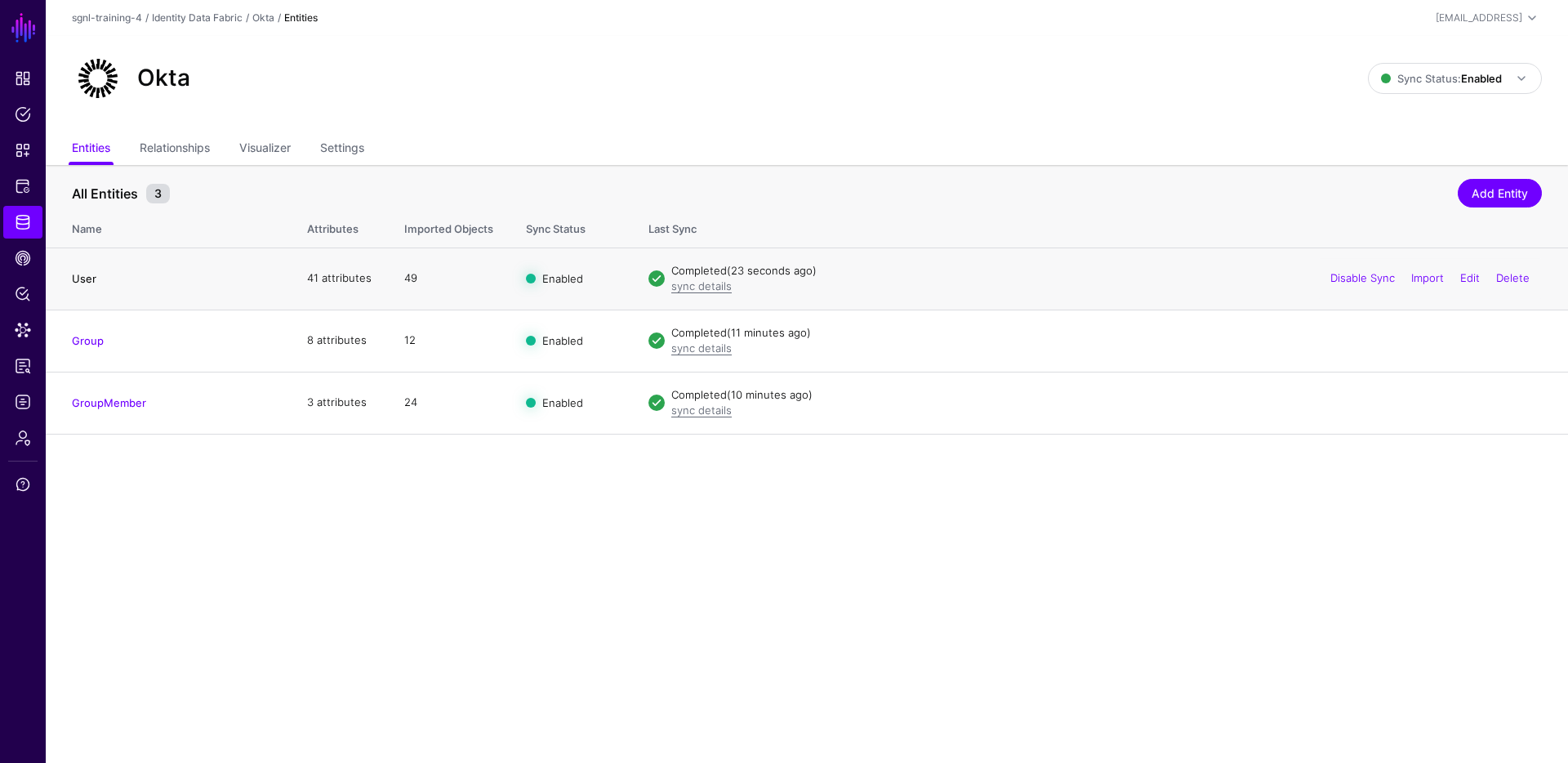
click at [79, 273] on link "User" at bounding box center [84, 278] width 24 height 13
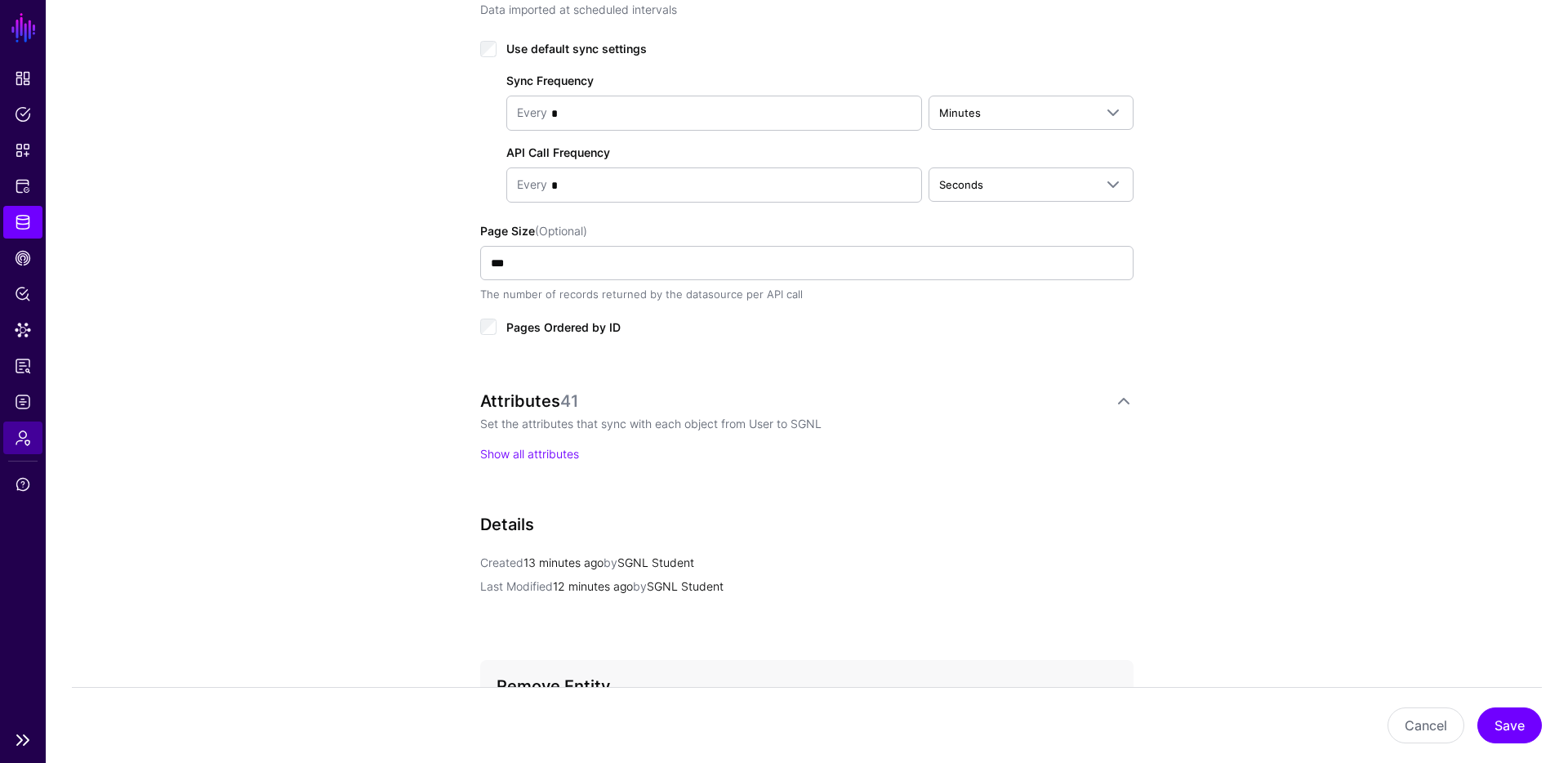
scroll to position [870, 0]
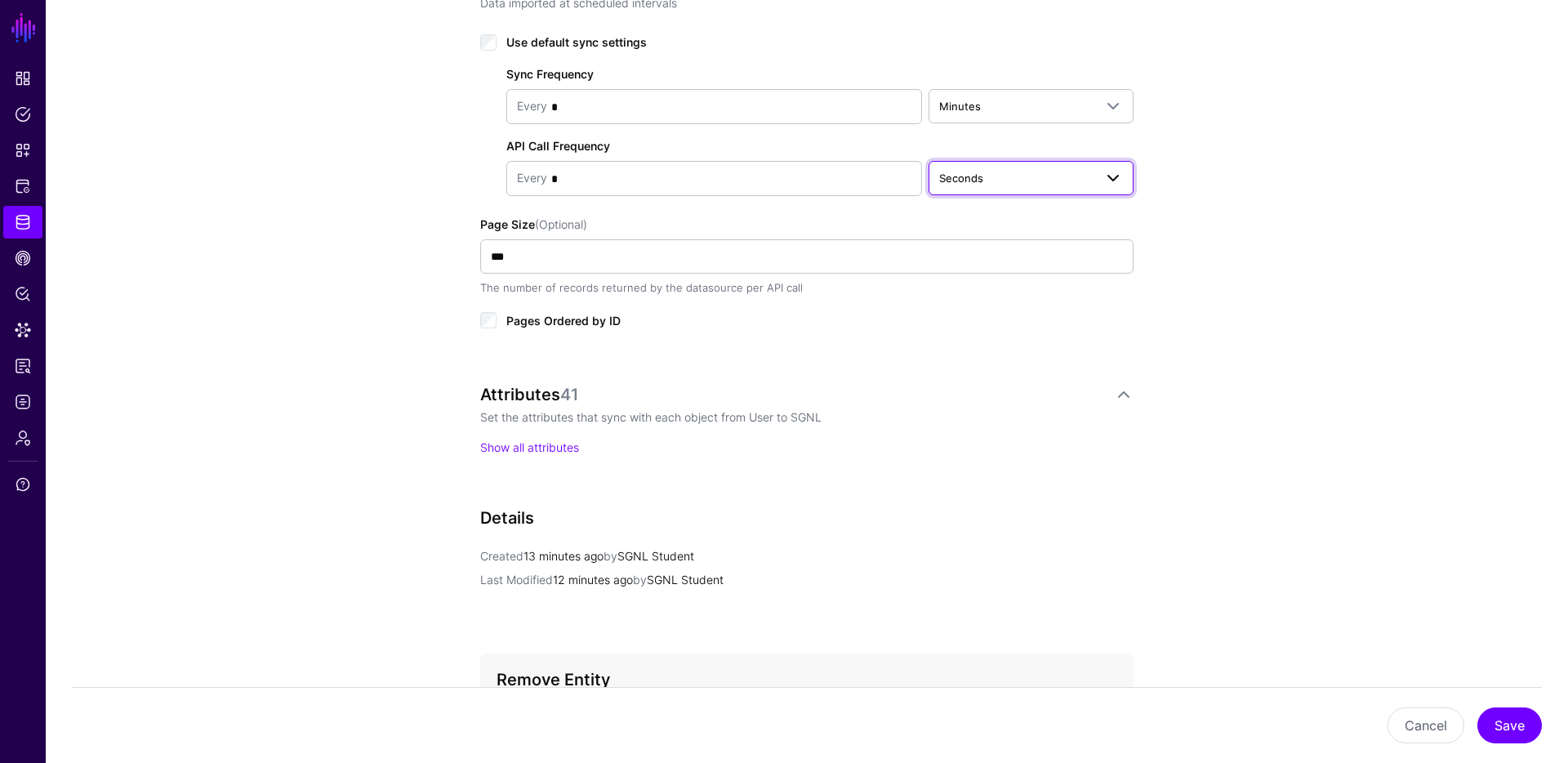
click at [1038, 183] on span "Seconds" at bounding box center [1016, 178] width 154 height 18
click at [1261, 257] on div "**********" at bounding box center [807, 99] width 1522 height 1669
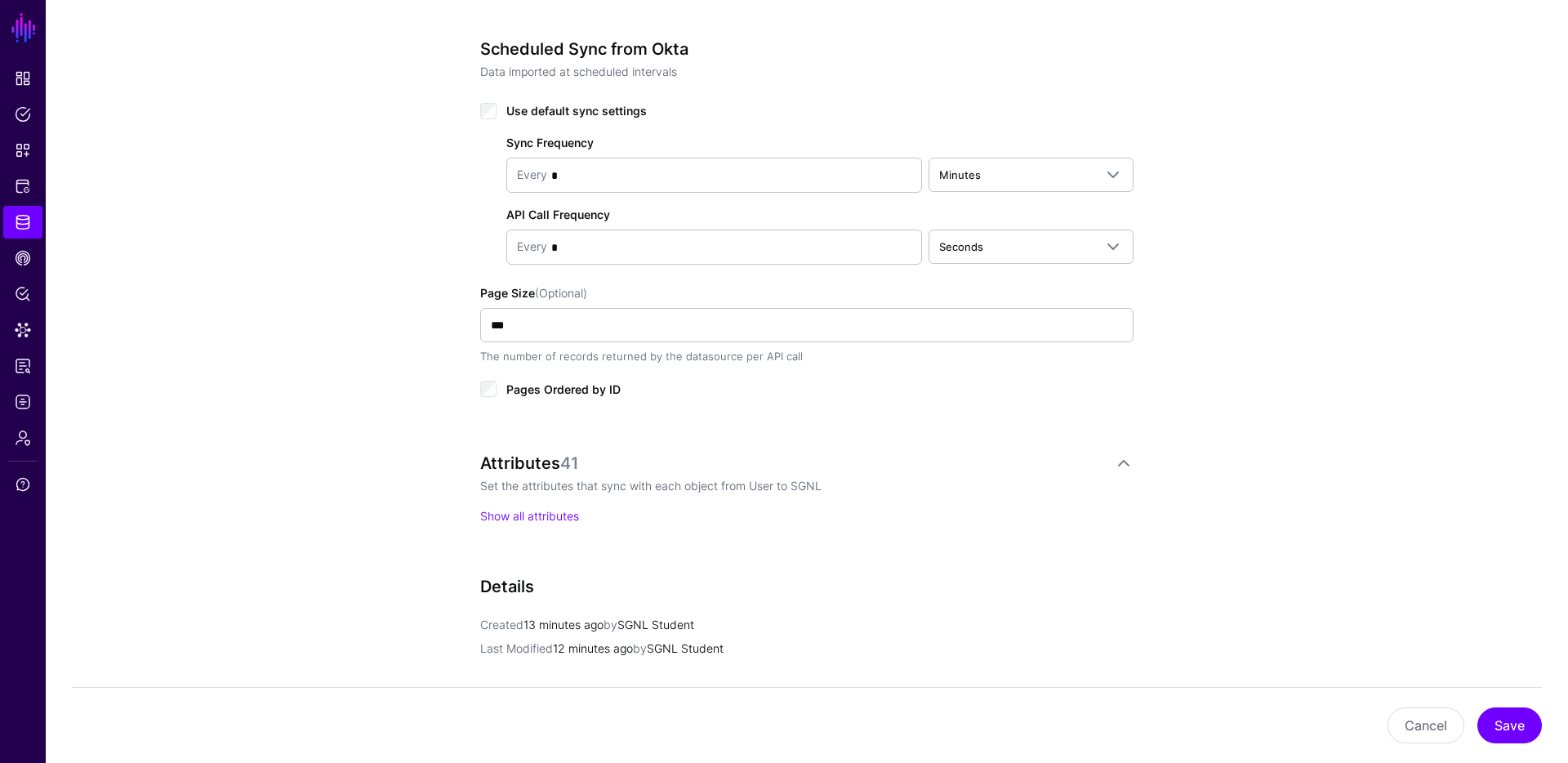
scroll to position [771, 0]
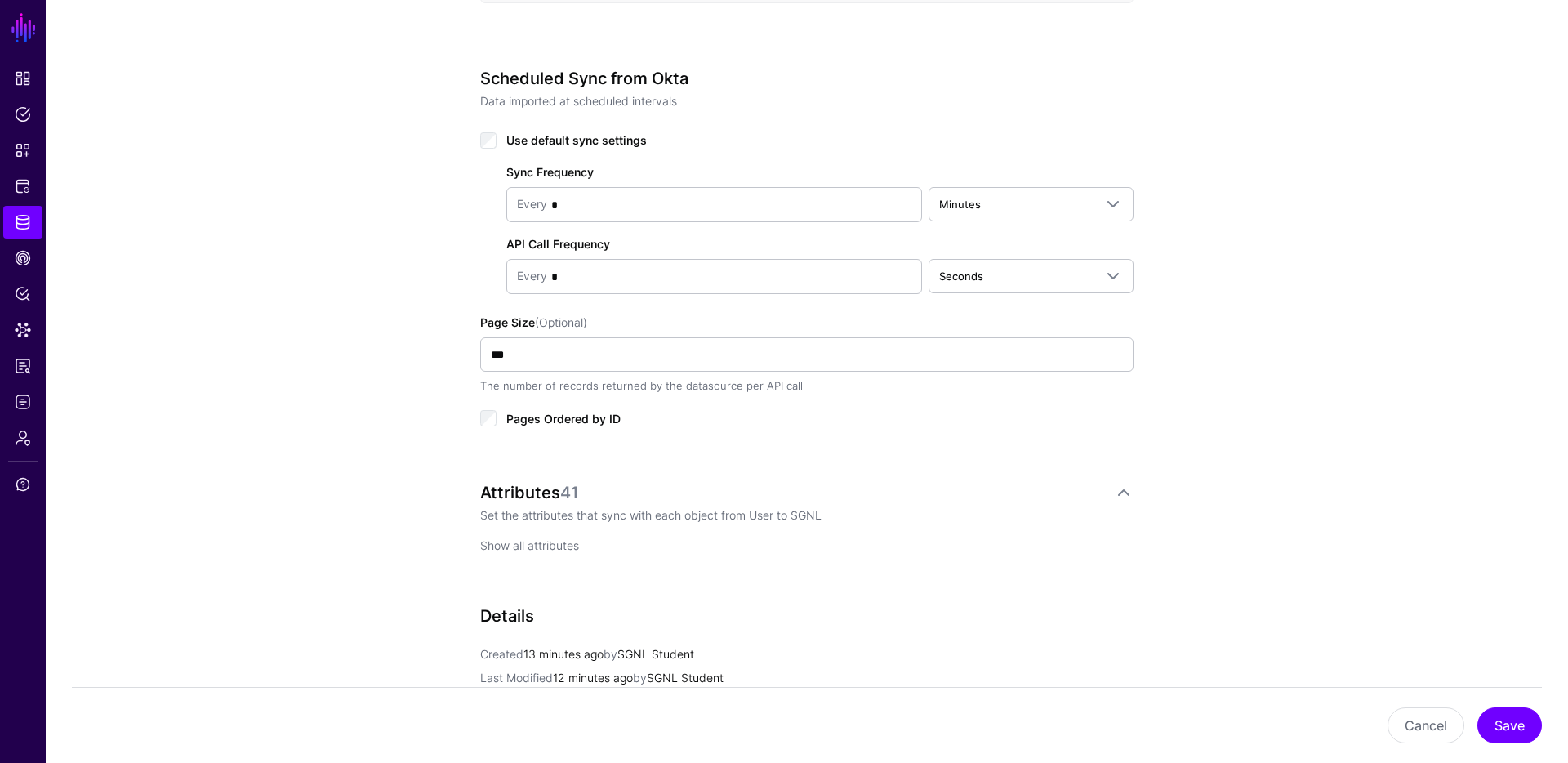
click at [534, 548] on link "Show all attributes" at bounding box center [529, 545] width 99 height 14
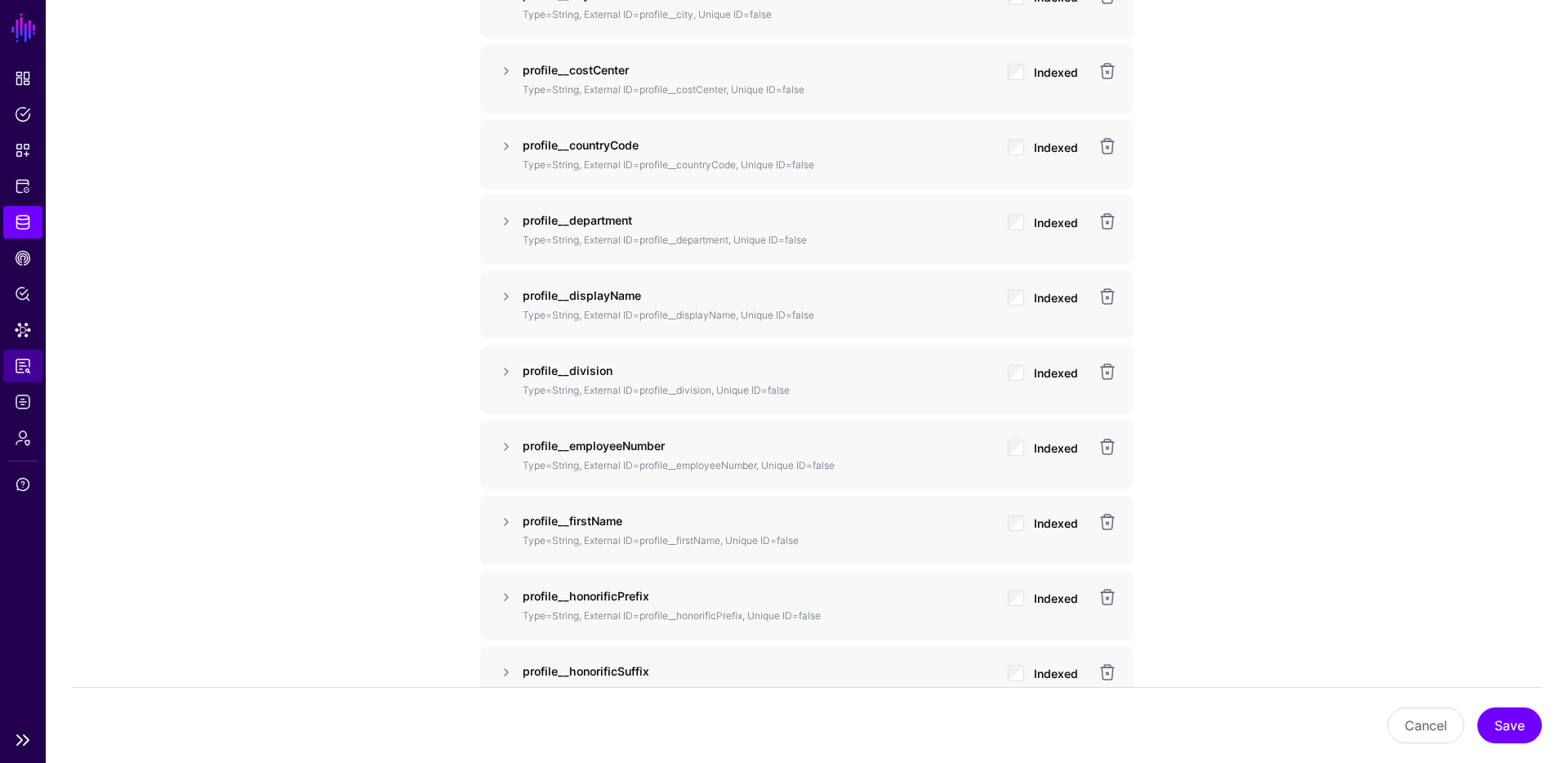
scroll to position [1989, 0]
click at [506, 215] on link at bounding box center [505, 219] width 20 height 20
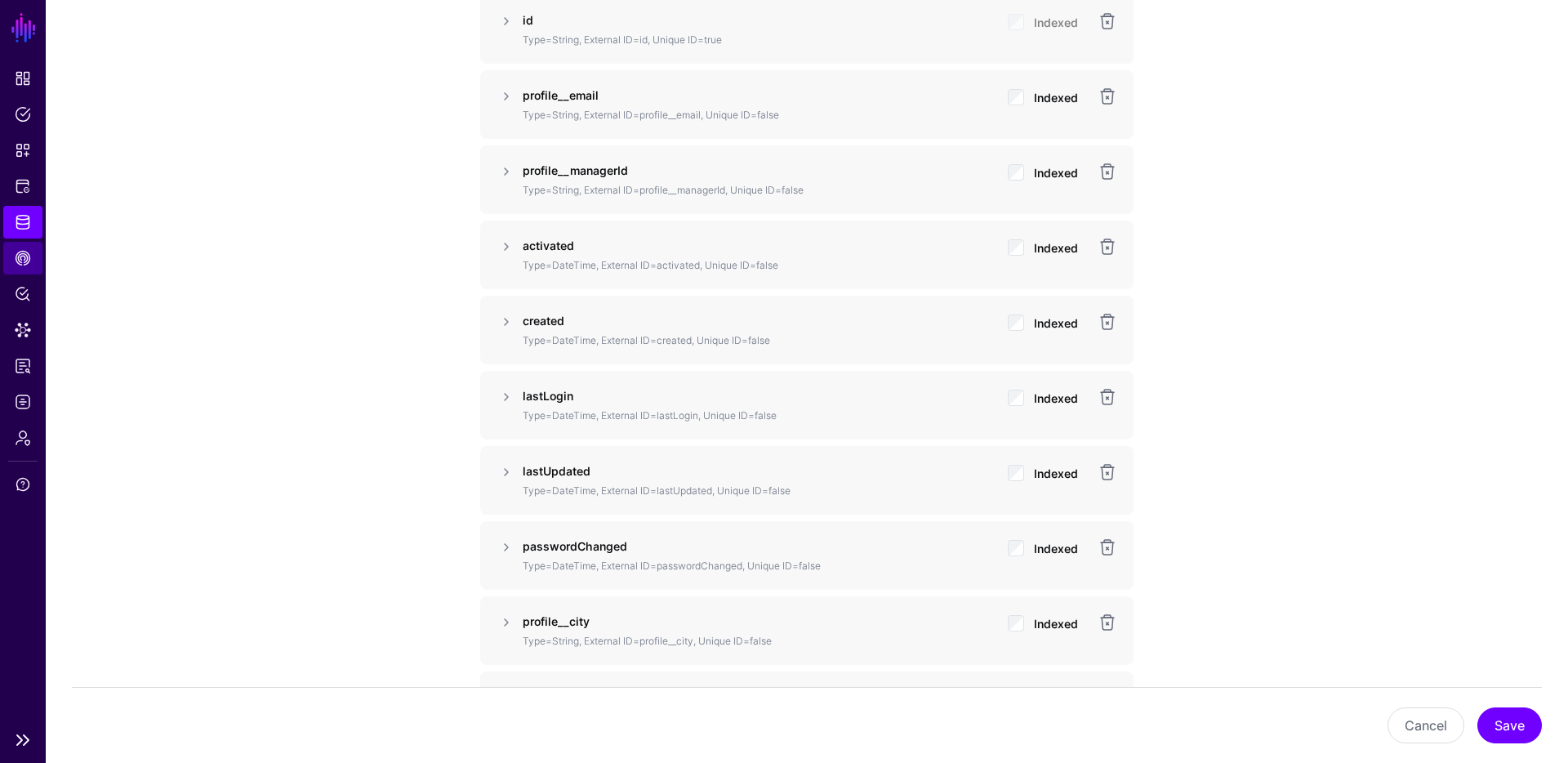
scroll to position [1355, 0]
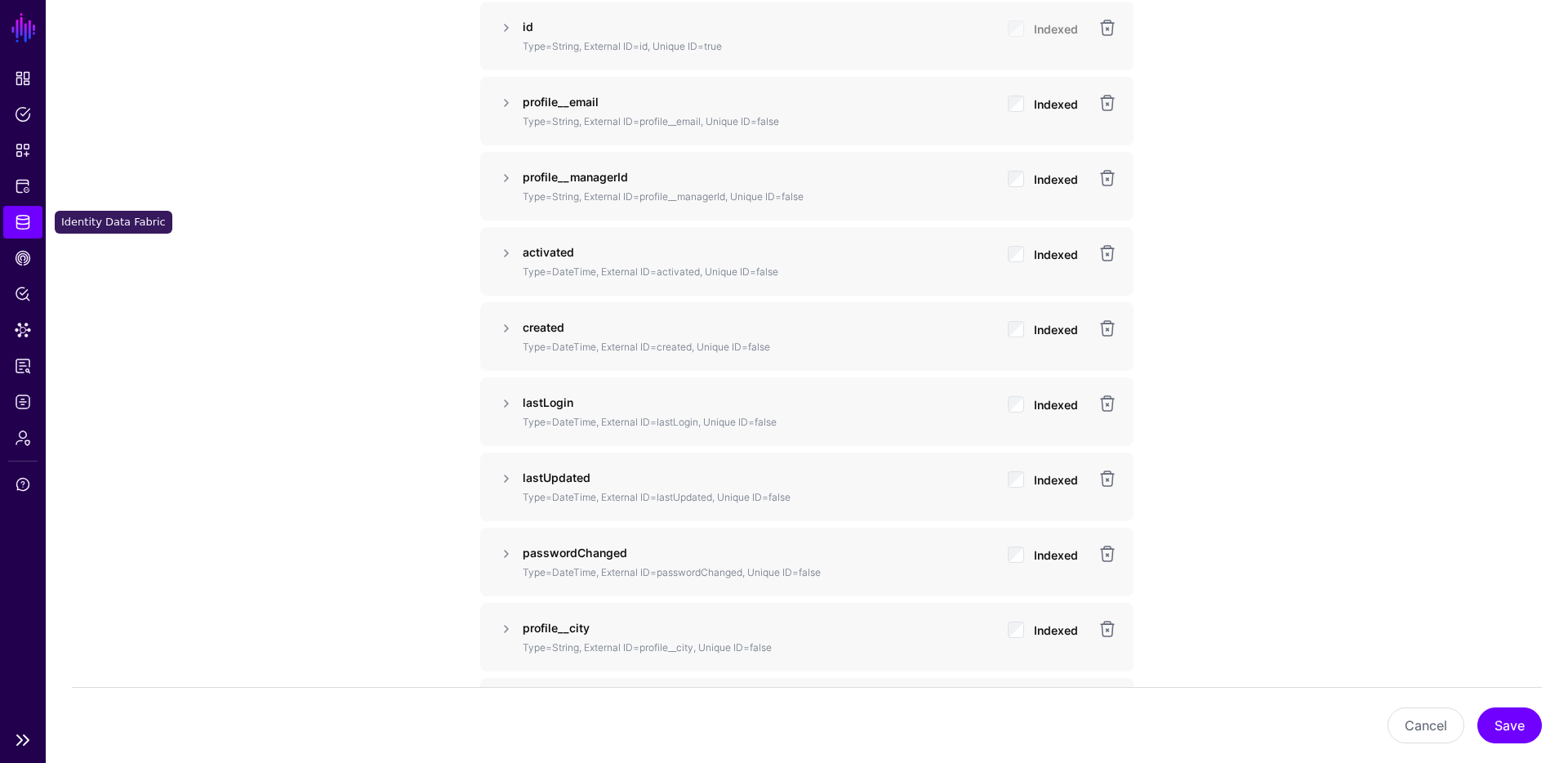
click at [23, 228] on span "Identity Data Fabric" at bounding box center [23, 222] width 16 height 16
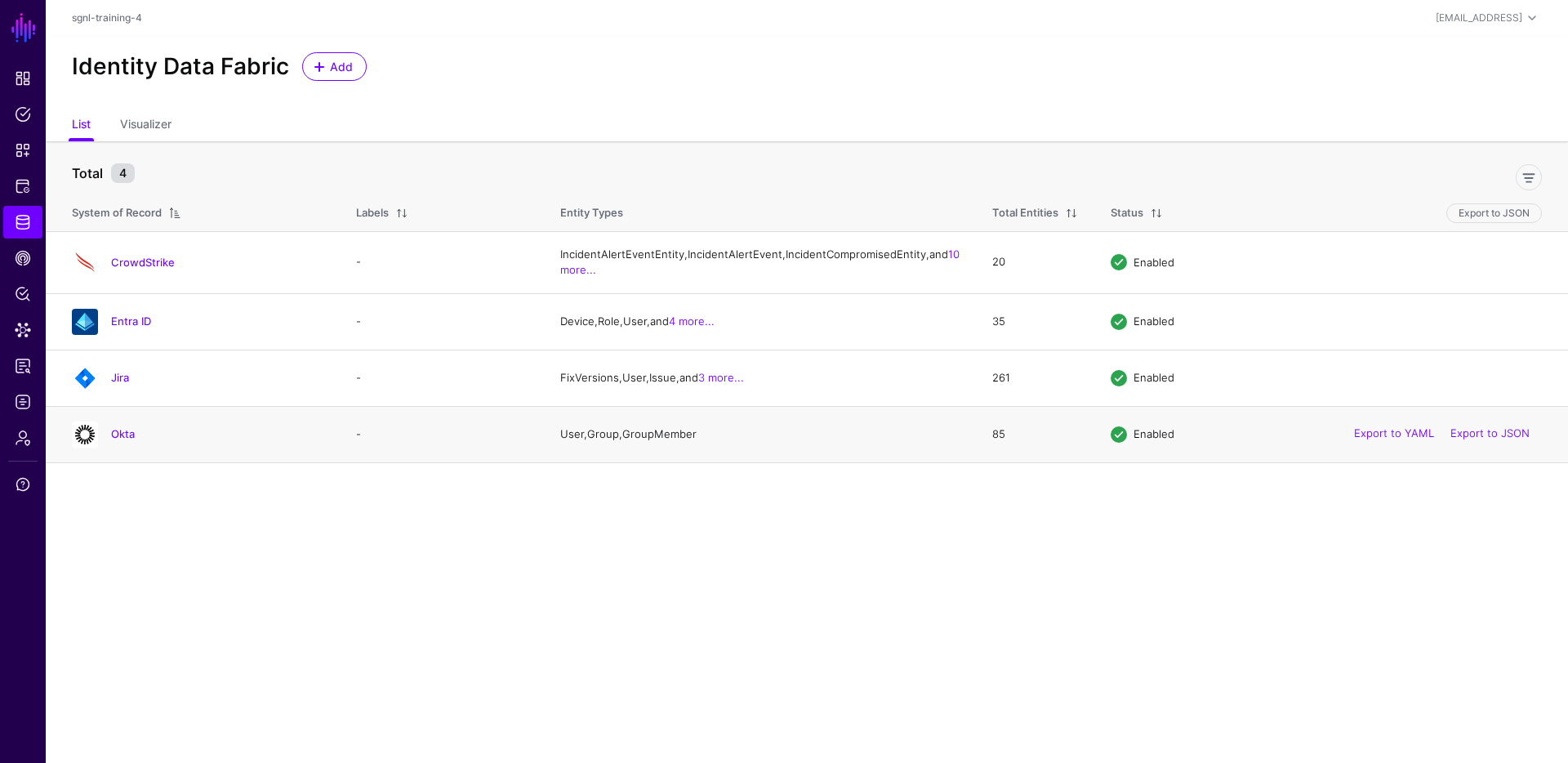
click at [114, 447] on div "Okta" at bounding box center [198, 434] width 265 height 26
click at [121, 440] on link "Okta" at bounding box center [122, 434] width 23 height 13
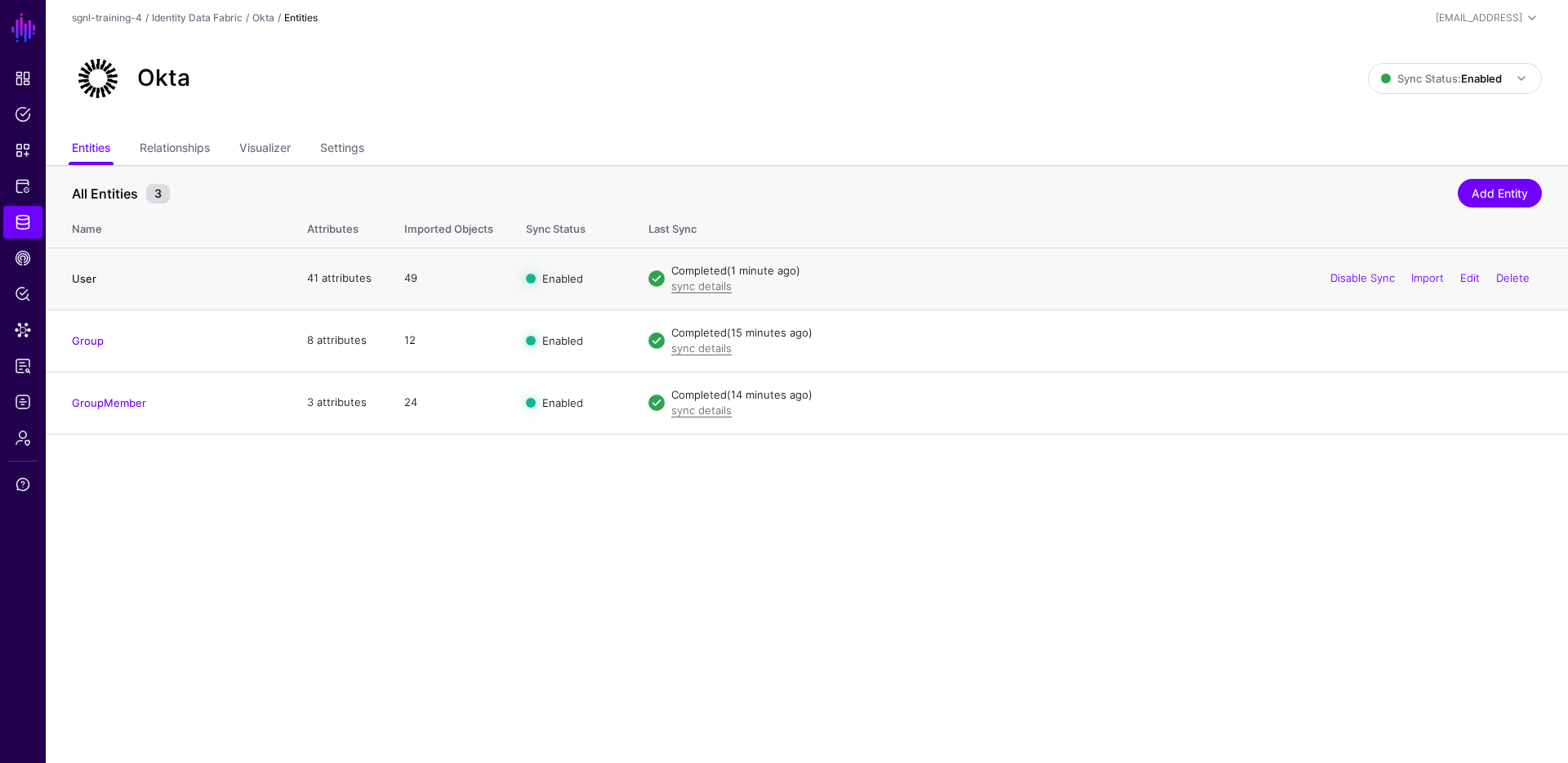
click at [88, 277] on link "User" at bounding box center [84, 278] width 24 height 13
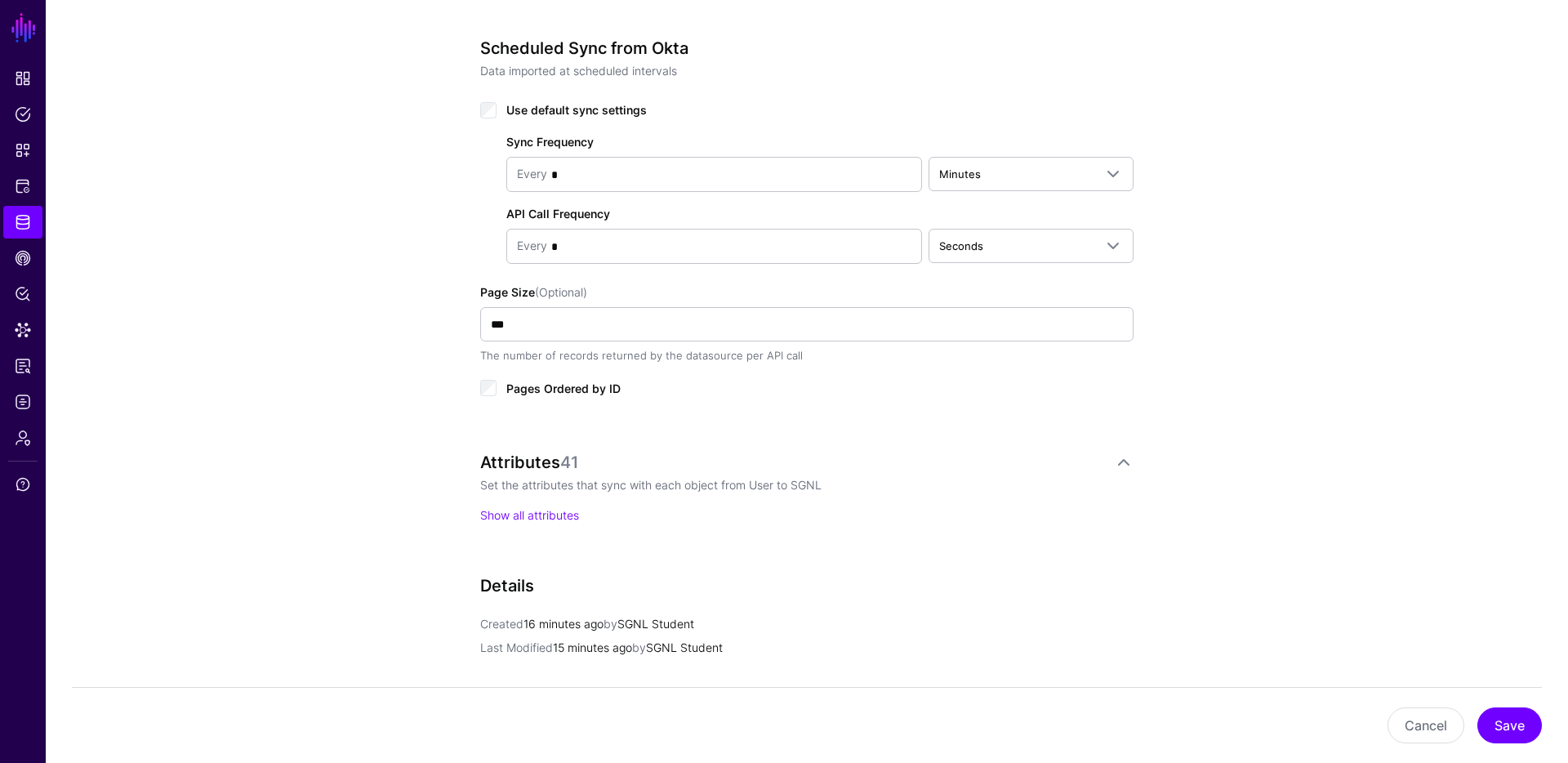
scroll to position [1038, 0]
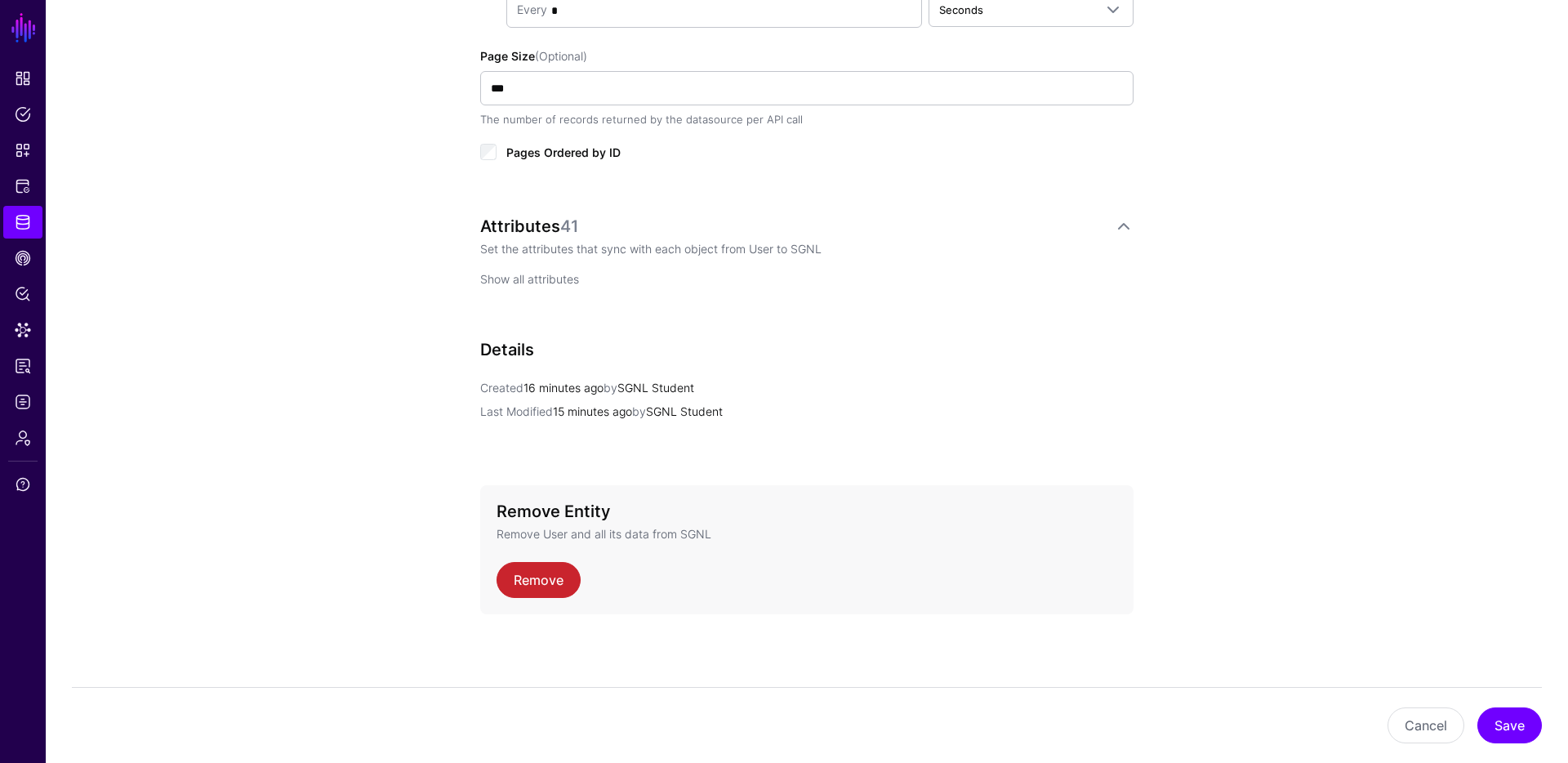
click at [536, 276] on link "Show all attributes" at bounding box center [529, 278] width 99 height 14
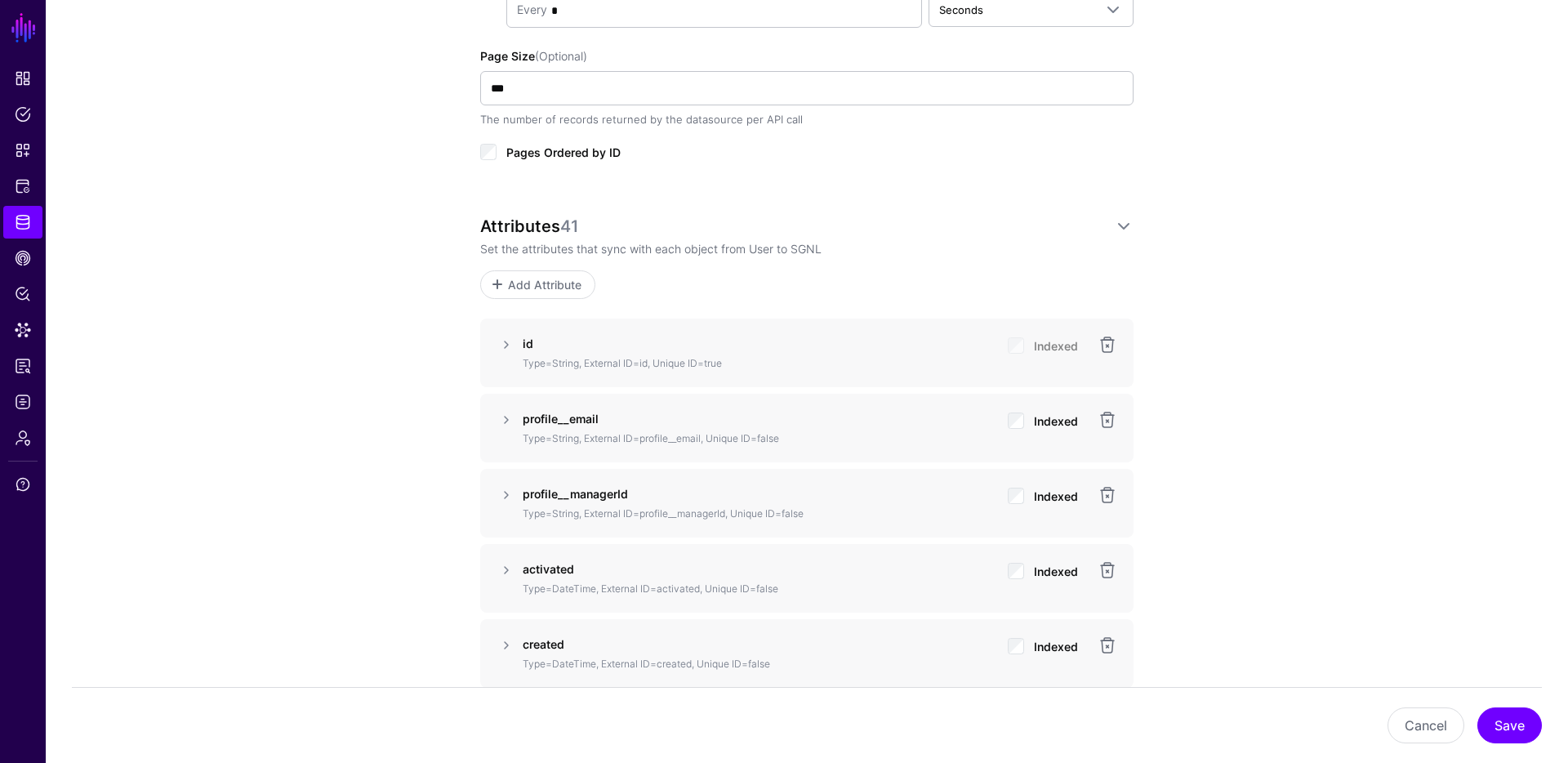
click at [536, 276] on span "Add Attribute" at bounding box center [545, 285] width 78 height 17
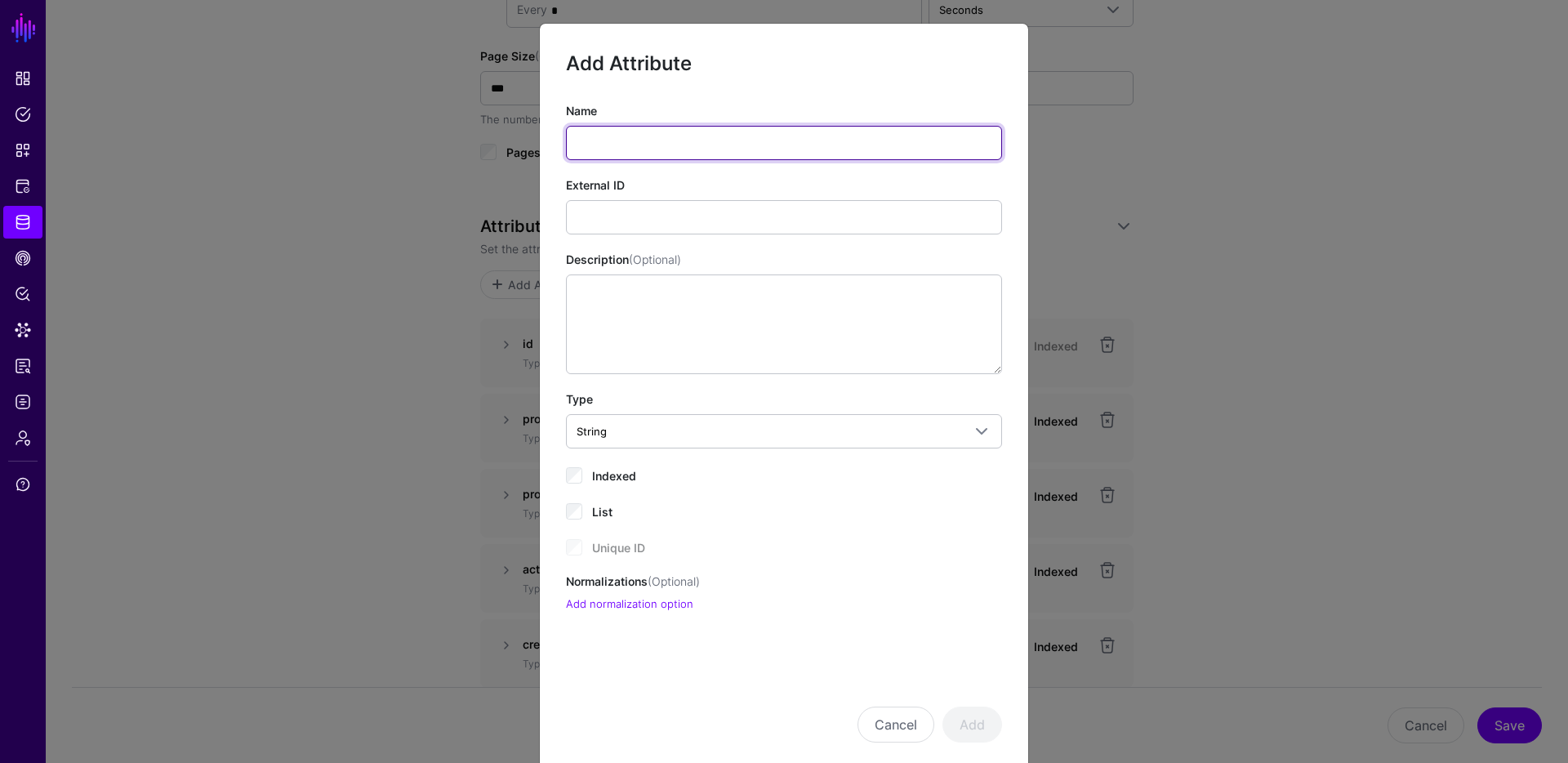
click at [650, 153] on input "Name" at bounding box center [784, 143] width 436 height 35
type input "*"
type input "**********"
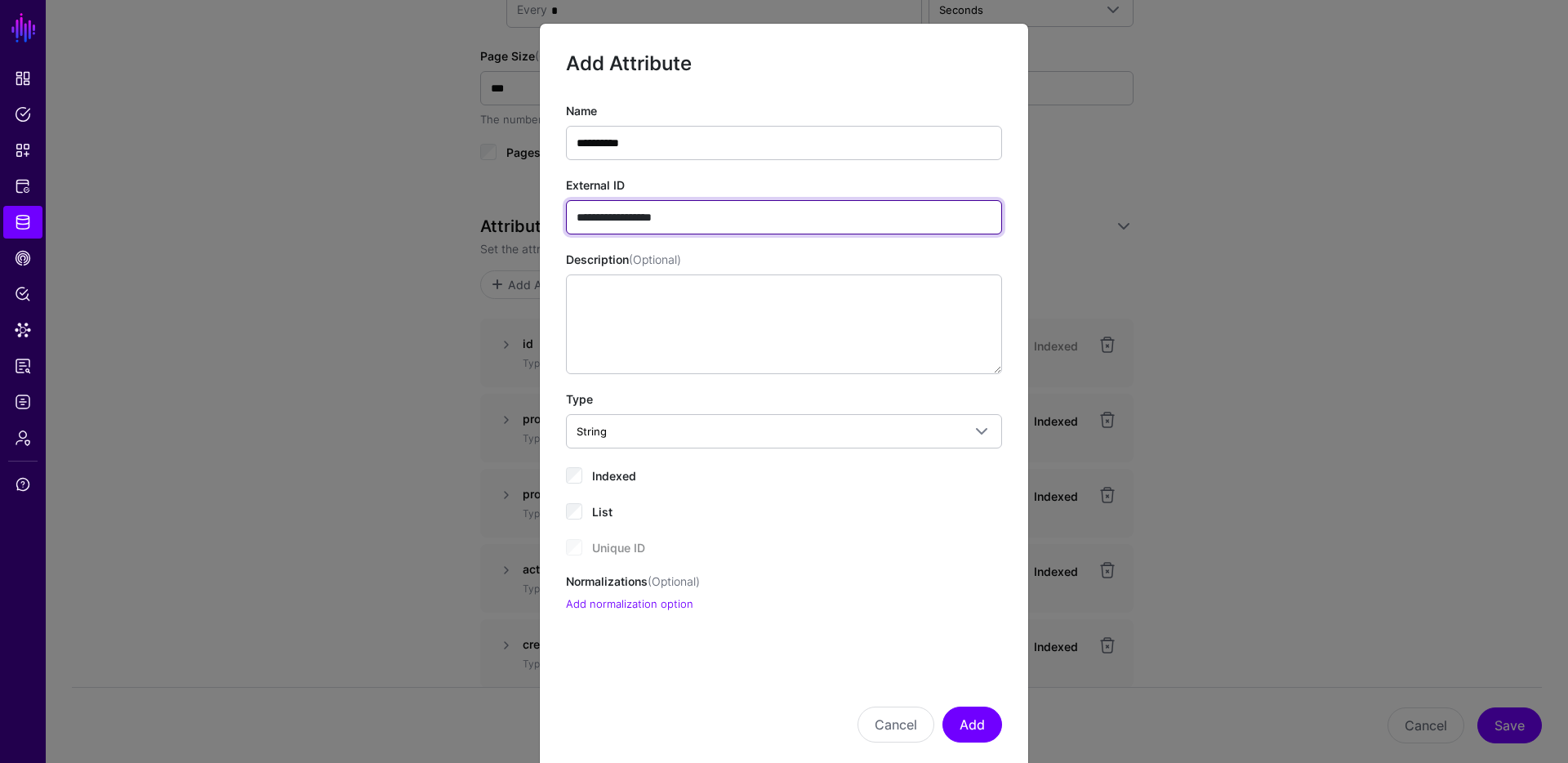
click at [619, 215] on input "**********" at bounding box center [784, 217] width 436 height 35
click at [618, 215] on input "**********" at bounding box center [784, 217] width 436 height 35
type input "**********"
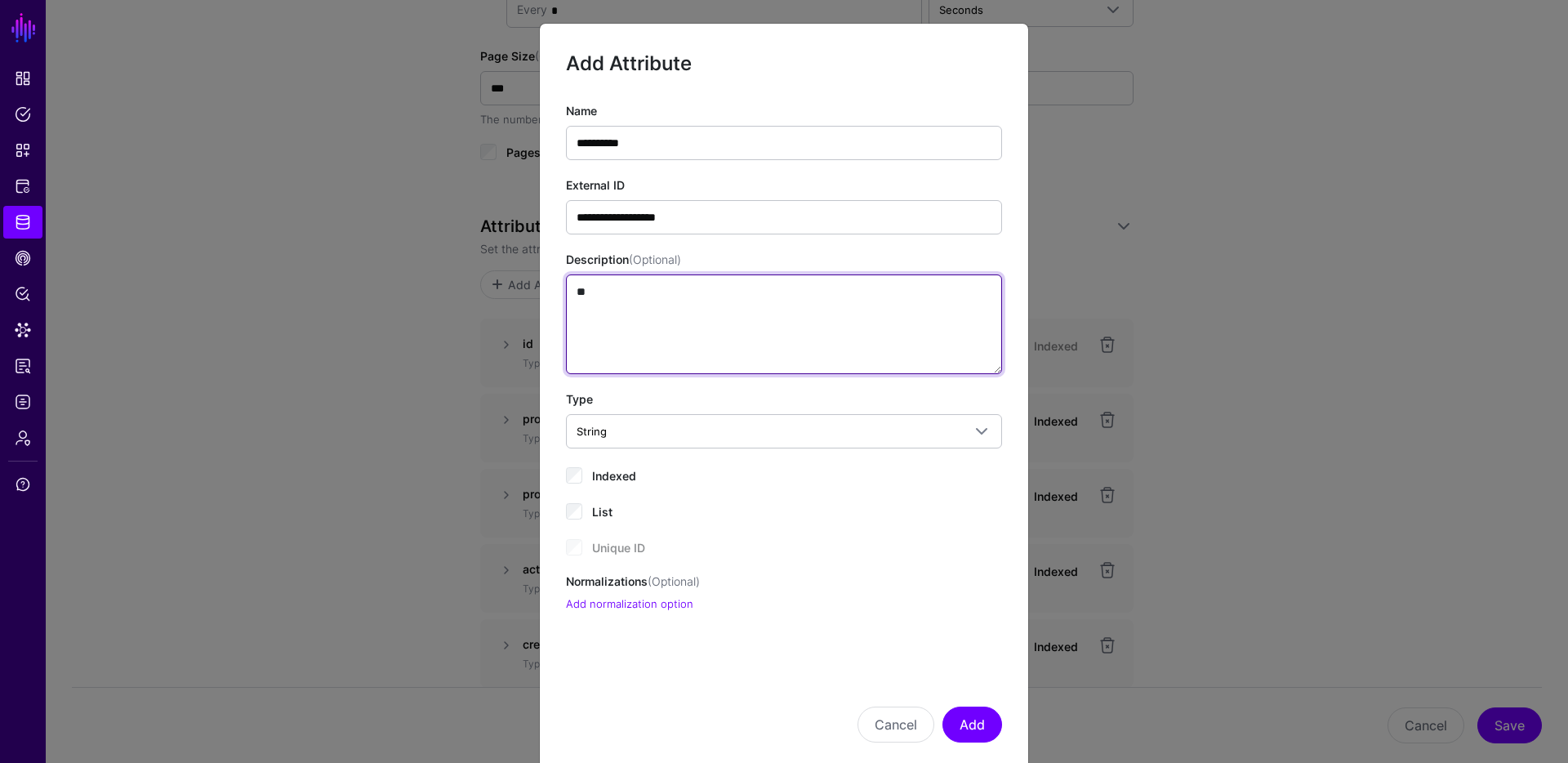
type textarea "*"
type textarea "**********"
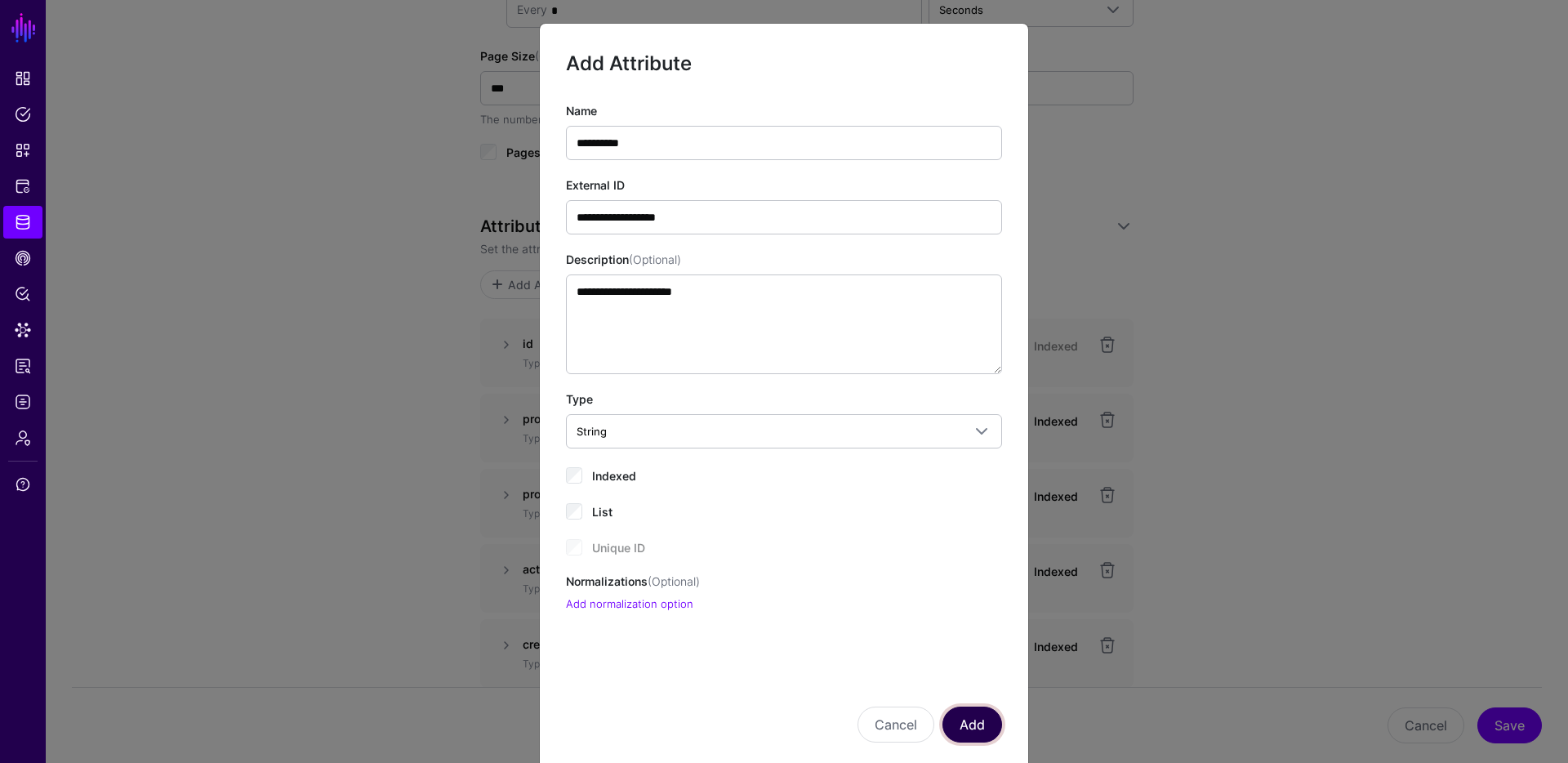
click at [977, 713] on button "Add" at bounding box center [971, 724] width 59 height 36
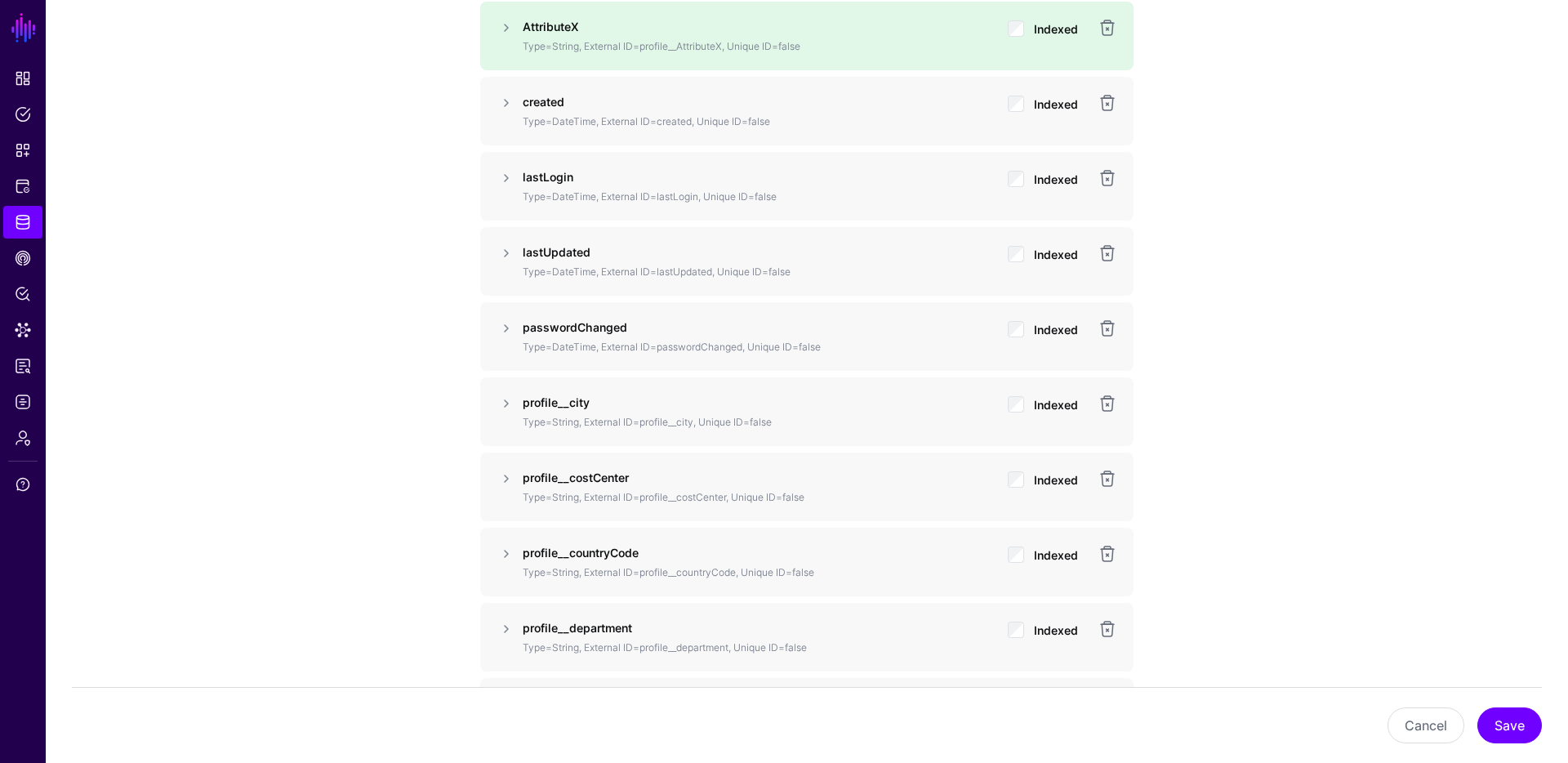
scroll to position [1671, 0]
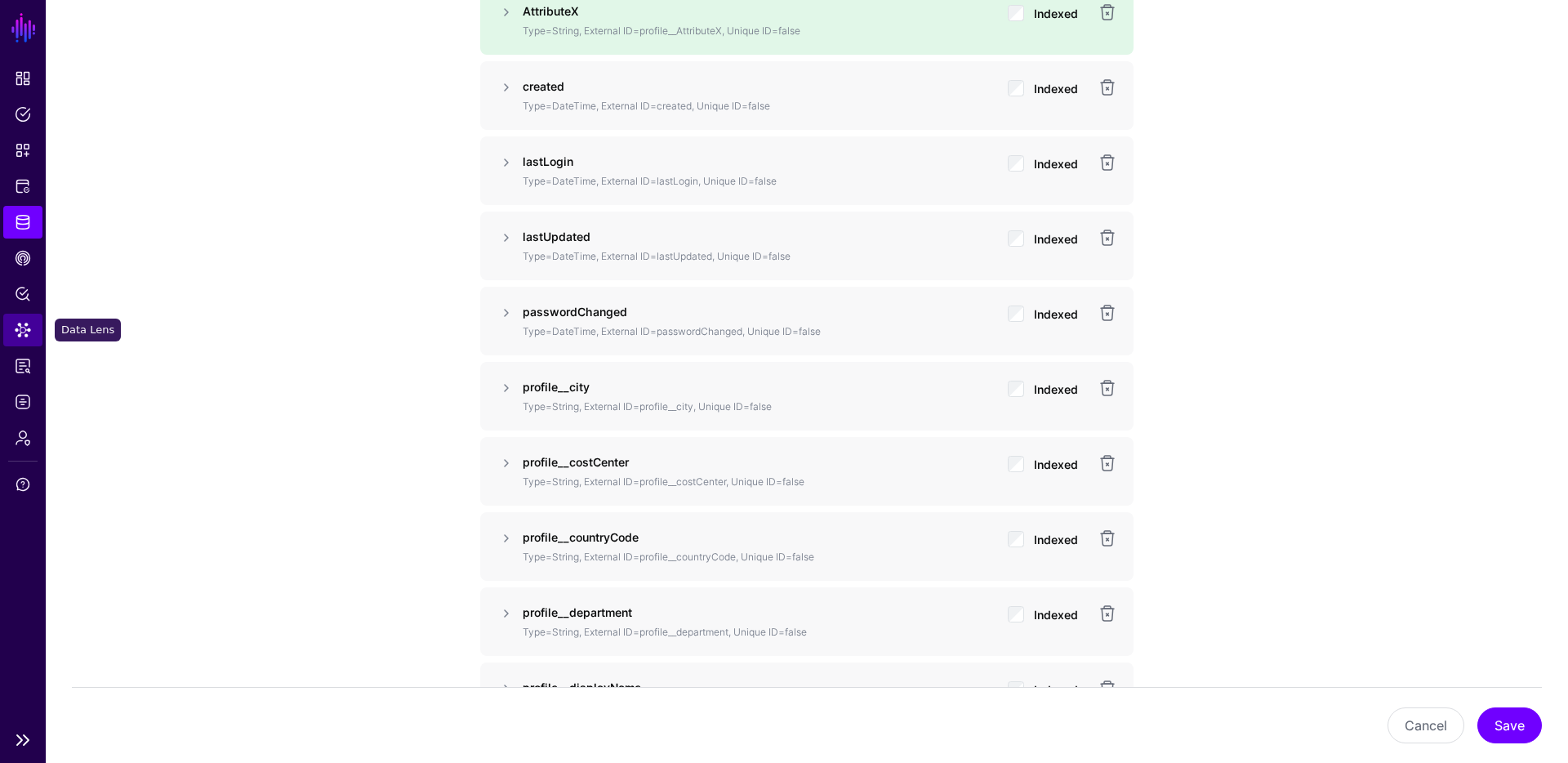
click at [24, 326] on span "Data Lens" at bounding box center [23, 329] width 16 height 16
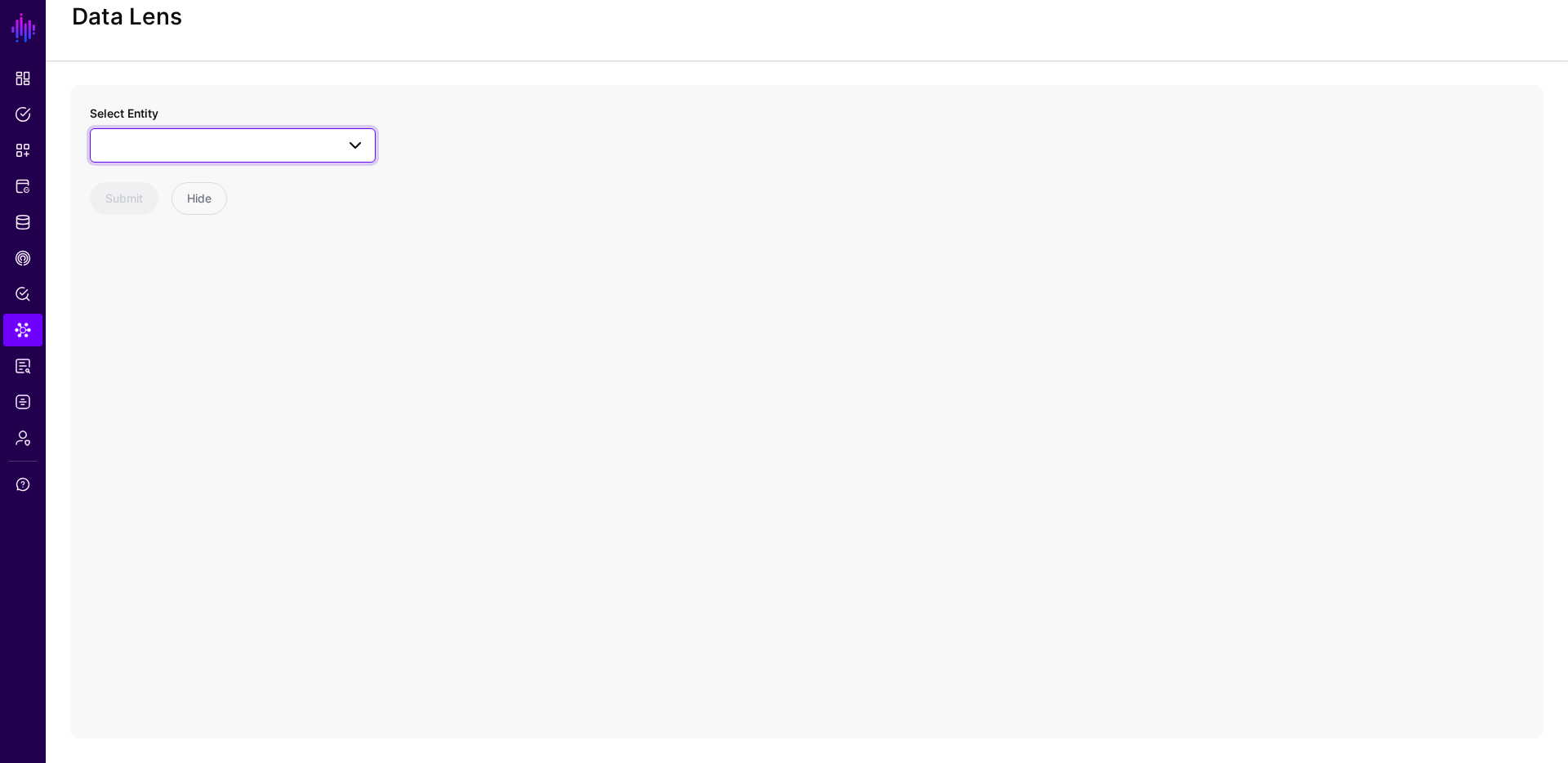
click at [254, 149] on span at bounding box center [233, 145] width 265 height 20
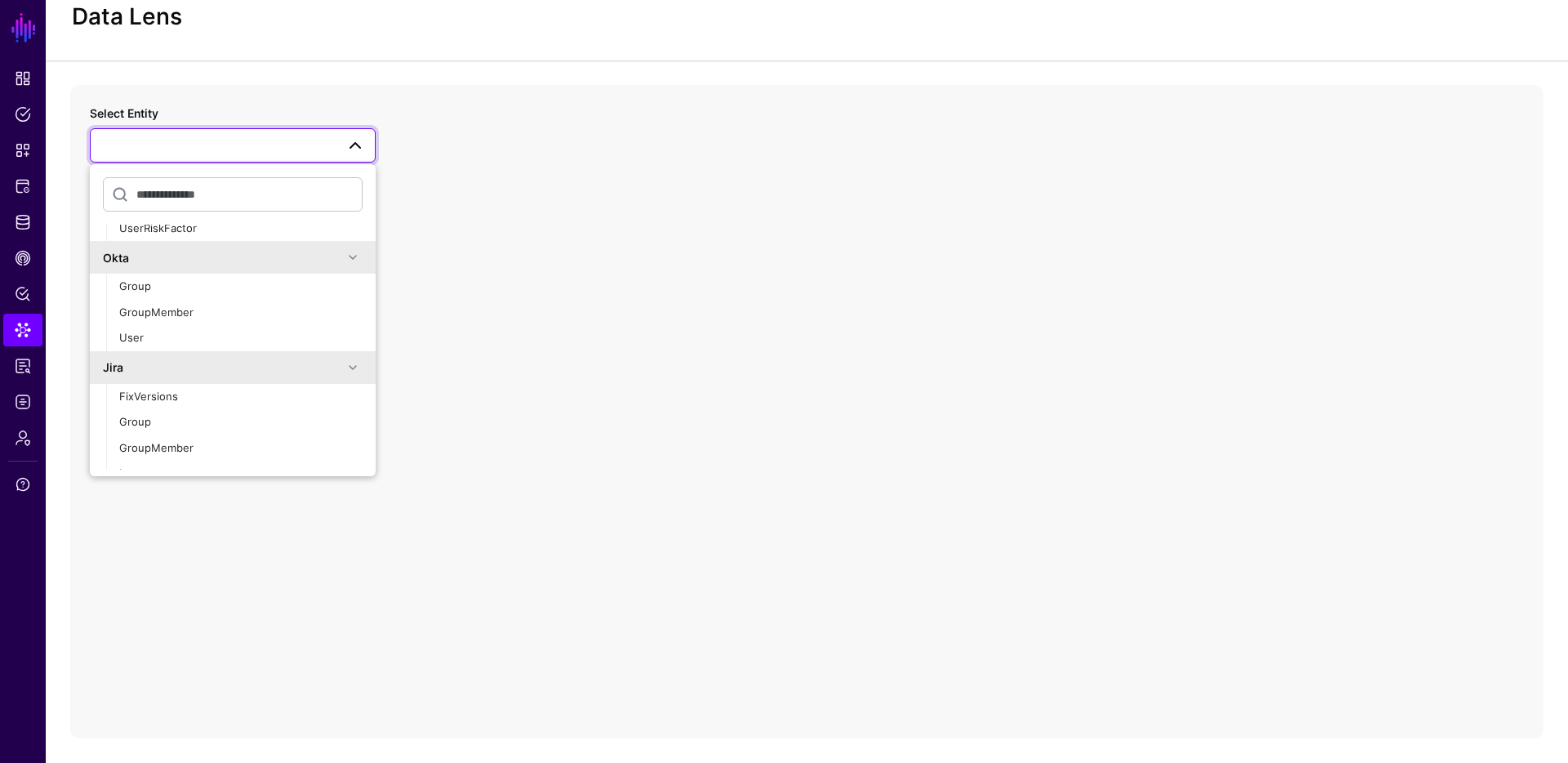
scroll to position [351, 0]
click at [172, 335] on div "User" at bounding box center [241, 336] width 243 height 16
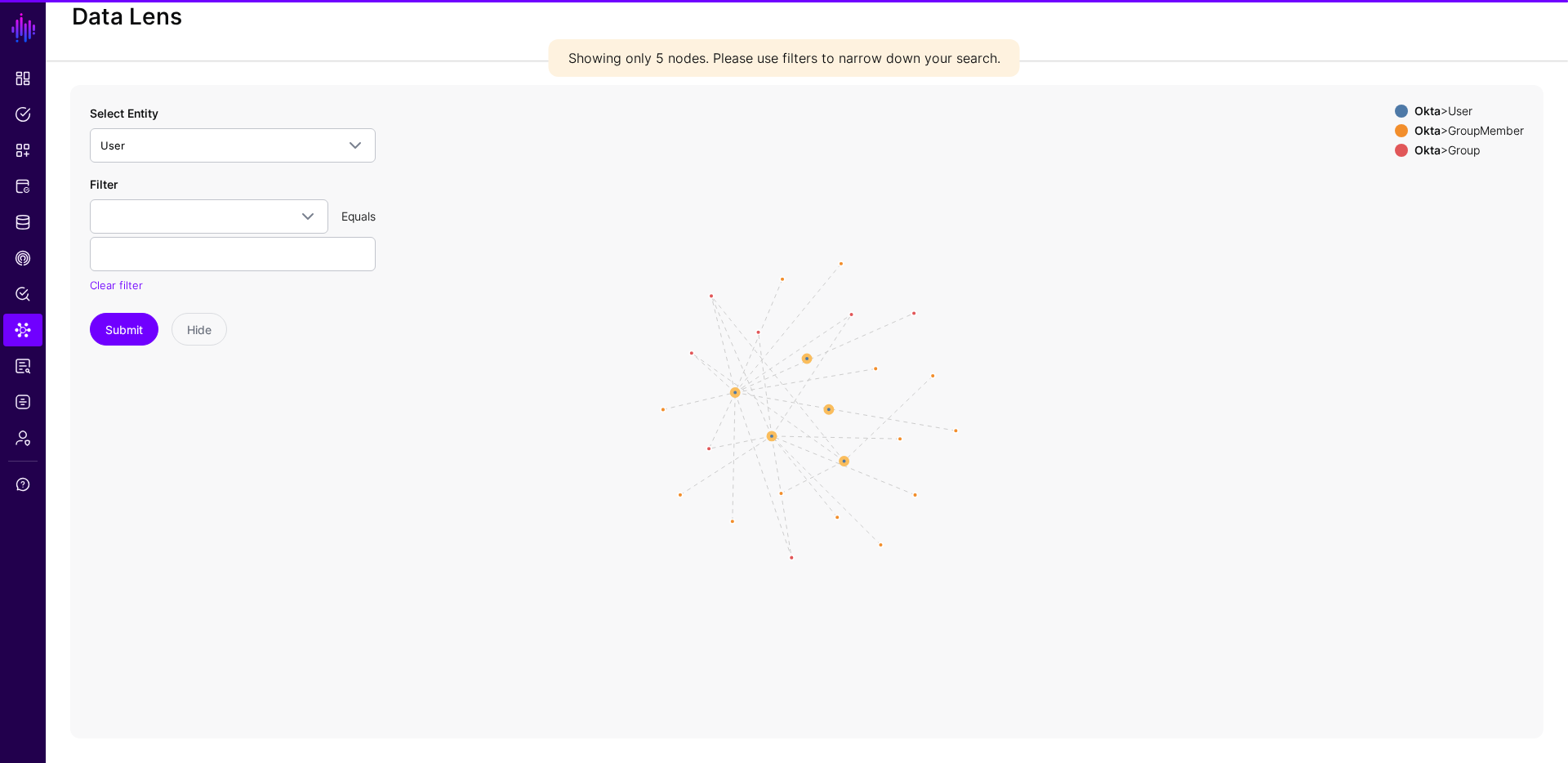
scroll to position [47, 0]
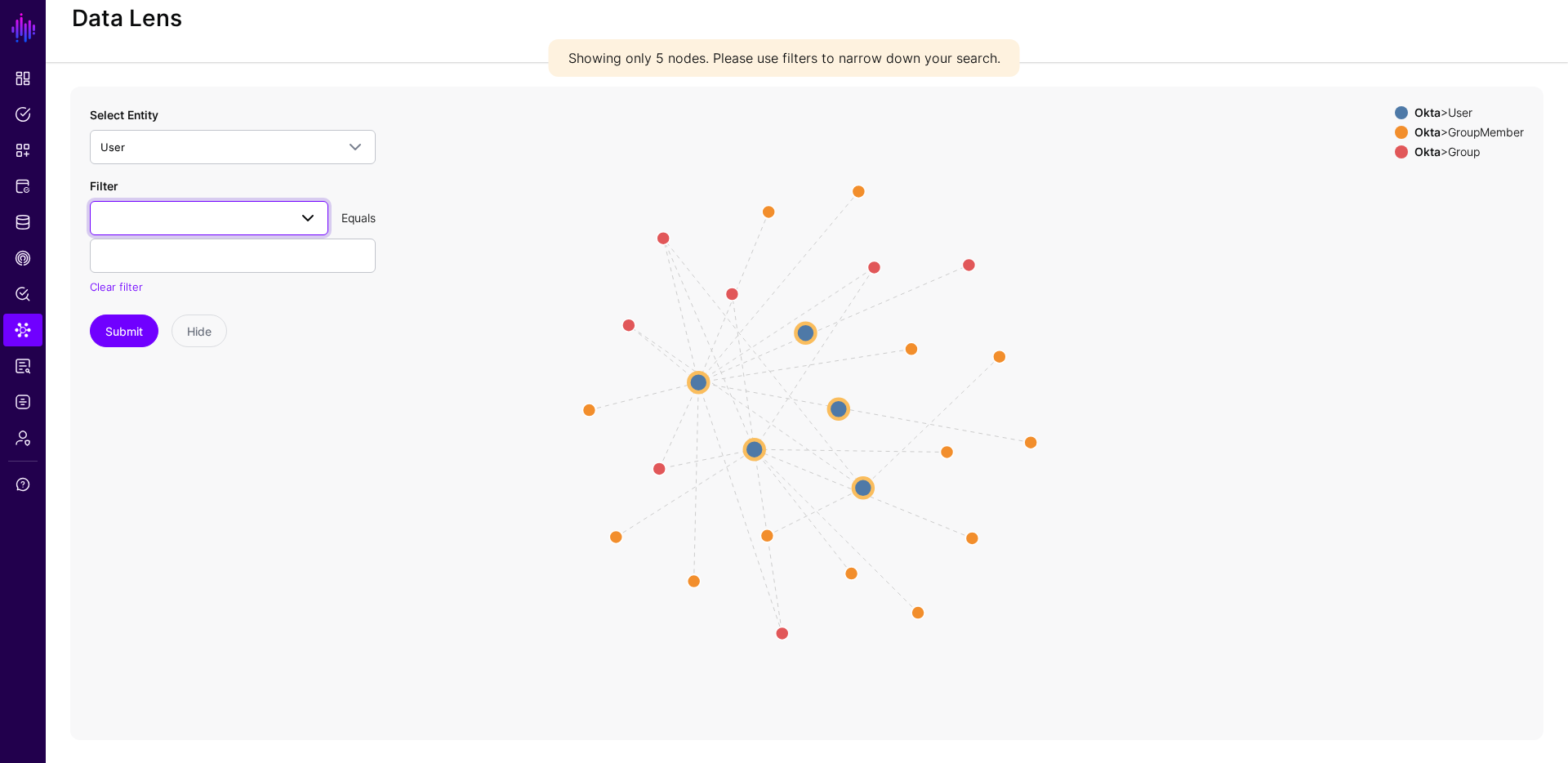
click at [213, 222] on span at bounding box center [209, 218] width 217 height 20
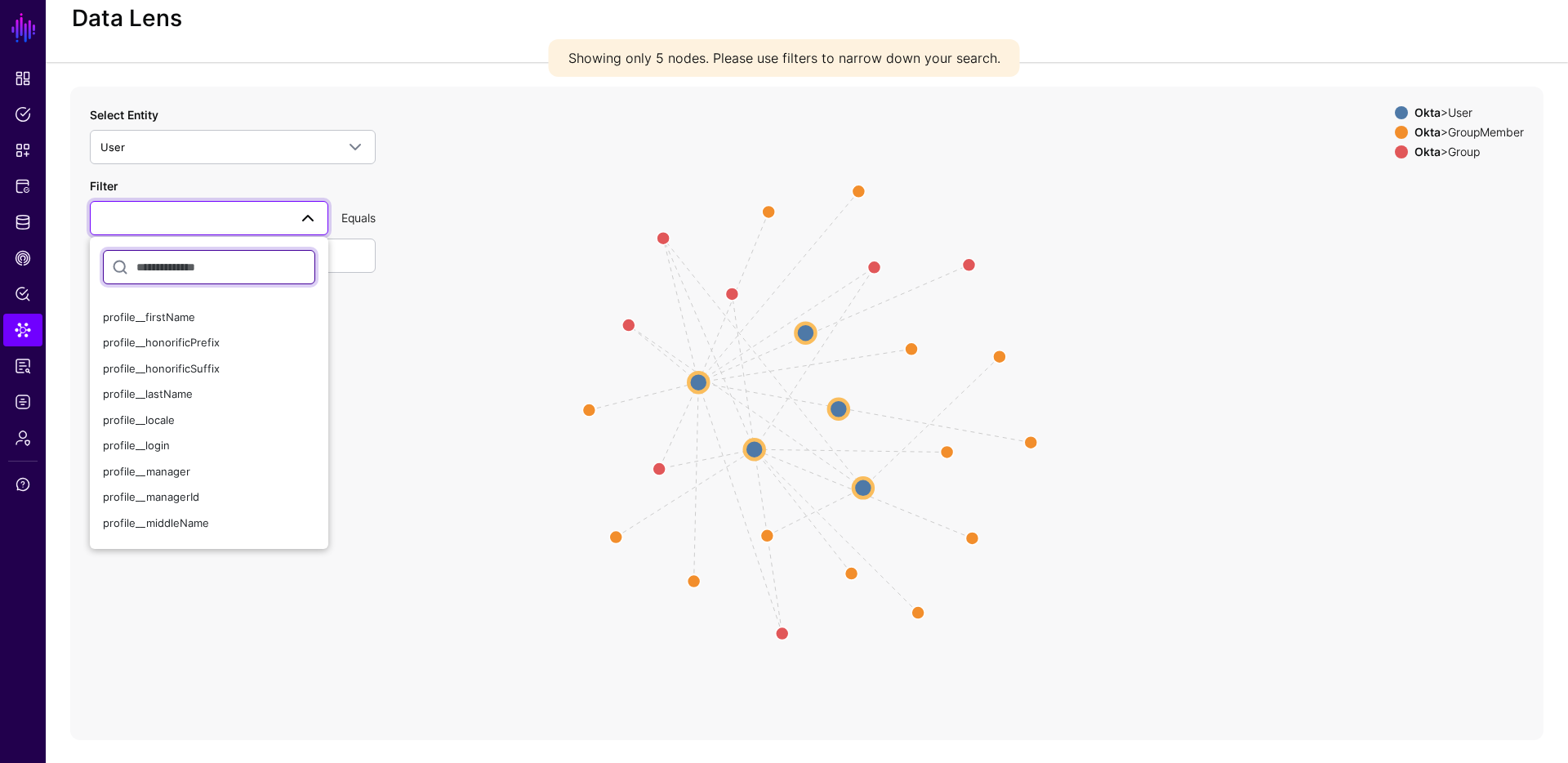
scroll to position [363, 0]
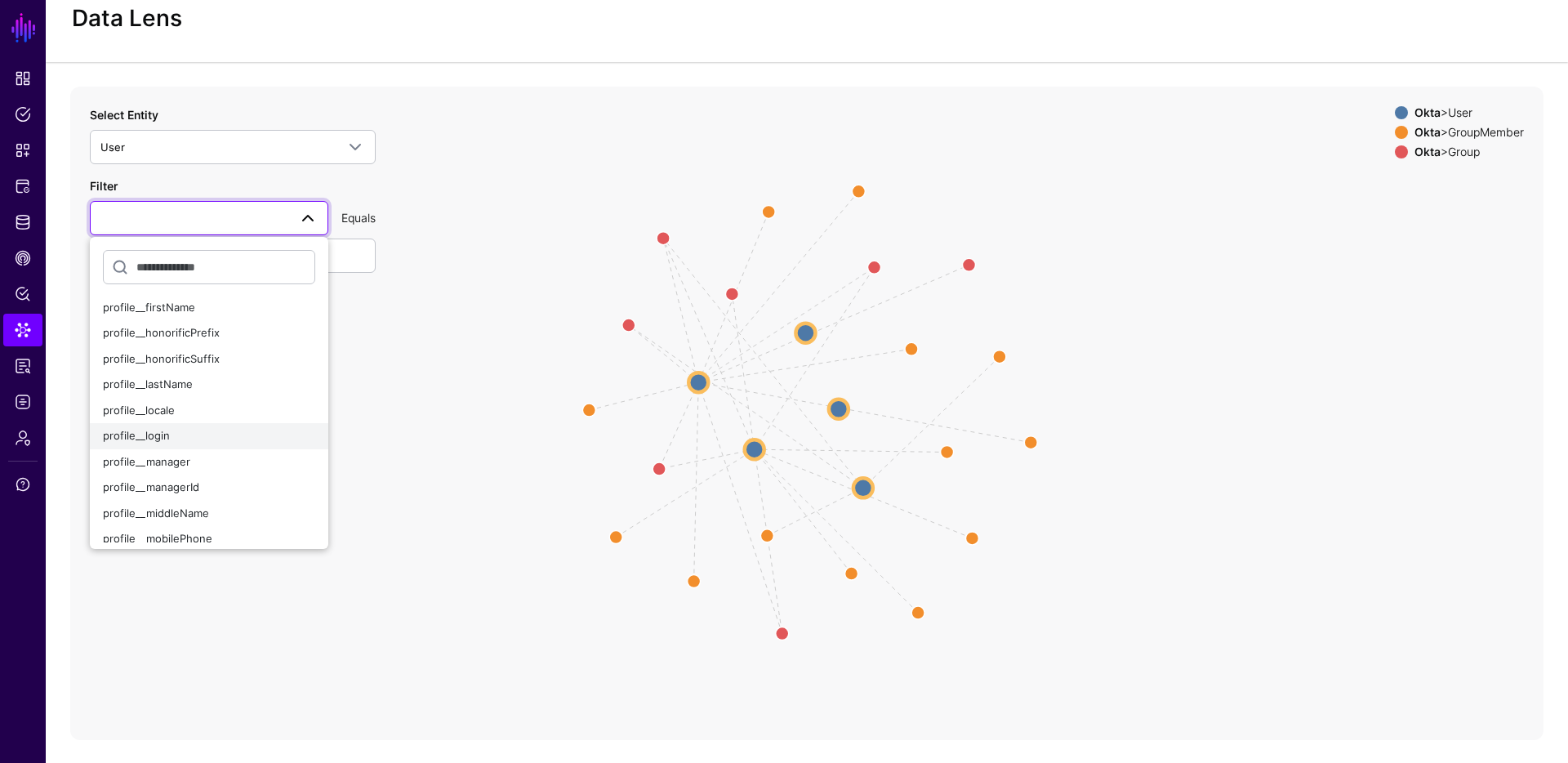
click at [185, 431] on div "profile__login" at bounding box center [210, 435] width 212 height 16
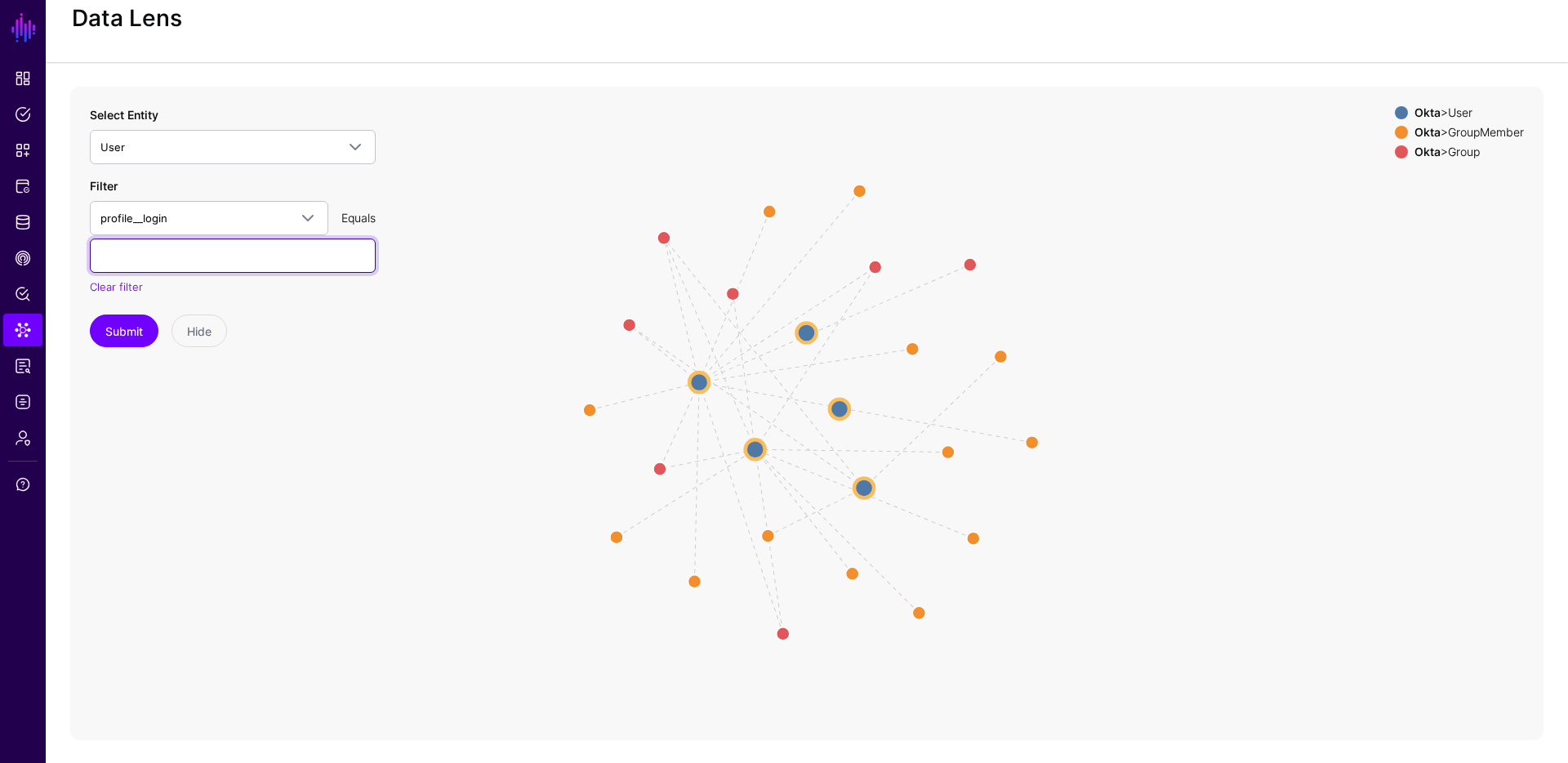
click at [174, 260] on input "text" at bounding box center [233, 256] width 286 height 35
type input "**********"
click at [90, 315] on button "Submit" at bounding box center [124, 331] width 69 height 33
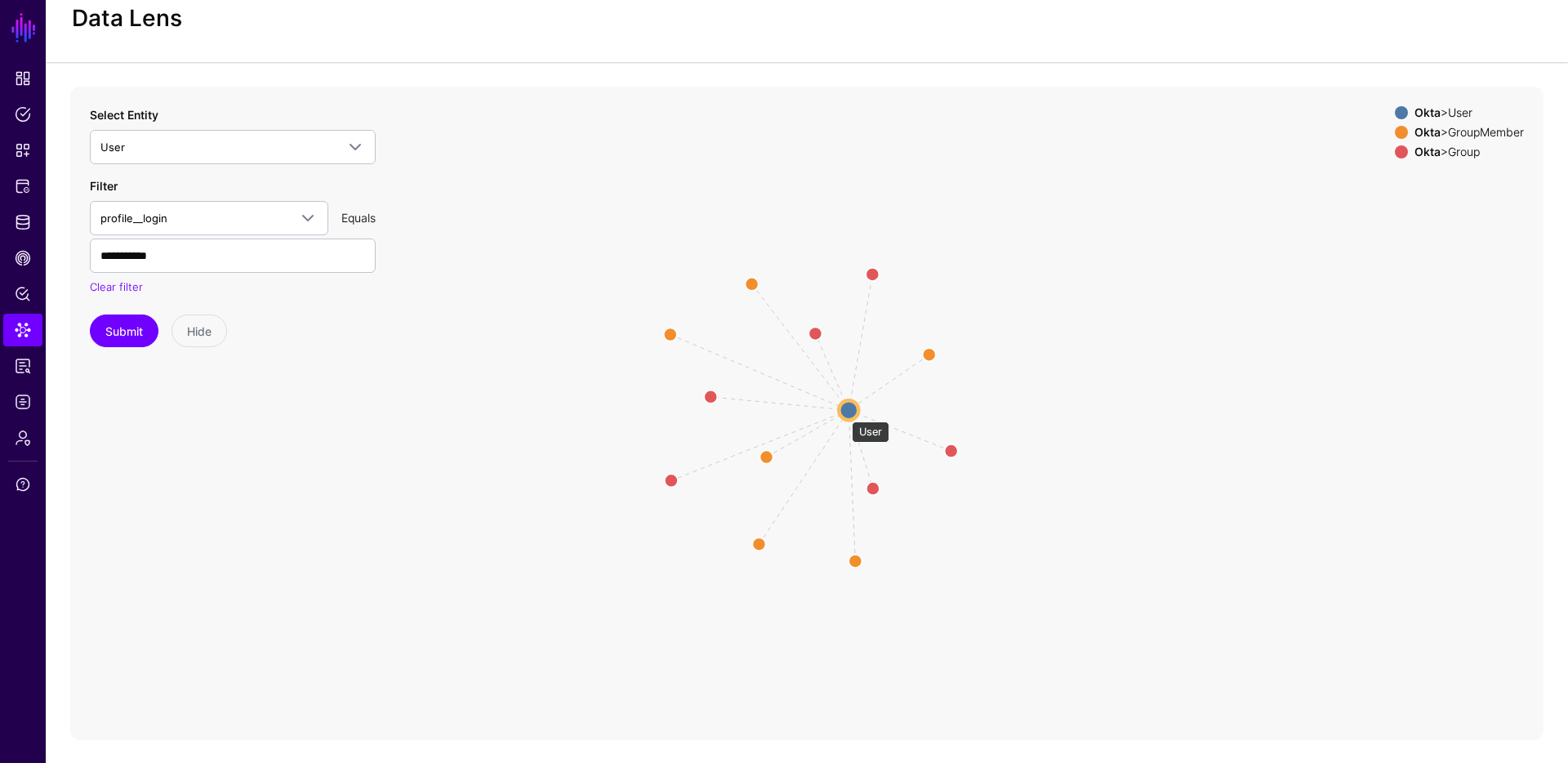
click at [844, 413] on circle at bounding box center [848, 410] width 20 height 20
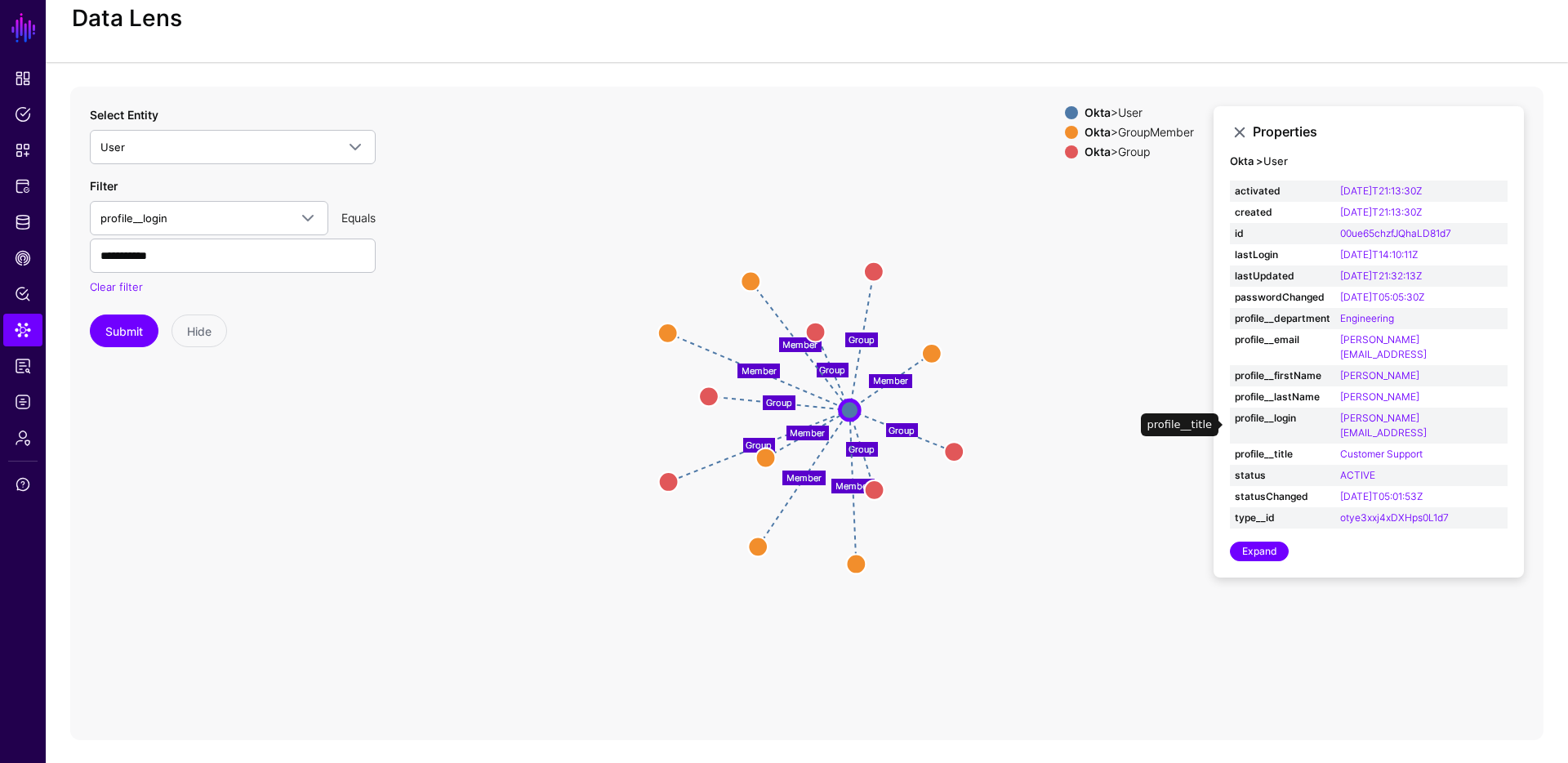
scroll to position [49, 0]
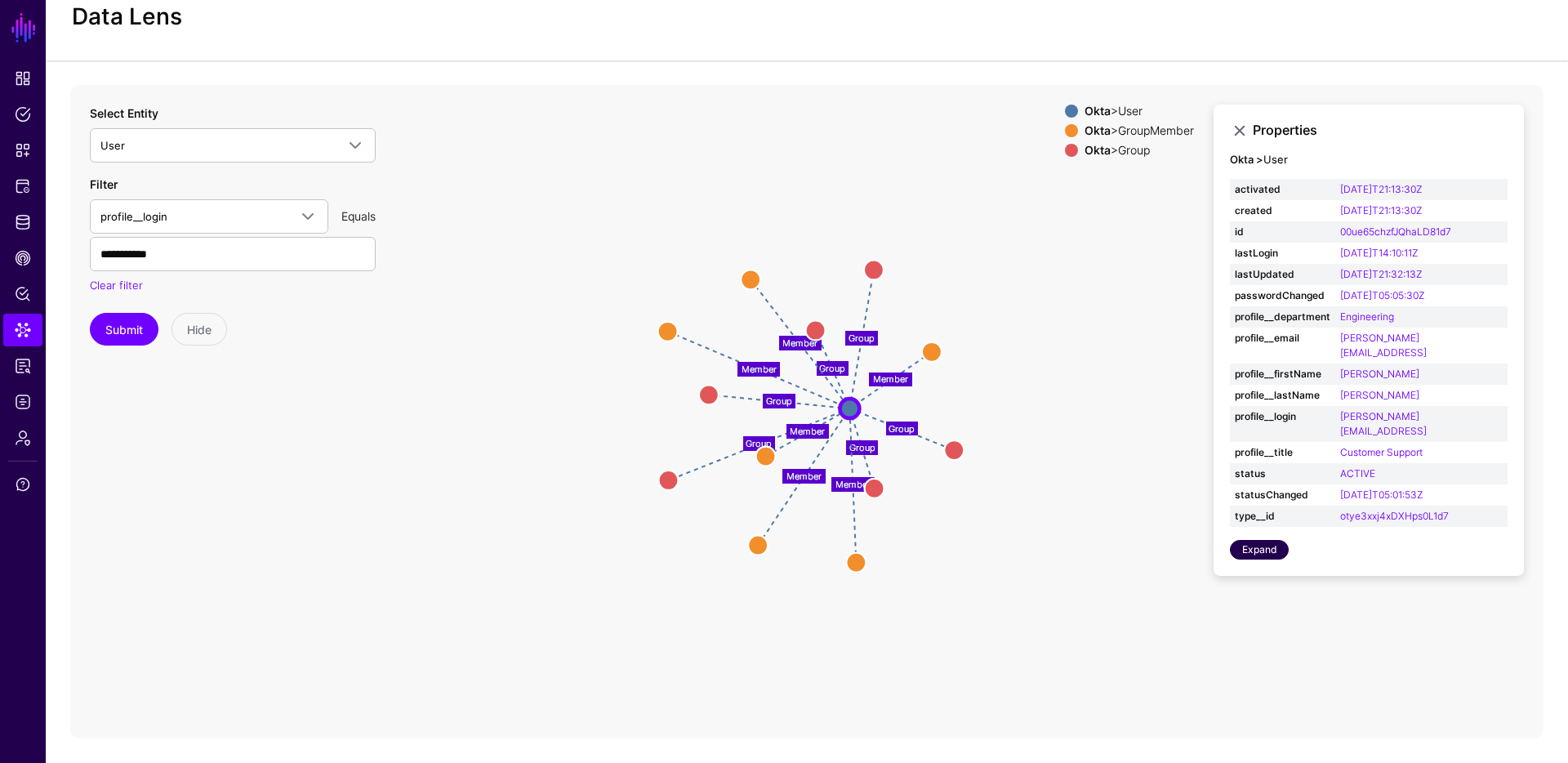
click at [1277, 539] on link "Expand" at bounding box center [1259, 549] width 59 height 20
click at [1249, 539] on link "Expand" at bounding box center [1259, 549] width 59 height 20
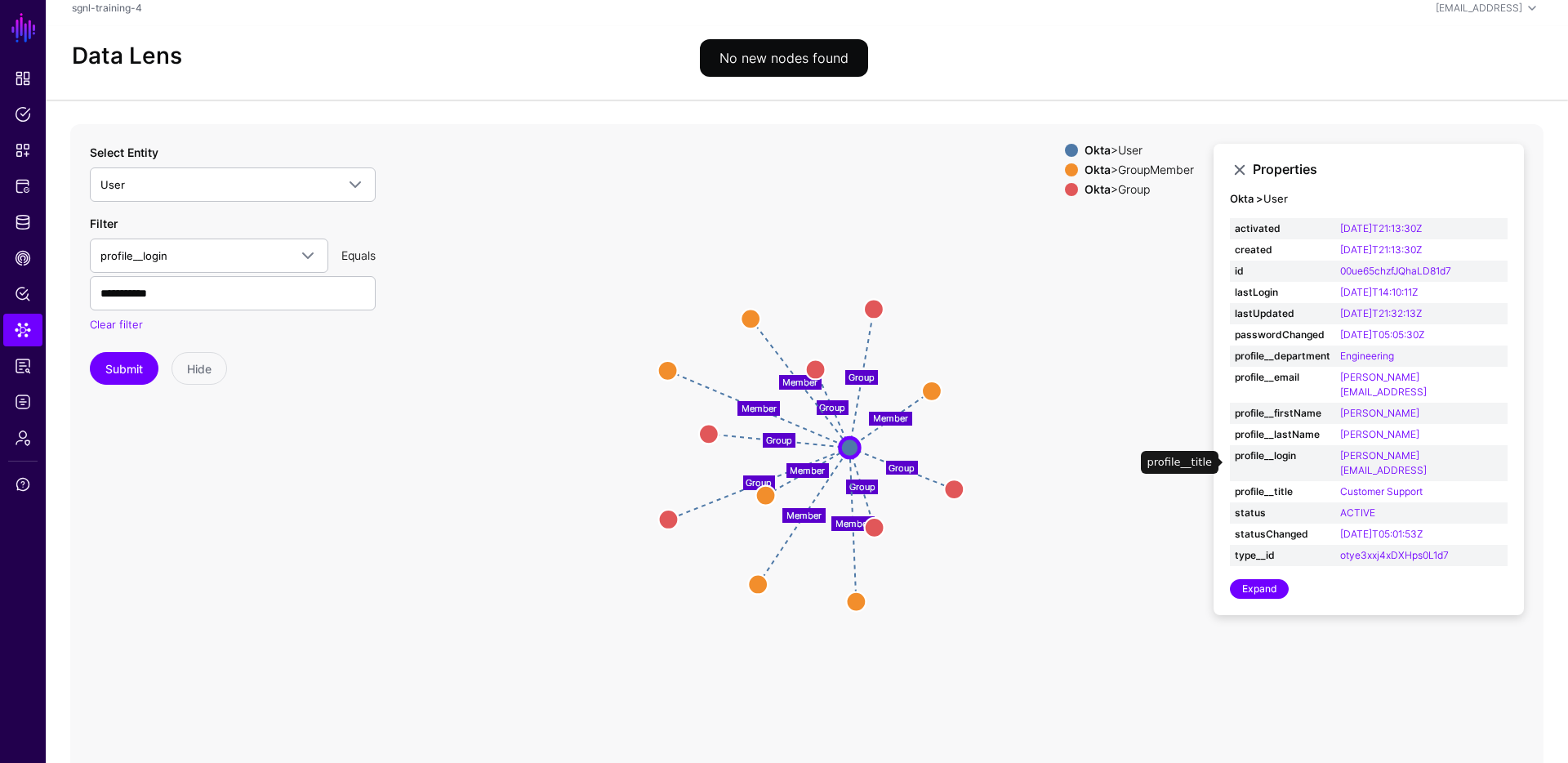
scroll to position [0, 0]
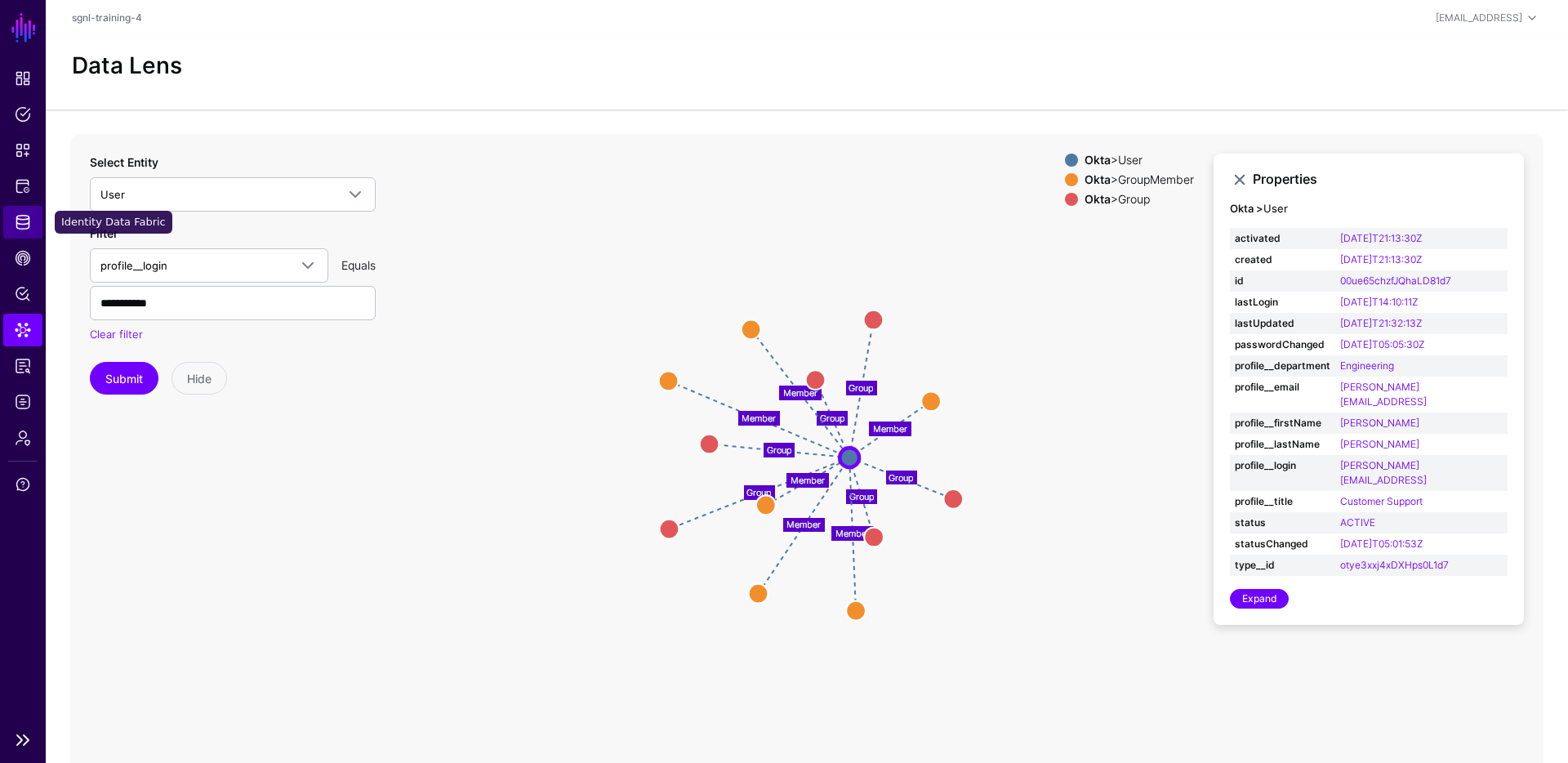
click at [16, 222] on span "Identity Data Fabric" at bounding box center [23, 222] width 16 height 16
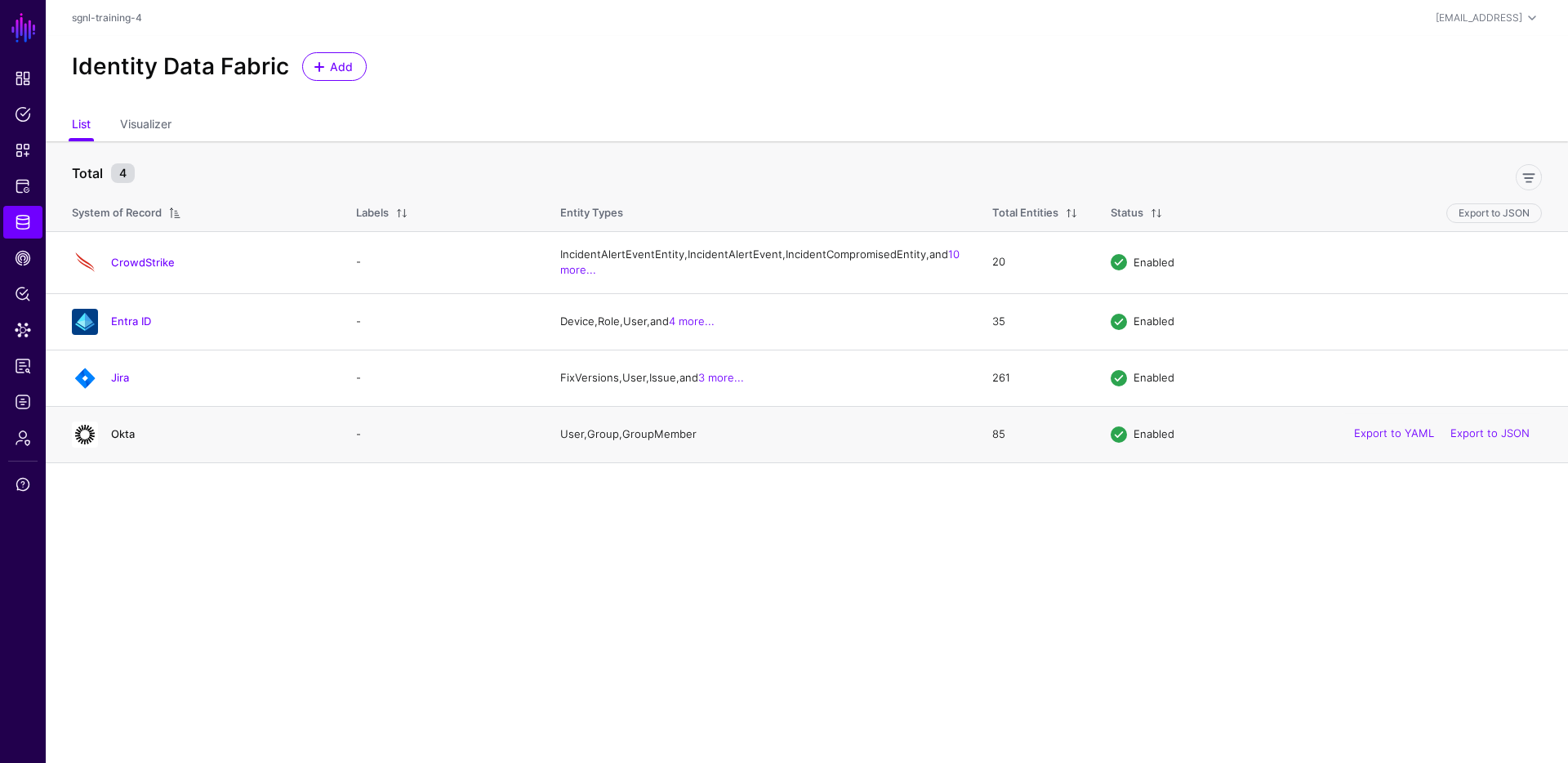
click at [119, 440] on link "Okta" at bounding box center [122, 434] width 23 height 13
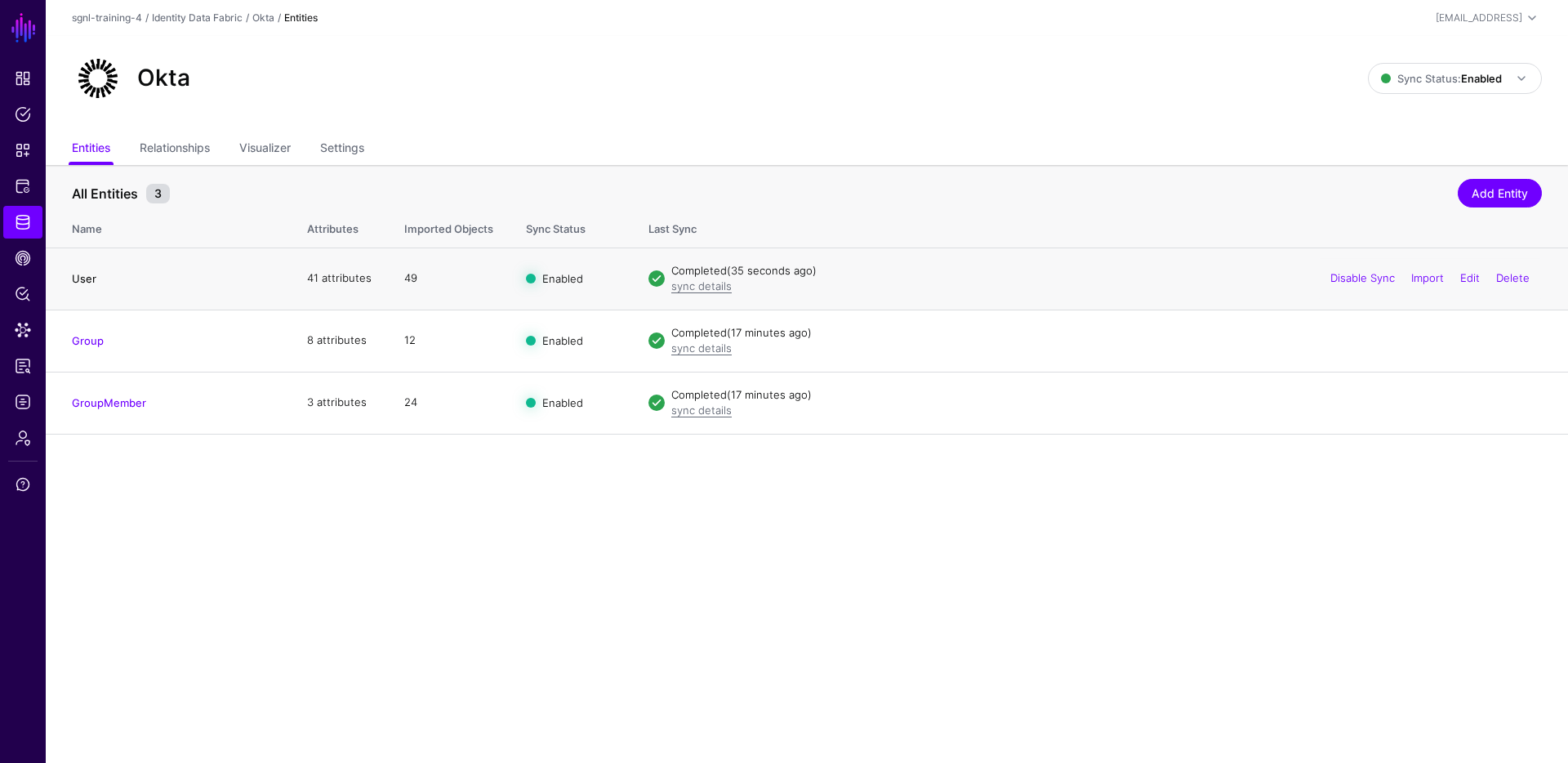
click at [84, 282] on link "User" at bounding box center [84, 278] width 24 height 13
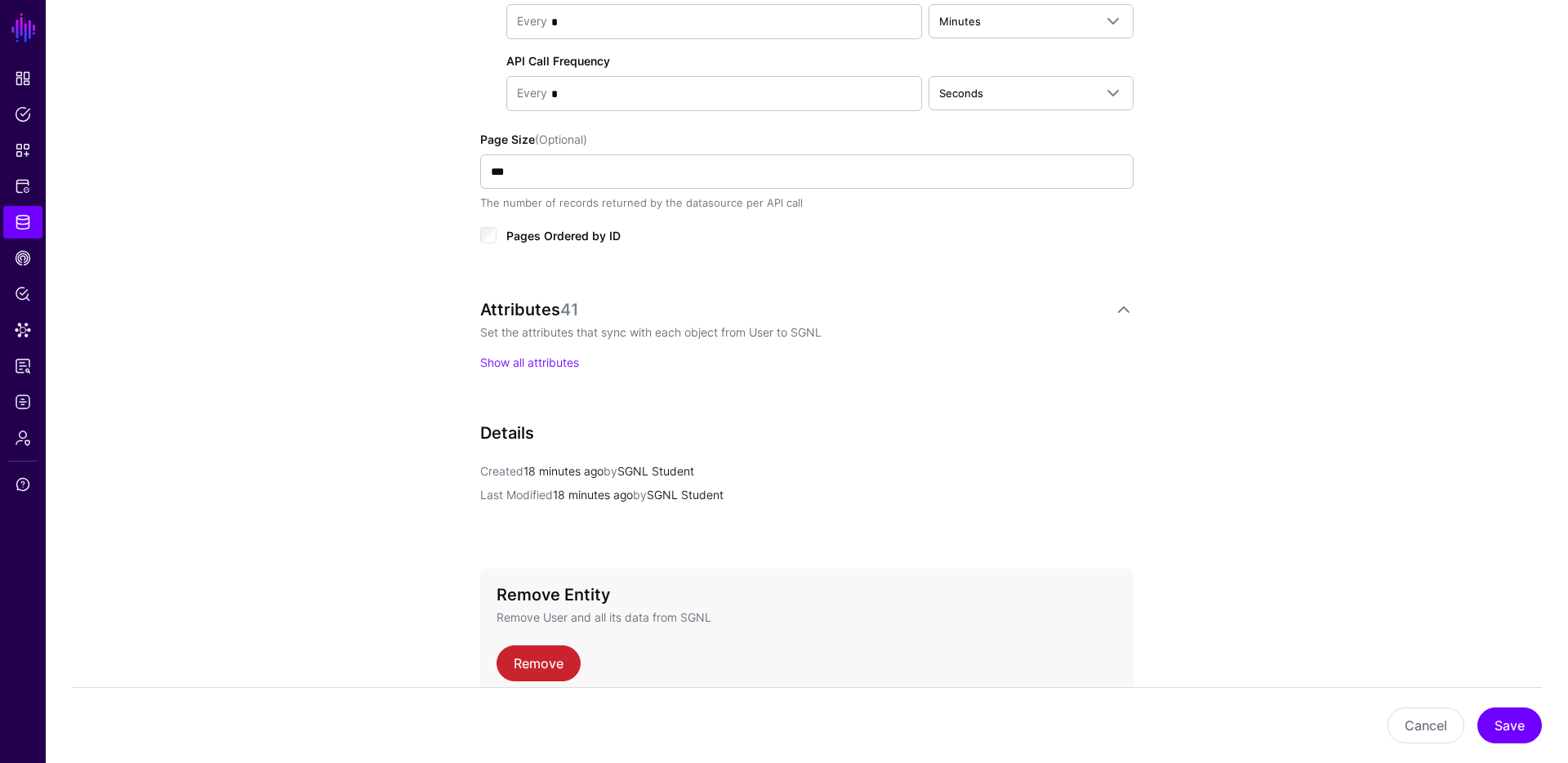
scroll to position [956, 0]
click at [546, 364] on link "Show all attributes" at bounding box center [529, 361] width 99 height 14
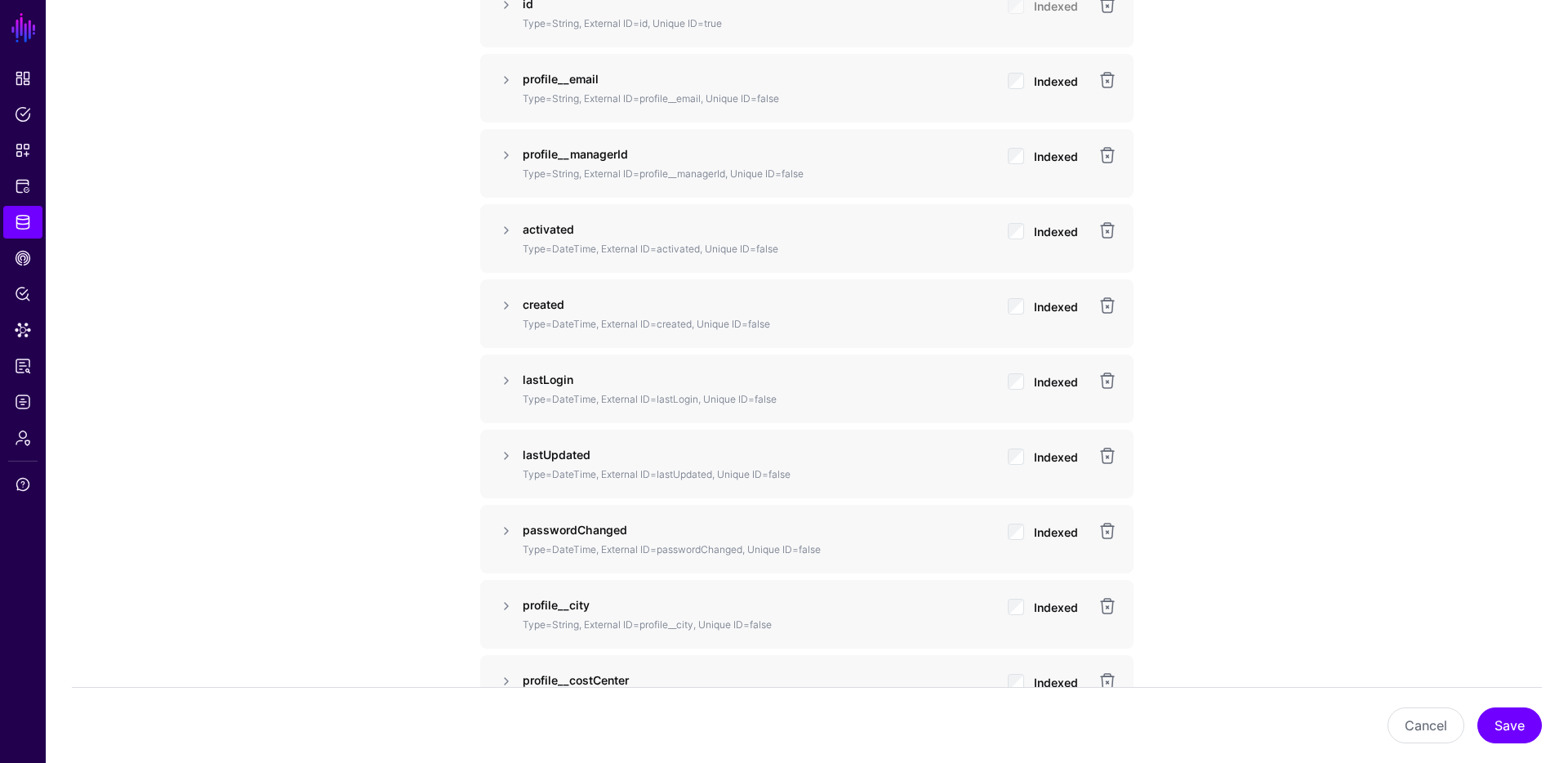
scroll to position [1048, 0]
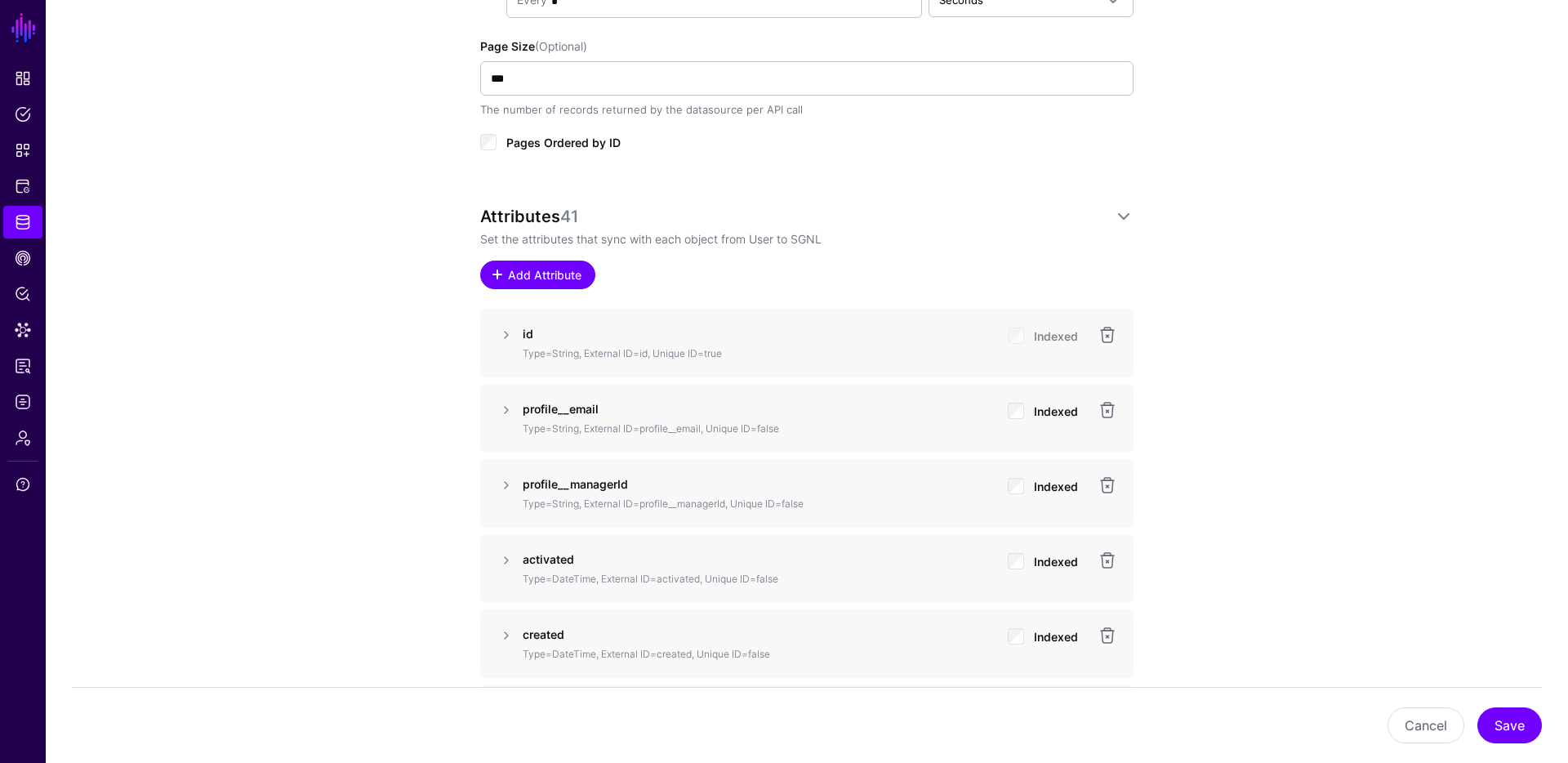
click at [552, 273] on span "Add Attribute" at bounding box center [545, 274] width 78 height 17
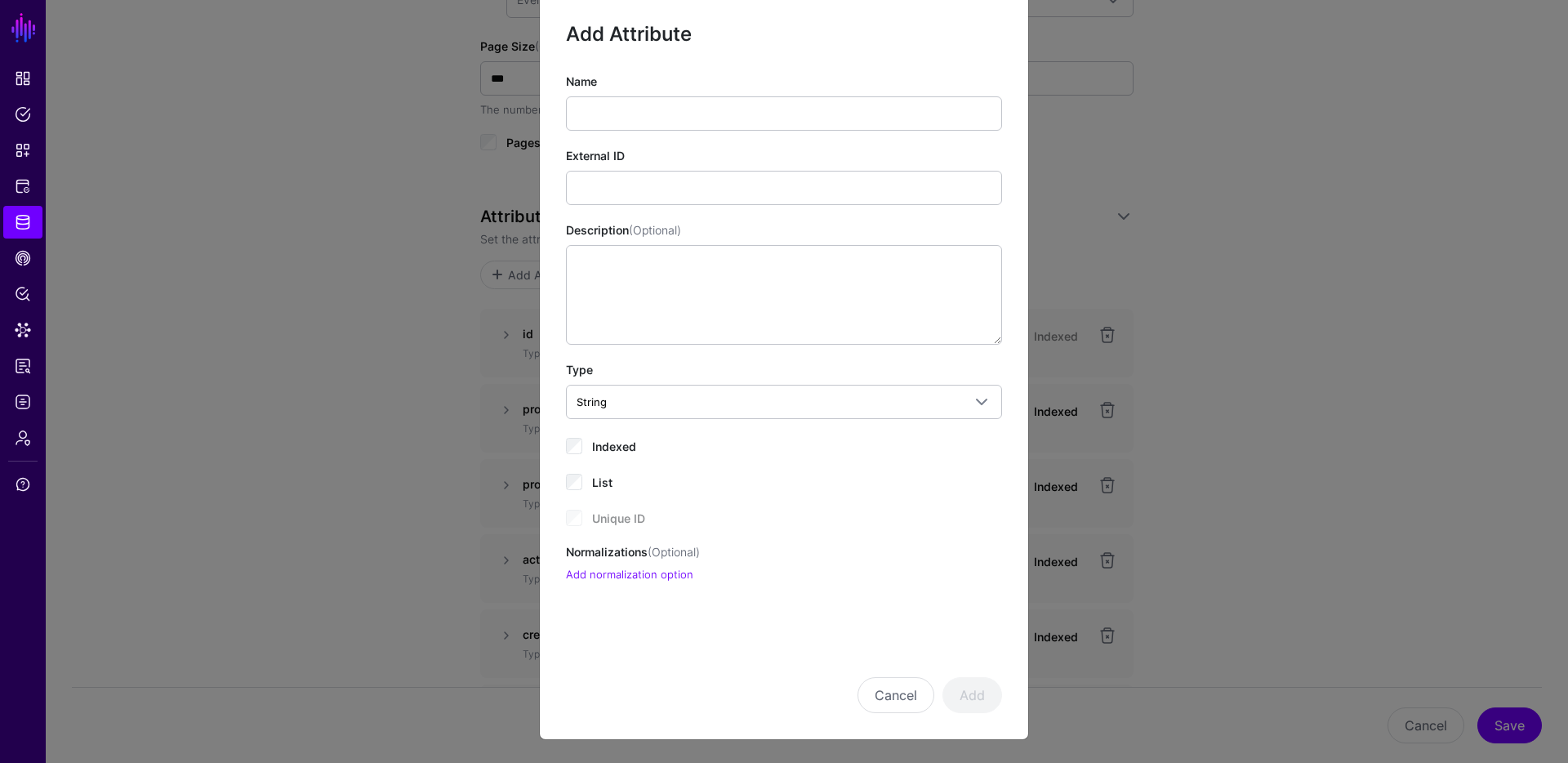
scroll to position [28, 0]
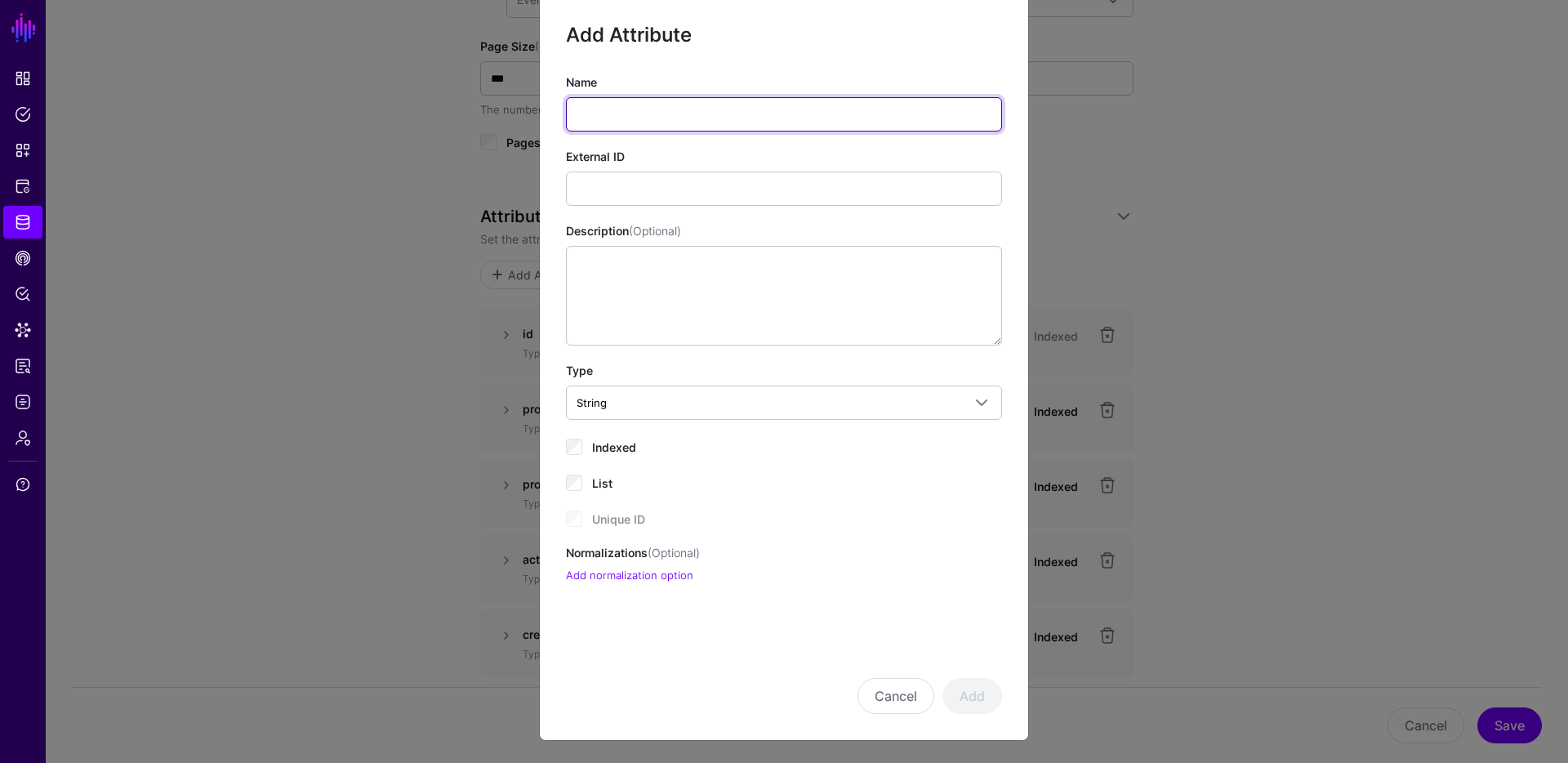
click at [718, 103] on input "Name" at bounding box center [784, 114] width 436 height 35
type input "**********"
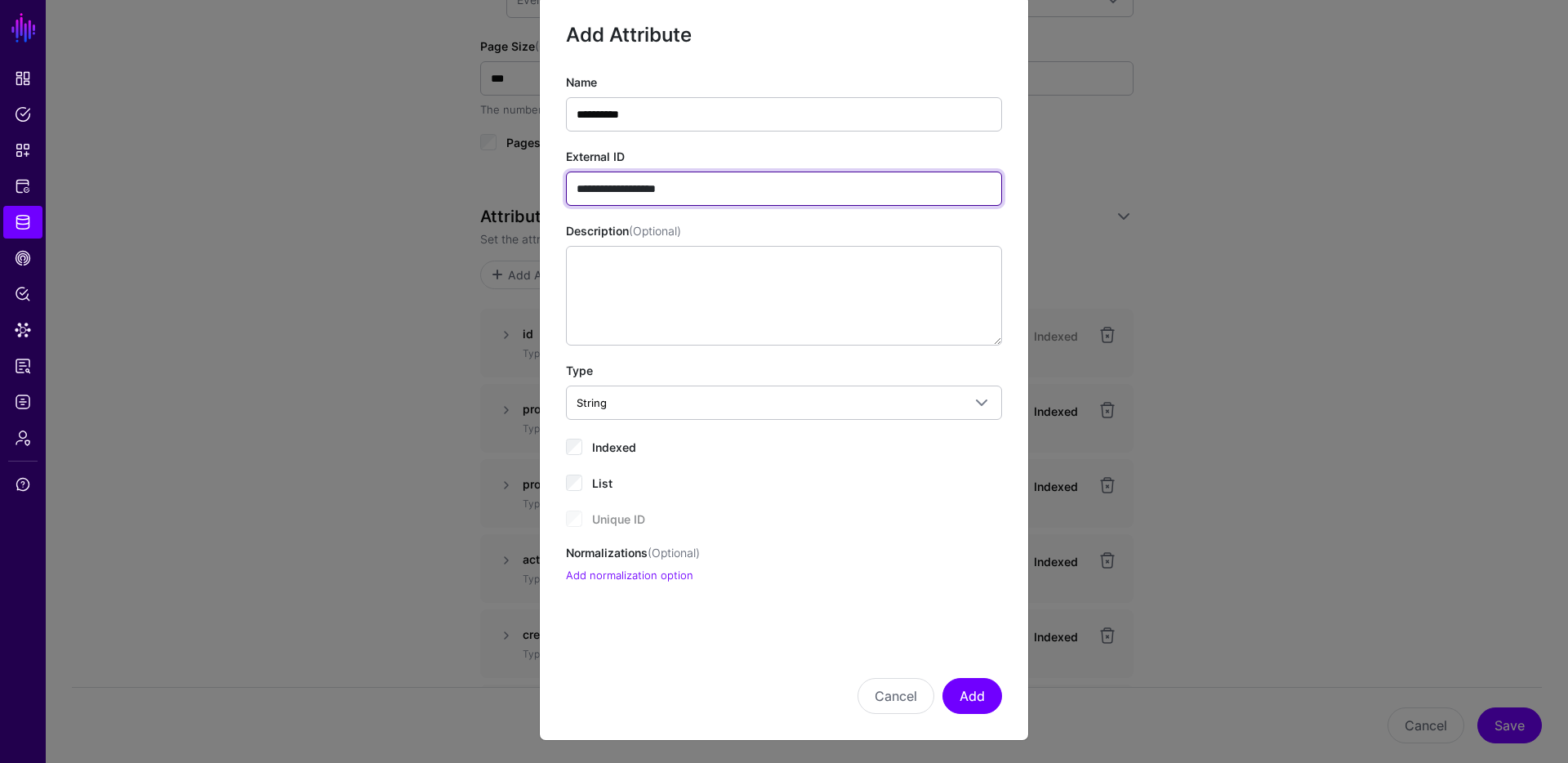
type input "**********"
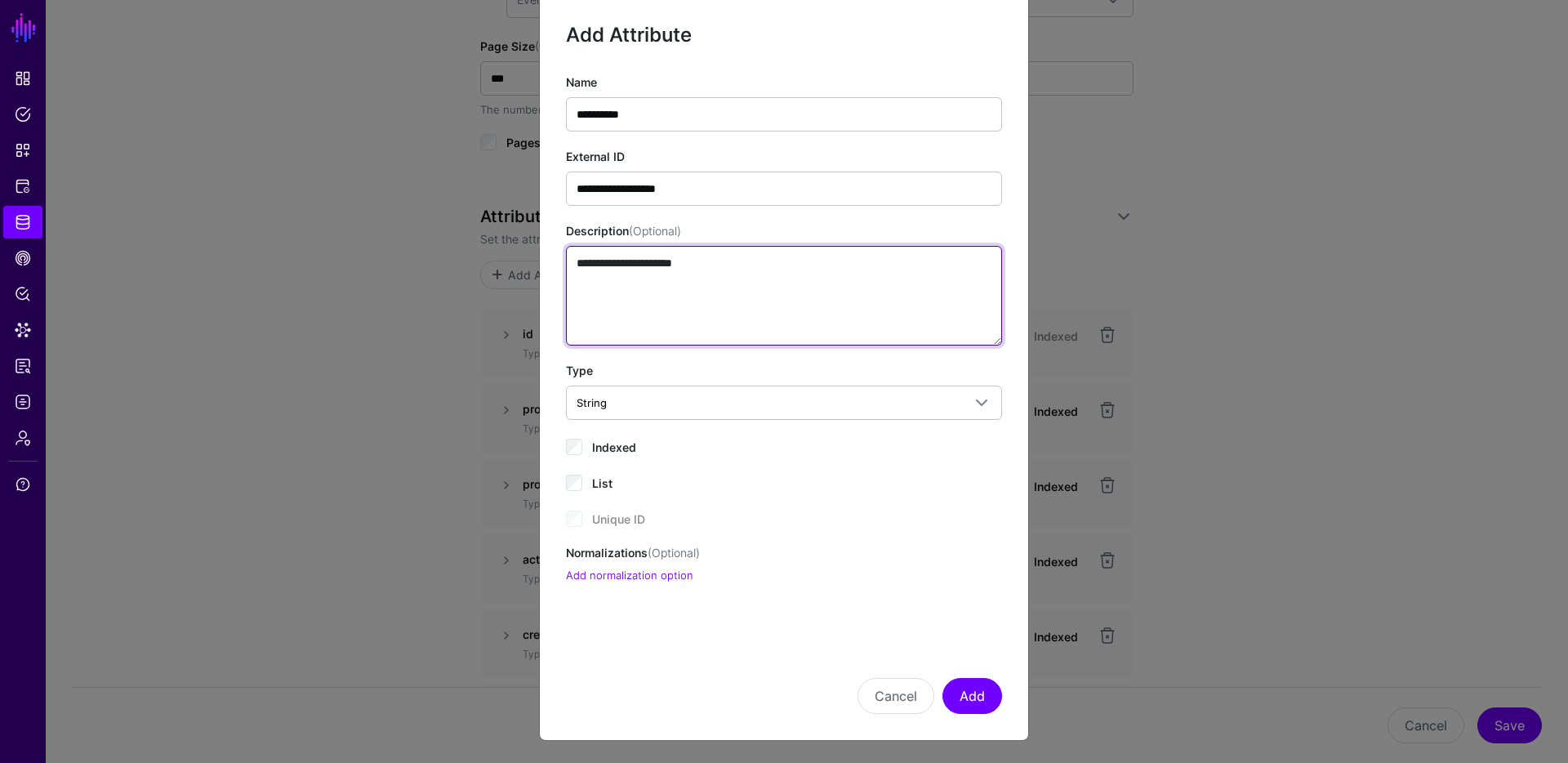
type textarea "**********"
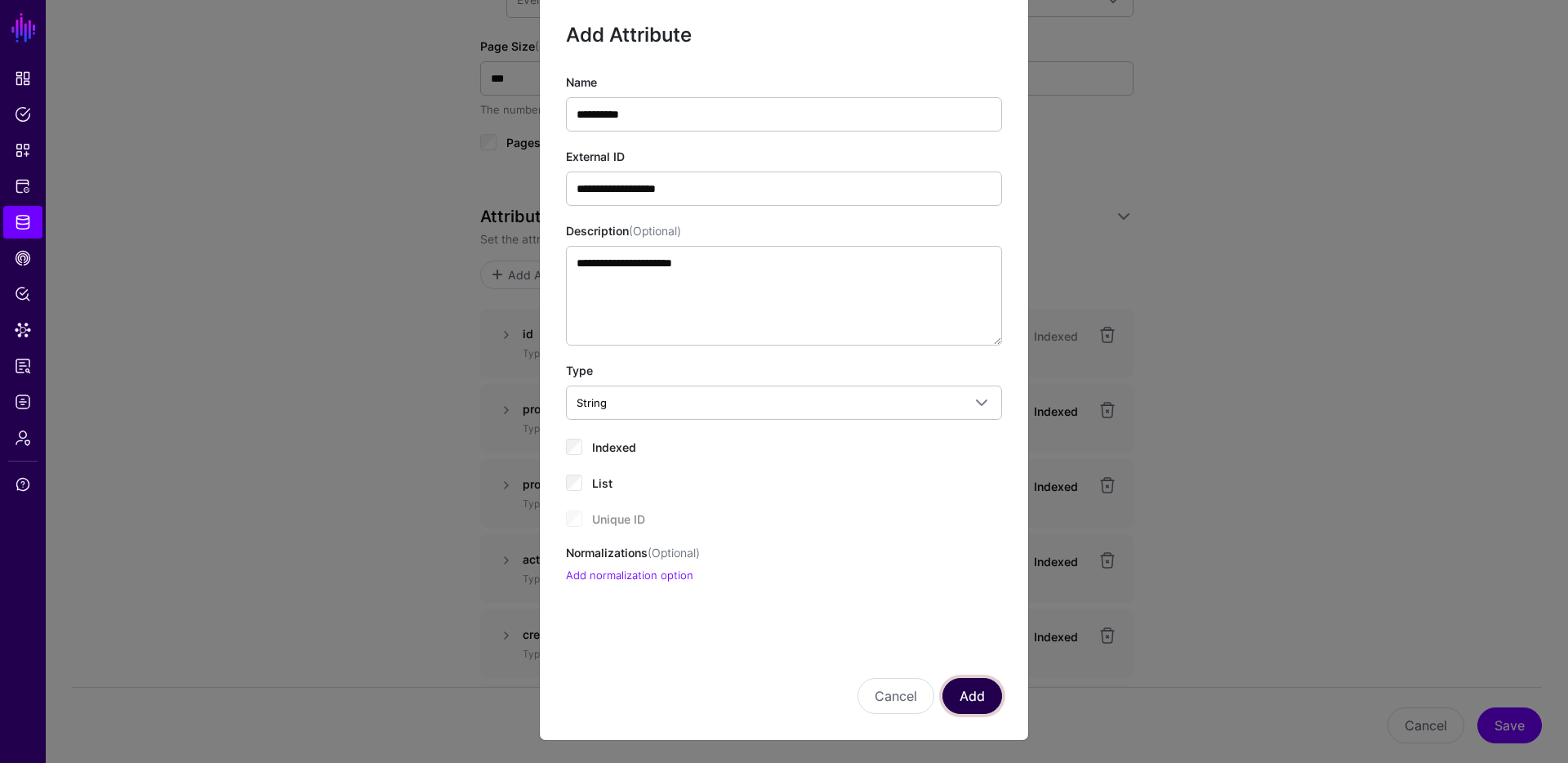
click at [969, 705] on button "Add" at bounding box center [971, 695] width 59 height 36
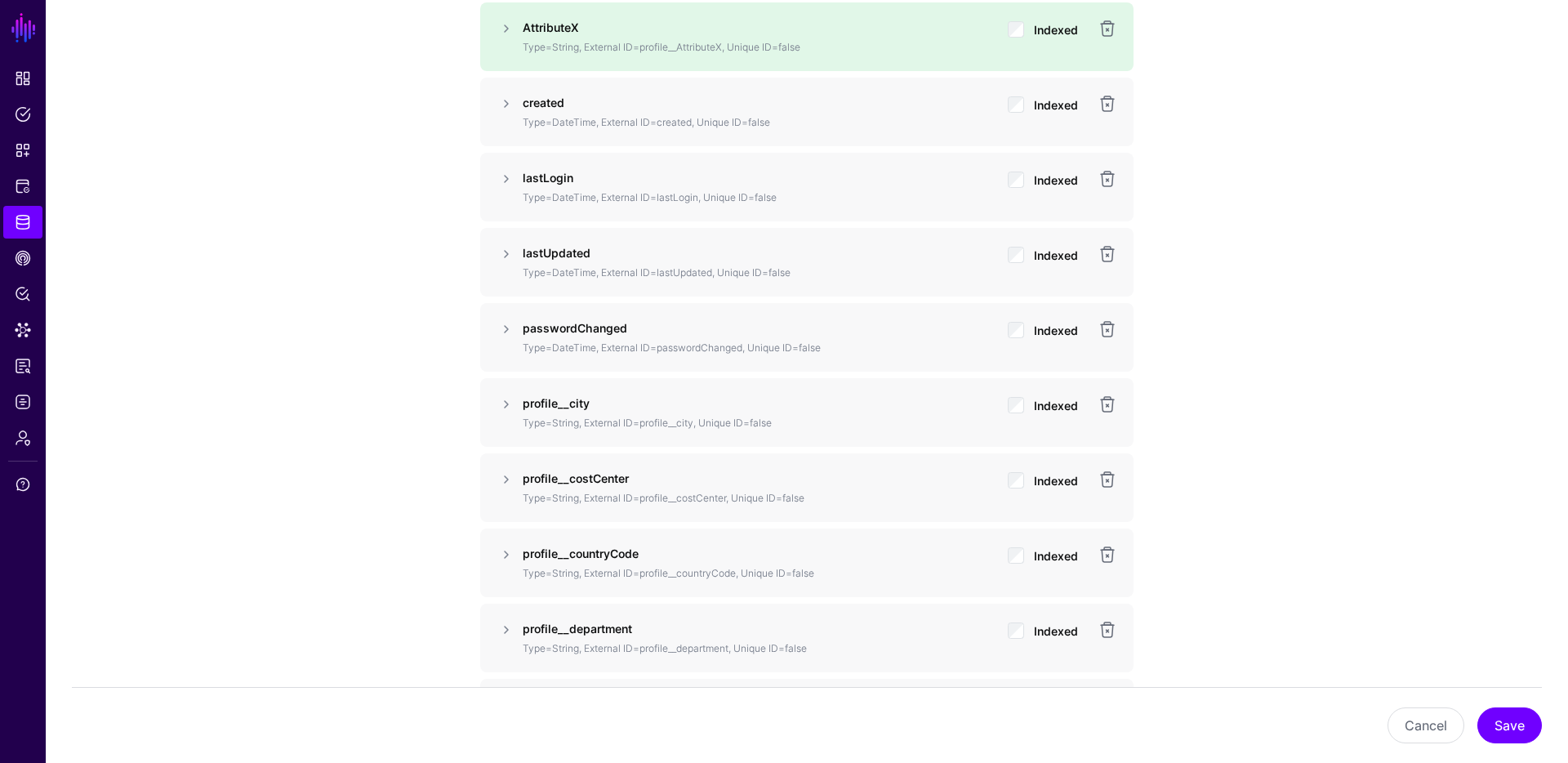
scroll to position [1656, 0]
click at [1521, 730] on button "Save" at bounding box center [1509, 725] width 65 height 36
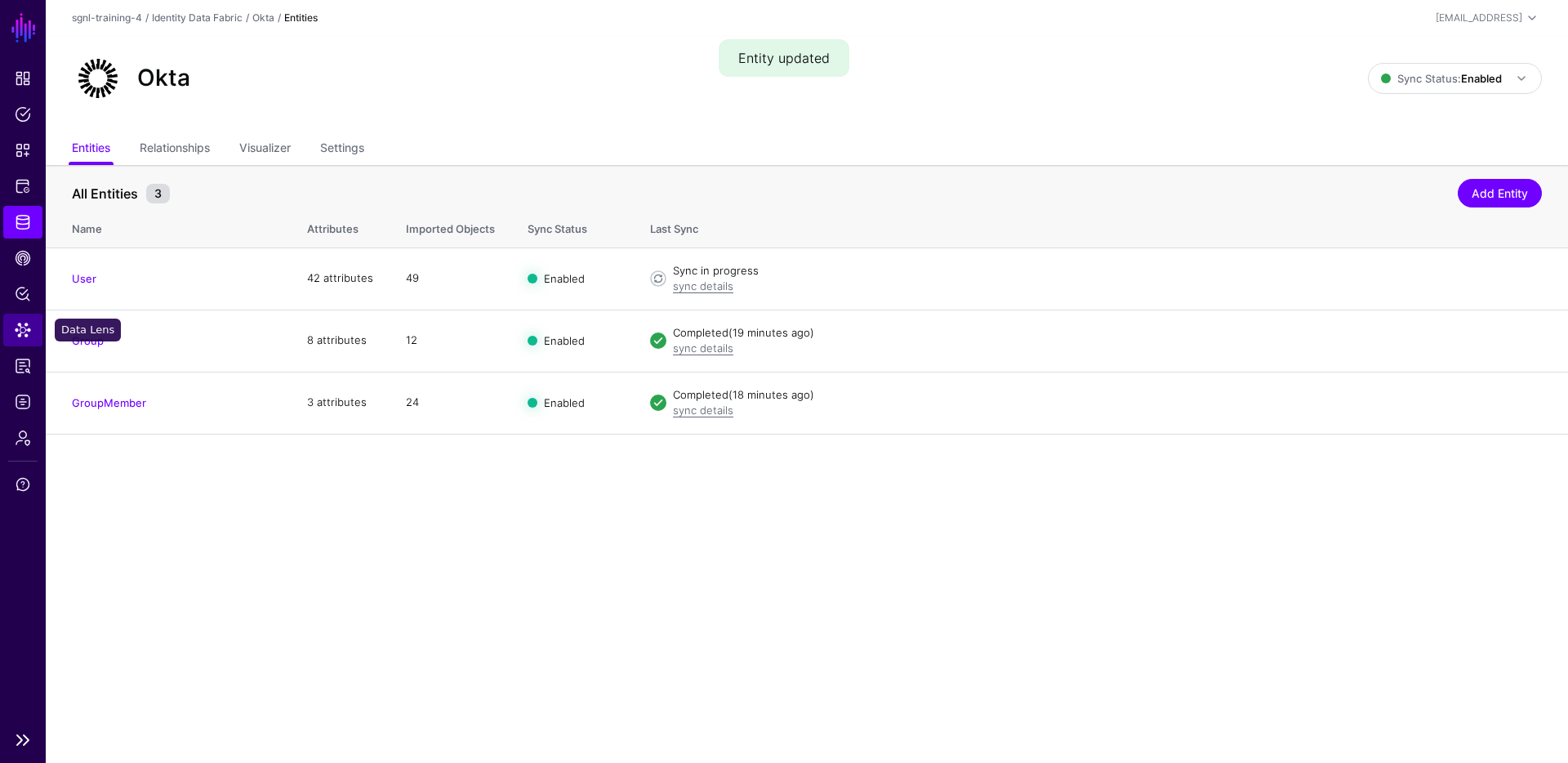
click at [9, 333] on link "Data Lens" at bounding box center [23, 330] width 39 height 33
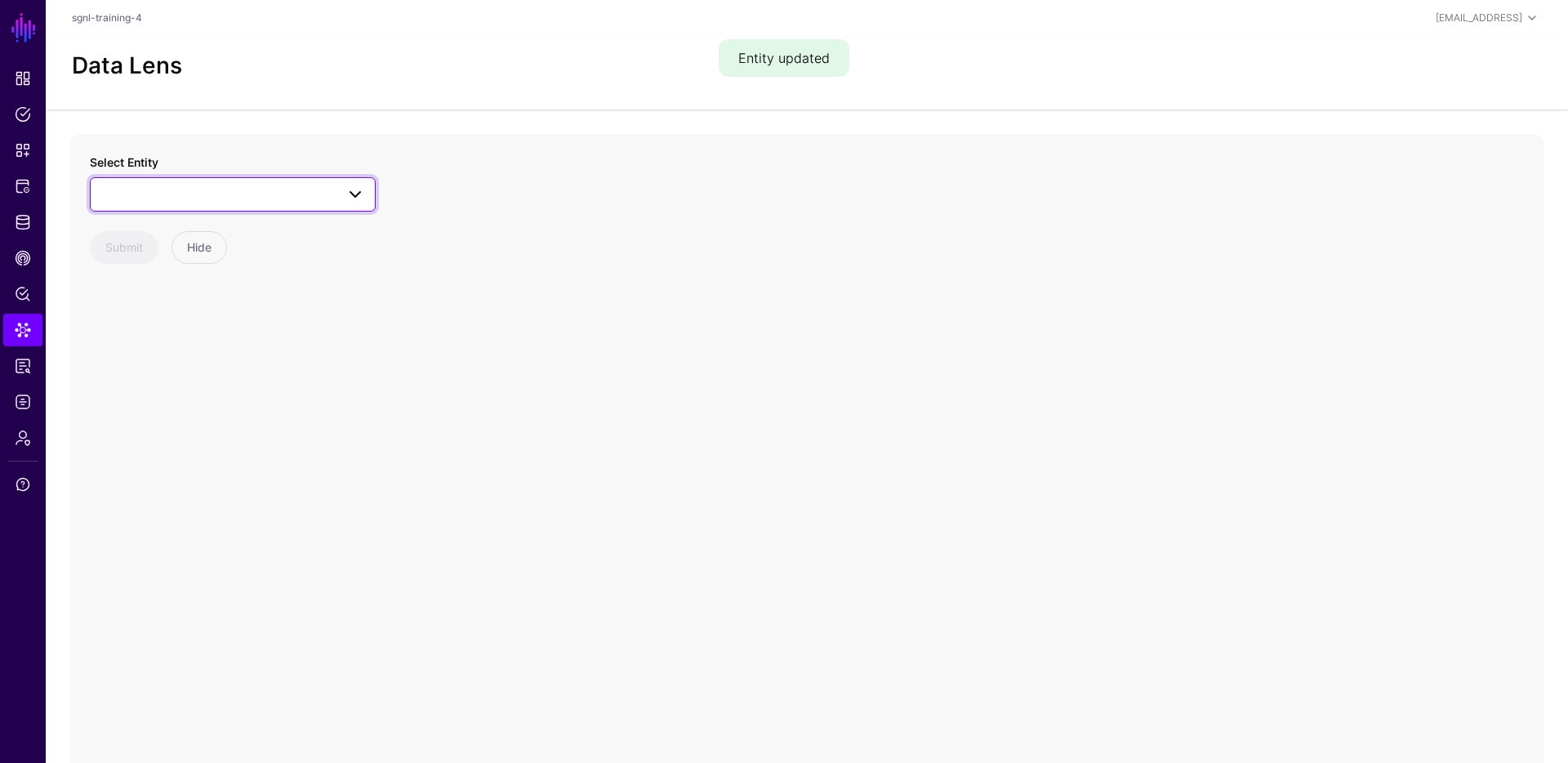
click at [272, 191] on span at bounding box center [233, 194] width 265 height 20
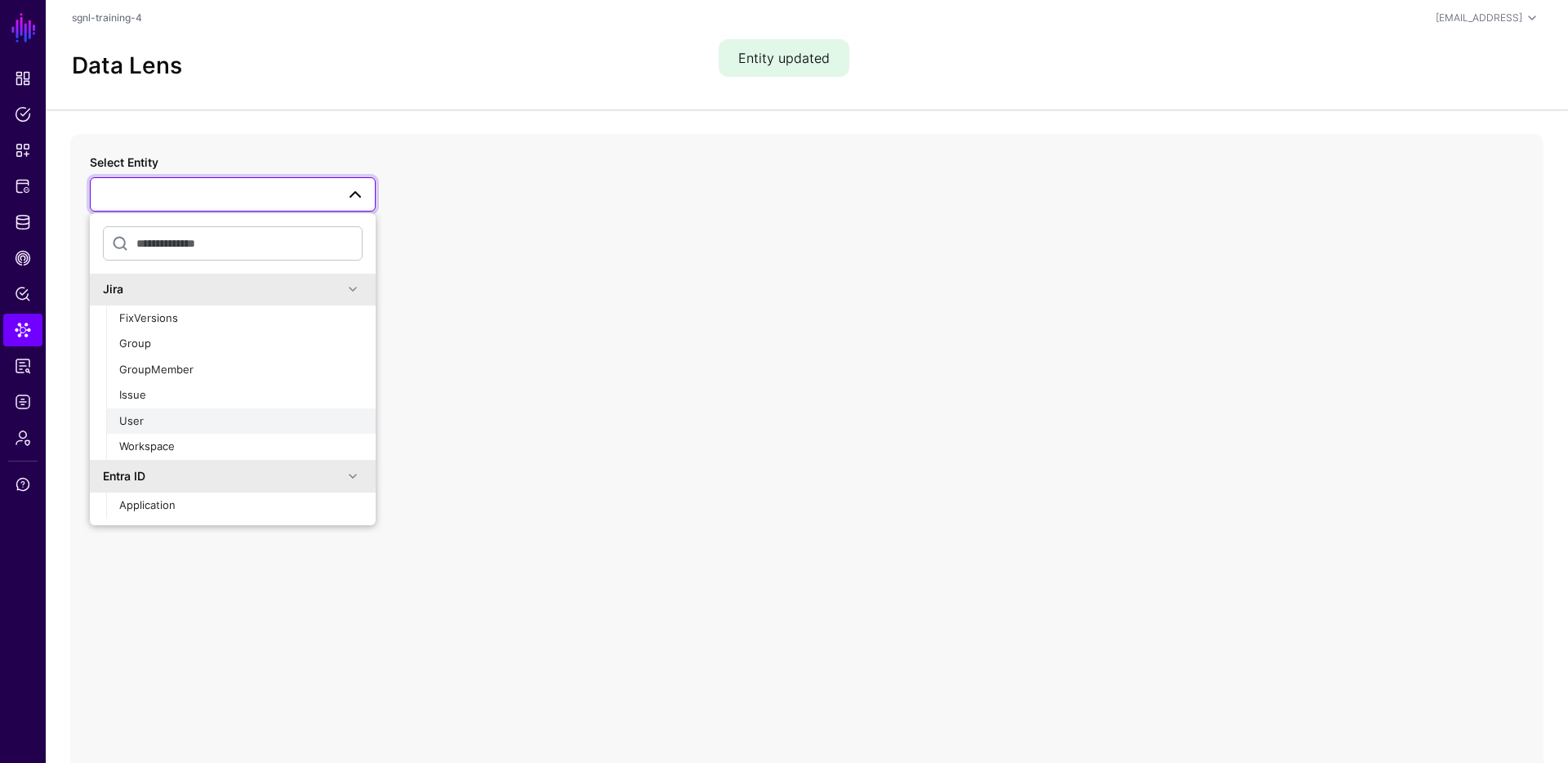
click at [147, 422] on div "User" at bounding box center [241, 421] width 243 height 16
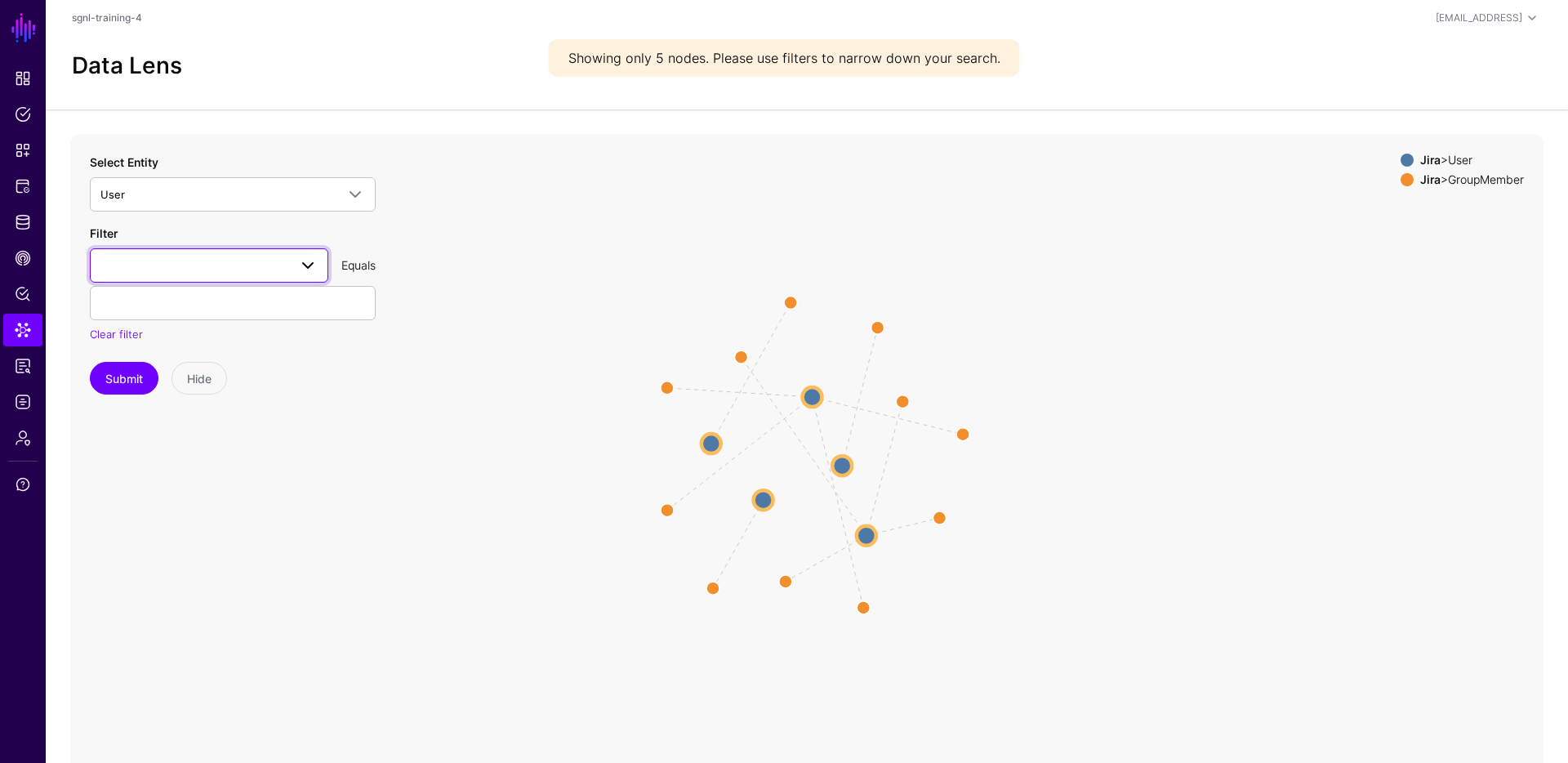
click at [290, 268] on span at bounding box center [303, 265] width 29 height 20
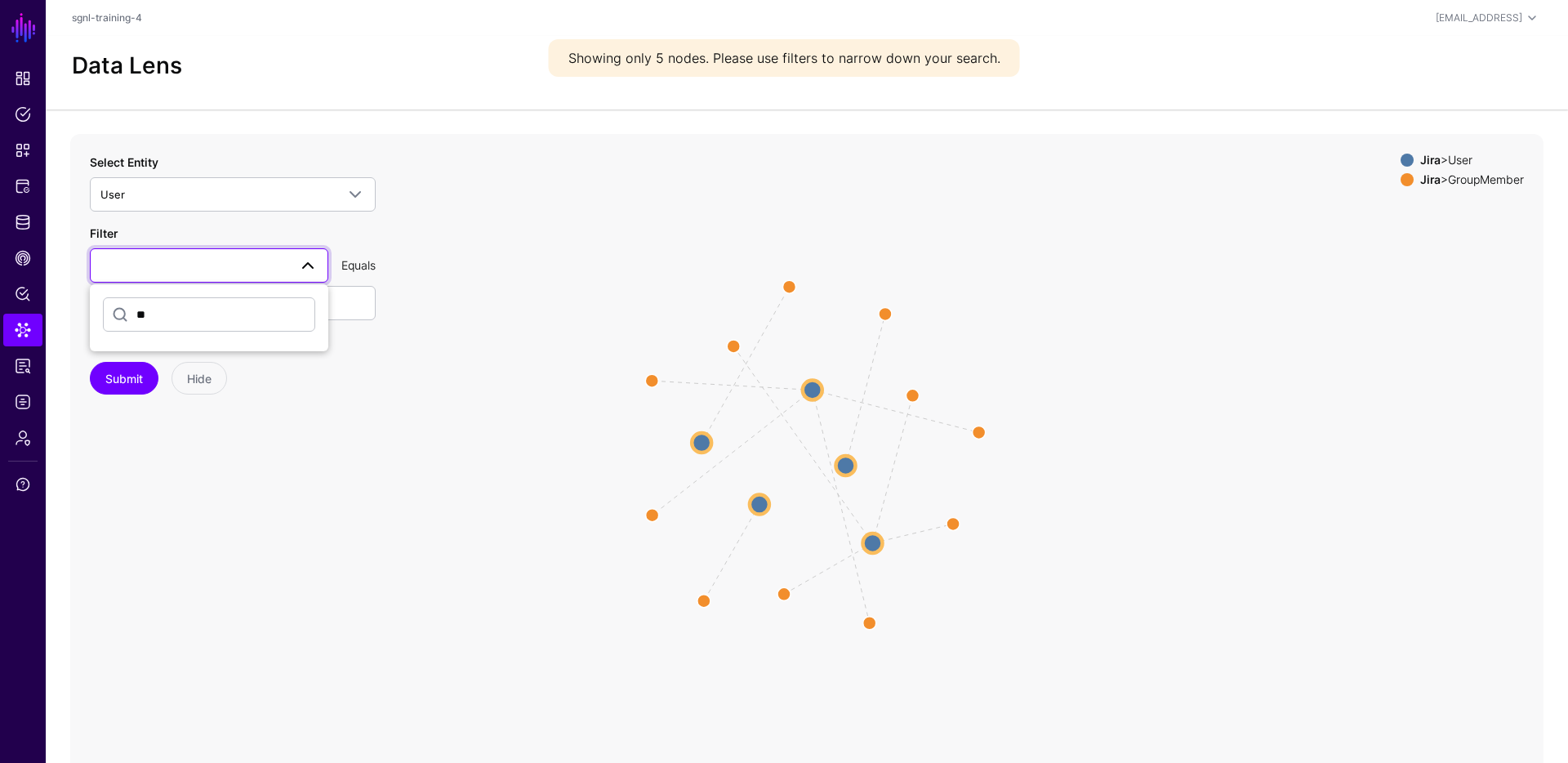
type input "*"
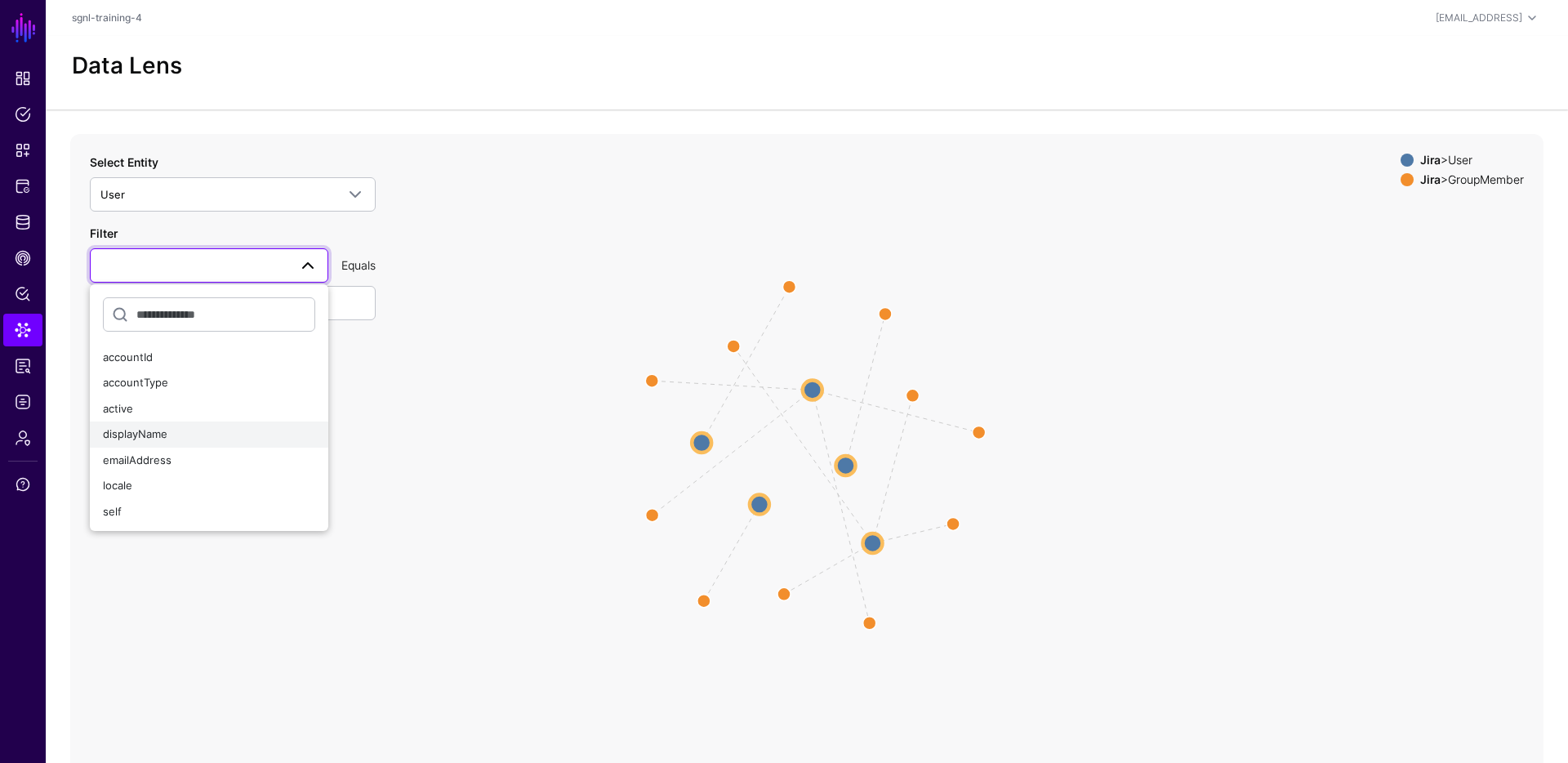
scroll to position [49, 0]
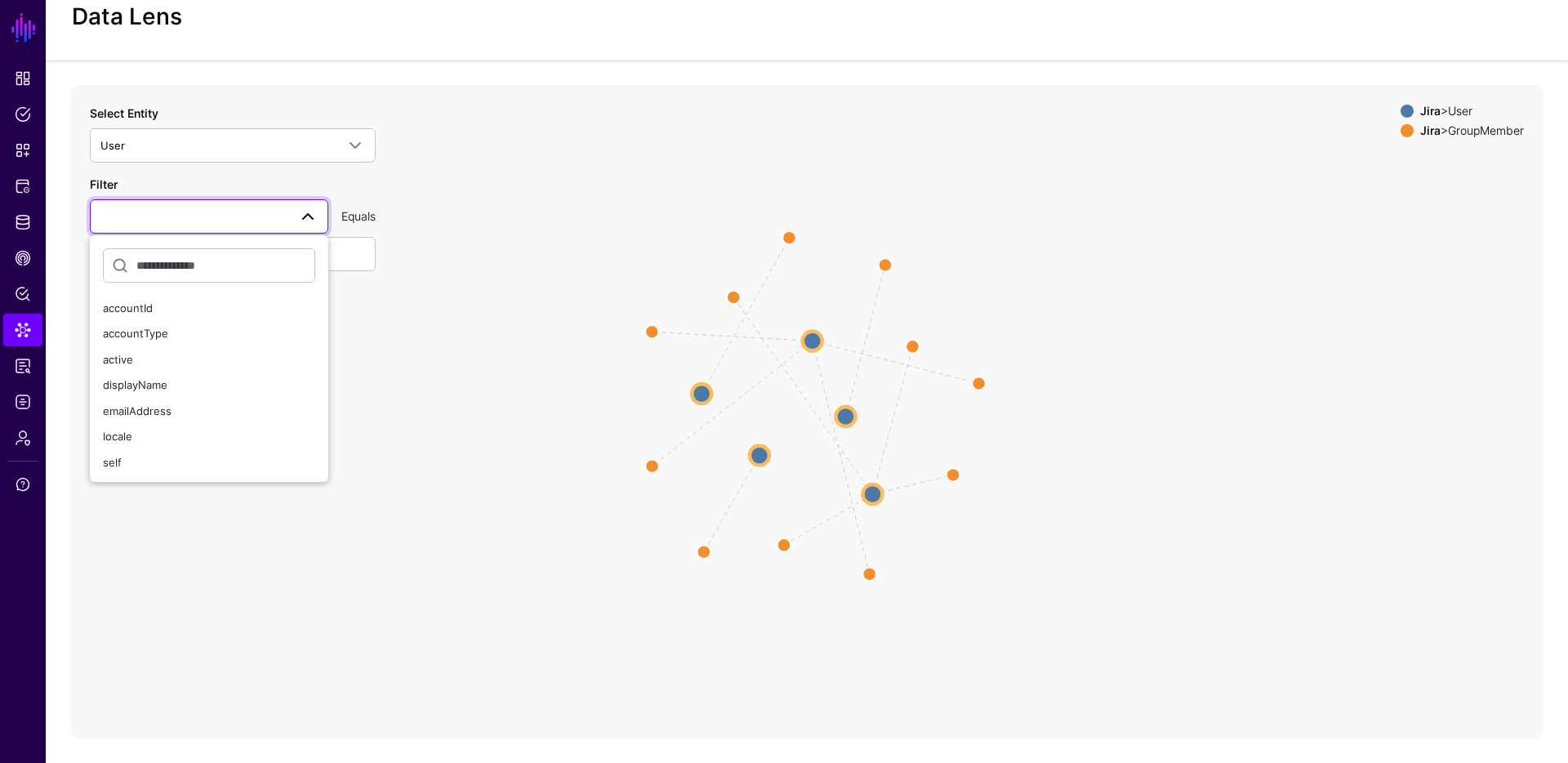
click at [465, 416] on icon "UserMember UserMember UserMember UserMember UserMember UserMember UserMember Us…" at bounding box center [807, 411] width 1473 height 653
click at [430, 371] on icon "UserMember UserMember UserMember UserMember UserMember UserMember UserMember Us…" at bounding box center [807, 411] width 1473 height 653
click at [425, 248] on icon "UserMember UserMember UserMember UserMember UserMember UserMember UserMember Us…" at bounding box center [807, 411] width 1473 height 653
click at [290, 194] on div "Filter accountId accountType active displayName emailAddress locale self Equals…" at bounding box center [233, 235] width 286 height 118
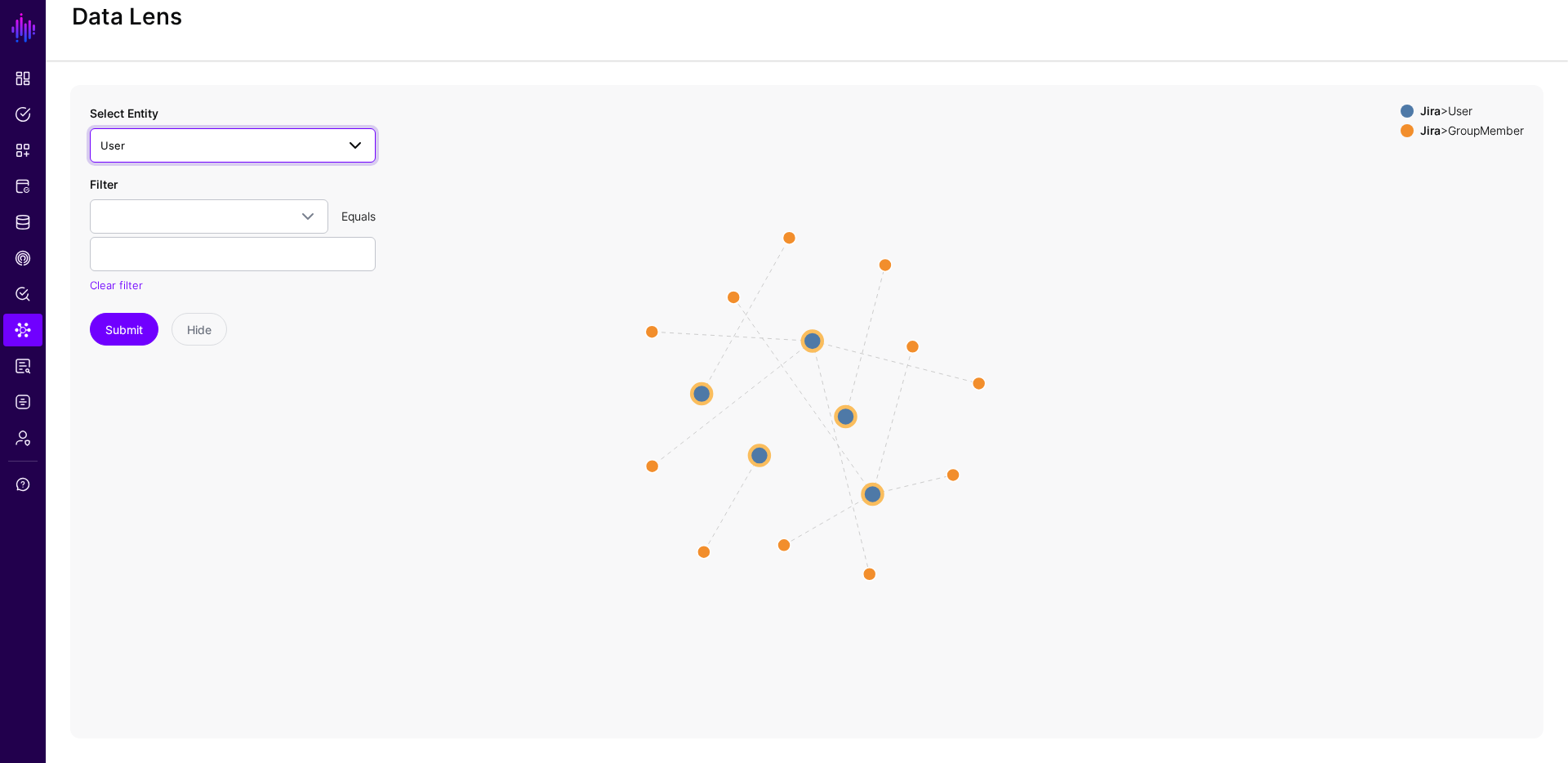
click at [244, 138] on span "User" at bounding box center [218, 145] width 235 height 18
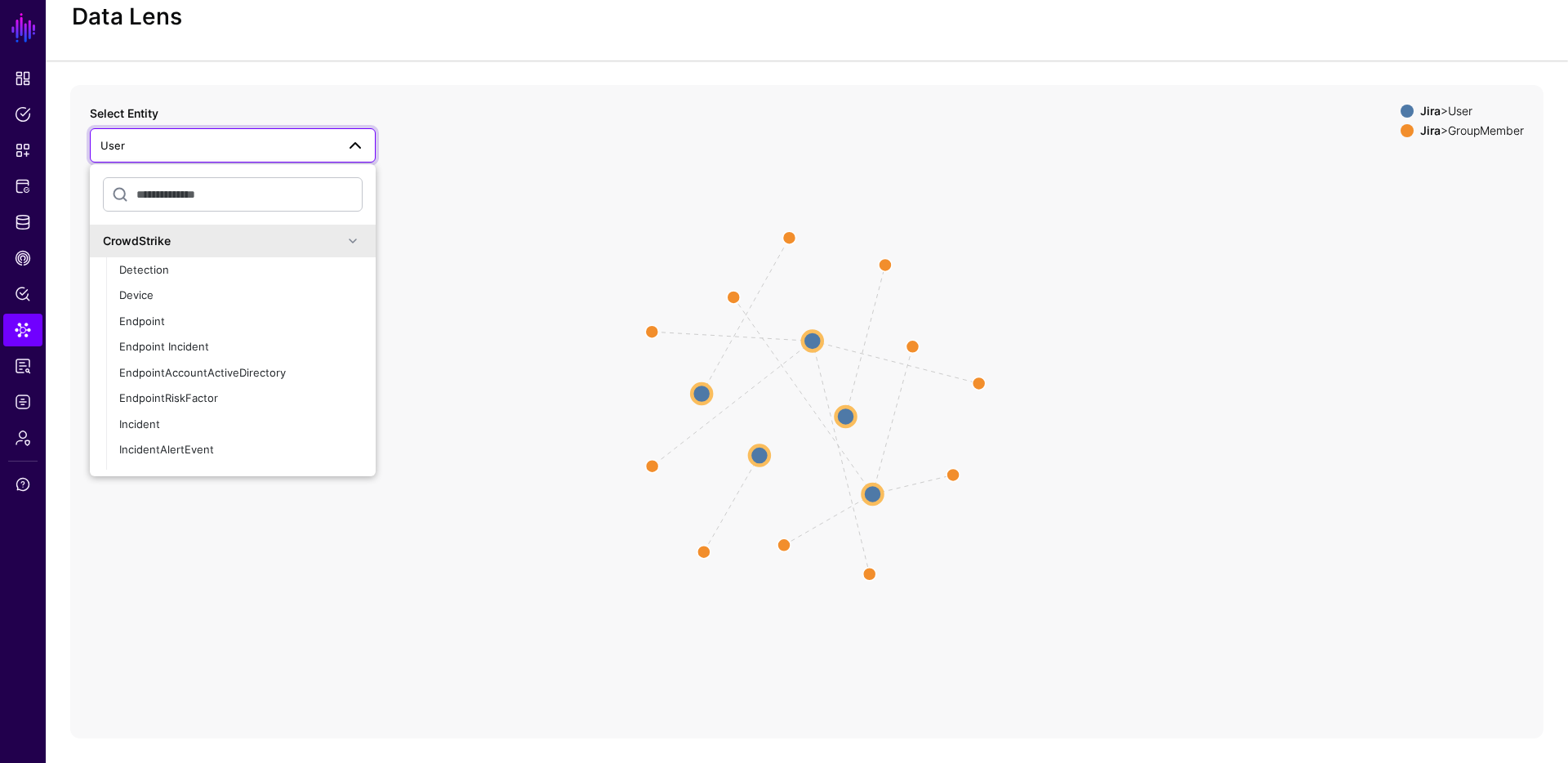
click at [244, 138] on span "User" at bounding box center [218, 145] width 235 height 18
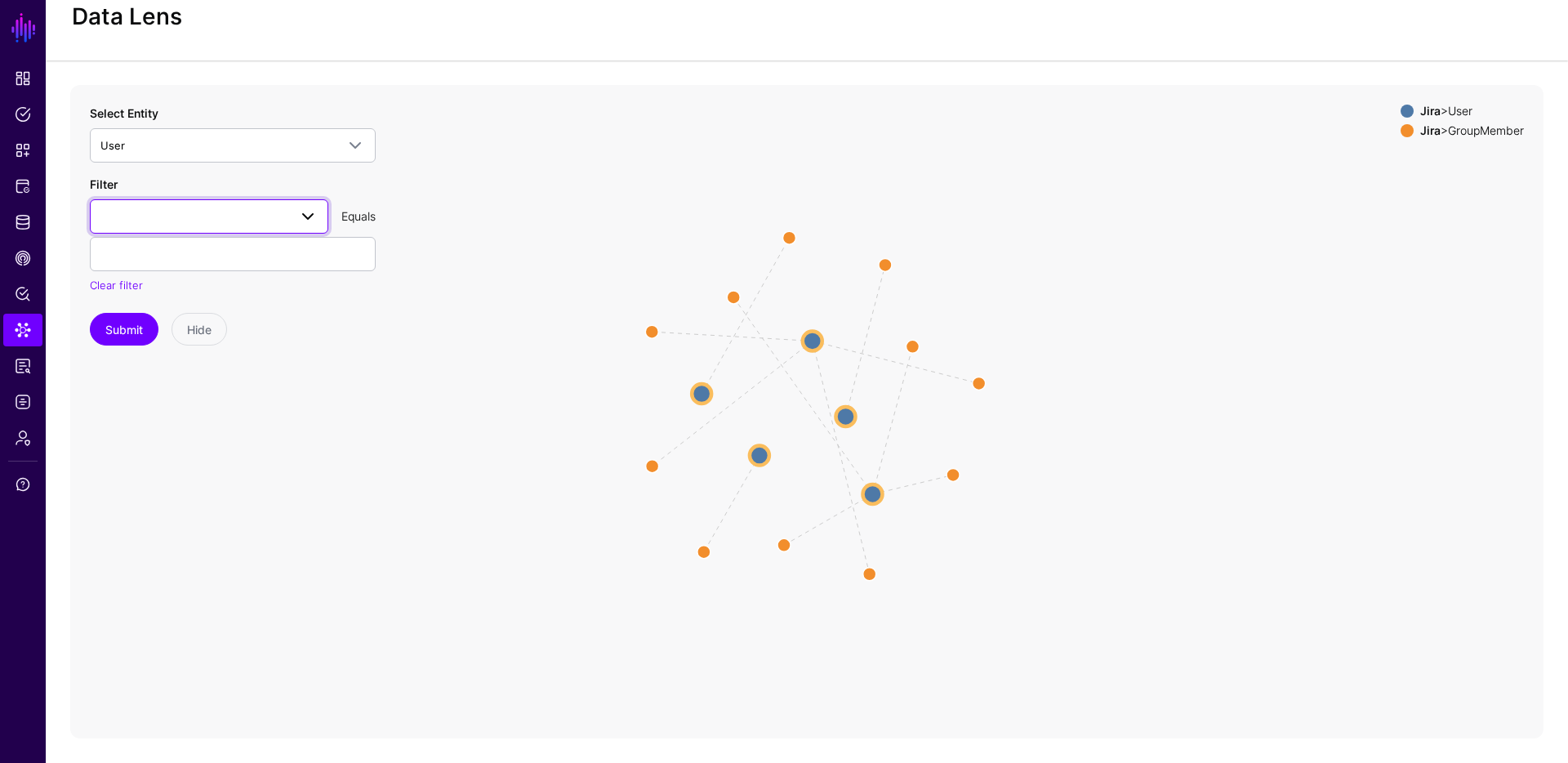
click at [167, 219] on span at bounding box center [209, 216] width 217 height 20
type input "*******"
click at [450, 304] on icon "UserMember UserMember UserMember UserMember UserMember UserMember UserMember Us…" at bounding box center [807, 411] width 1473 height 653
click at [16, 334] on span "Data Lens" at bounding box center [23, 329] width 16 height 16
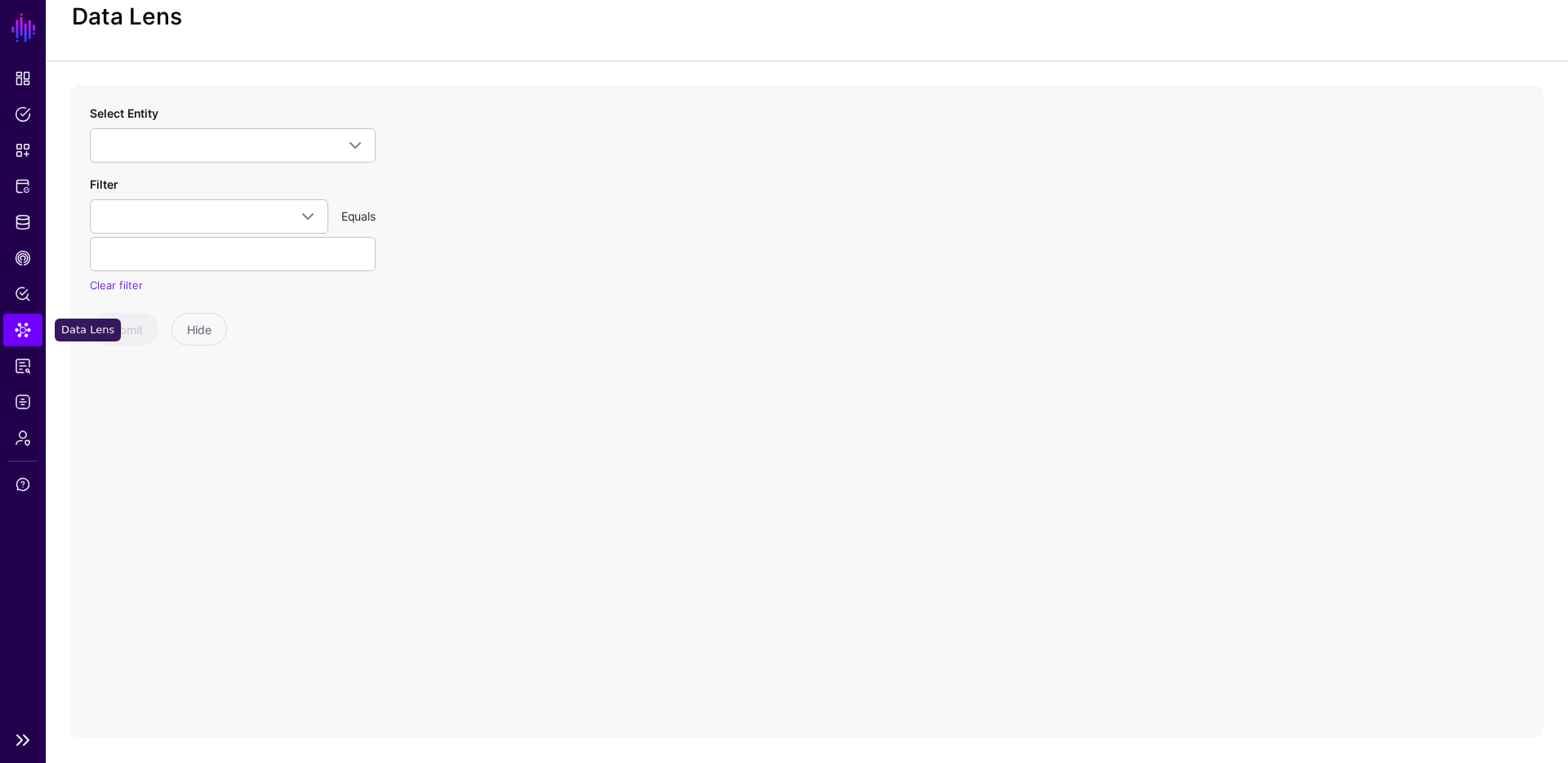
click at [16, 334] on span "Data Lens" at bounding box center [23, 329] width 16 height 16
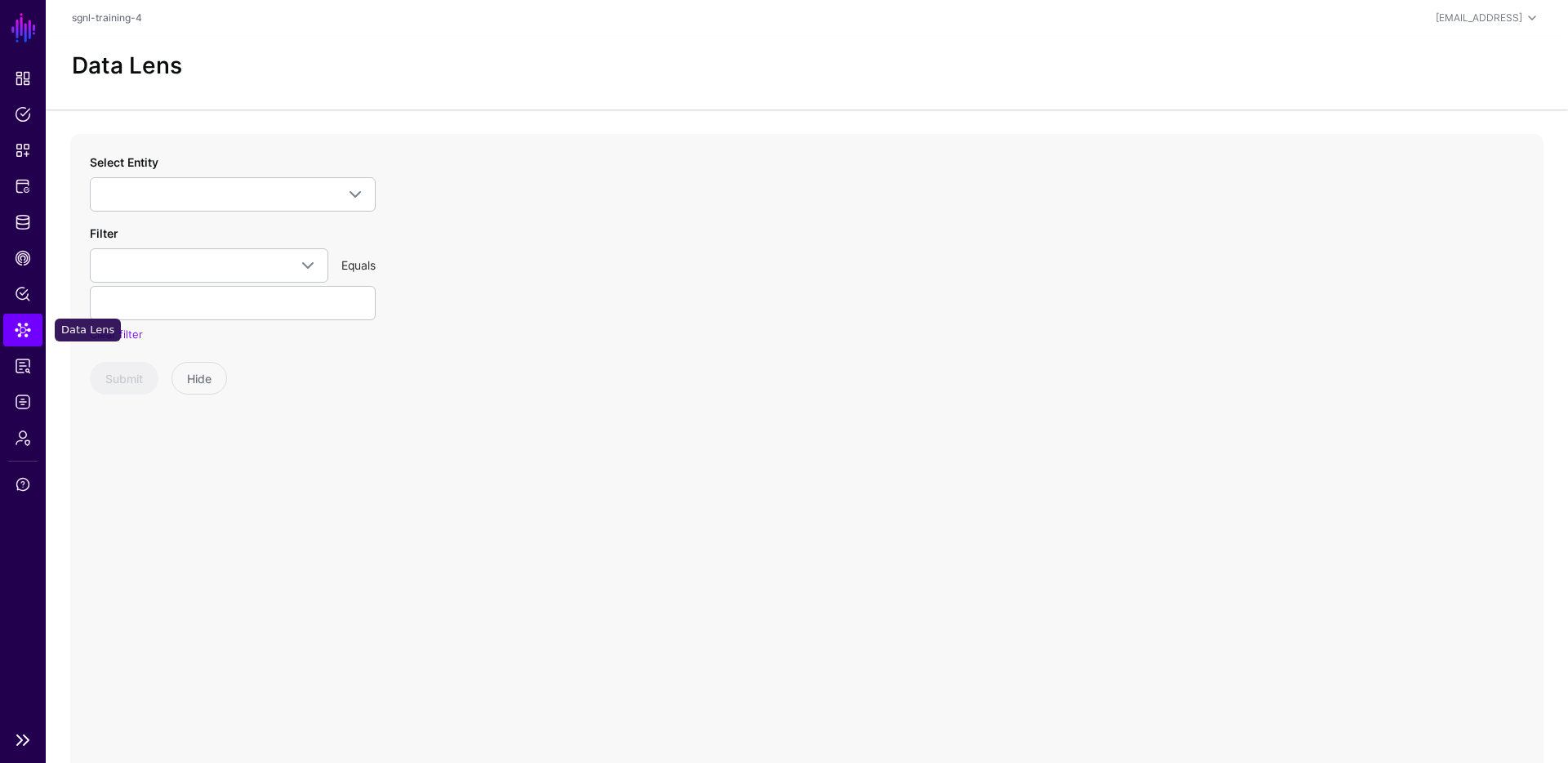
click at [22, 335] on span "Data Lens" at bounding box center [23, 329] width 16 height 16
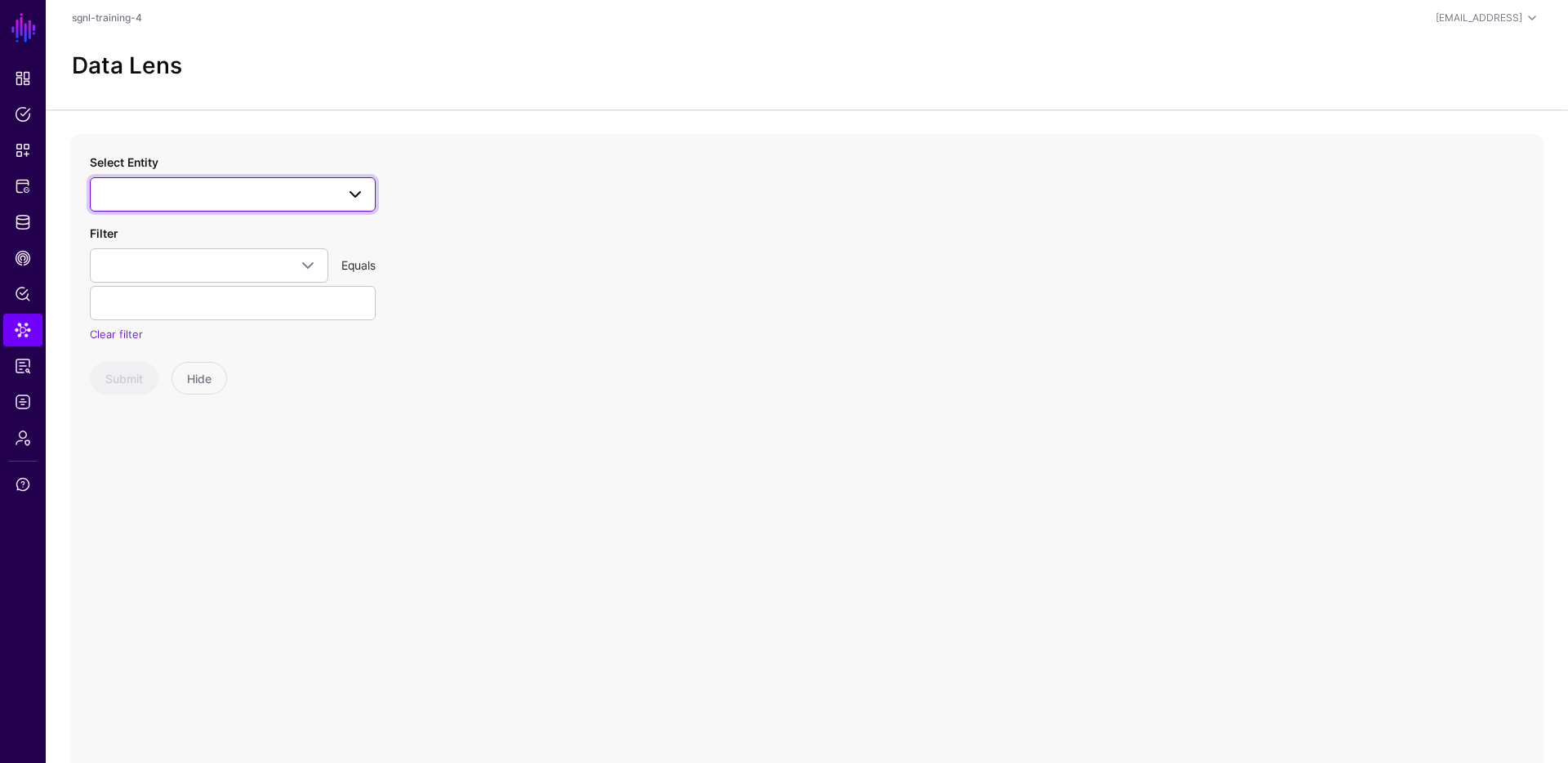
click at [207, 199] on span at bounding box center [233, 194] width 265 height 20
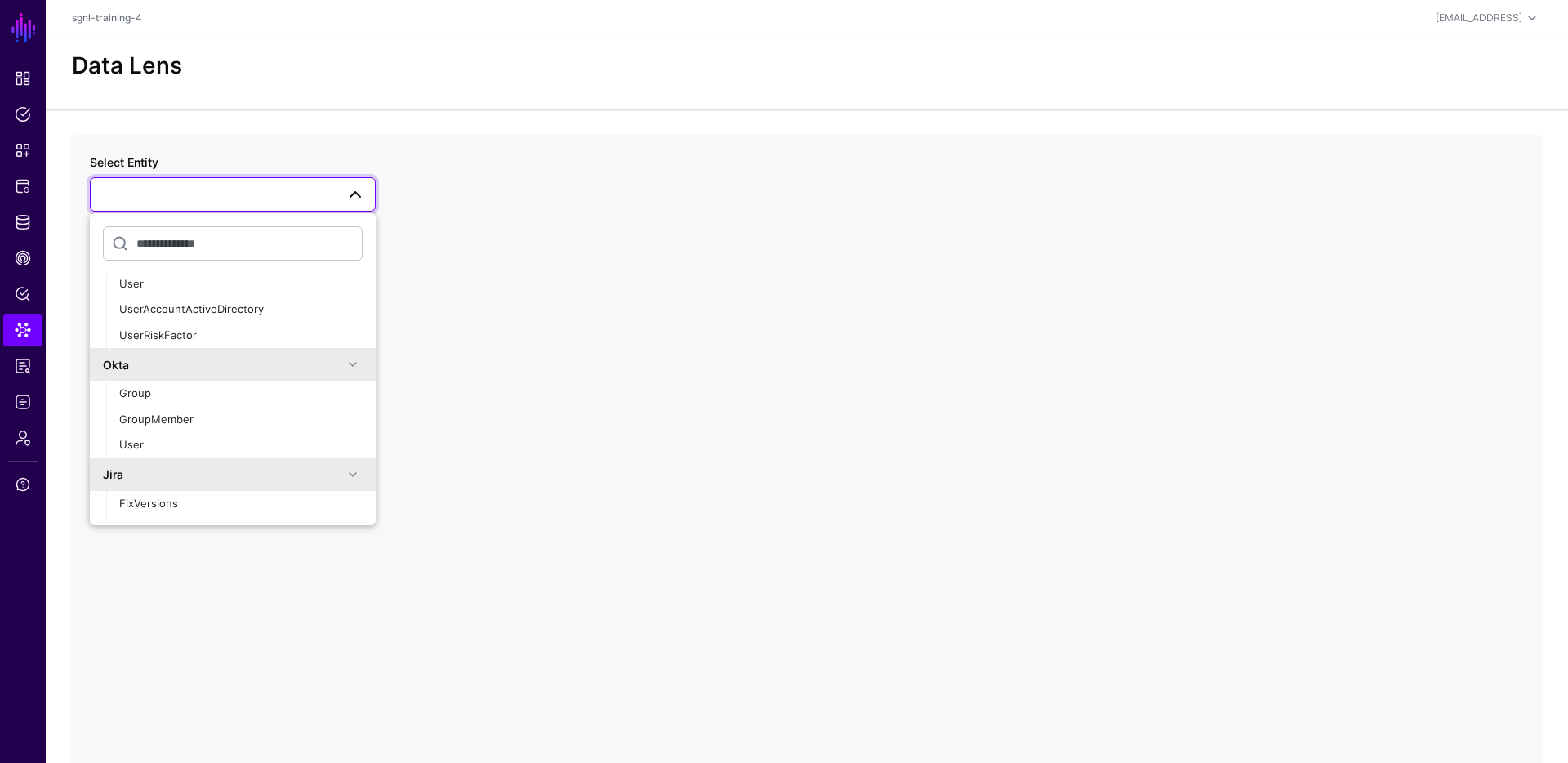
scroll to position [277, 0]
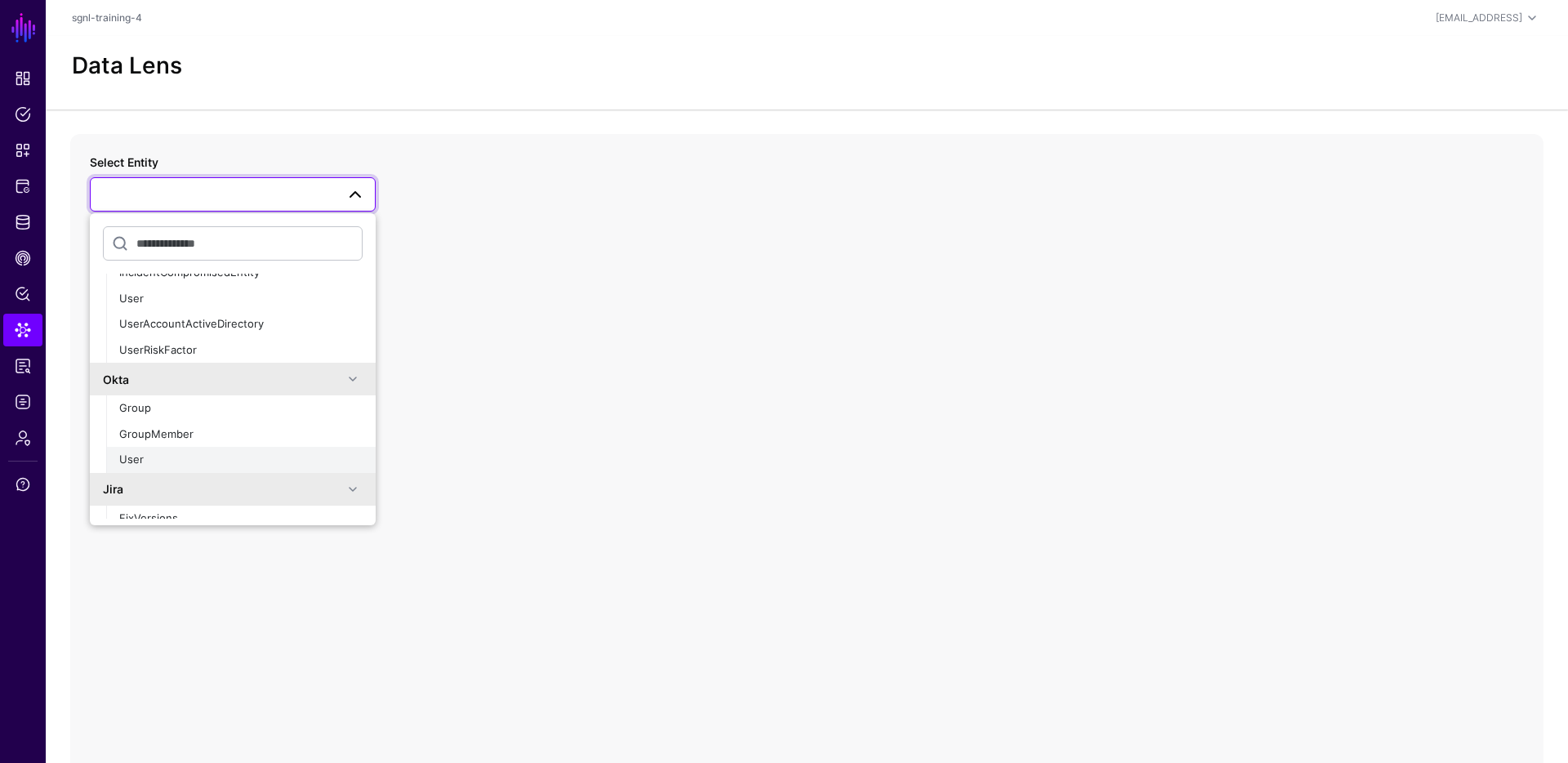
click at [122, 456] on span "User" at bounding box center [132, 459] width 24 height 13
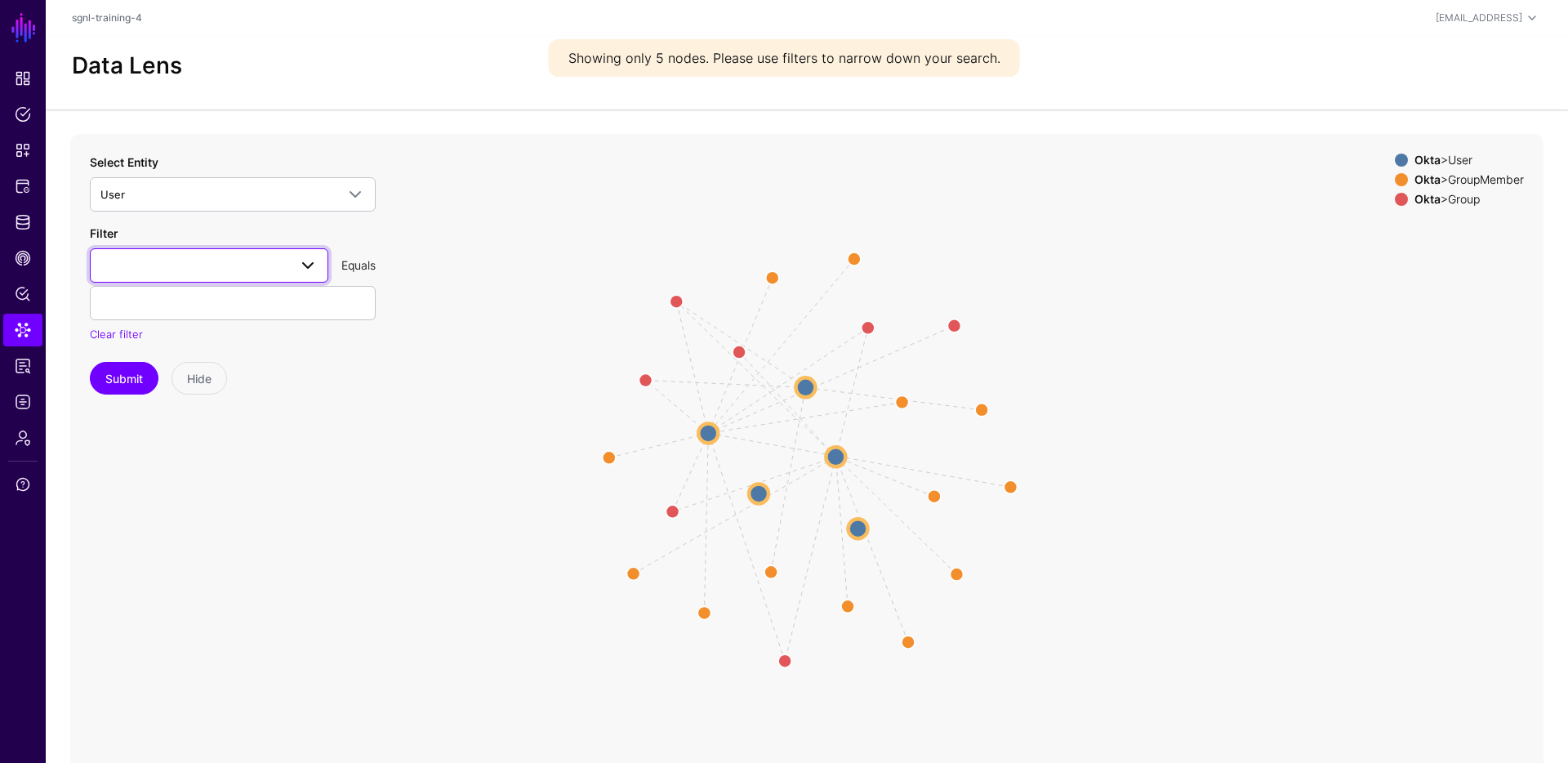
click at [252, 267] on span at bounding box center [209, 265] width 217 height 20
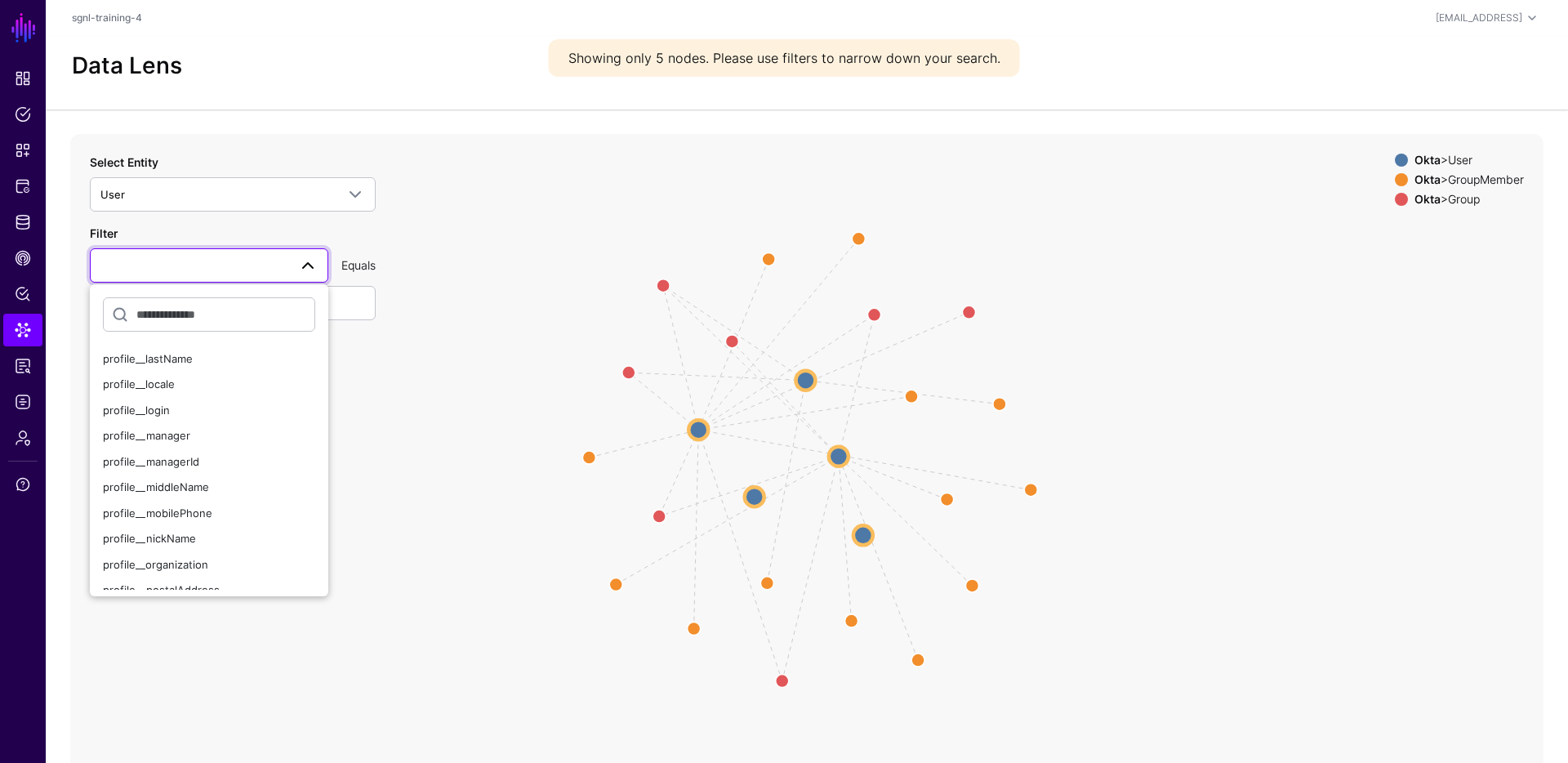
scroll to position [472, 0]
click at [155, 397] on span "profile__login" at bounding box center [136, 399] width 67 height 13
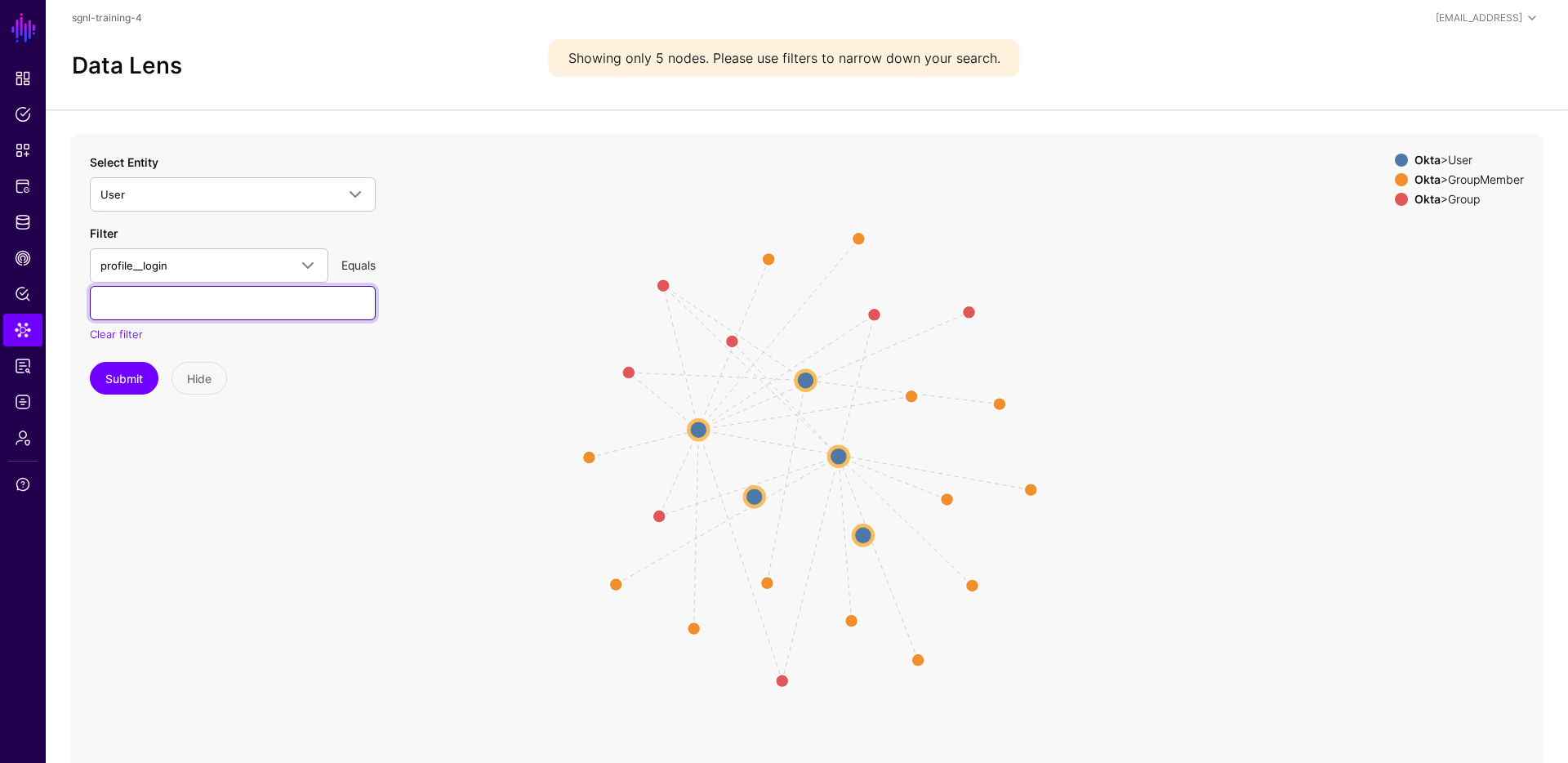
click at [177, 302] on input "text" at bounding box center [233, 303] width 286 height 35
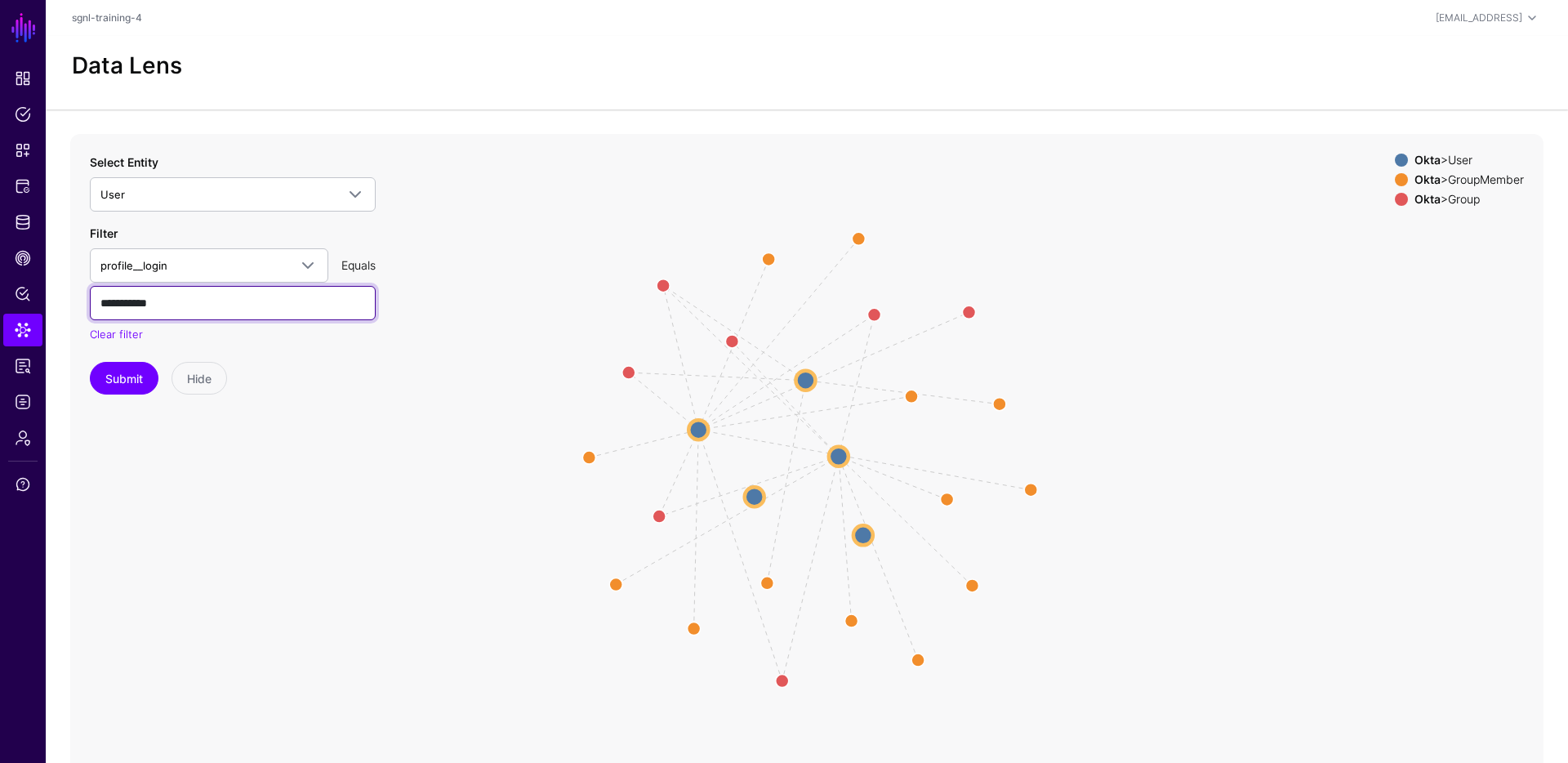
type input "**********"
click at [90, 362] on button "Submit" at bounding box center [124, 378] width 69 height 33
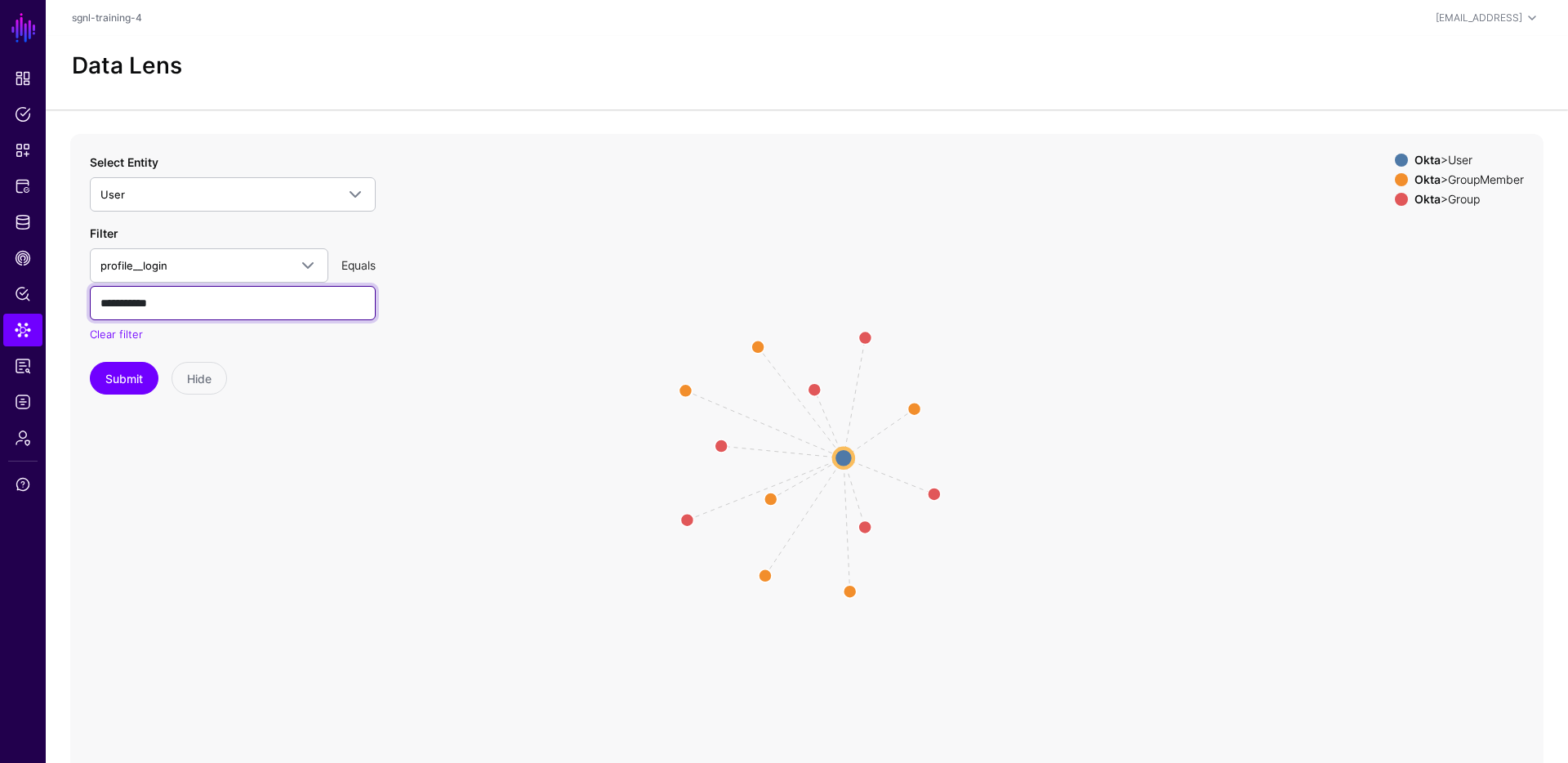
scroll to position [3, 0]
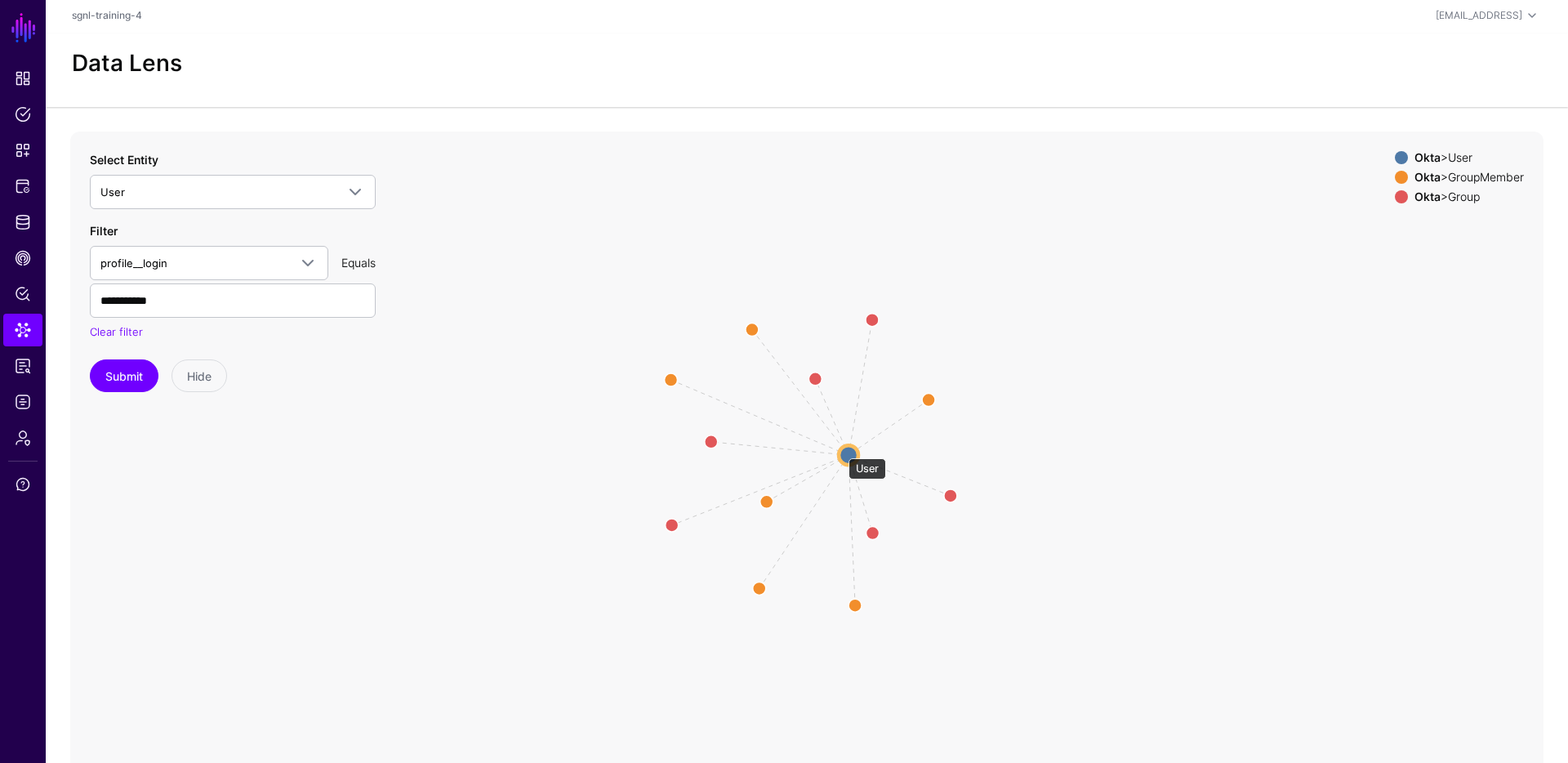
click at [843, 448] on circle at bounding box center [848, 455] width 20 height 20
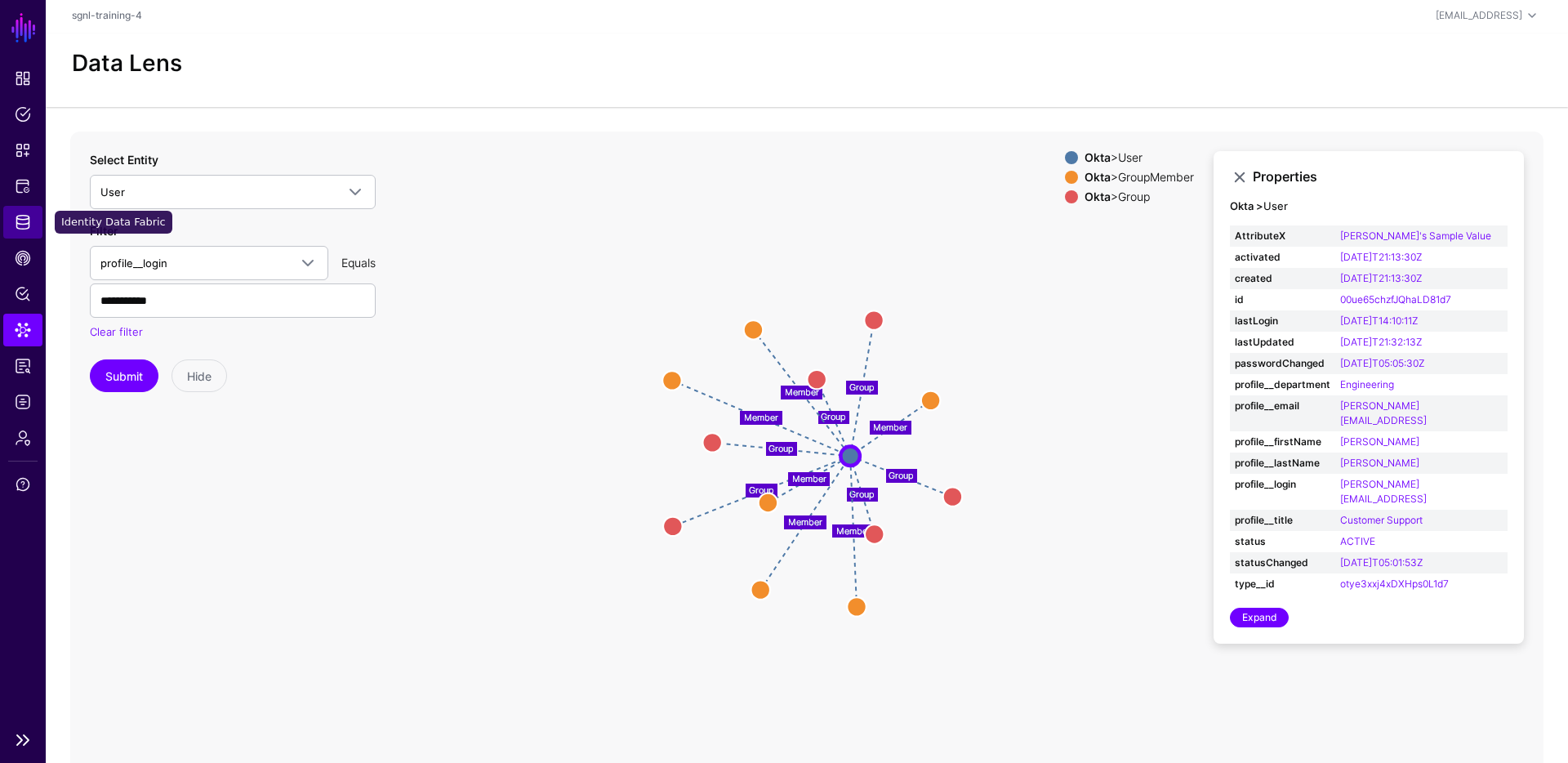
click at [22, 230] on link "Identity Data Fabric" at bounding box center [23, 222] width 39 height 33
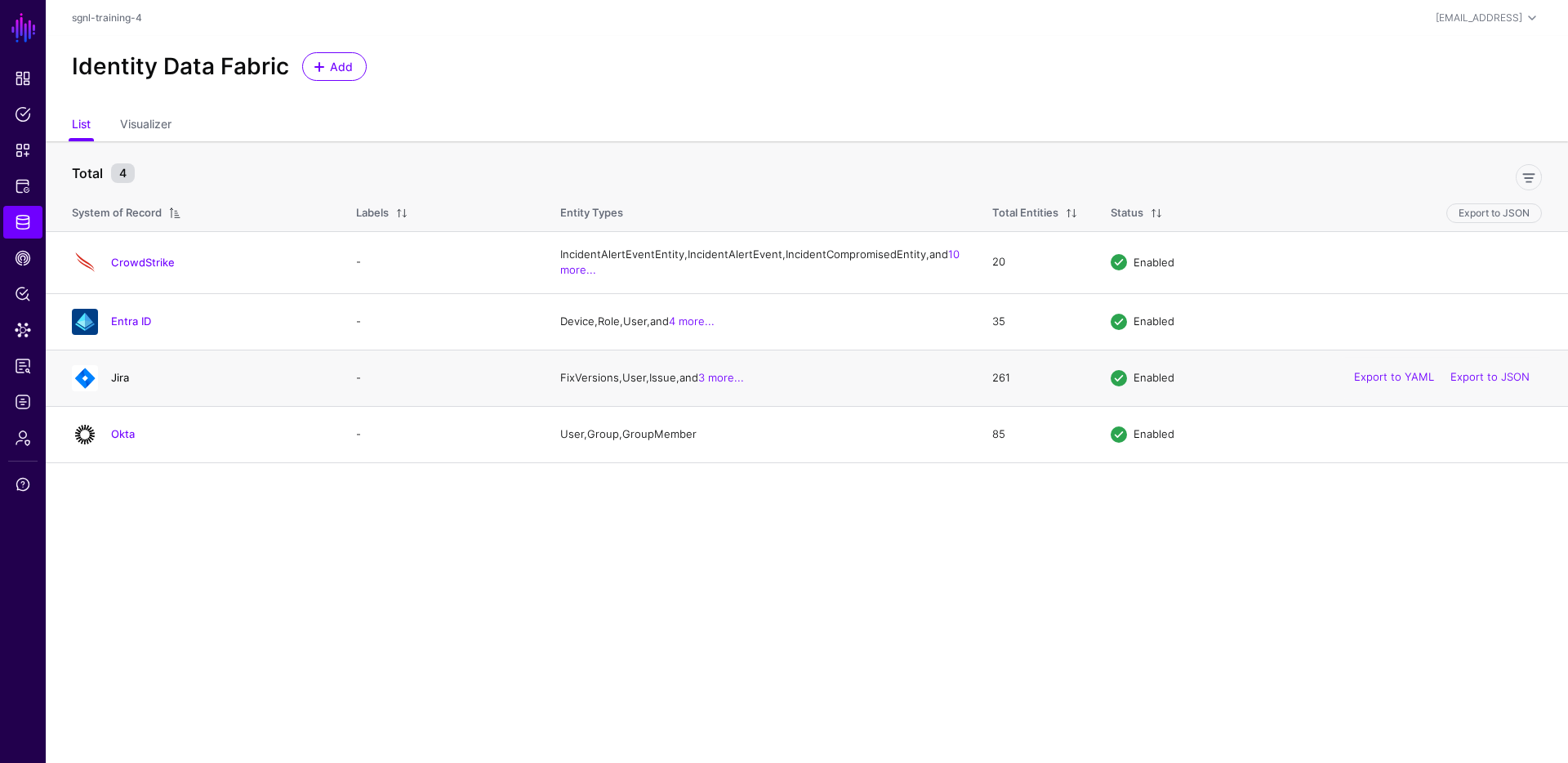
click at [114, 383] on link "Jira" at bounding box center [119, 378] width 18 height 13
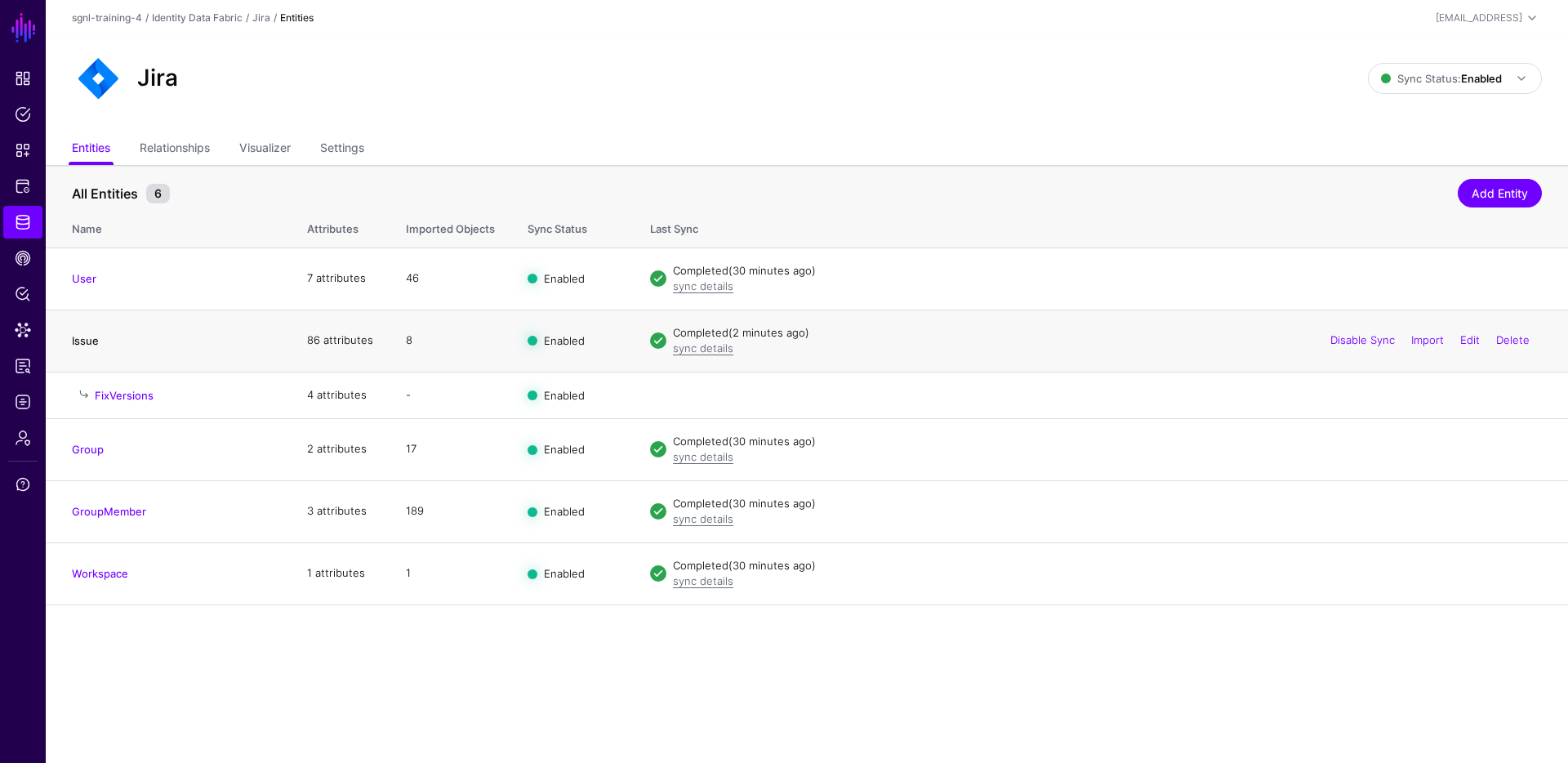
click at [87, 342] on link "Issue" at bounding box center [85, 340] width 27 height 13
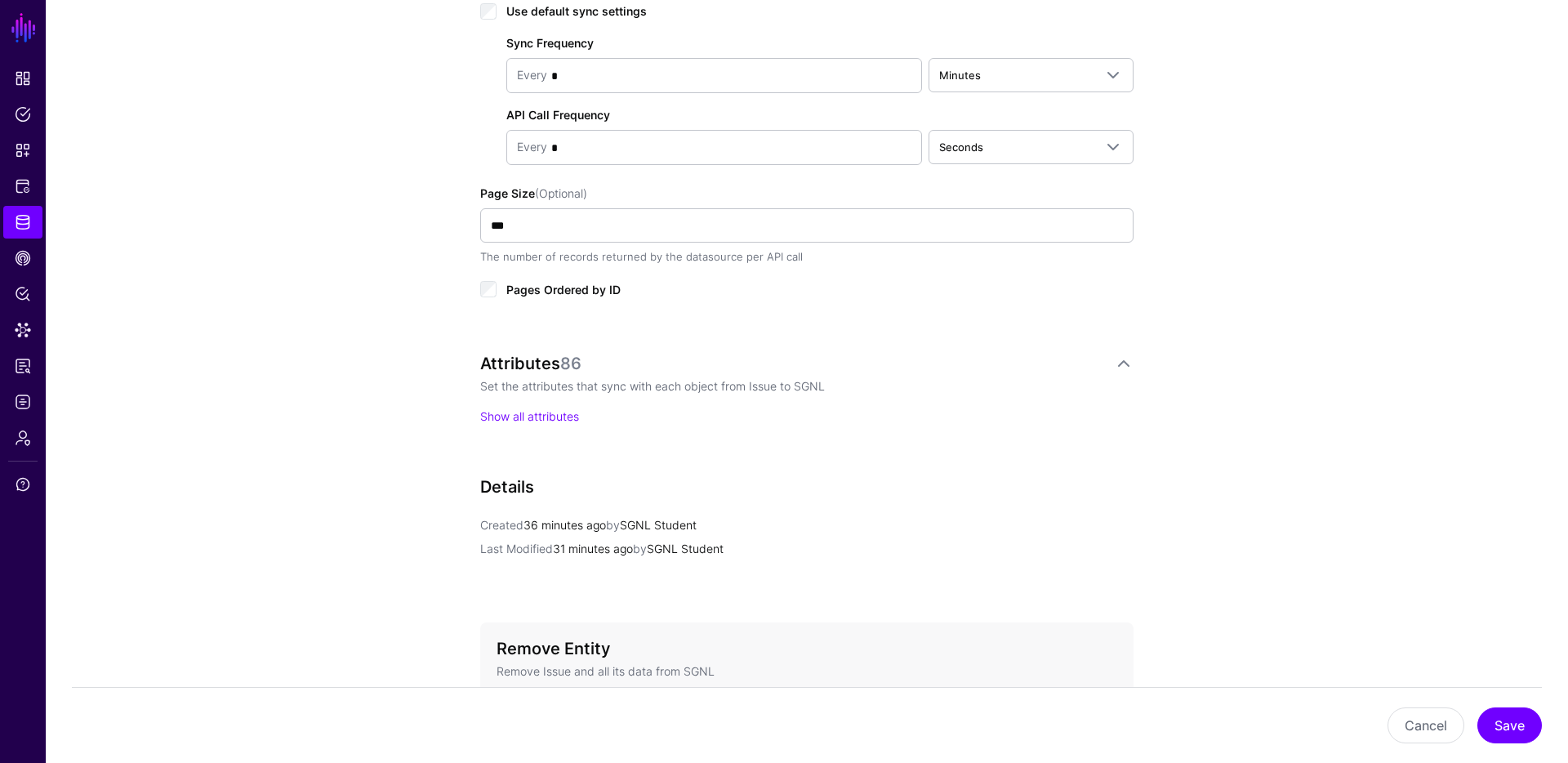
scroll to position [901, 0]
click at [557, 413] on link "Show all attributes" at bounding box center [529, 415] width 99 height 14
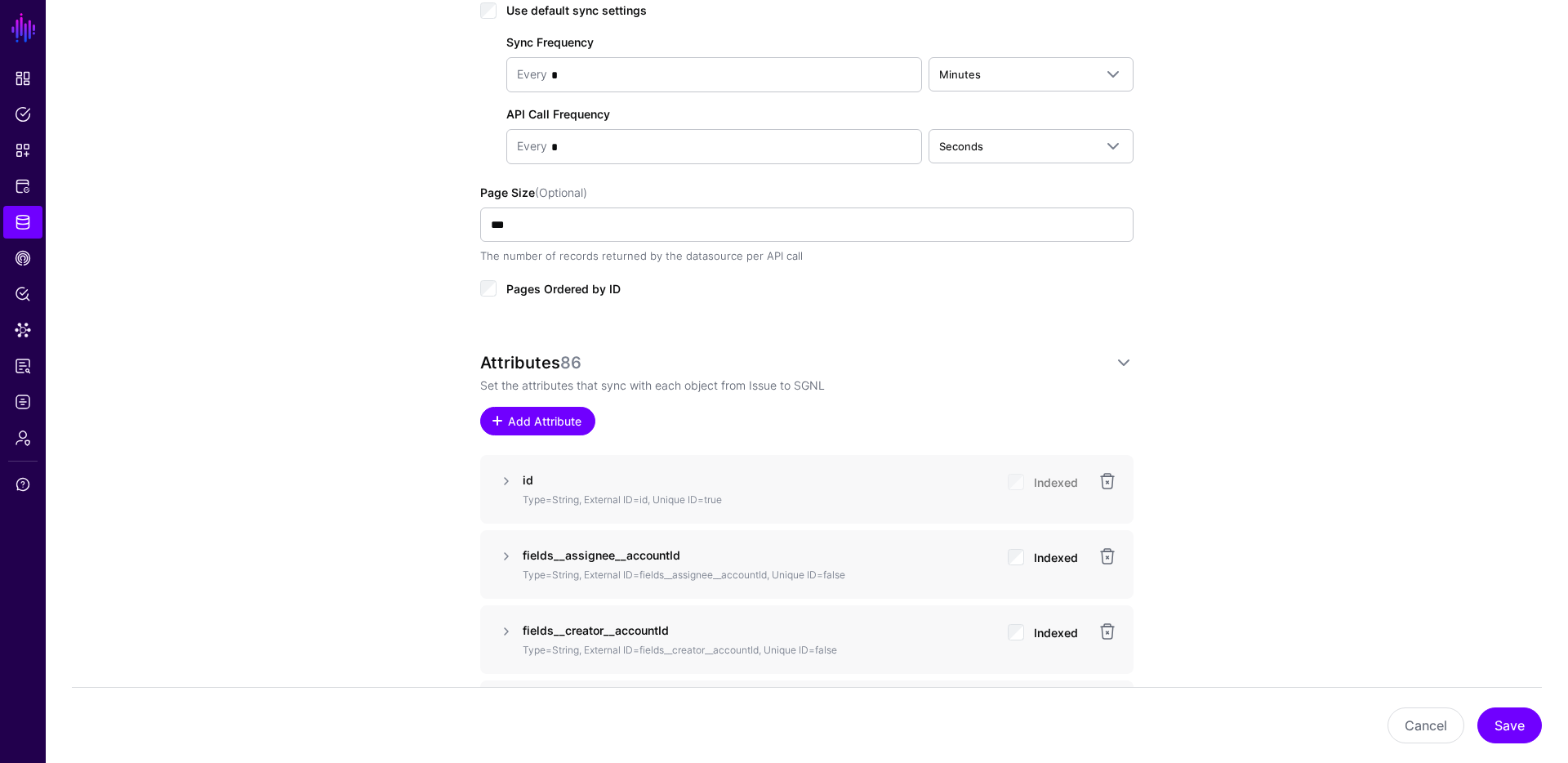
click at [556, 414] on span "Add Attribute" at bounding box center [545, 421] width 78 height 17
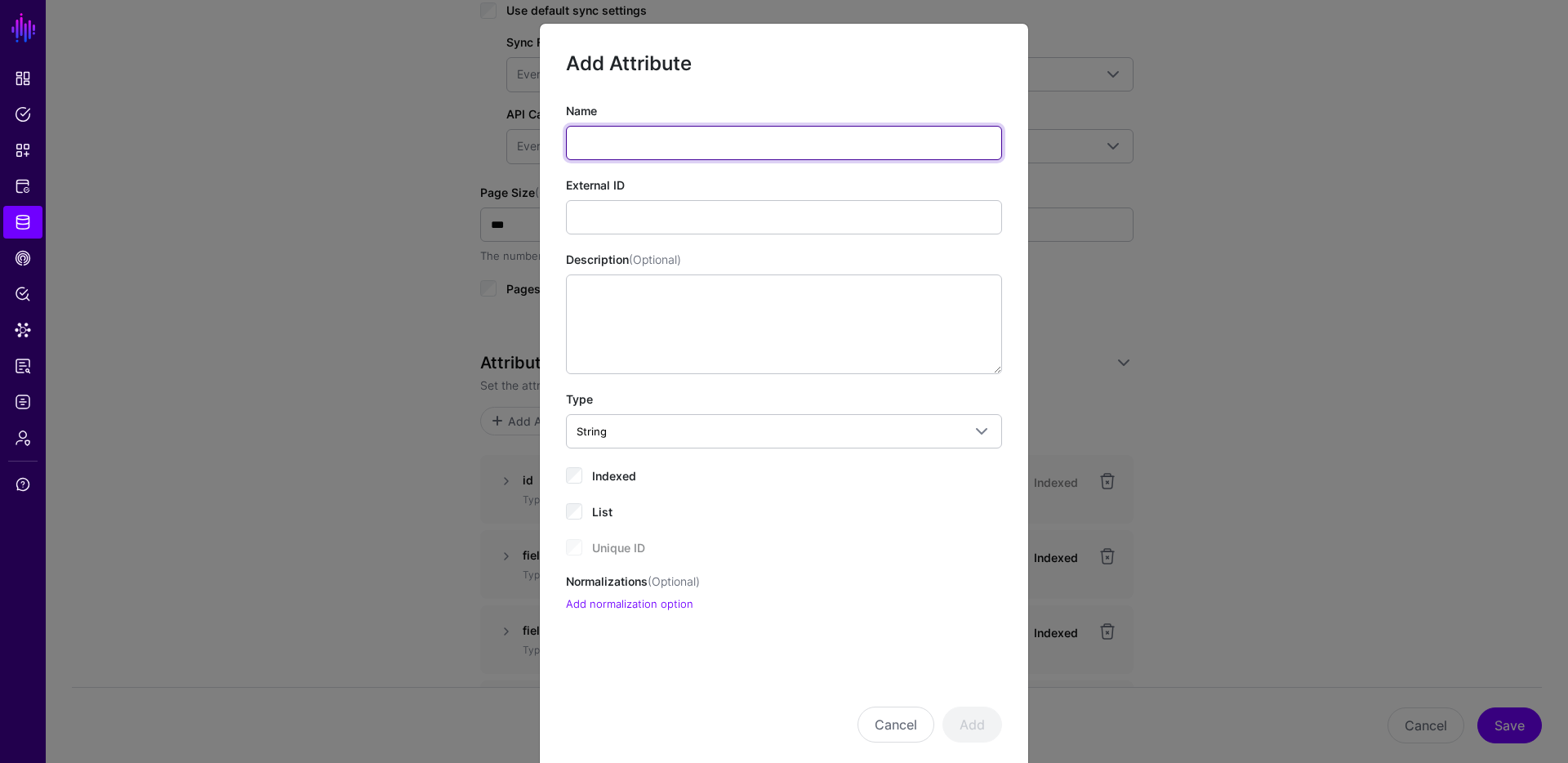
click at [610, 147] on input "Name" at bounding box center [784, 143] width 436 height 35
type input "**********"
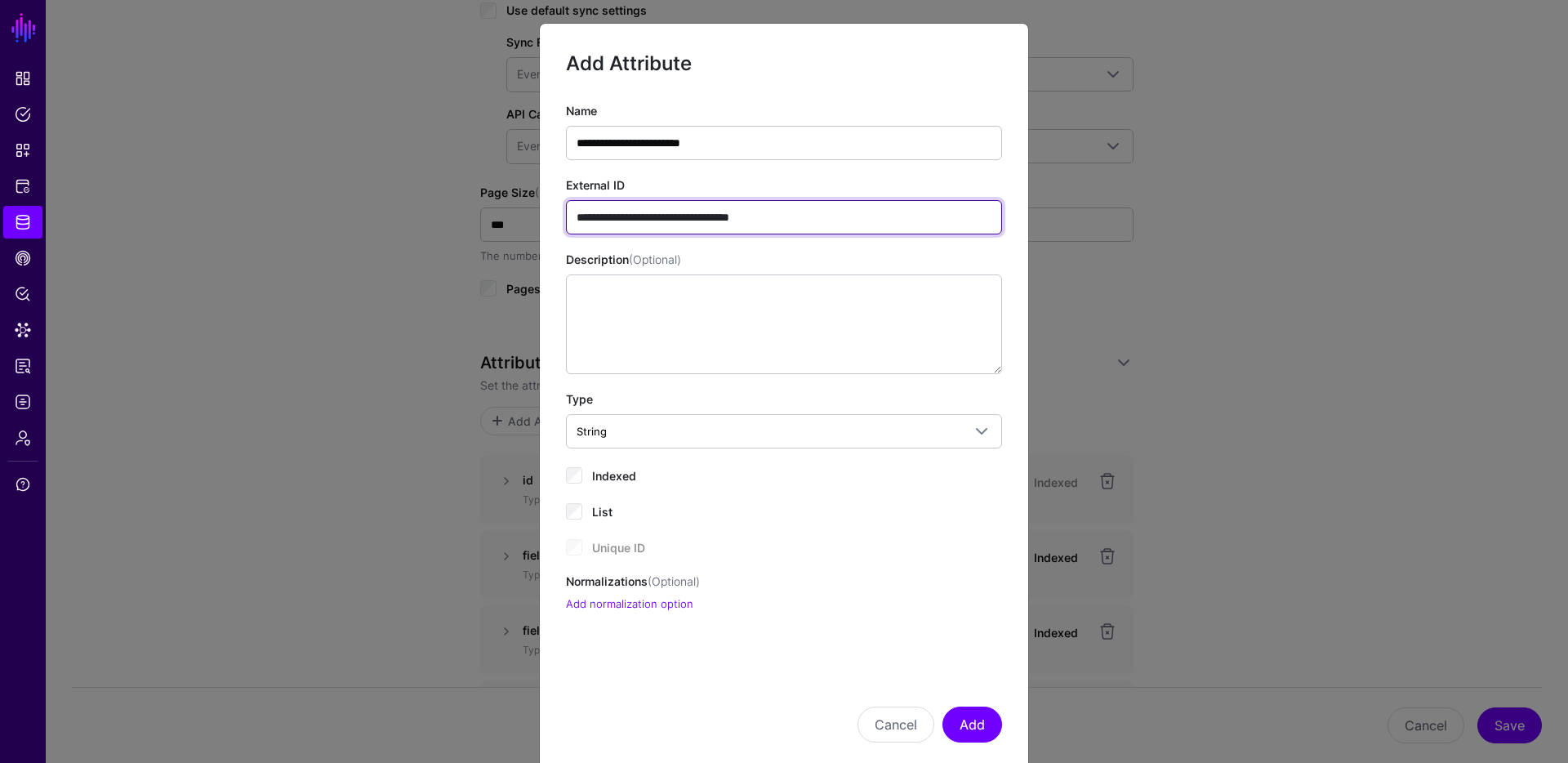
type input "**********"
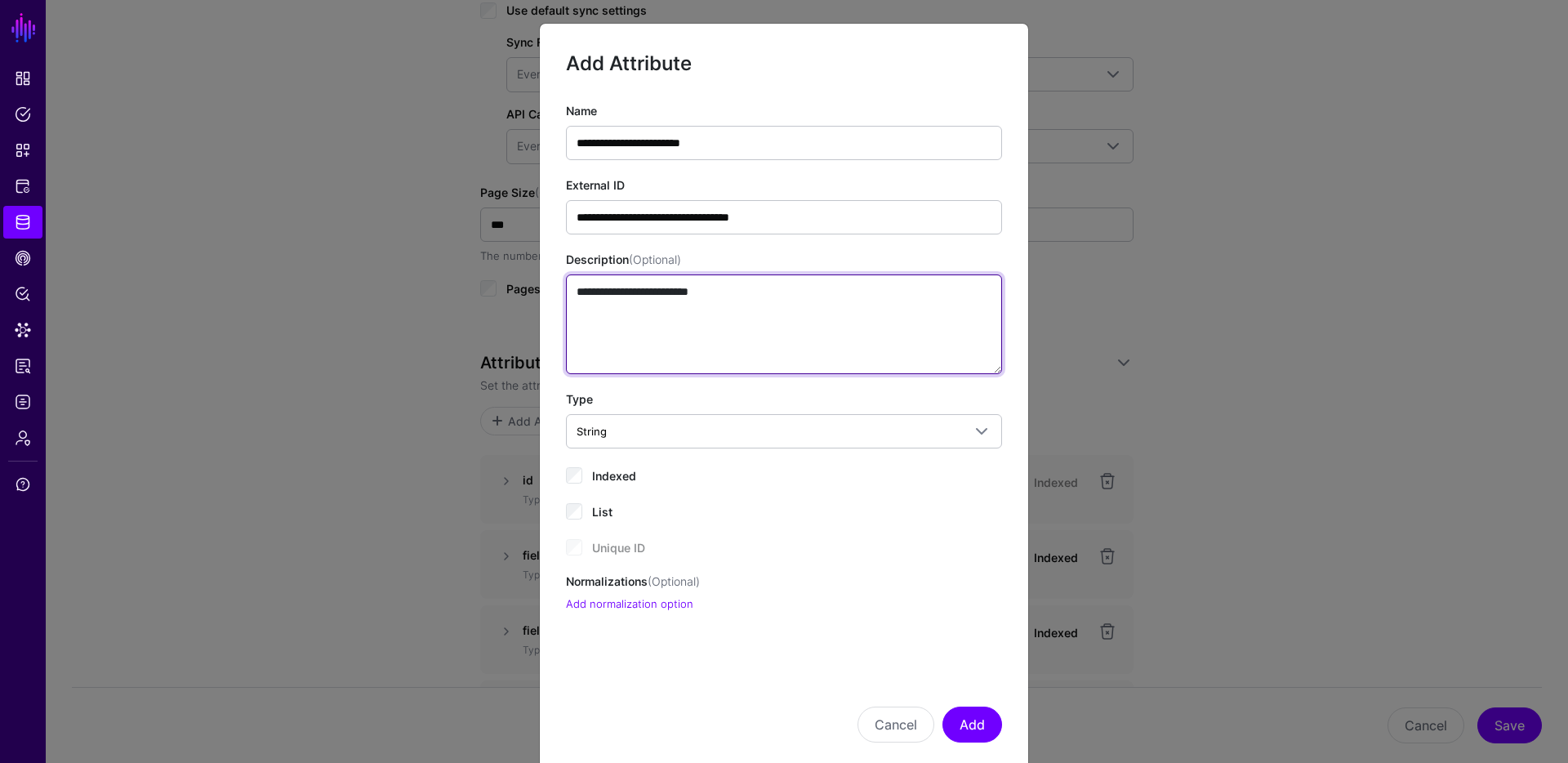
type textarea "**********"
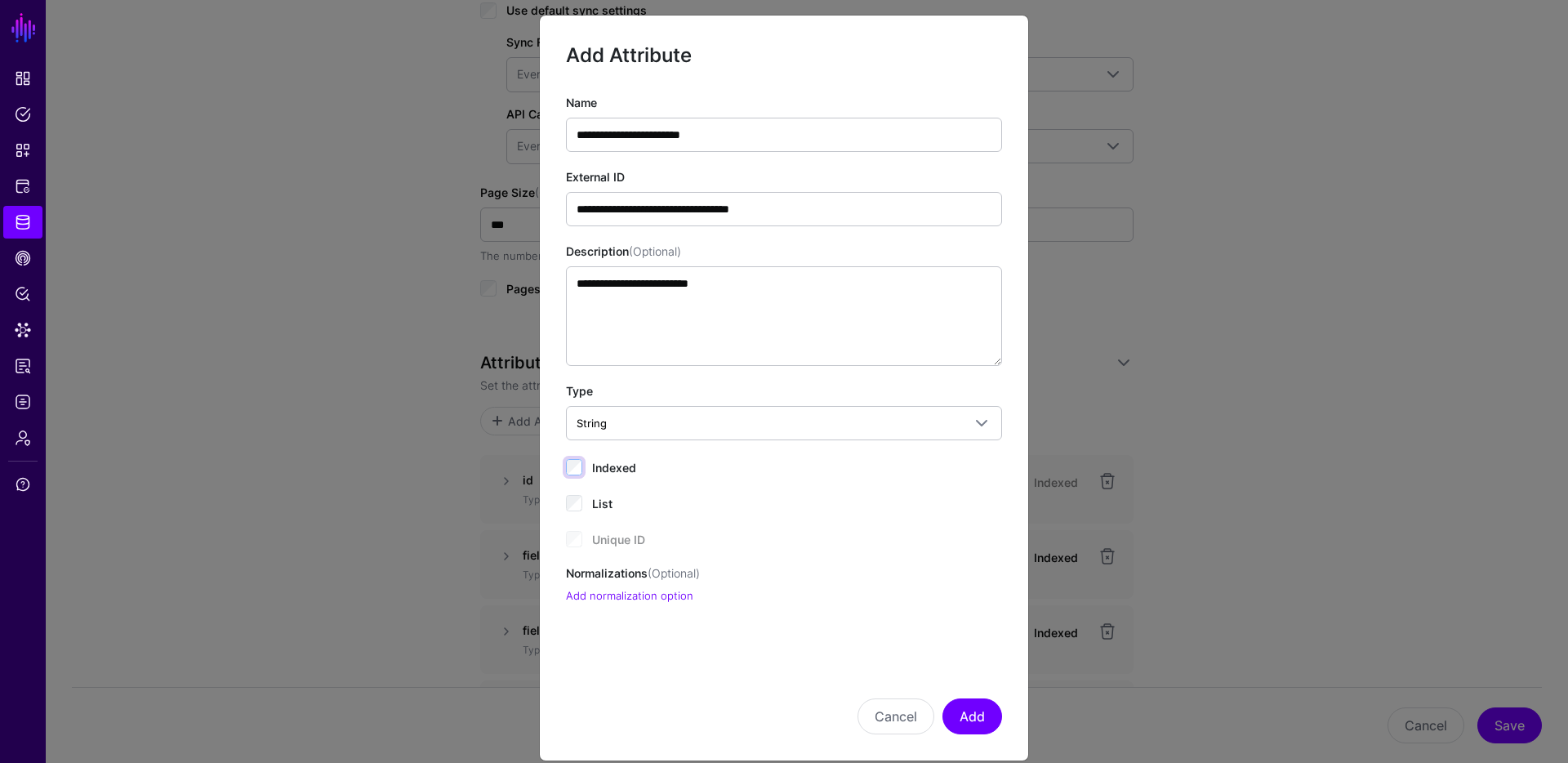
scroll to position [0, 0]
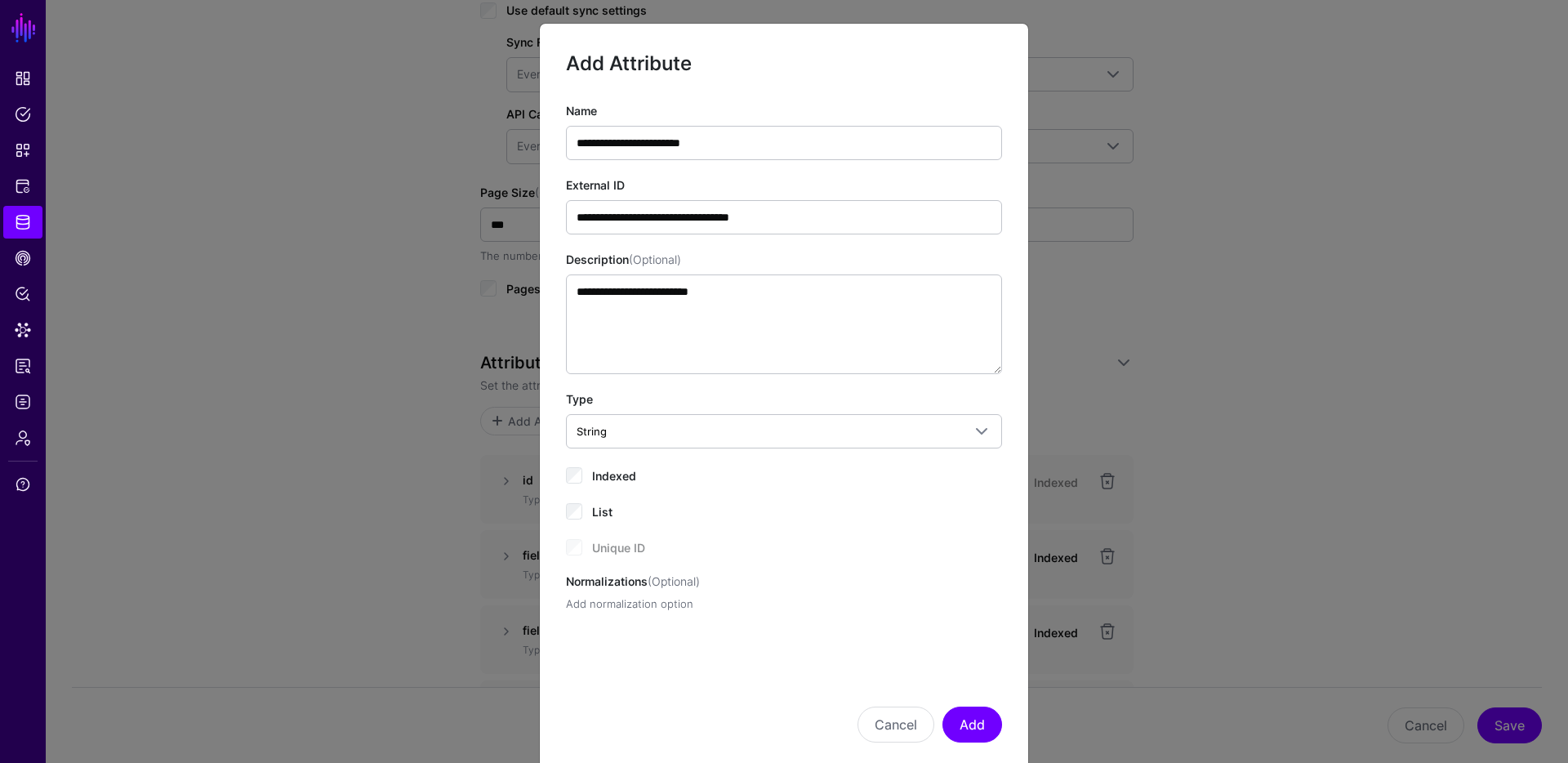
click at [628, 607] on link "Add normalization option" at bounding box center [629, 603] width 128 height 13
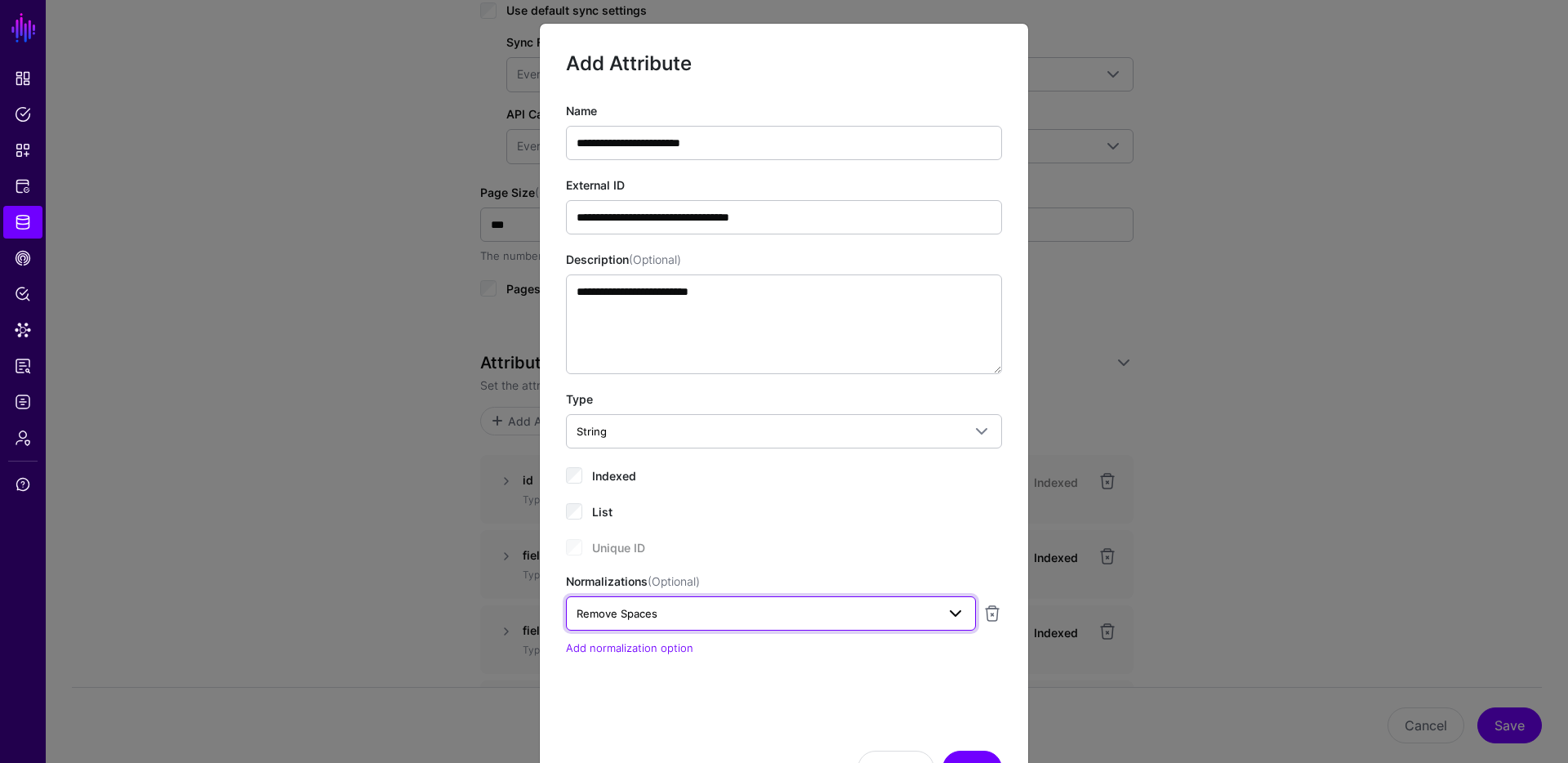
click at [670, 615] on span "Remove Spaces" at bounding box center [756, 613] width 359 height 18
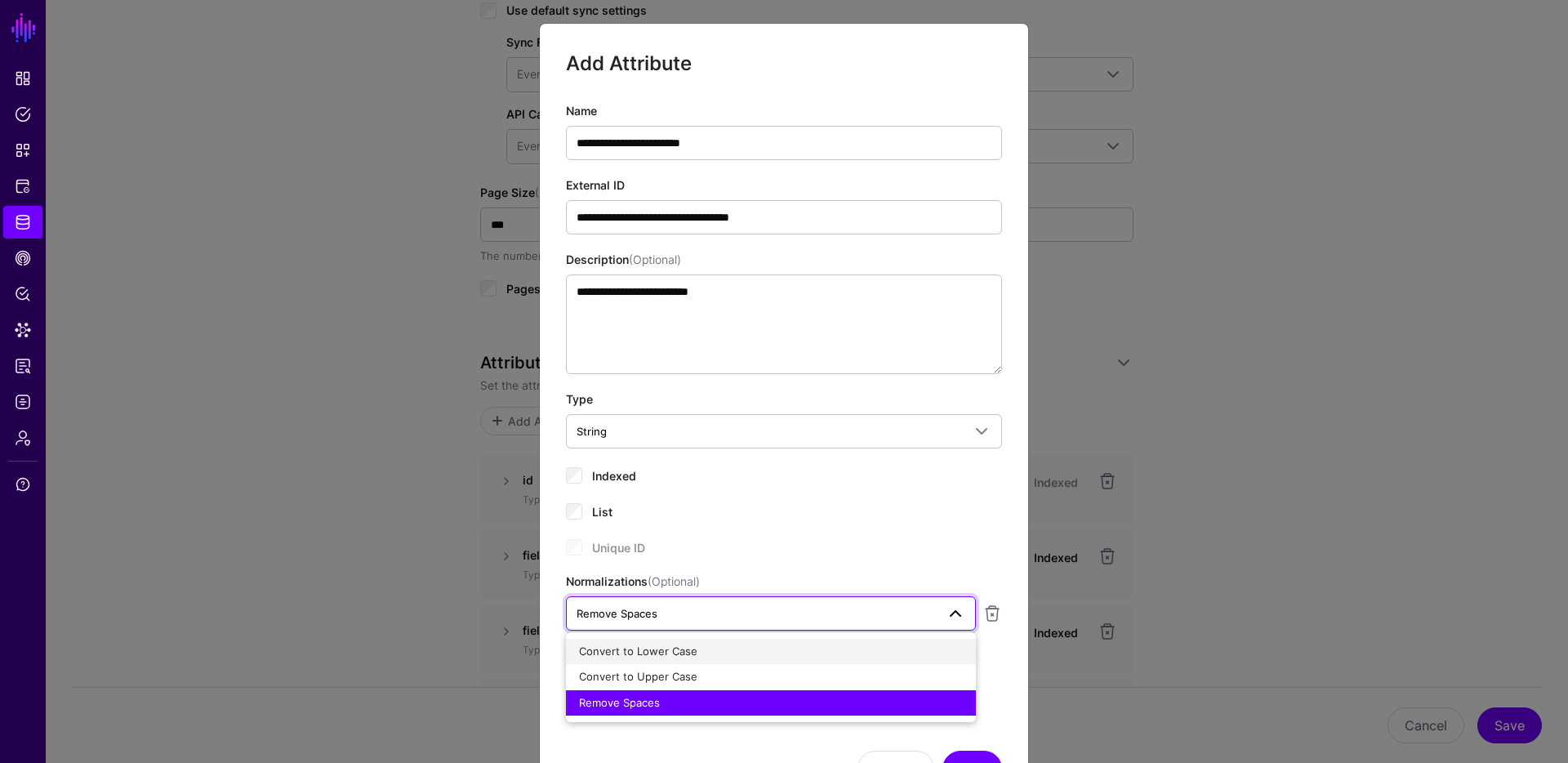
click at [668, 653] on span "Convert to Lower Case" at bounding box center [638, 651] width 118 height 13
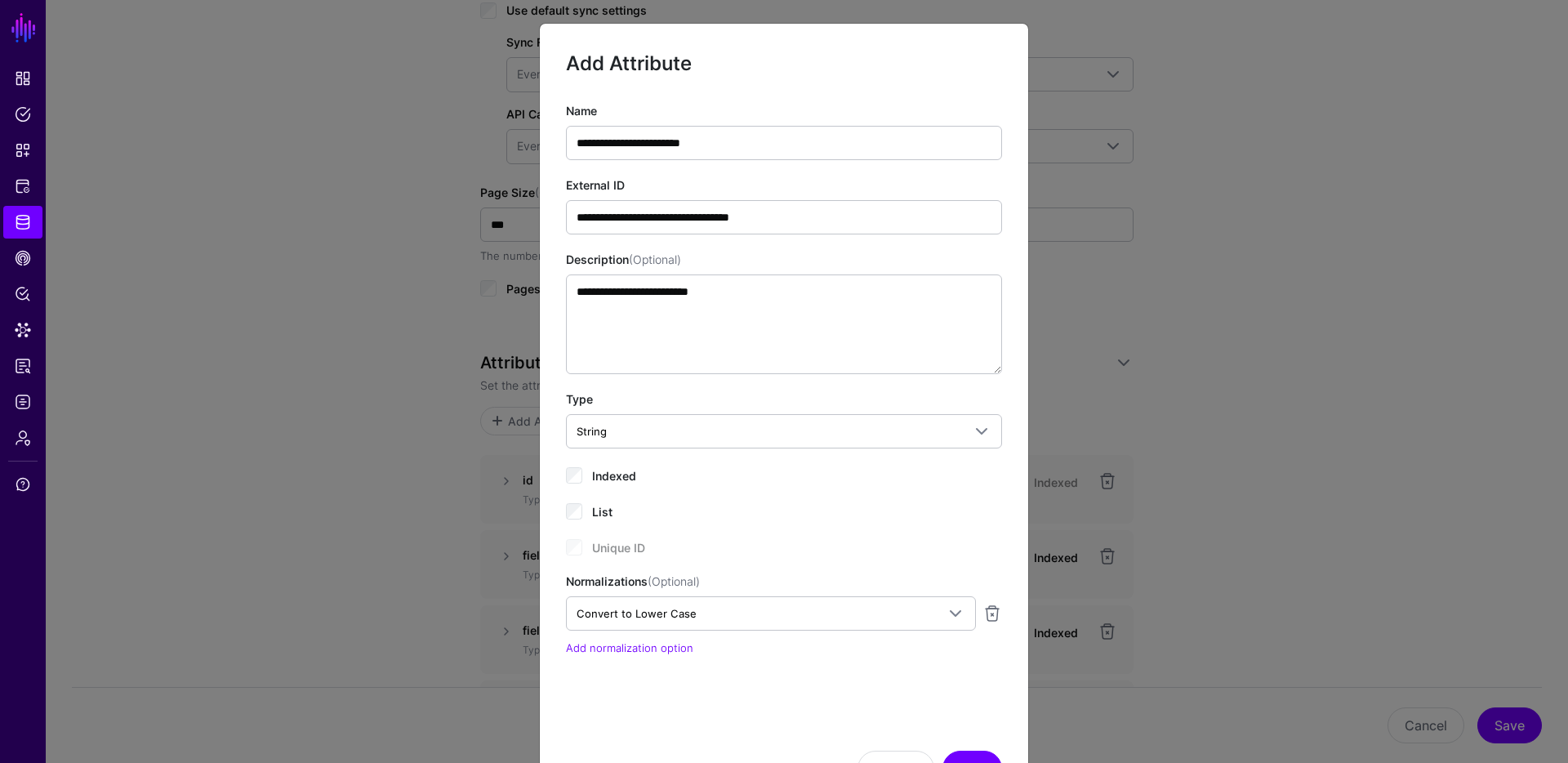
scroll to position [73, 0]
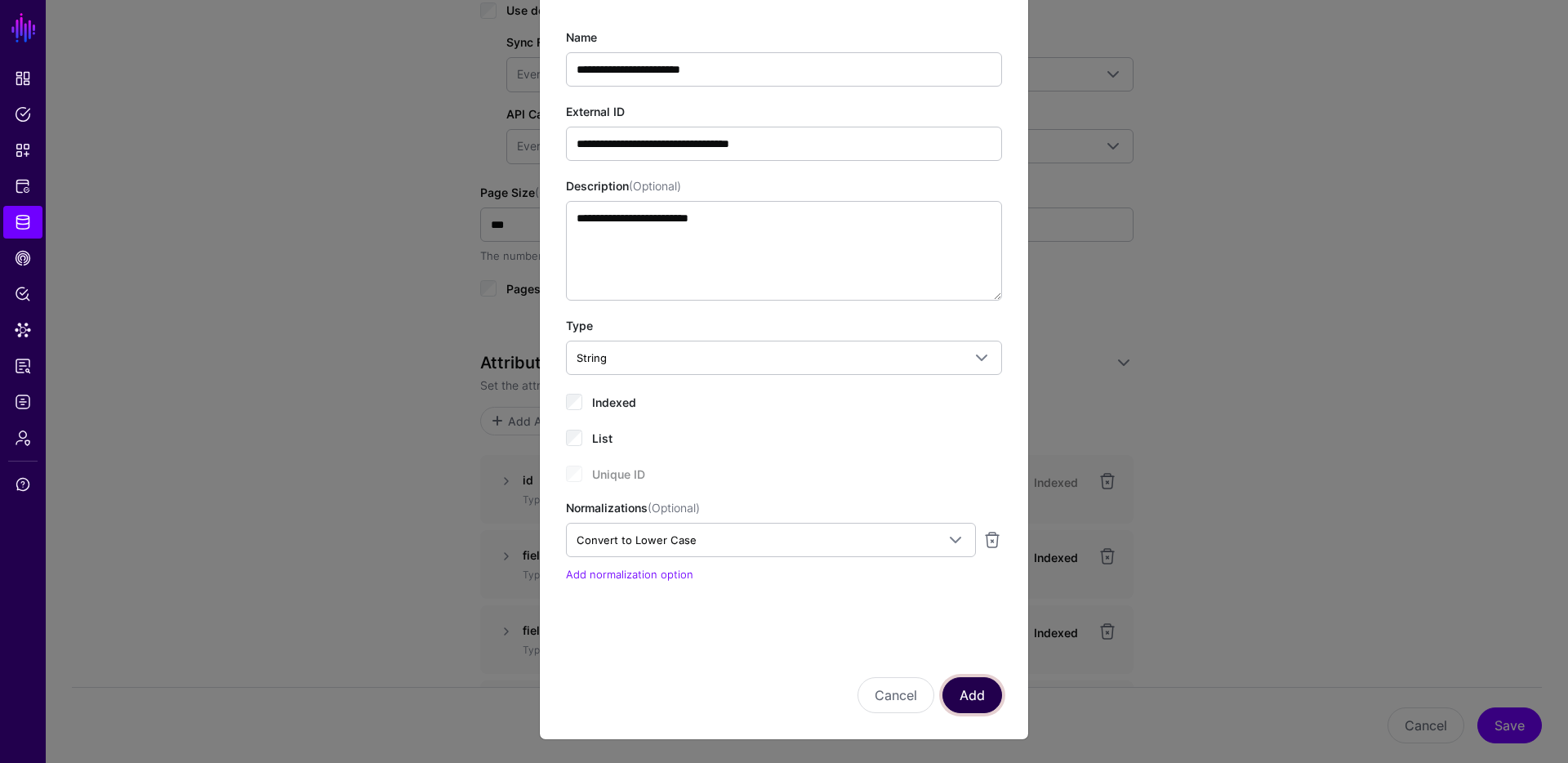
click at [981, 699] on button "Add" at bounding box center [971, 694] width 59 height 36
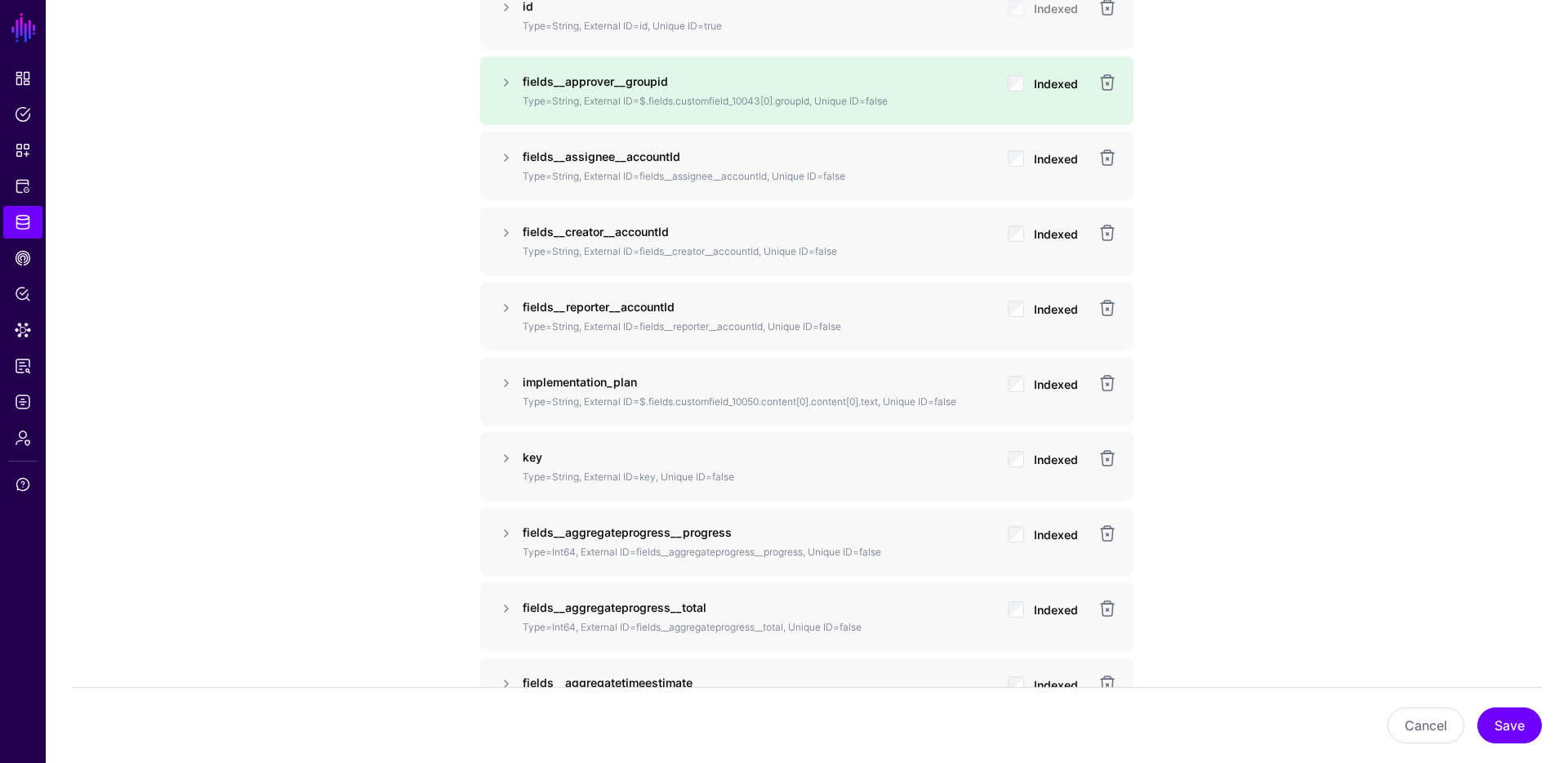
scroll to position [1430, 0]
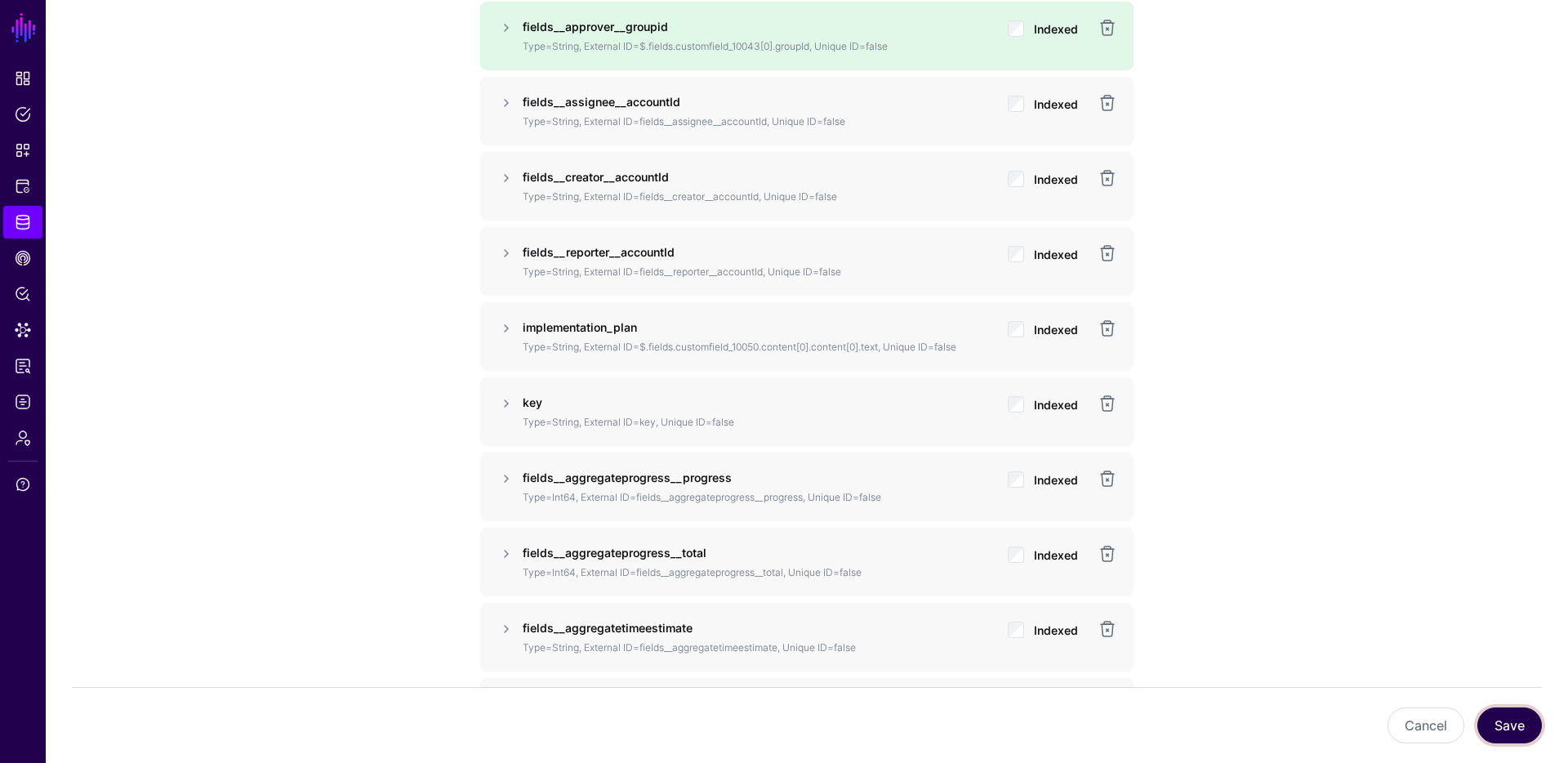
click at [1519, 727] on button "Save" at bounding box center [1509, 725] width 65 height 36
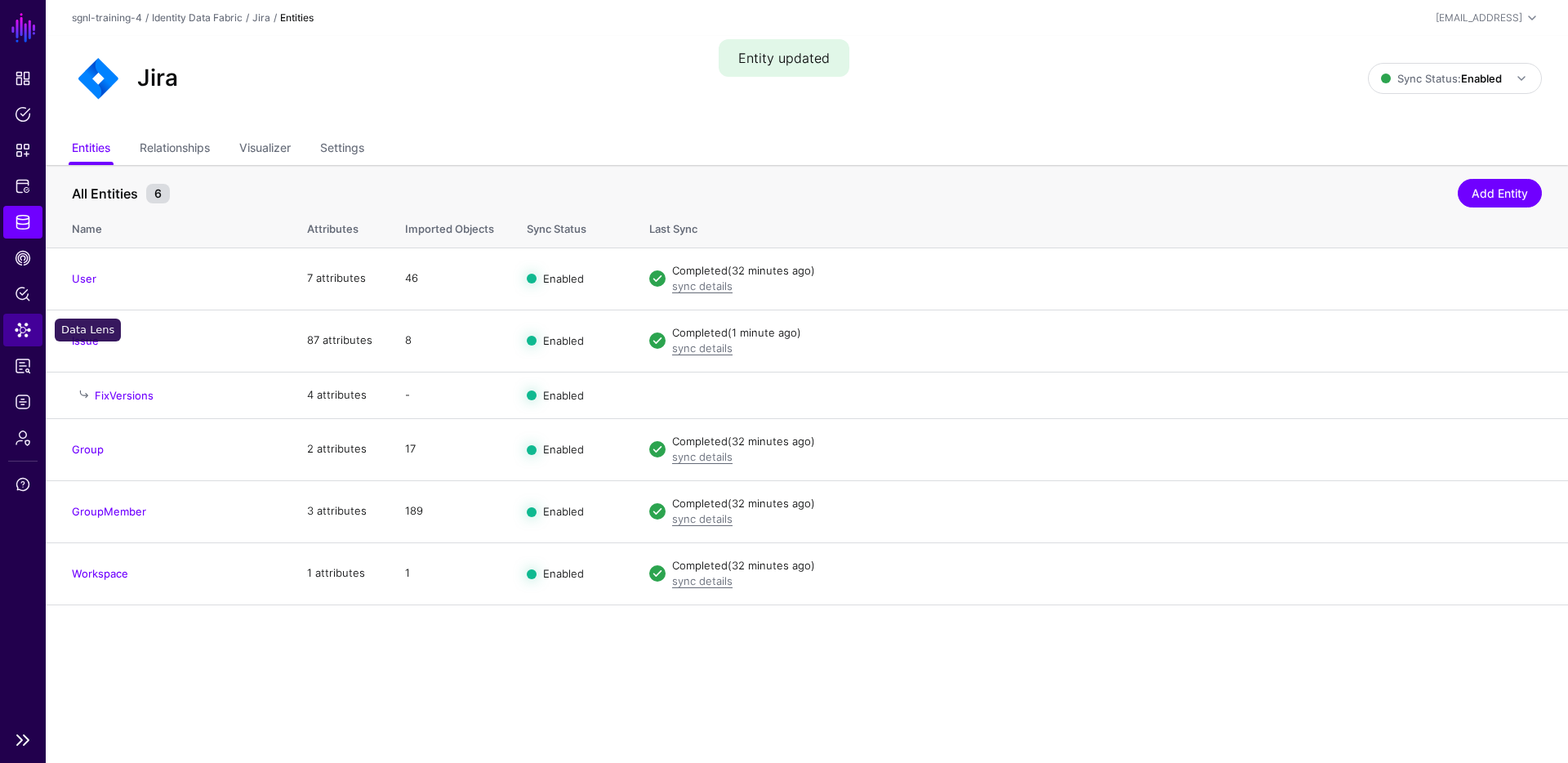
click at [28, 333] on span "Data Lens" at bounding box center [23, 329] width 16 height 16
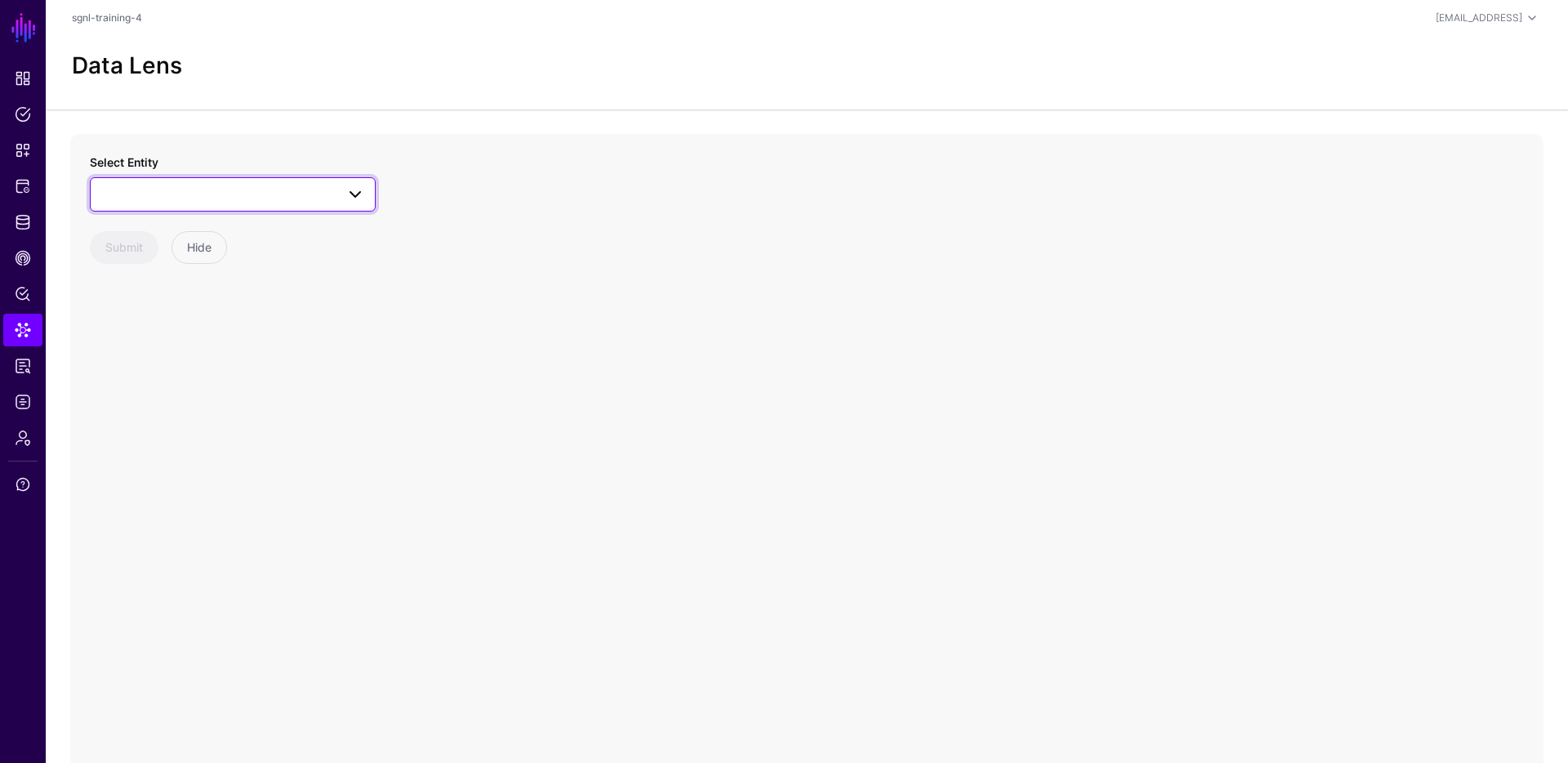
click at [203, 182] on link at bounding box center [233, 195] width 286 height 35
click at [126, 344] on span "Issue" at bounding box center [132, 345] width 27 height 13
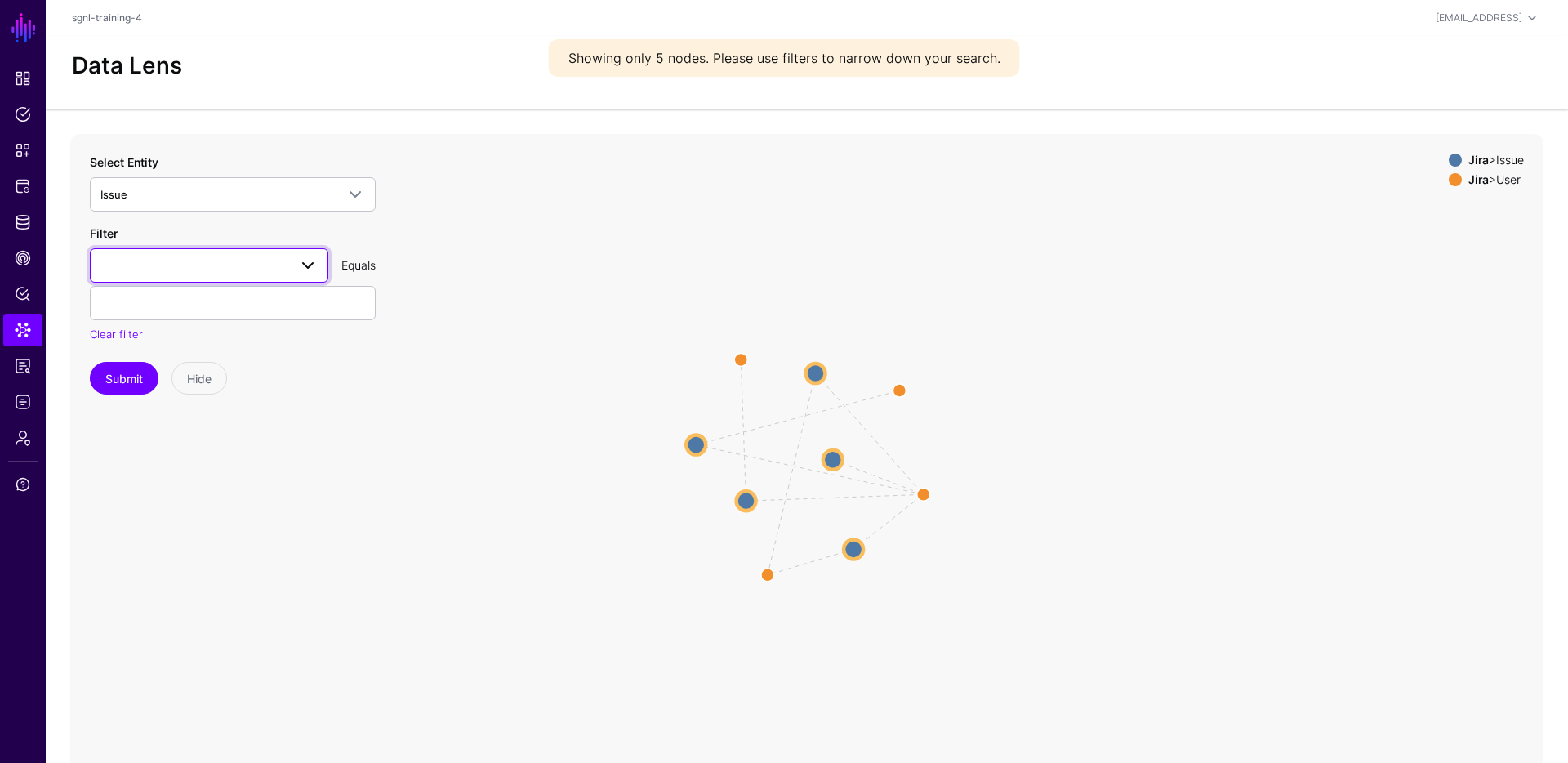
click at [247, 272] on span at bounding box center [209, 265] width 217 height 20
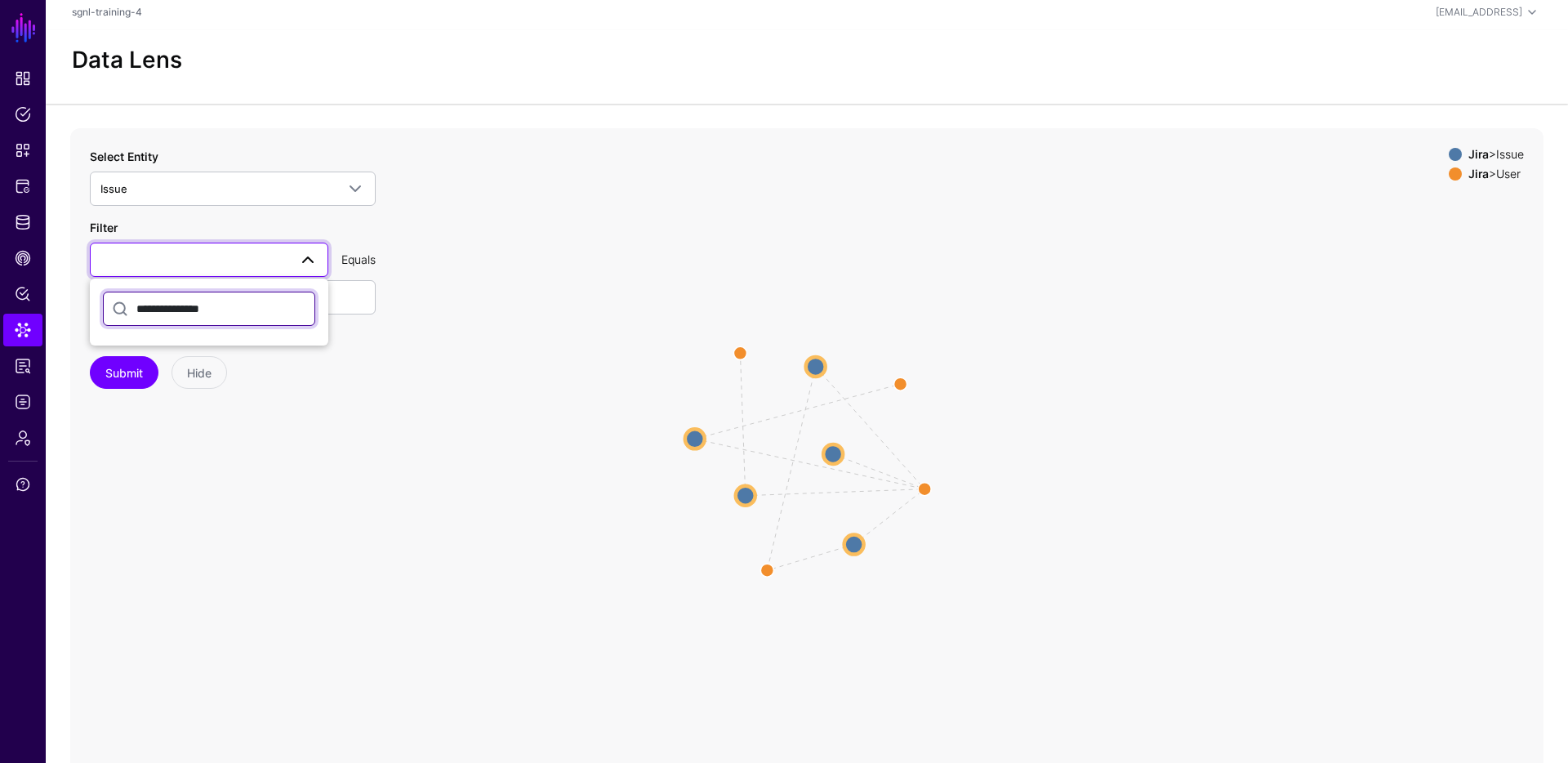
scroll to position [6, 0]
drag, startPoint x: 222, startPoint y: 314, endPoint x: 71, endPoint y: 296, distance: 152.1
click at [71, 296] on div "**********" at bounding box center [807, 454] width 1473 height 653
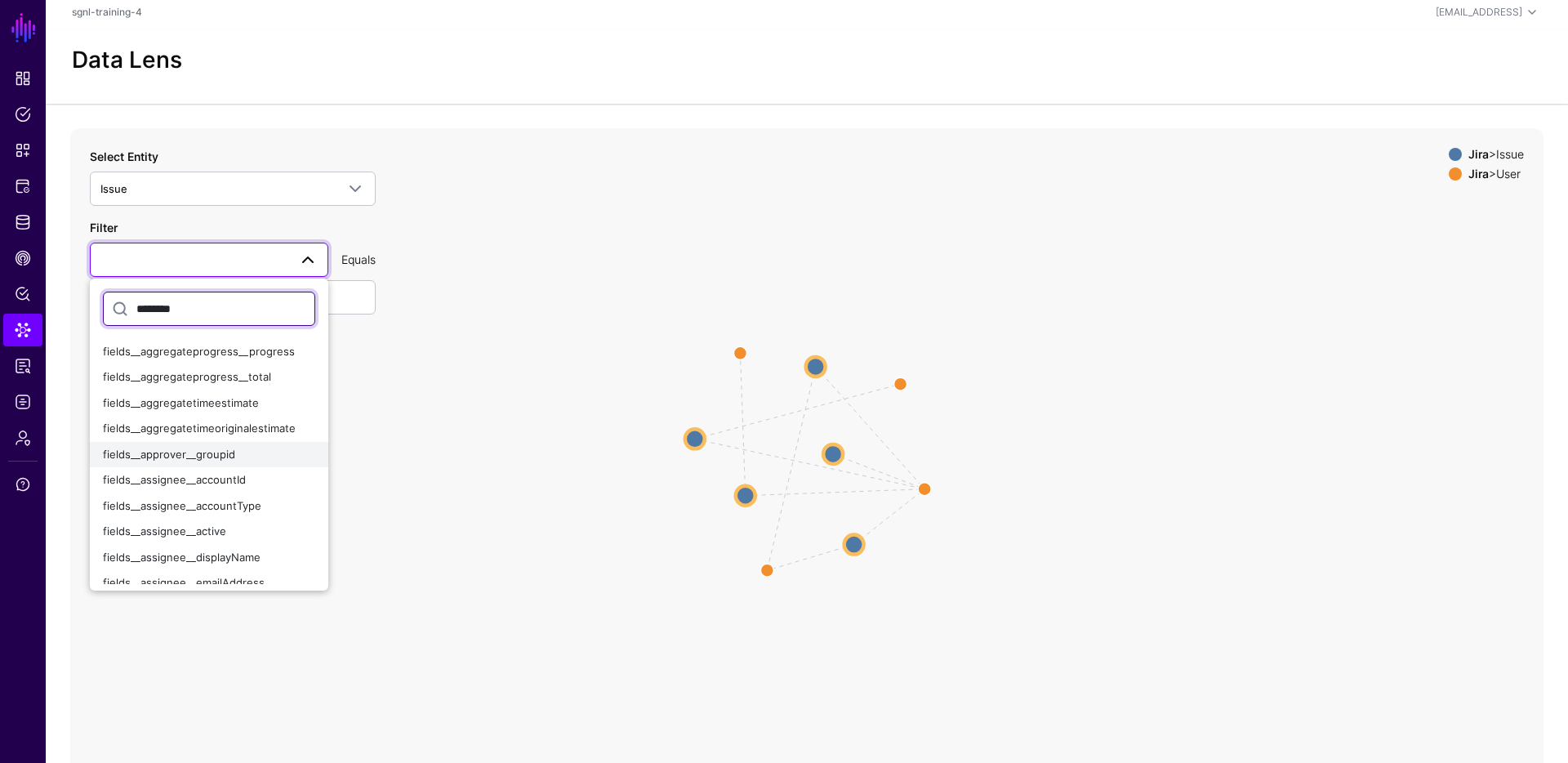
type input "********"
click at [232, 456] on span "fields__approver__groupid" at bounding box center [169, 454] width 132 height 13
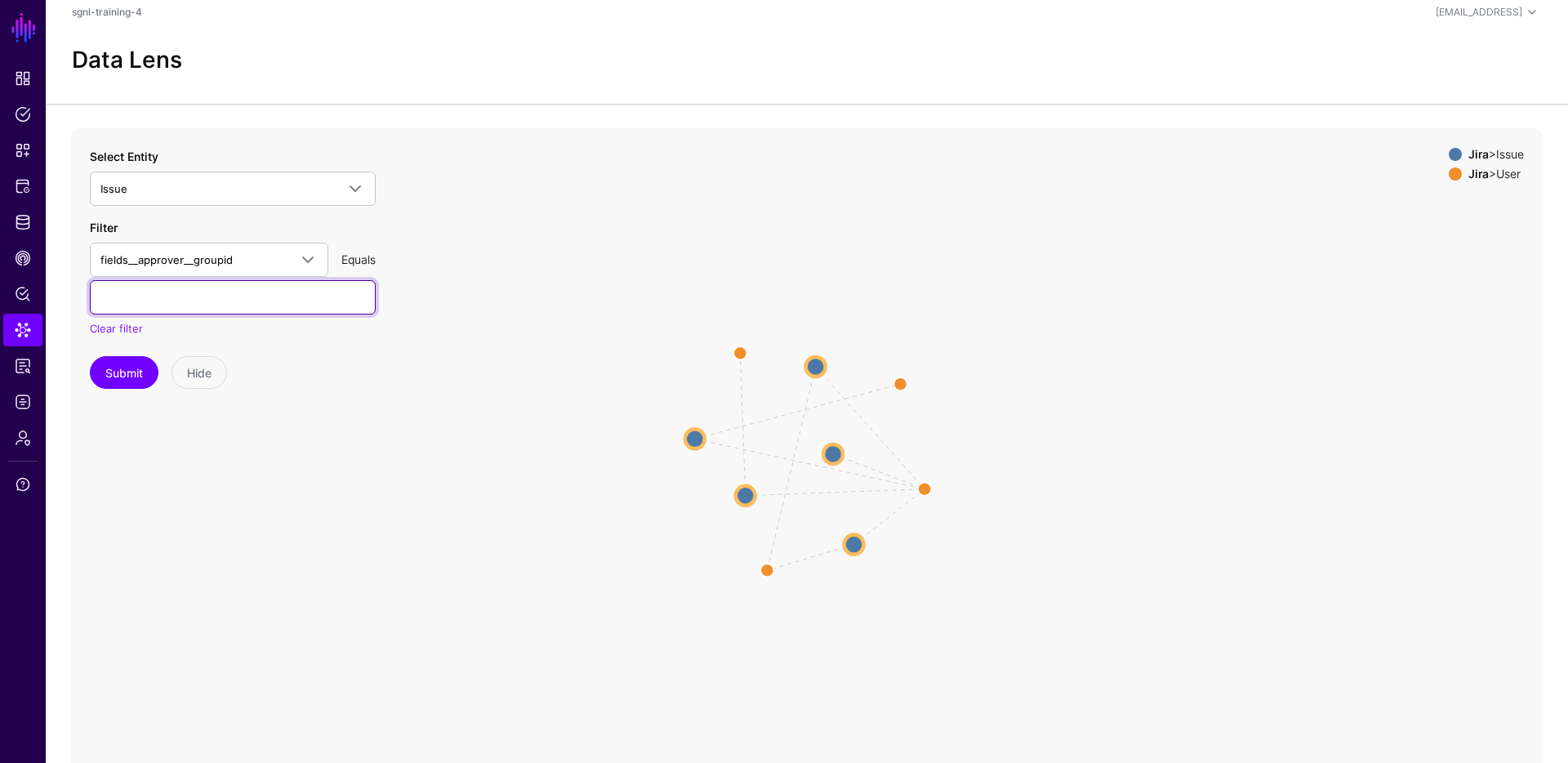
click at [191, 300] on input "text" at bounding box center [233, 297] width 286 height 35
paste input "**********"
type input "**********"
click at [123, 373] on button "Submit" at bounding box center [124, 372] width 69 height 33
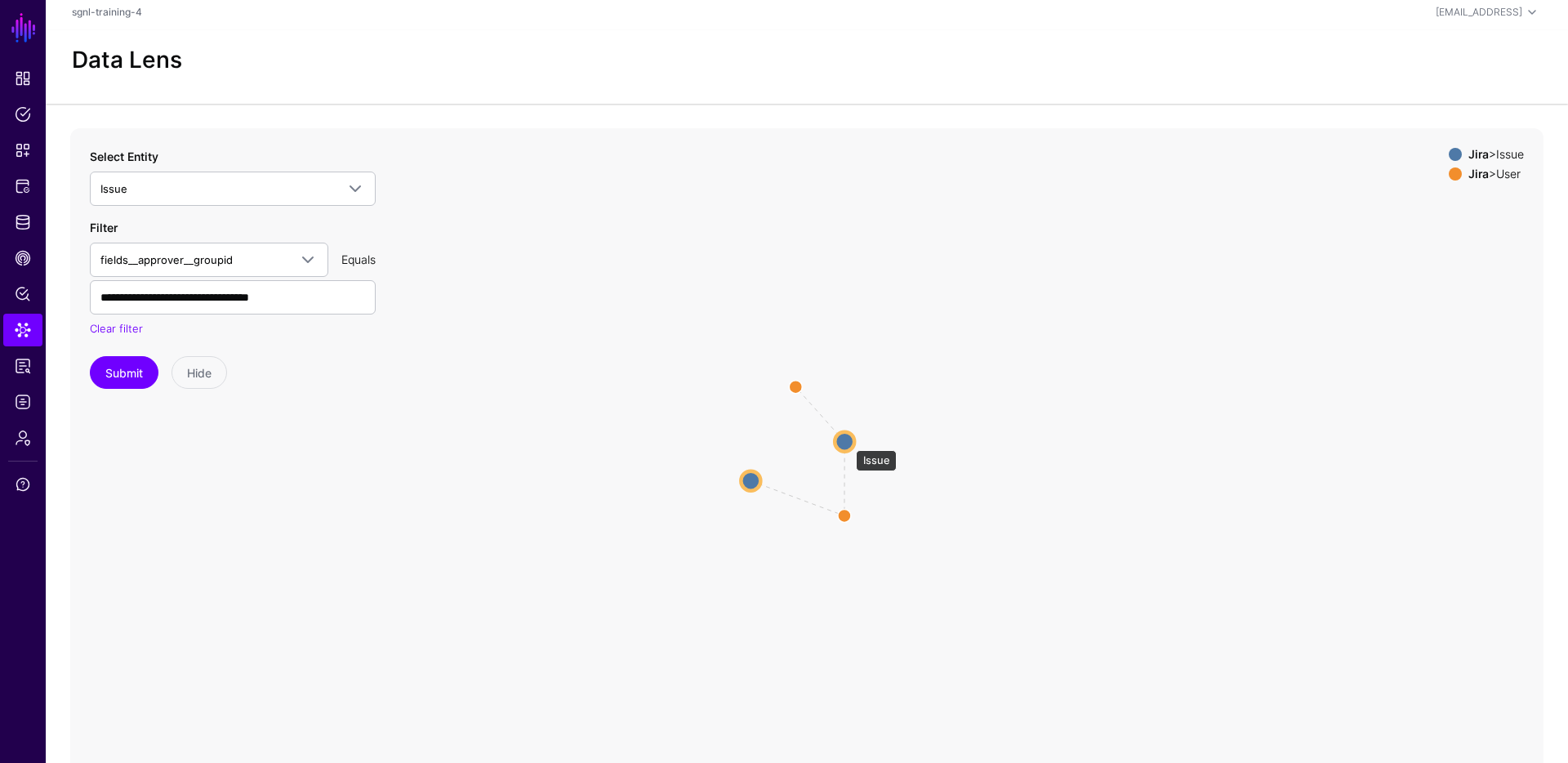
click at [847, 442] on circle at bounding box center [844, 441] width 20 height 20
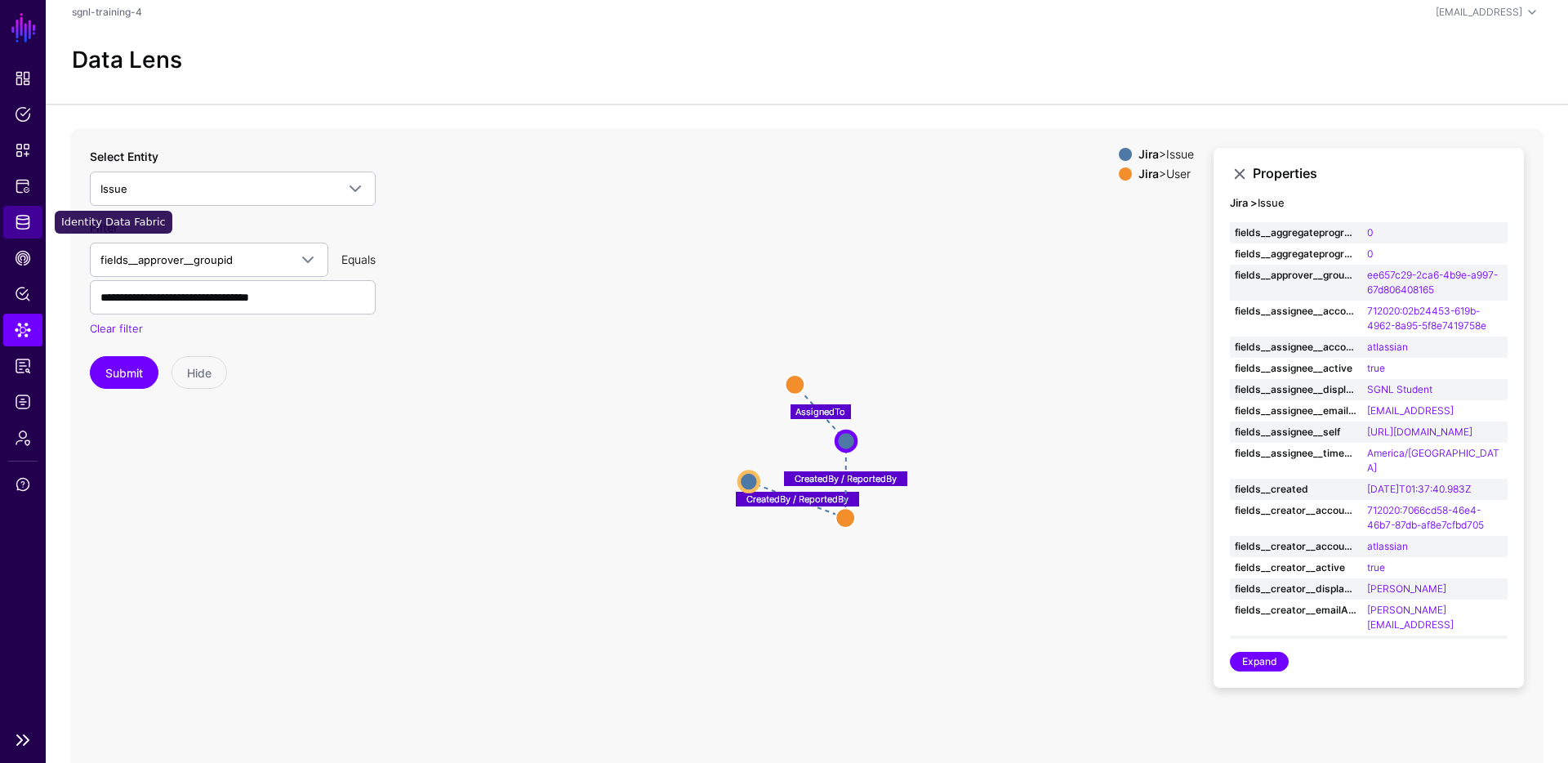
click at [31, 222] on link "Identity Data Fabric" at bounding box center [23, 222] width 39 height 33
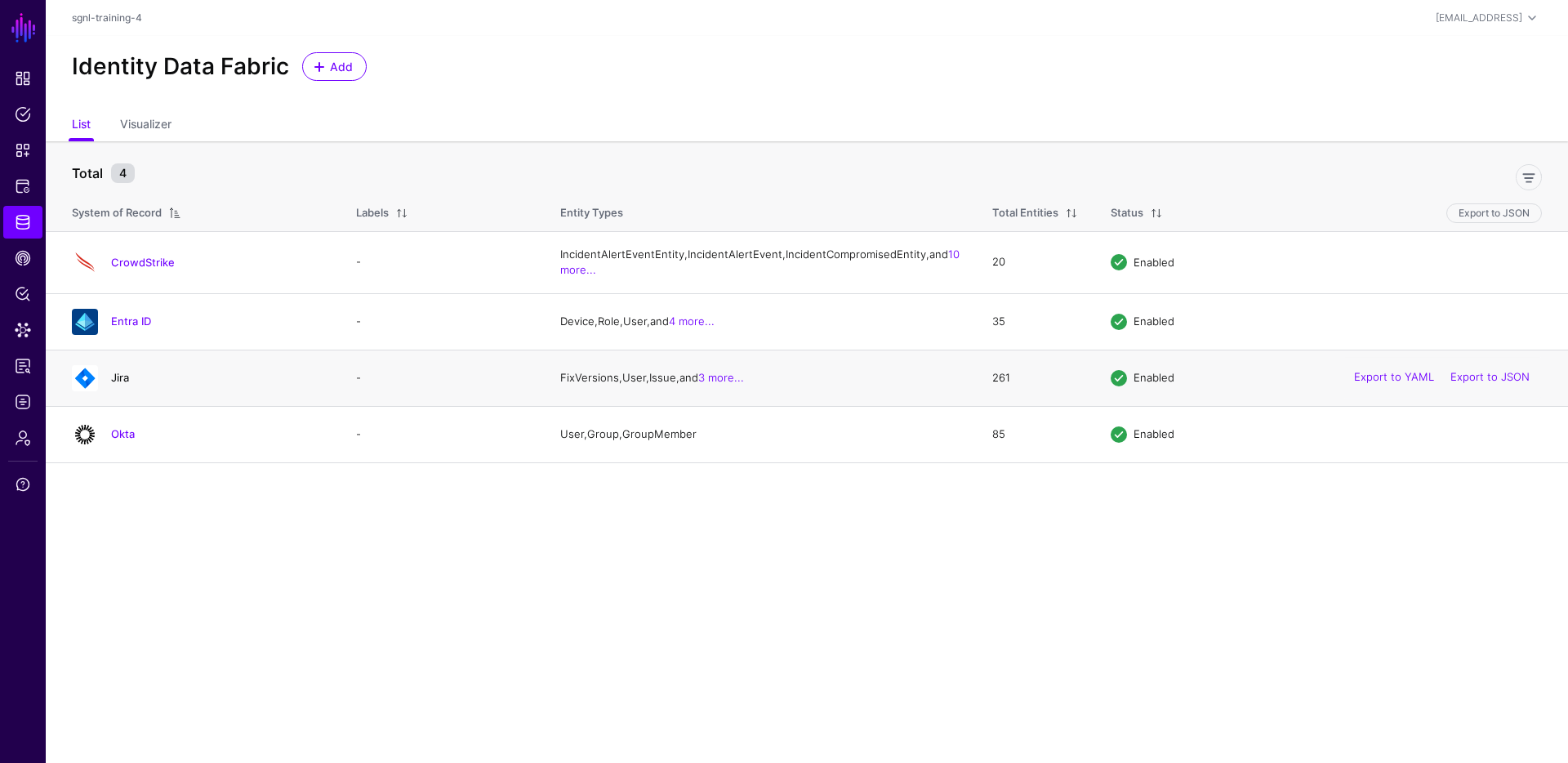
click at [127, 383] on link "Jira" at bounding box center [119, 378] width 18 height 13
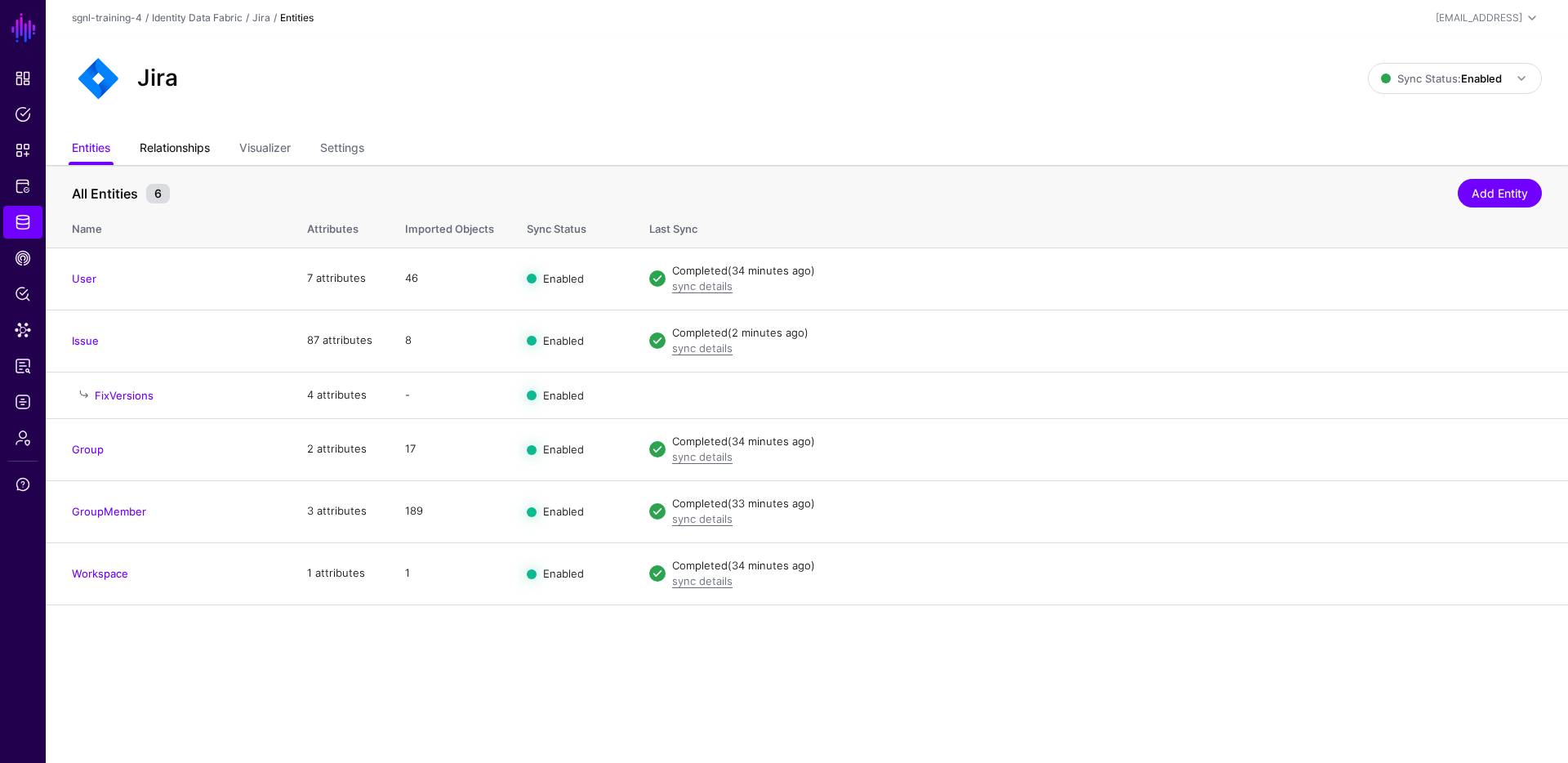
click at [203, 148] on link "Relationships" at bounding box center [175, 149] width 70 height 31
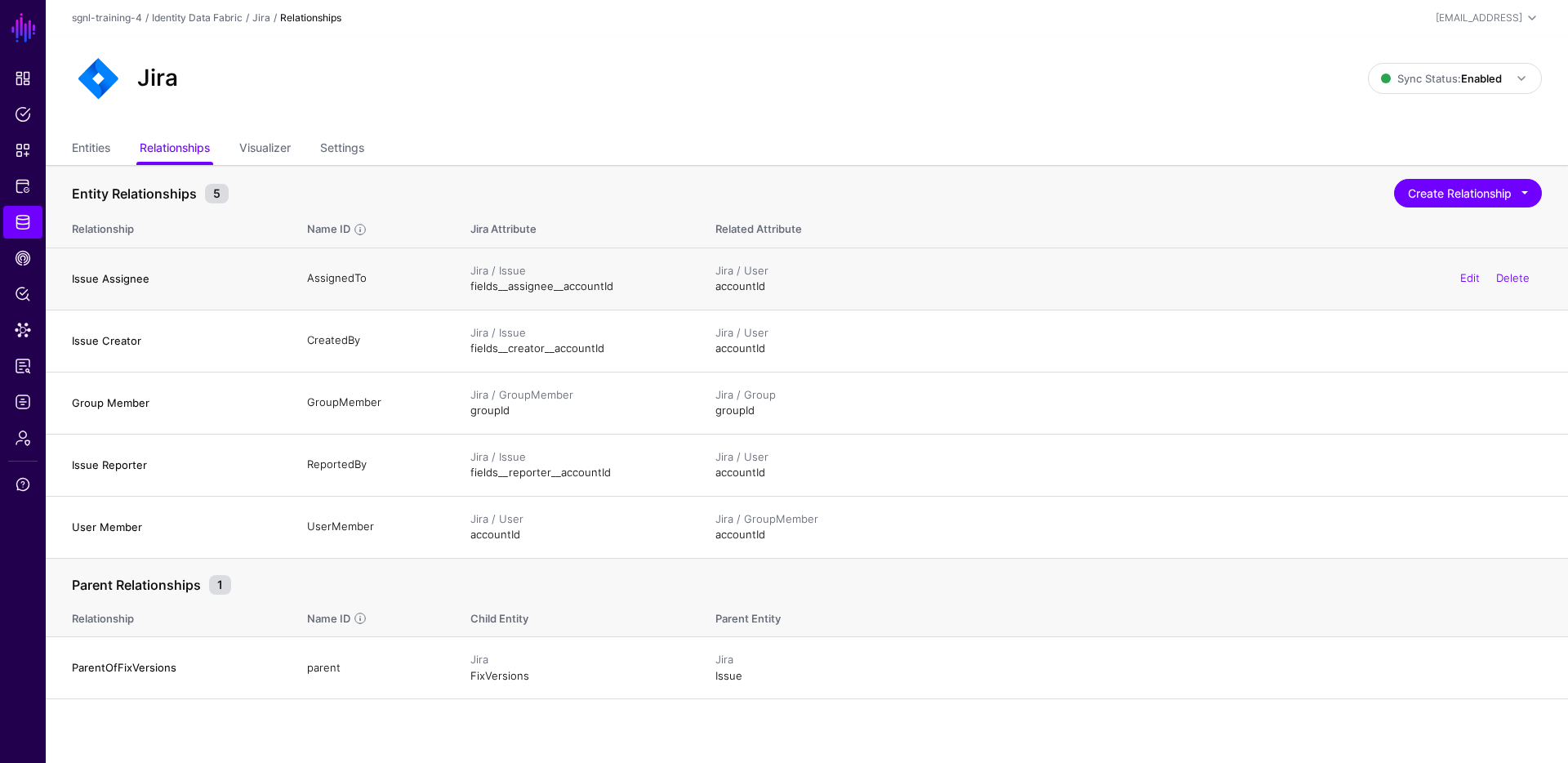
click at [102, 277] on h4 "Issue Assignee" at bounding box center [173, 279] width 203 height 15
click at [257, 153] on link "Visualizer" at bounding box center [265, 149] width 52 height 31
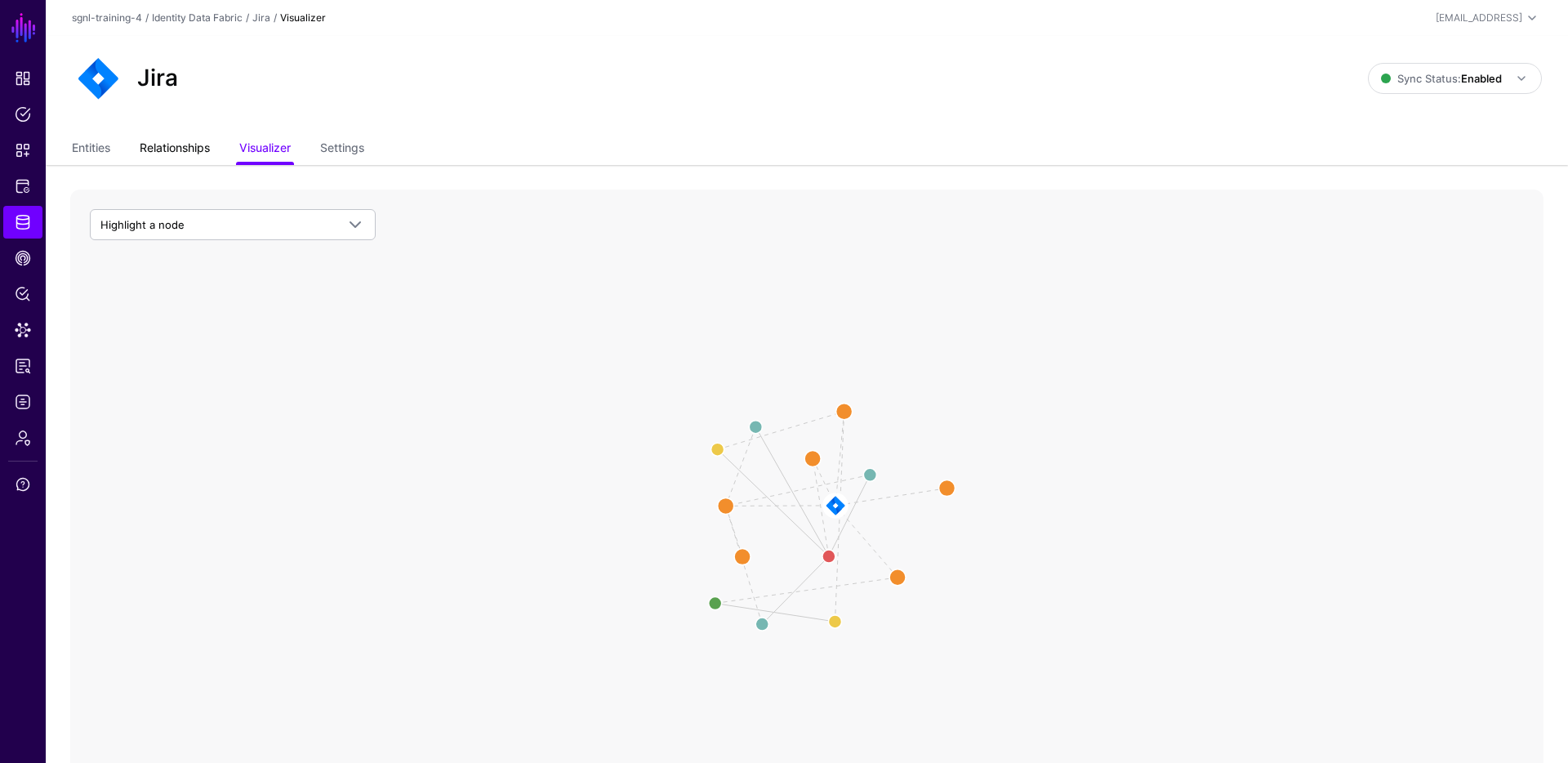
click at [184, 151] on link "Relationships" at bounding box center [175, 149] width 70 height 31
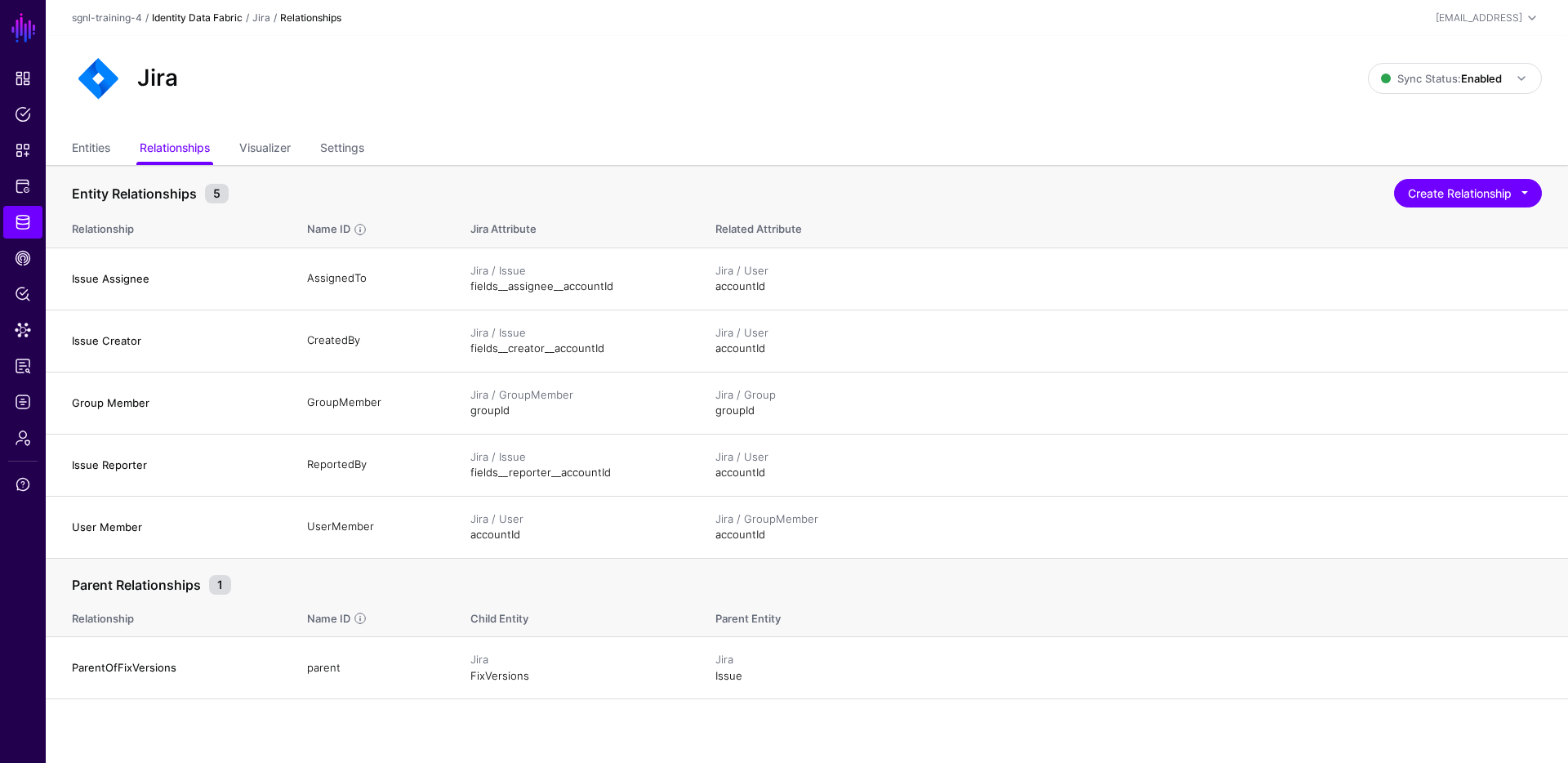
click at [235, 16] on link "Identity Data Fabric" at bounding box center [197, 17] width 90 height 12
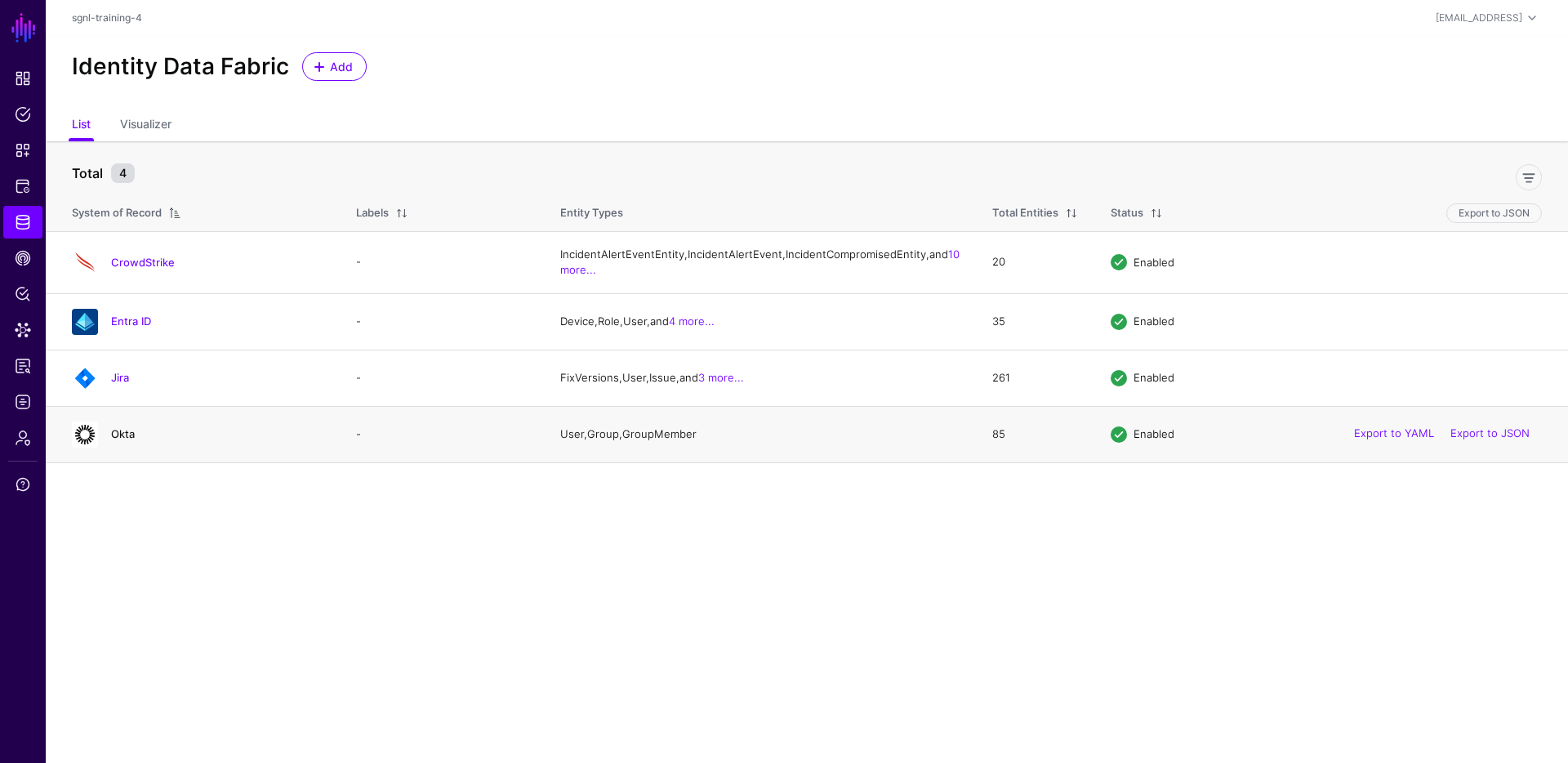
click at [118, 440] on link "Okta" at bounding box center [122, 434] width 23 height 13
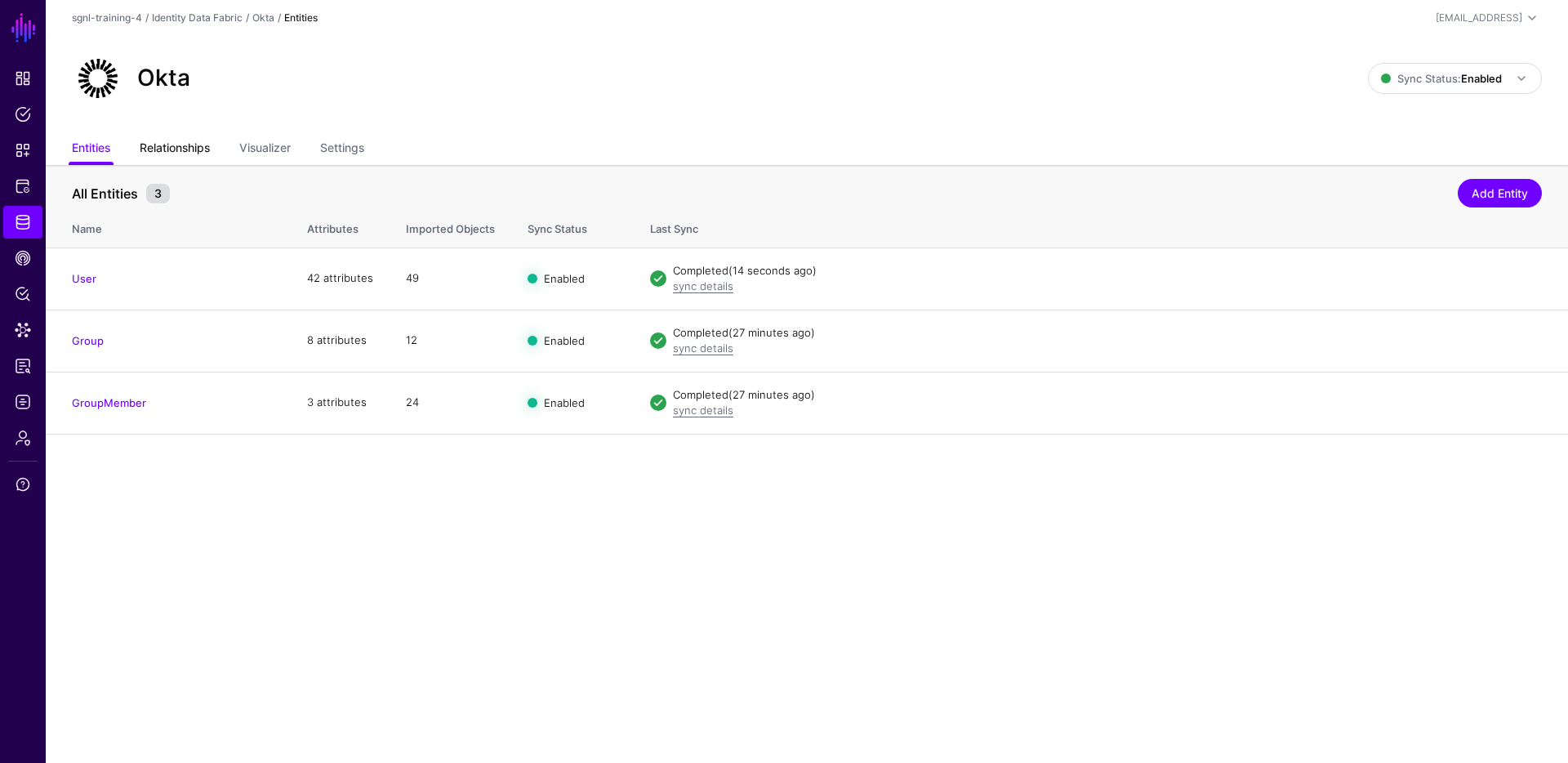
click at [142, 157] on link "Relationships" at bounding box center [175, 149] width 70 height 31
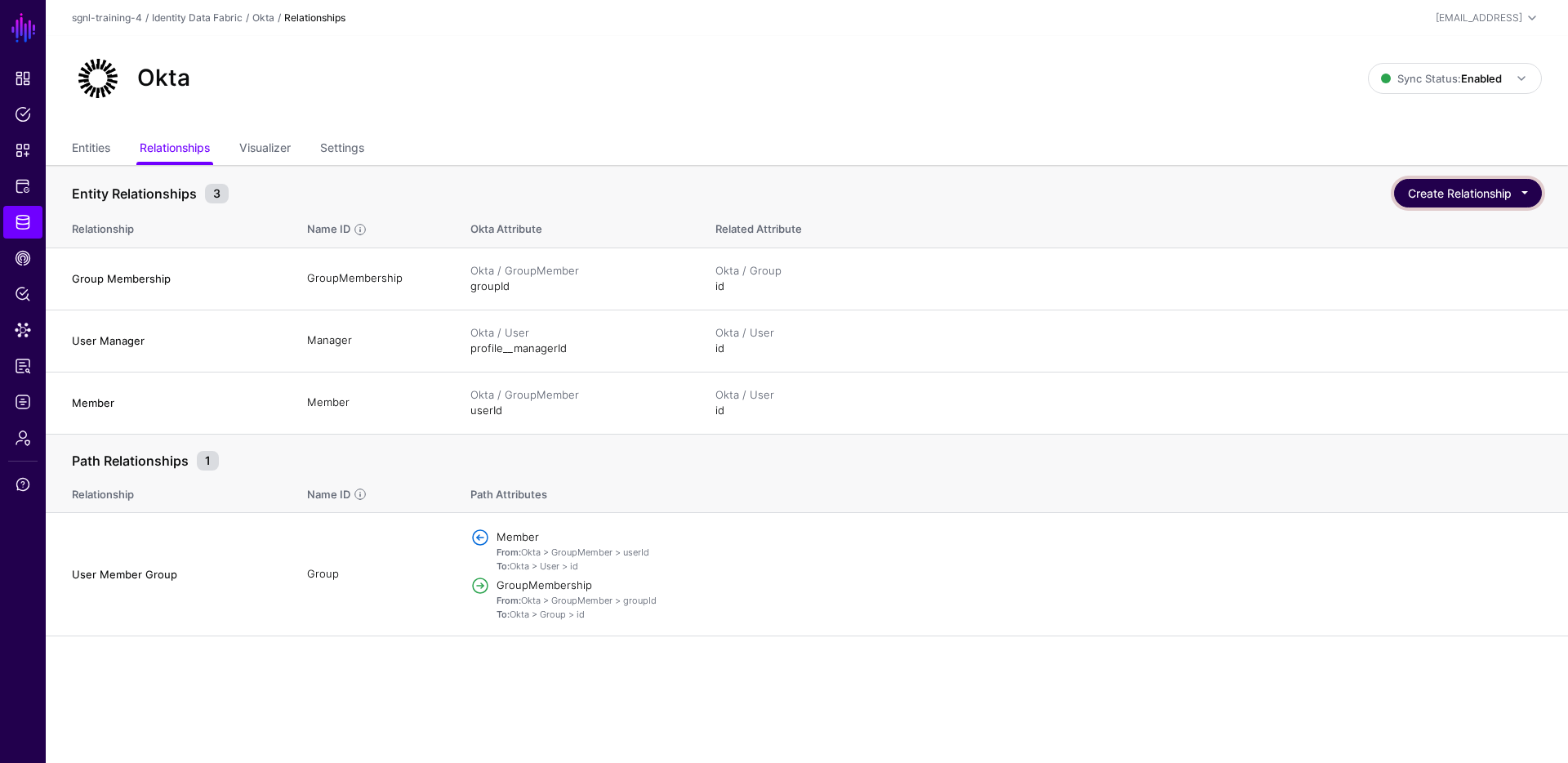
click at [1423, 206] on button "Create Relationship" at bounding box center [1467, 193] width 147 height 28
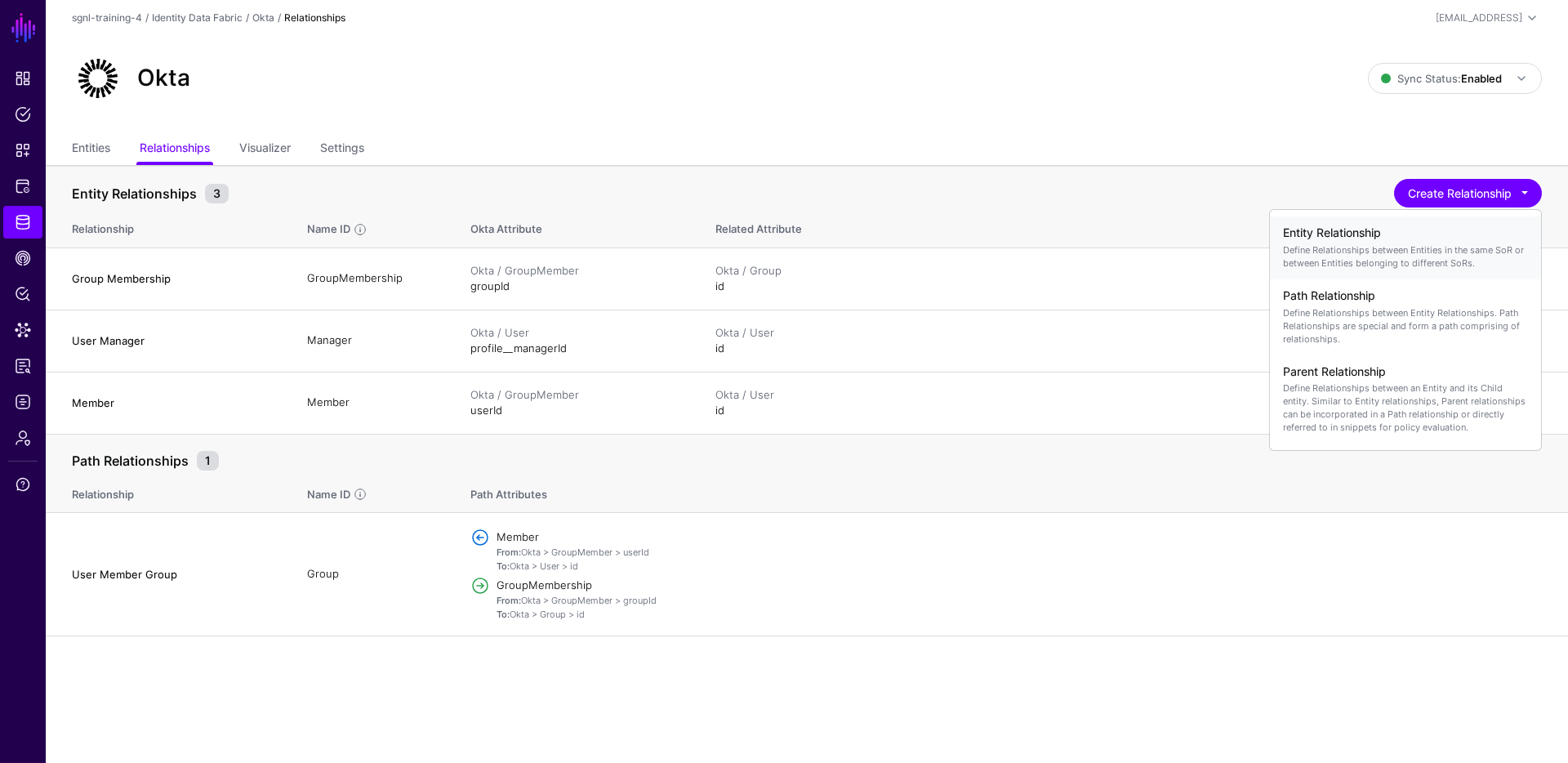
click at [1416, 259] on p "Define Relationships between Entities in the same SoR or between Entities belon…" at bounding box center [1405, 257] width 245 height 26
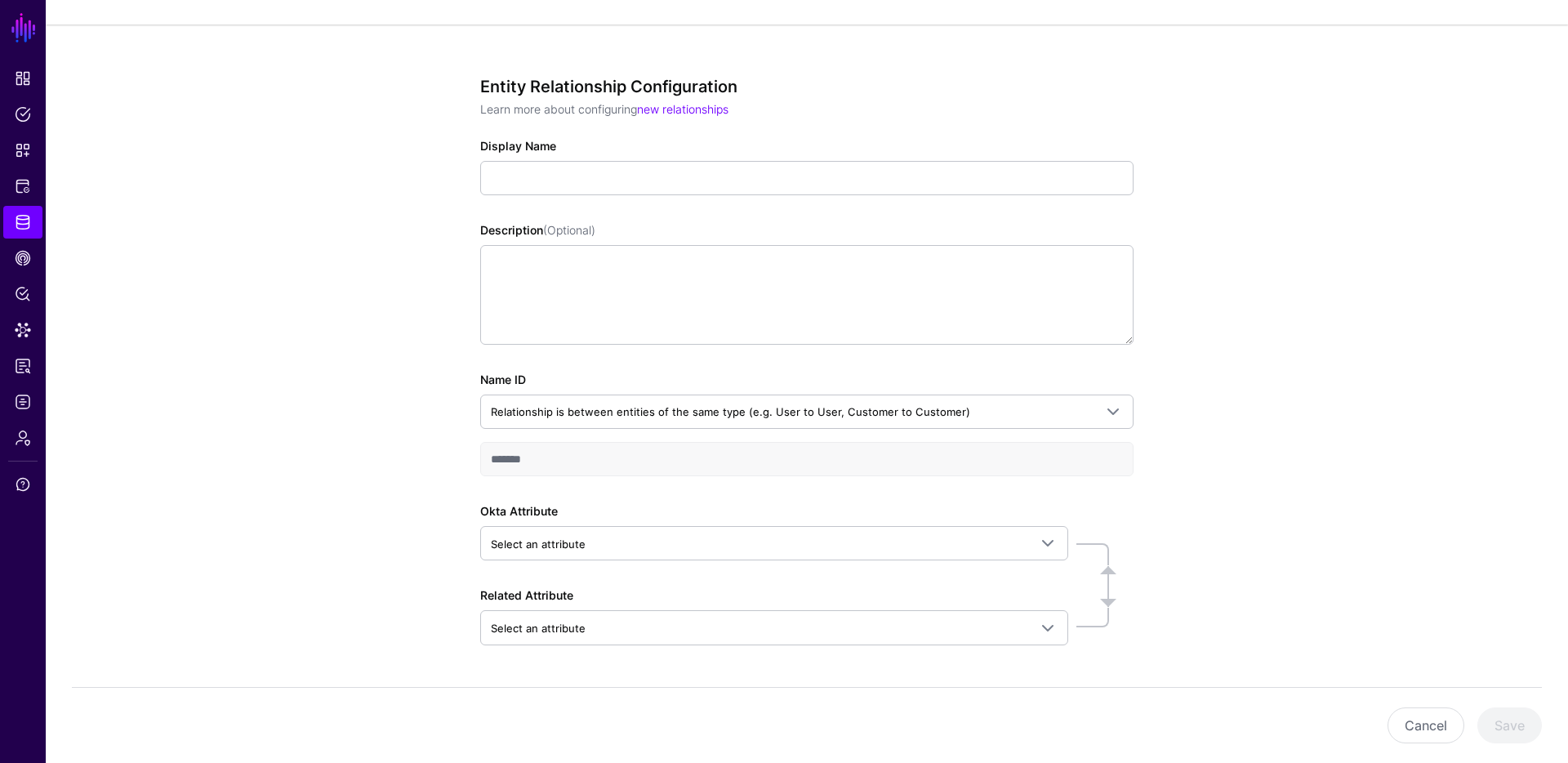
scroll to position [134, 0]
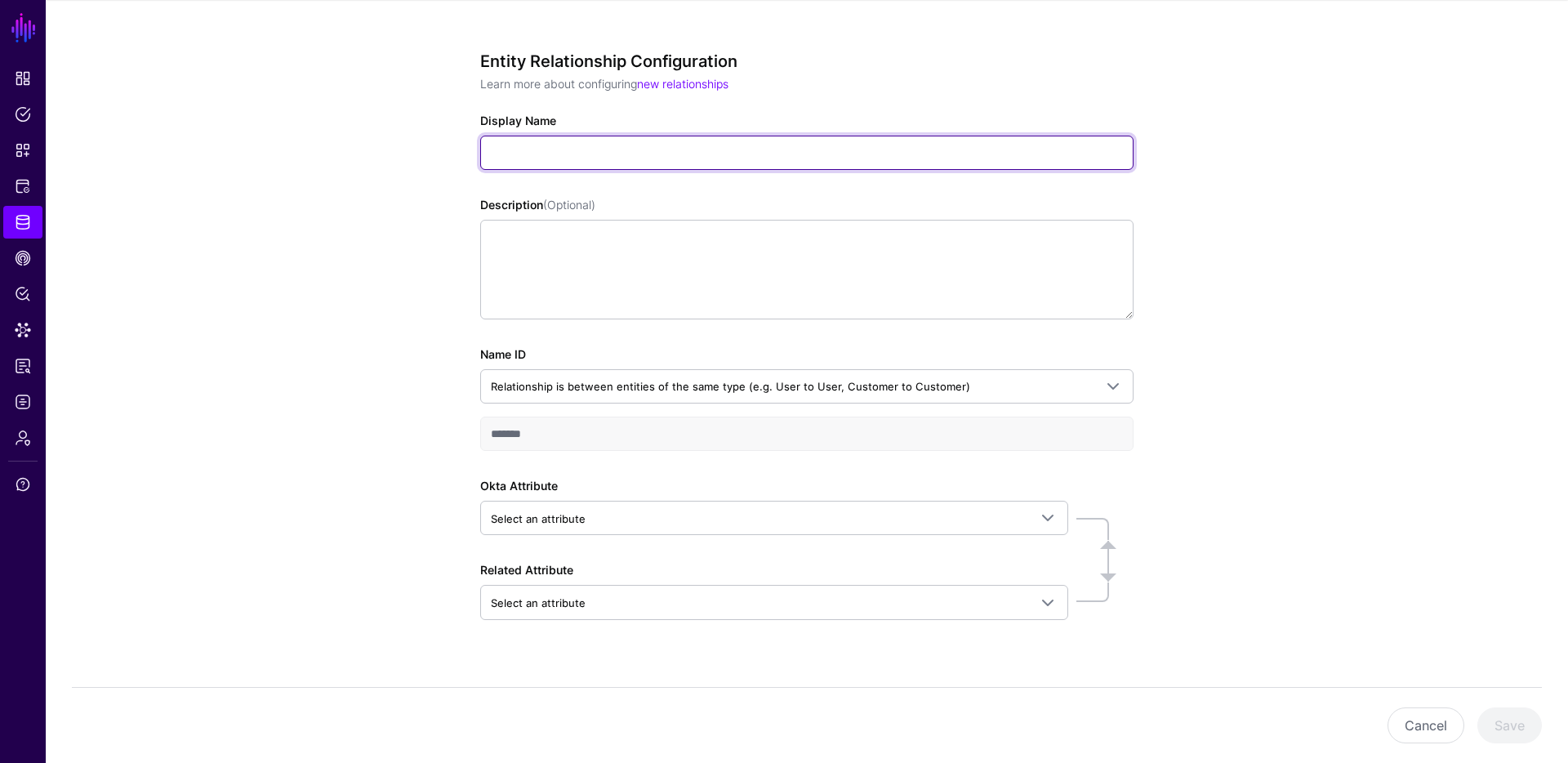
click at [581, 155] on input "Display Name" at bounding box center [806, 152] width 653 height 35
type input "**********"
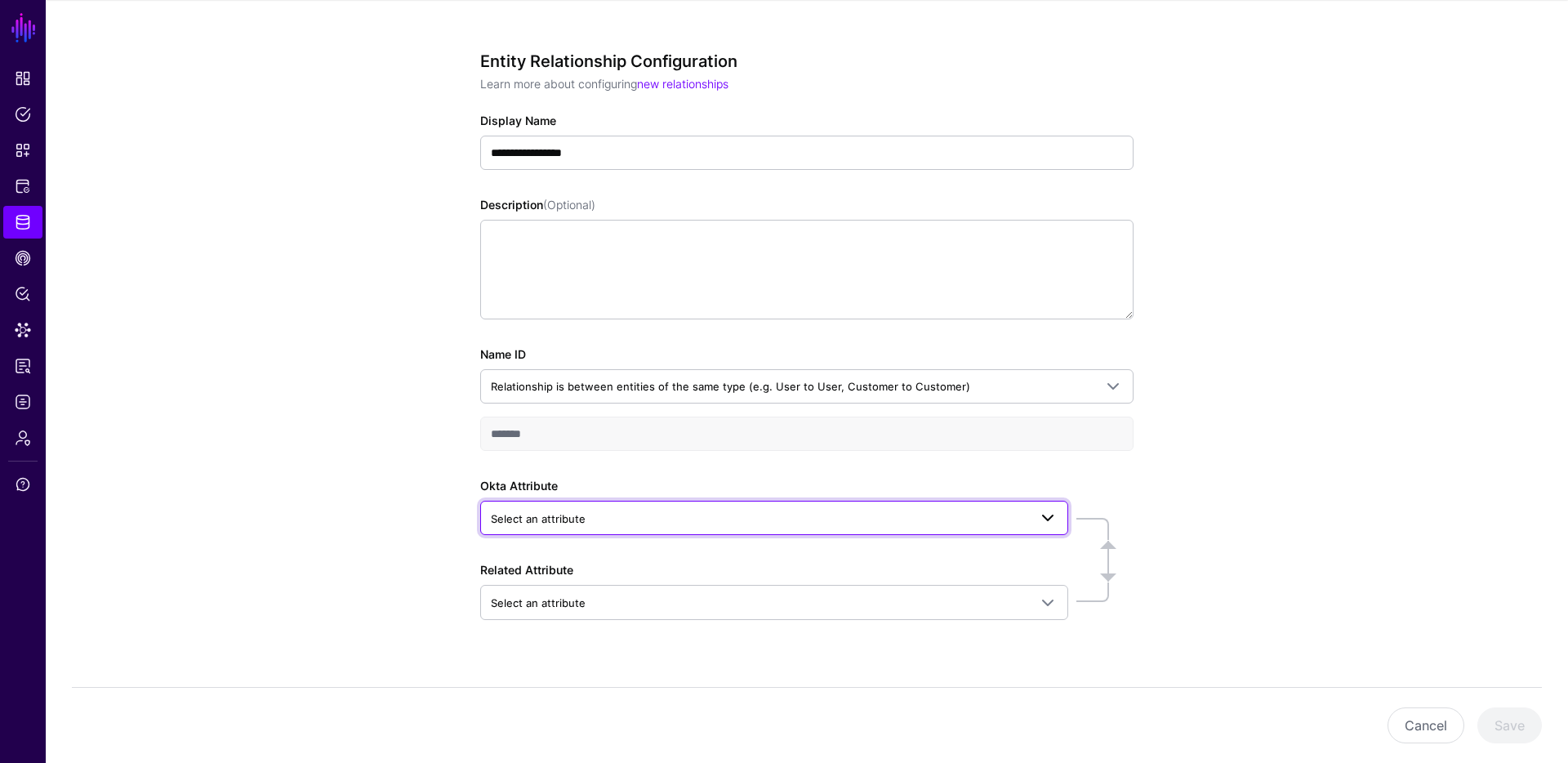
click at [607, 513] on span "Select an attribute" at bounding box center [759, 518] width 537 height 18
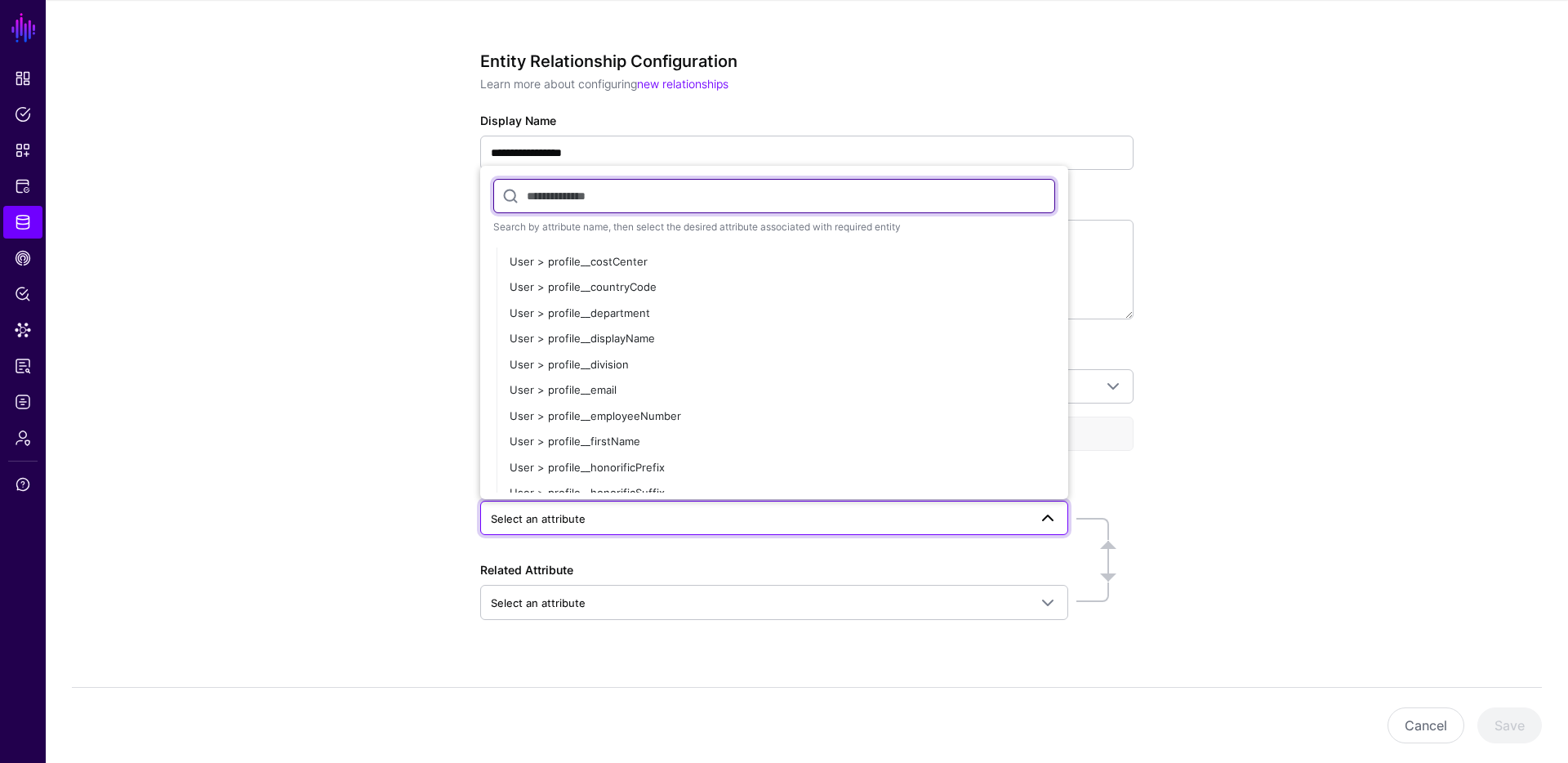
scroll to position [532, 0]
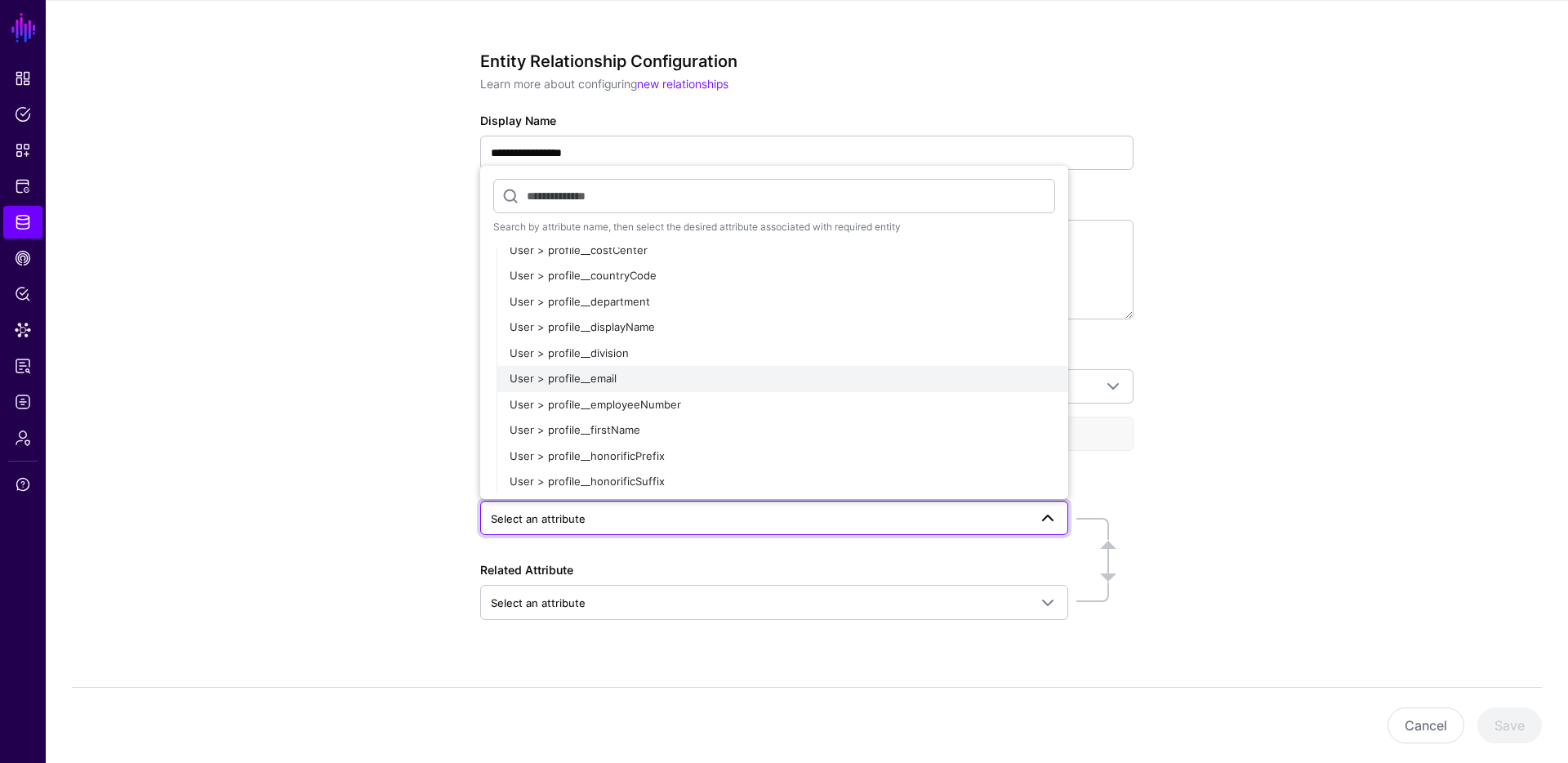
click at [598, 378] on span "User > profile__email" at bounding box center [563, 378] width 107 height 13
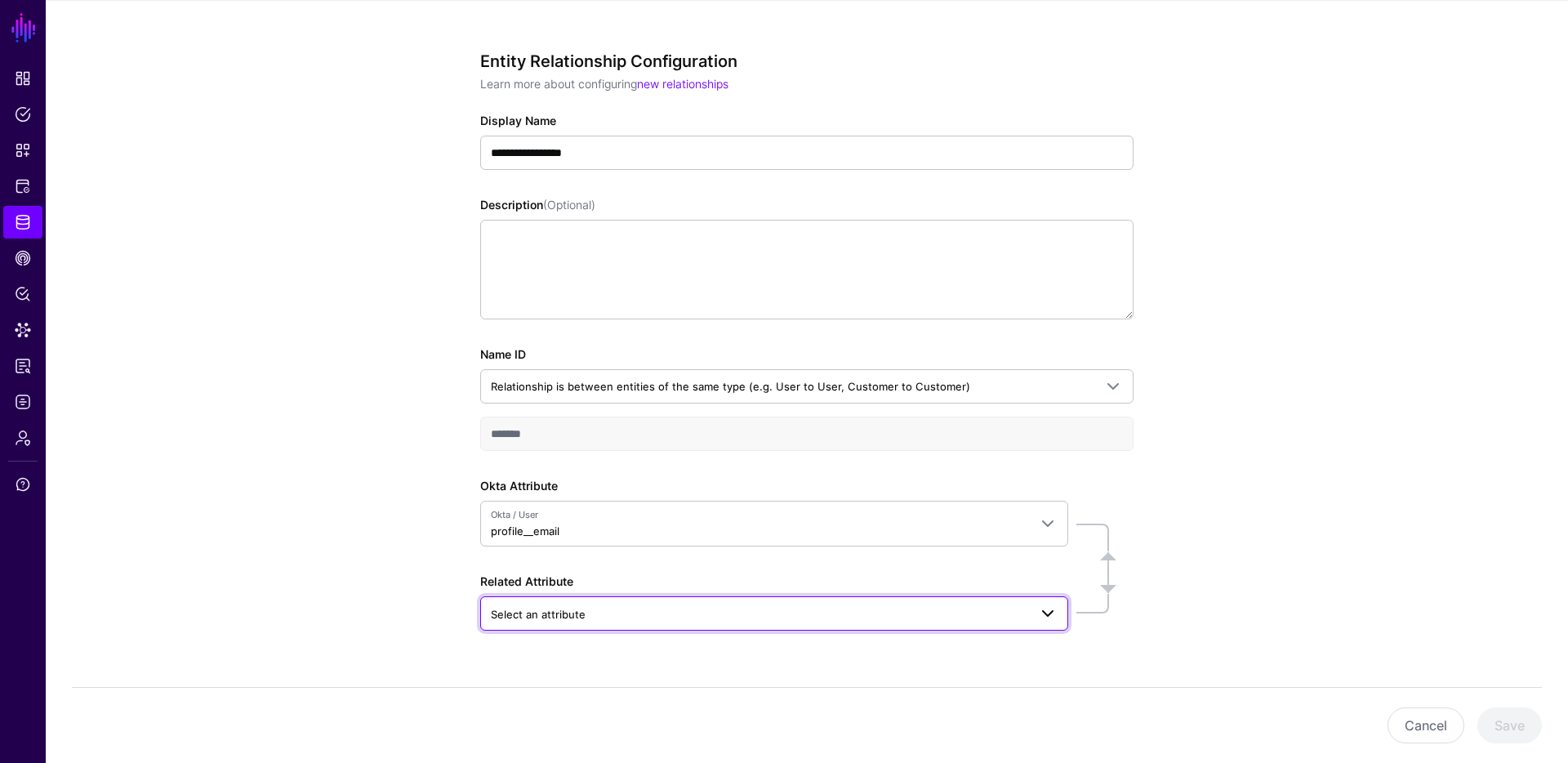
click at [567, 619] on span "Select an attribute" at bounding box center [537, 615] width 95 height 13
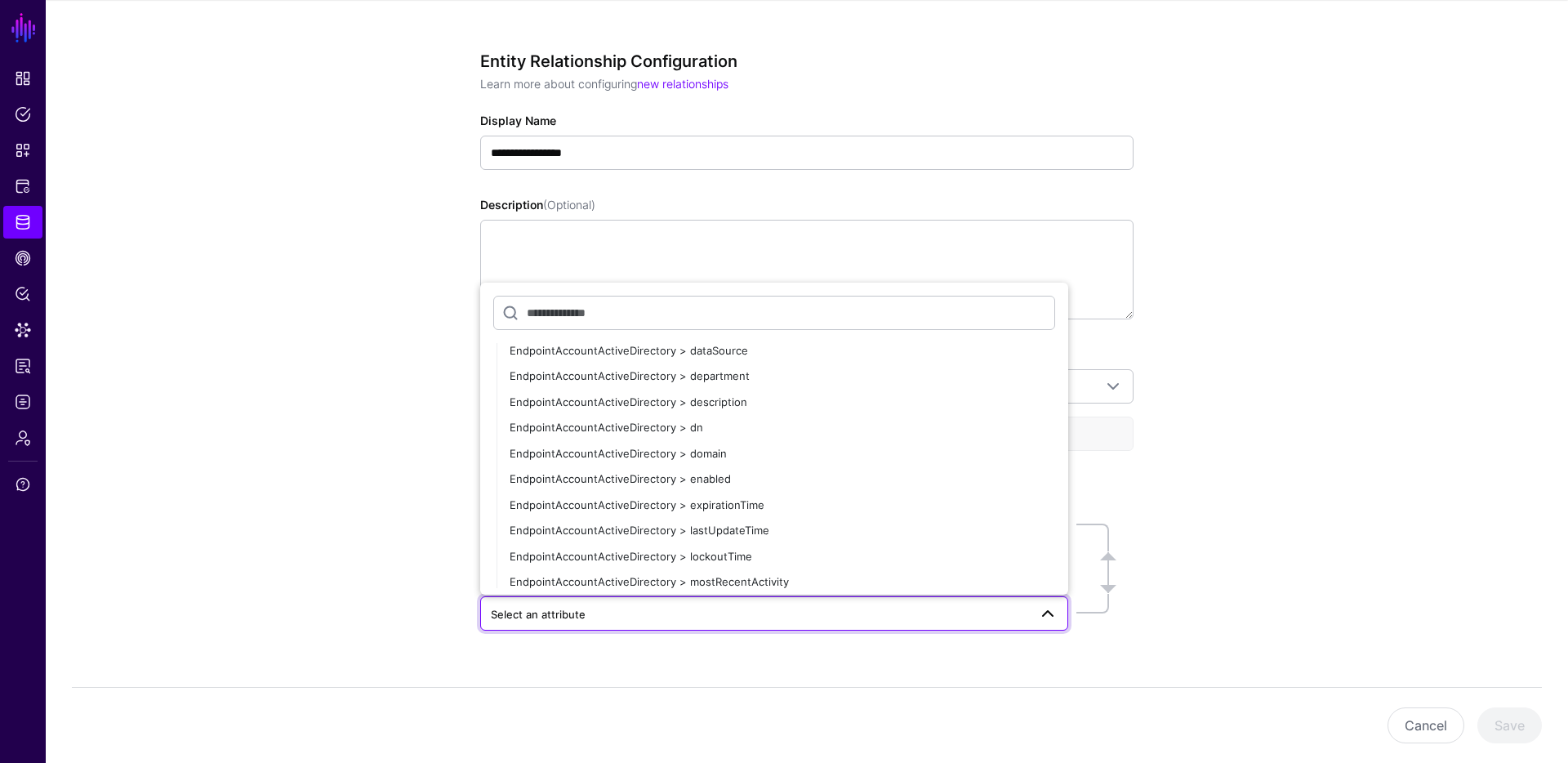
scroll to position [1721, 0]
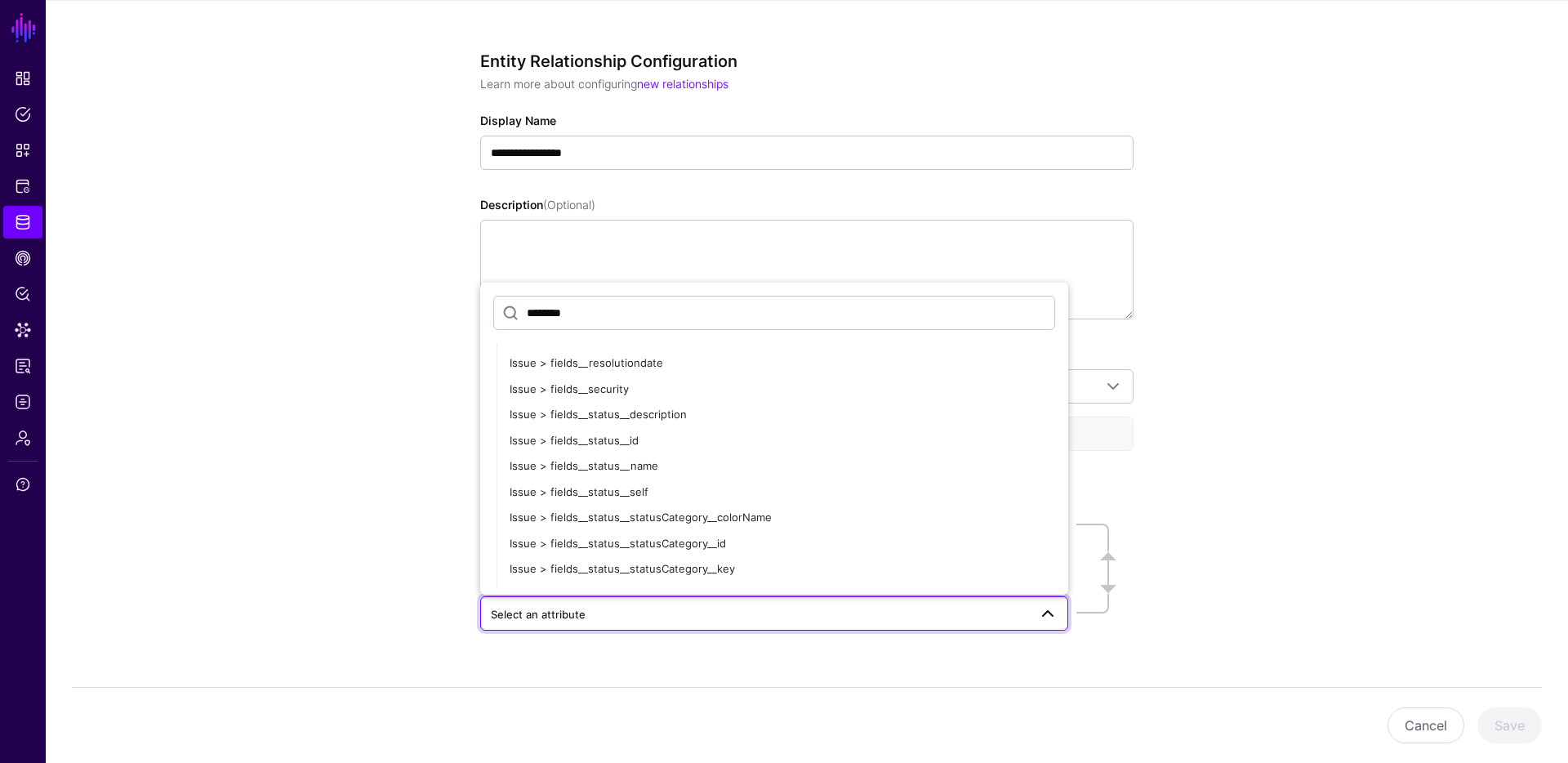
type input "*********"
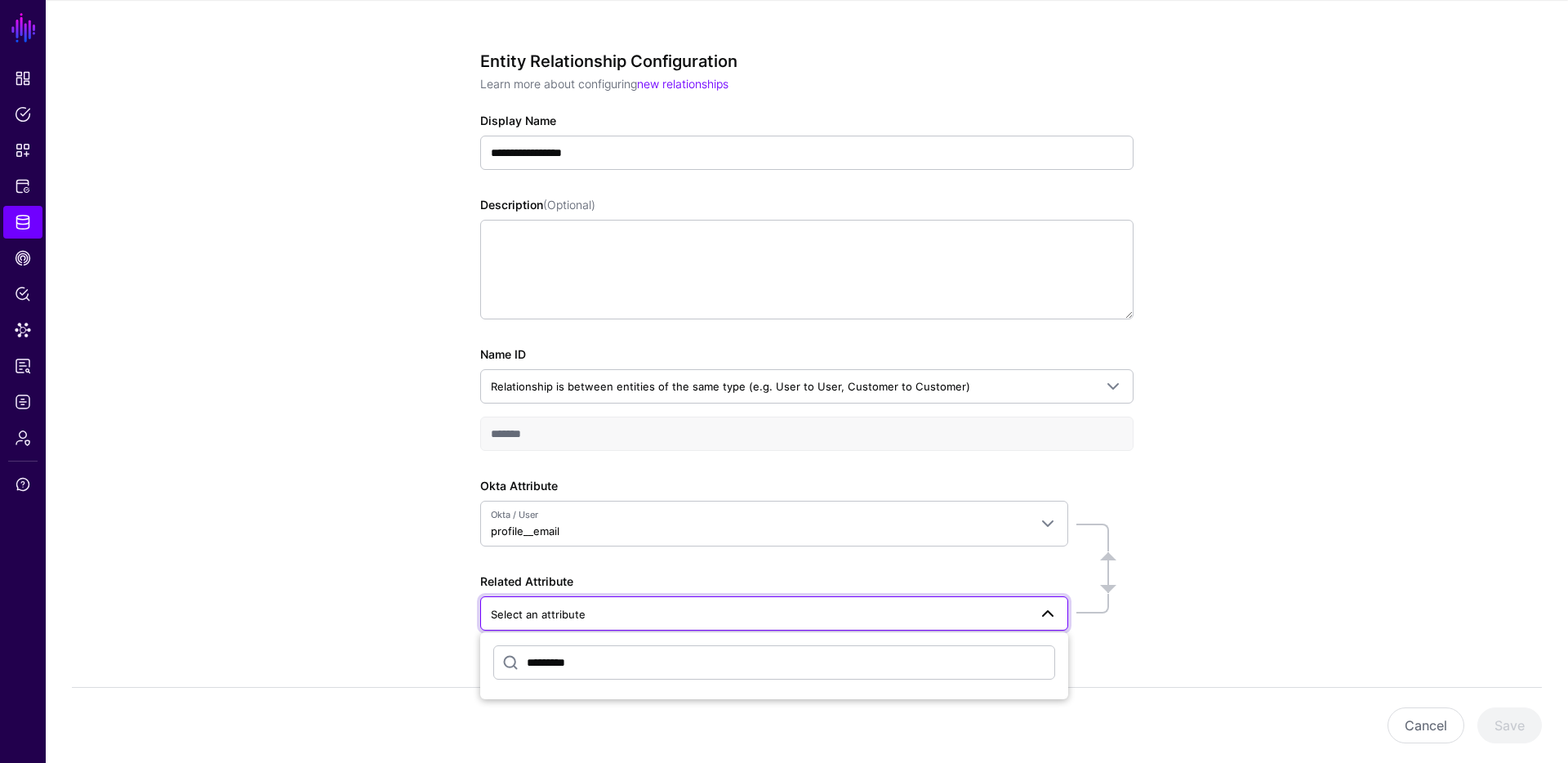
scroll to position [133, 0]
drag, startPoint x: 633, startPoint y: 658, endPoint x: 538, endPoint y: 656, distance: 95.0
click at [538, 656] on input "*********" at bounding box center [774, 663] width 562 height 35
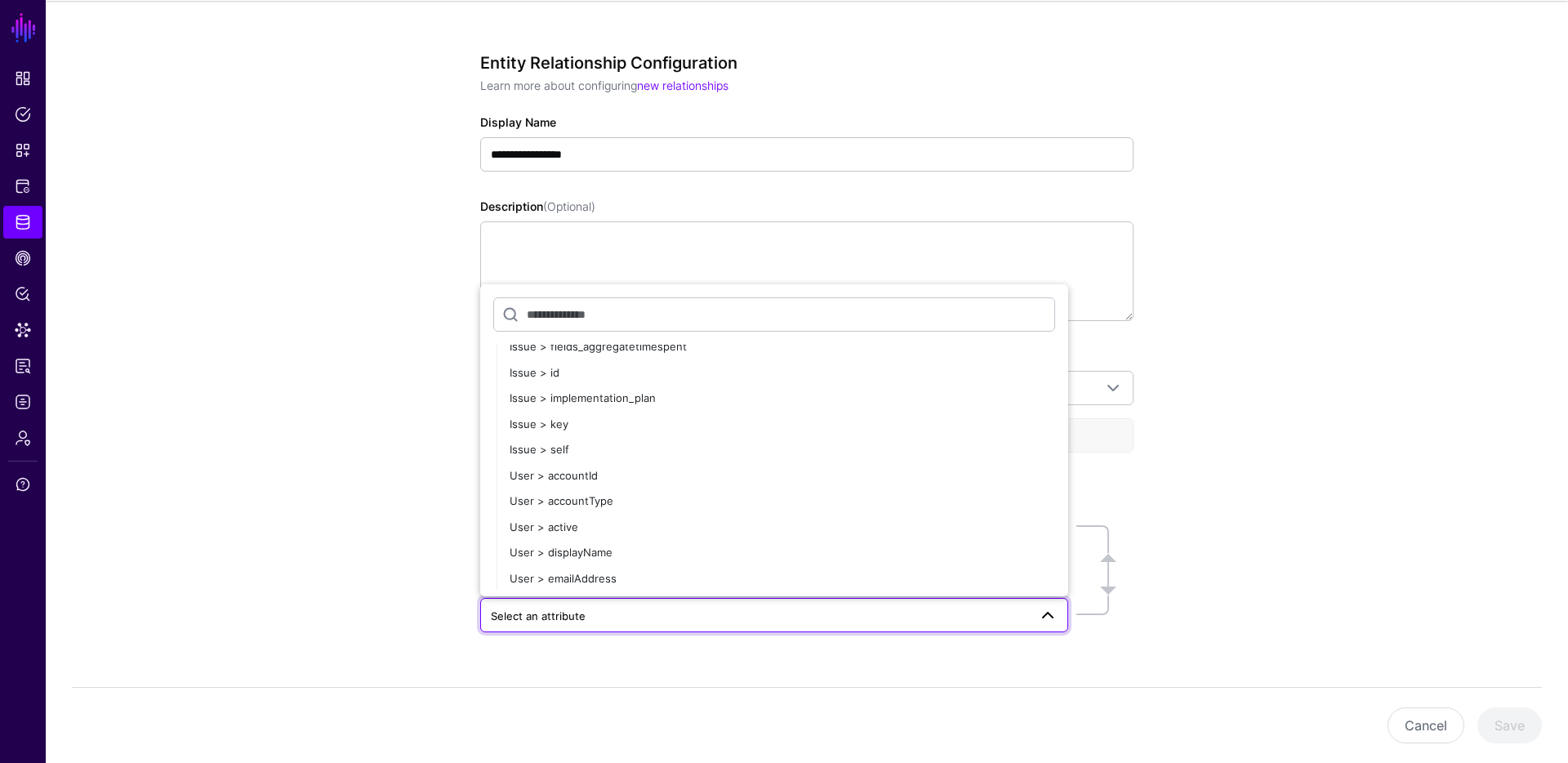
scroll to position [11422, 0]
click at [635, 524] on div "User > emailAddress" at bounding box center [782, 532] width 546 height 16
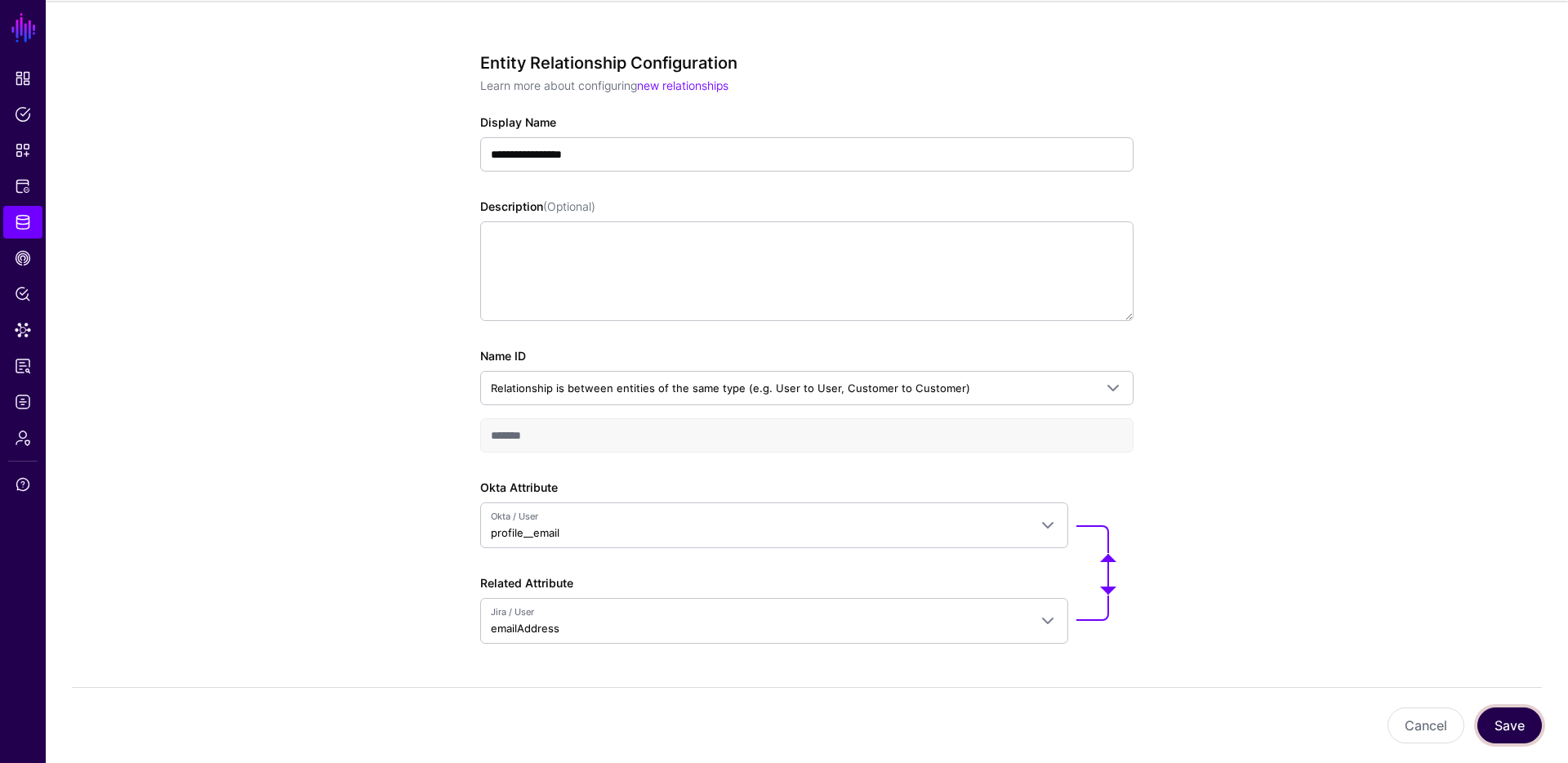
click at [1515, 726] on button "Save" at bounding box center [1509, 725] width 65 height 36
